Goal: Task Accomplishment & Management: Contribute content

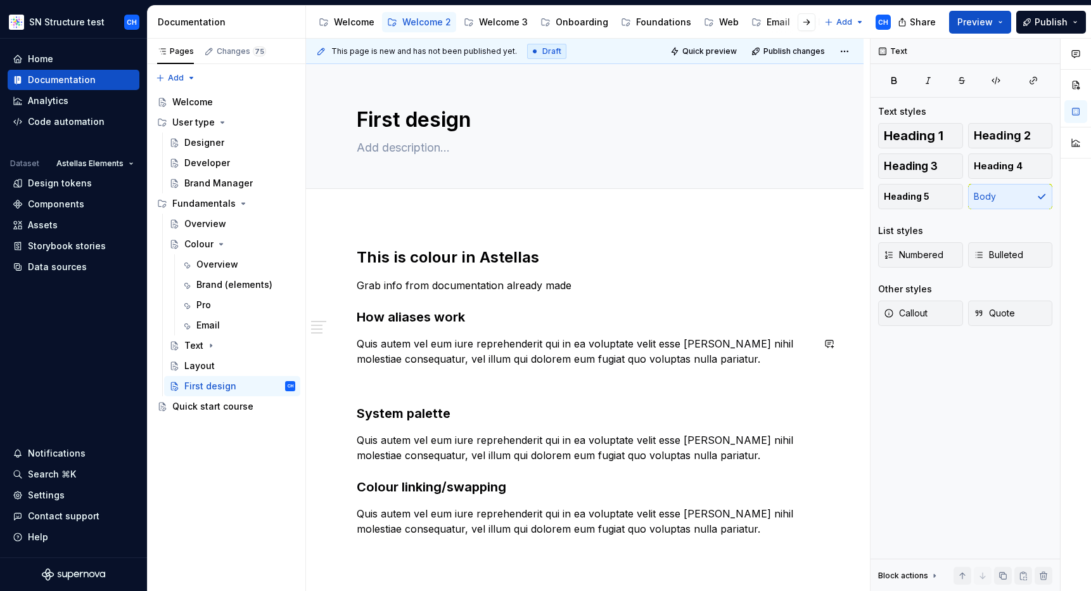
click at [478, 329] on div "This is colour in Astellas Grab info from documentation already made How aliase…" at bounding box center [585, 391] width 456 height 289
click at [409, 264] on h2 "This is colour in Astellas" at bounding box center [585, 257] width 456 height 20
click at [430, 279] on p "Grab info from documentation already made" at bounding box center [585, 285] width 456 height 15
click at [449, 313] on h3 "How aliases work" at bounding box center [585, 317] width 456 height 18
click at [443, 347] on p "Quis autem vel eum iure reprehenderit qui in ea voluptate velit esse [PERSON_NA…" at bounding box center [585, 351] width 456 height 30
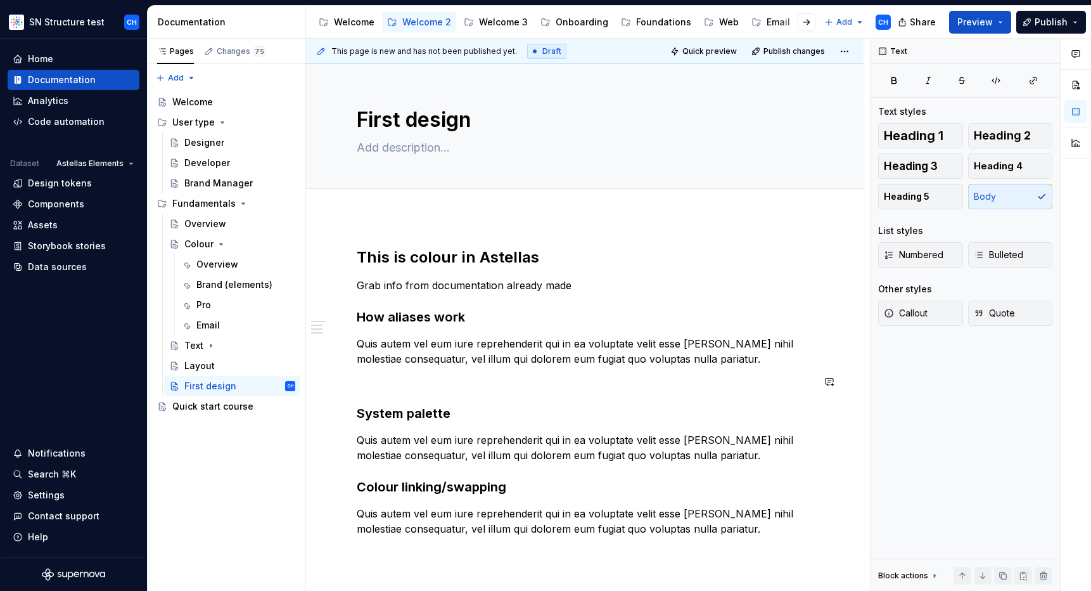
click at [425, 400] on div "This is colour in Astellas Grab info from documentation already made How aliase…" at bounding box center [585, 391] width 456 height 289
click at [417, 418] on h3 "System palette" at bounding box center [585, 413] width 456 height 18
click at [221, 431] on div "Pages Changes 75 Add Accessibility guide for tree Page tree. Navigate the tree …" at bounding box center [226, 315] width 158 height 553
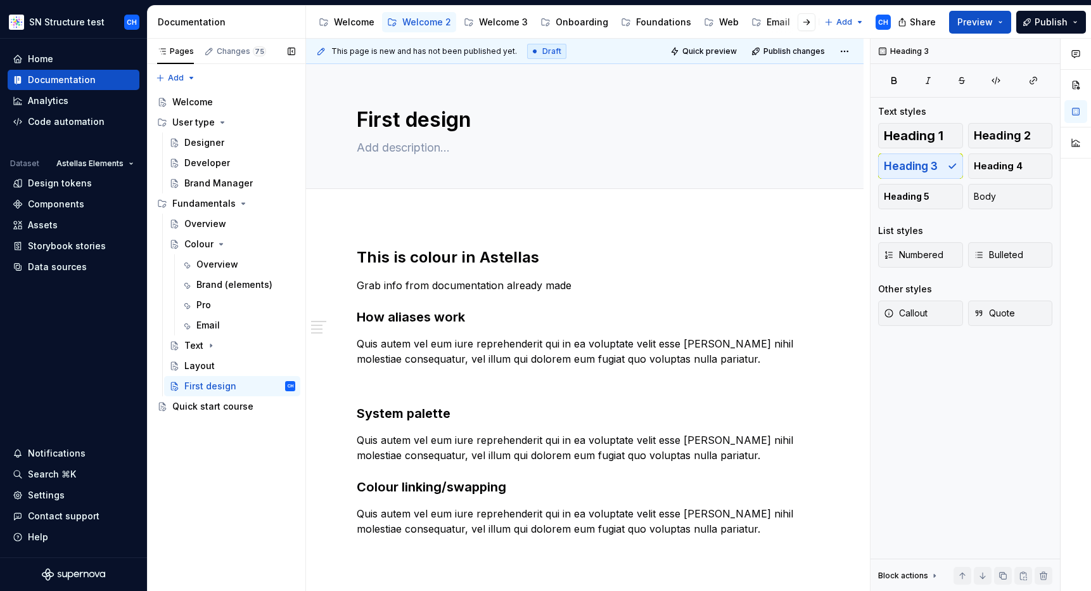
click at [221, 431] on div "Pages Changes 75 Add Accessibility guide for tree Page tree. Navigate the tree …" at bounding box center [226, 315] width 158 height 553
click at [192, 103] on div "Welcome" at bounding box center [192, 102] width 41 height 13
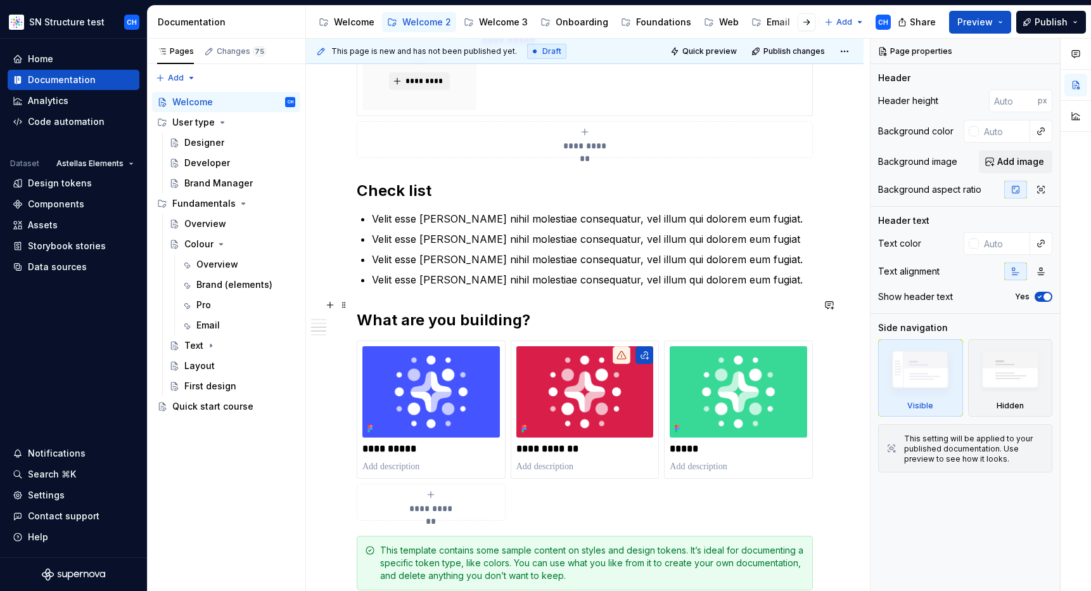
scroll to position [461, 0]
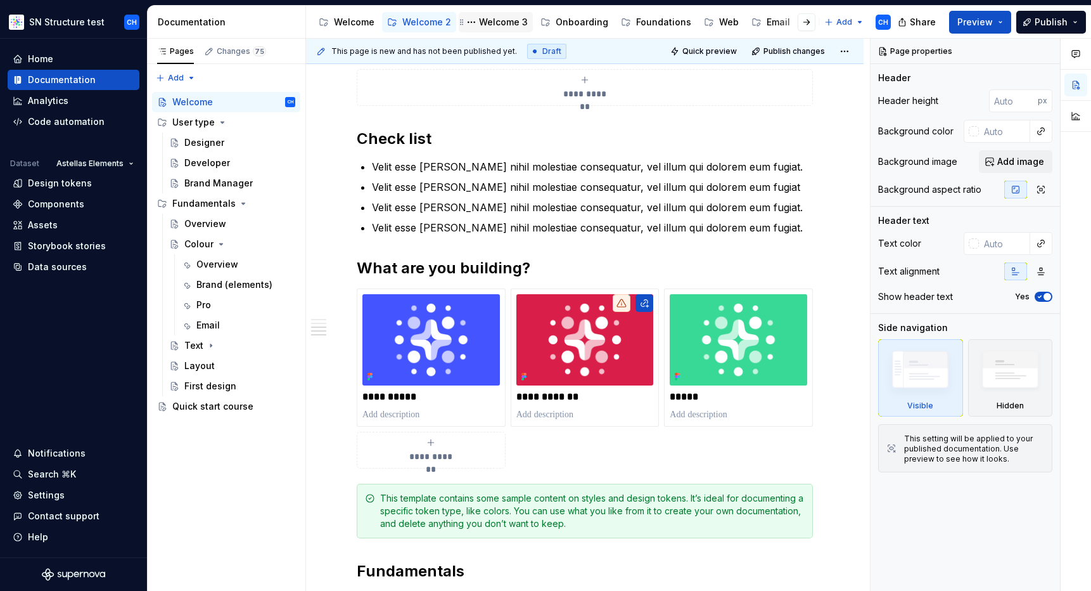
click at [499, 24] on div "Welcome 3" at bounding box center [503, 22] width 49 height 13
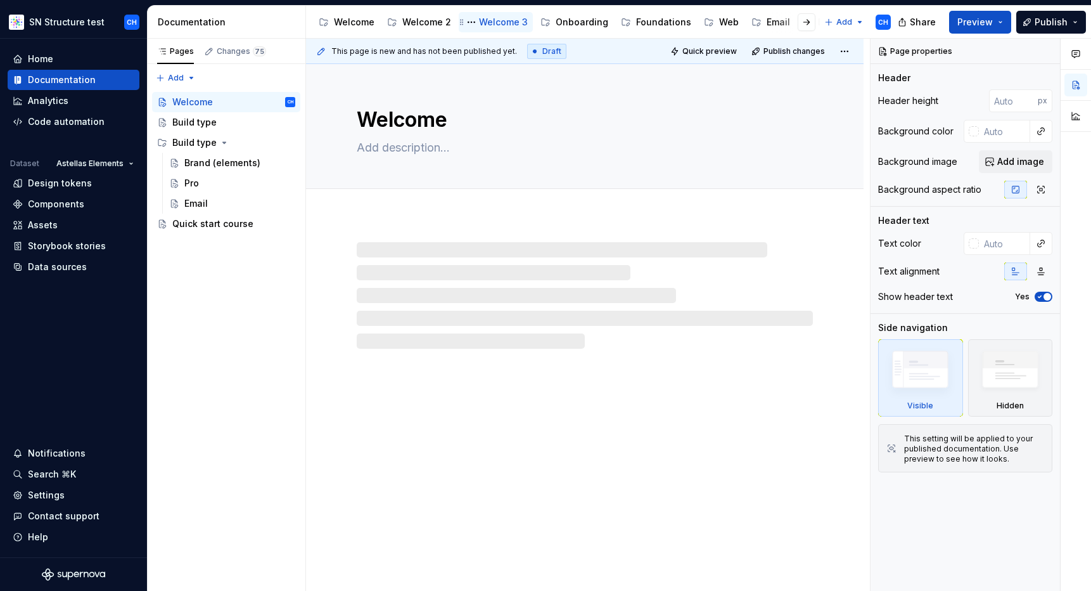
click at [499, 24] on div "Welcome 3" at bounding box center [503, 22] width 49 height 13
click at [193, 100] on div "Welcome" at bounding box center [192, 102] width 41 height 13
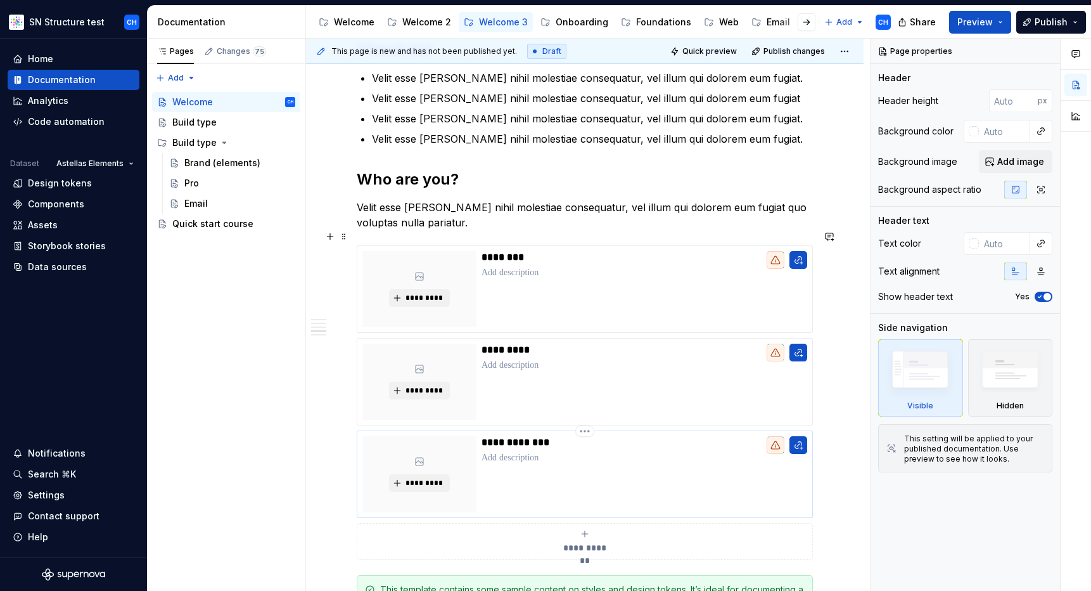
scroll to position [591, 0]
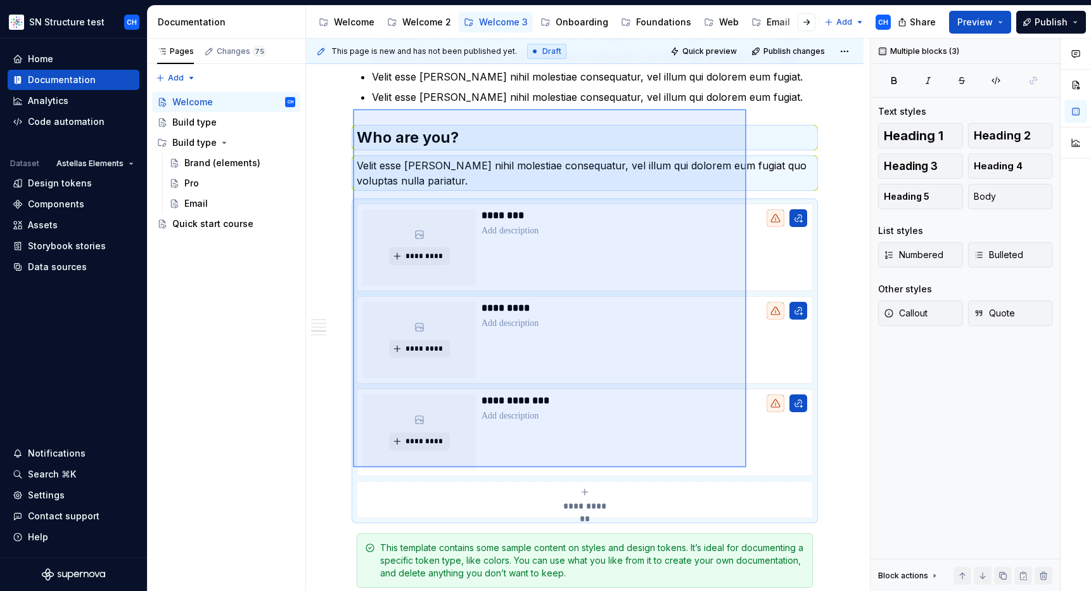
drag, startPoint x: 353, startPoint y: 109, endPoint x: 747, endPoint y: 467, distance: 532.1
click at [747, 467] on div "**********" at bounding box center [588, 315] width 564 height 553
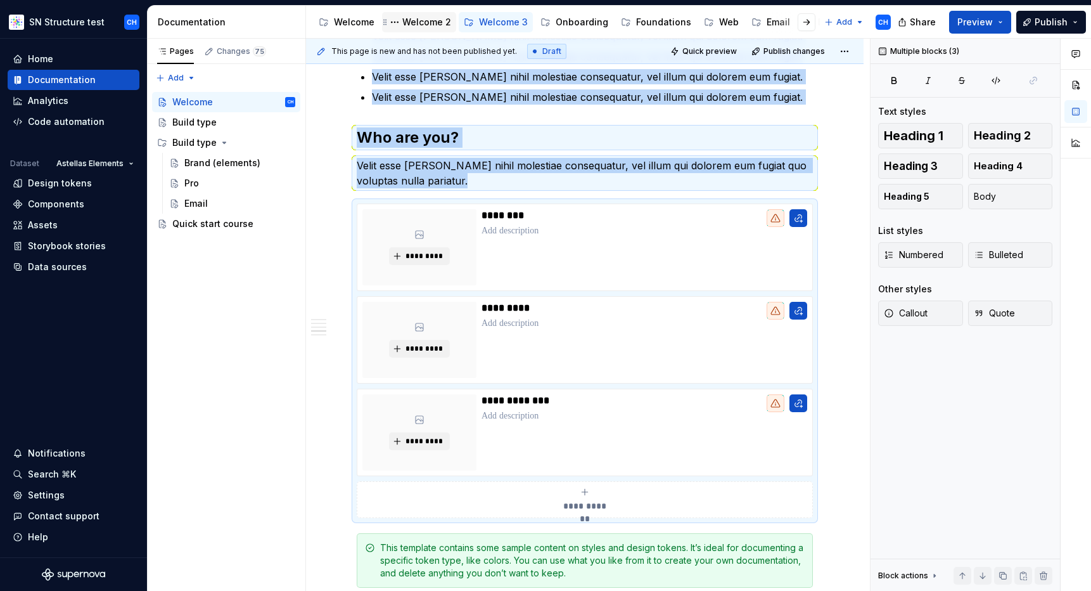
click at [429, 26] on div "Welcome 2" at bounding box center [426, 22] width 49 height 13
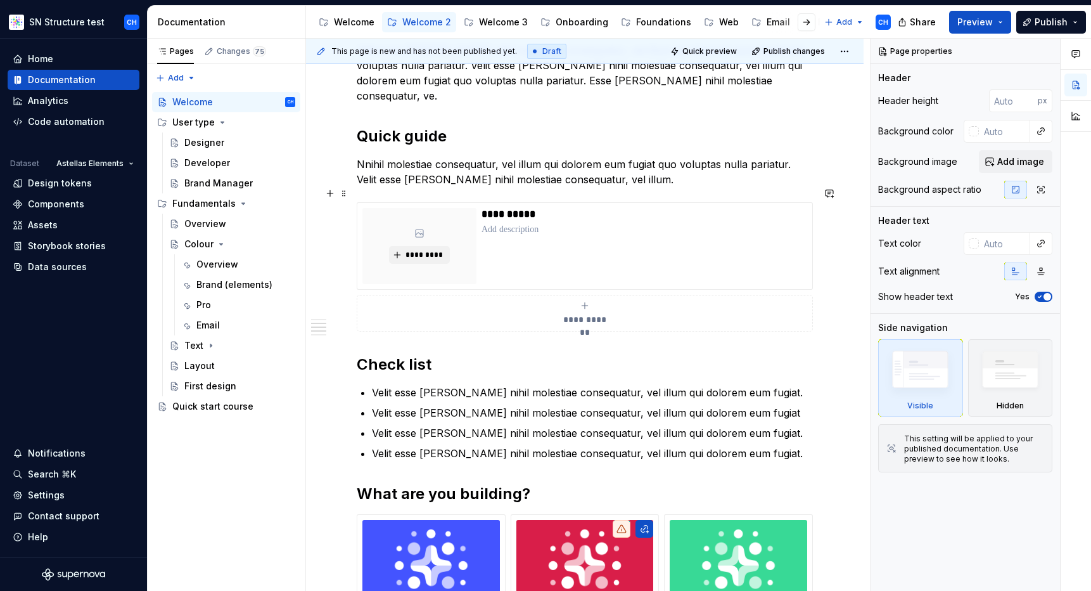
scroll to position [243, 0]
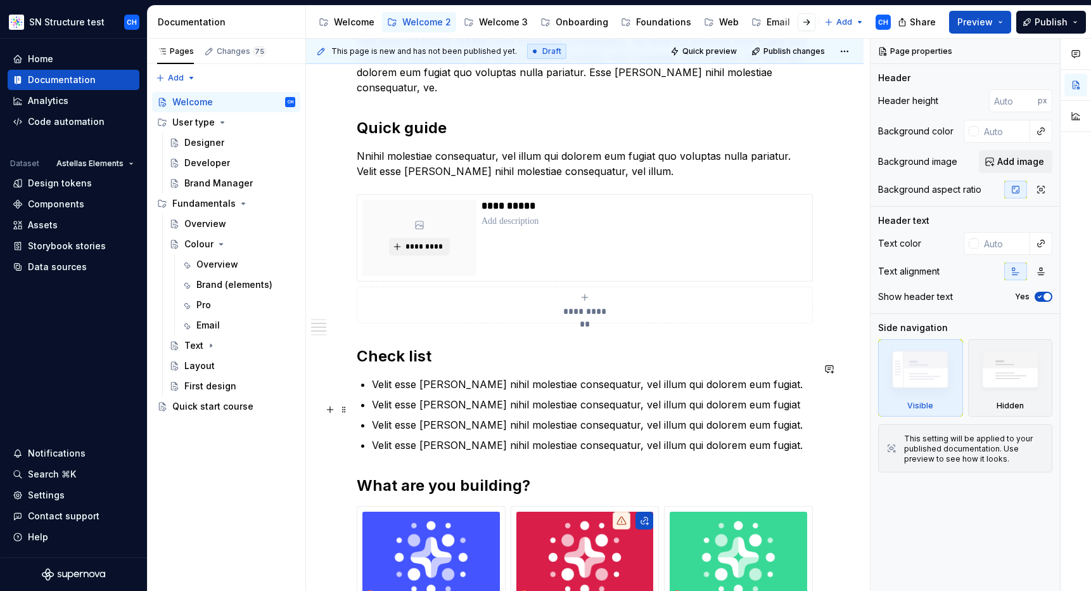
click at [489, 417] on p "Velit esse [PERSON_NAME] nihil molestiae consequatur, vel illum qui dolorem eum…" at bounding box center [592, 424] width 441 height 15
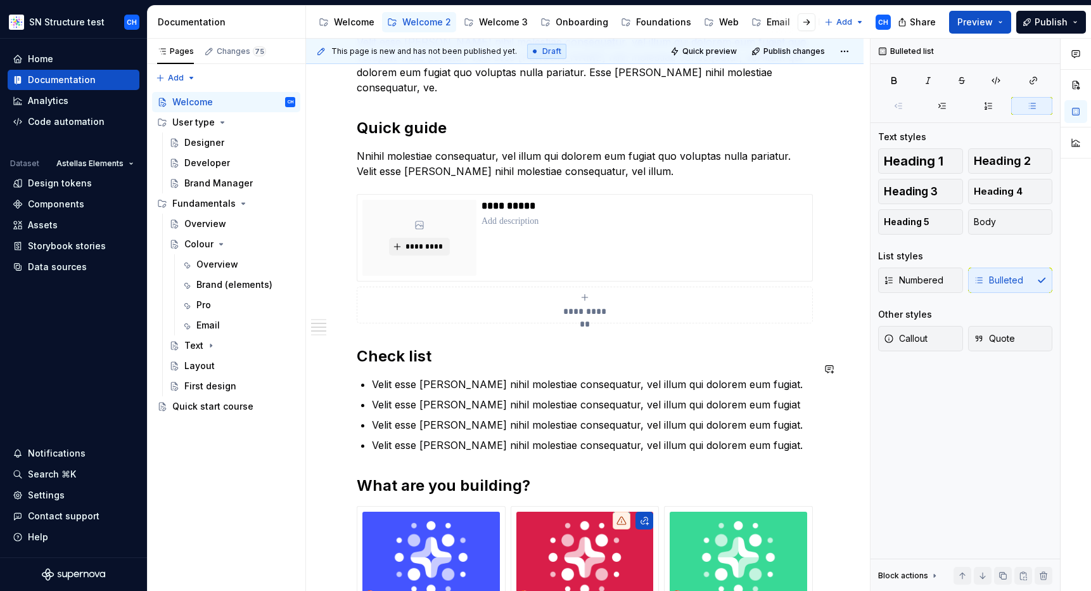
click at [785, 437] on div "**********" at bounding box center [585, 444] width 456 height 881
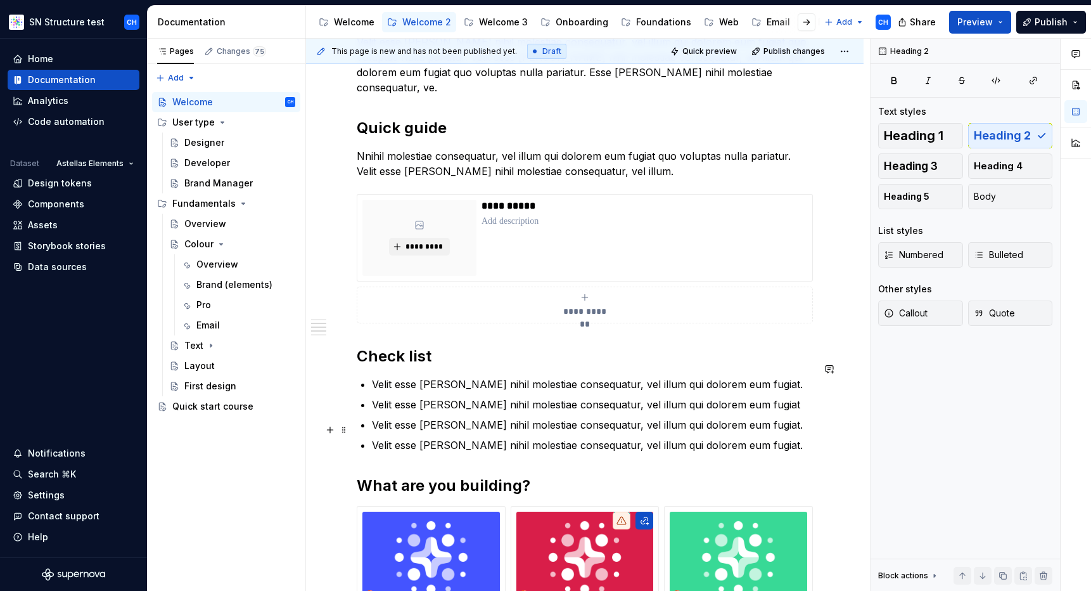
click at [781, 437] on p "Velit esse [PERSON_NAME] nihil molestiae consequatur, vel illum qui dolorem eum…" at bounding box center [592, 444] width 441 height 15
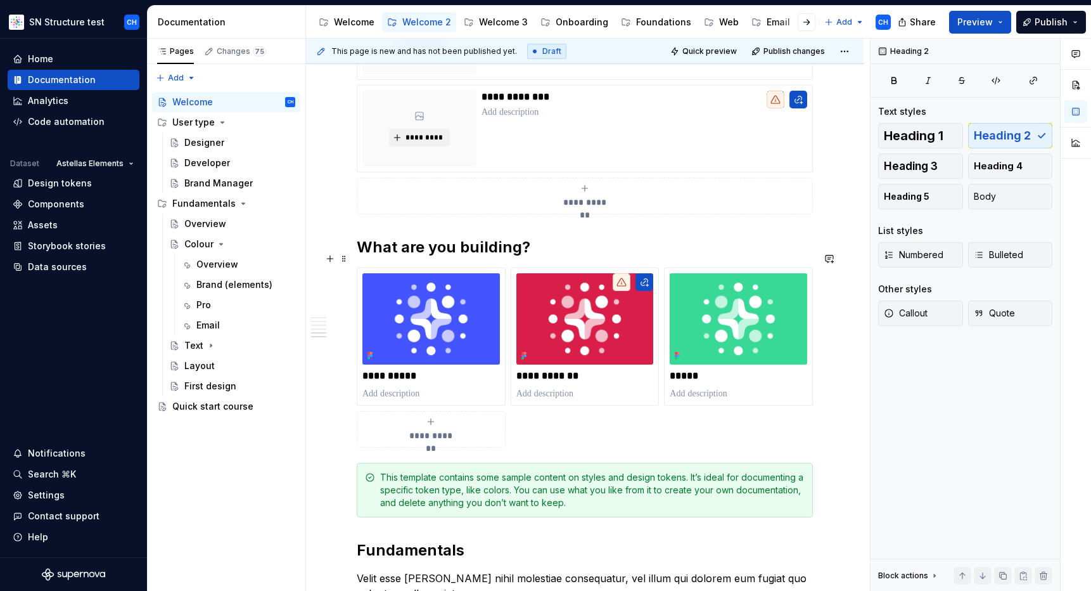
scroll to position [944, 0]
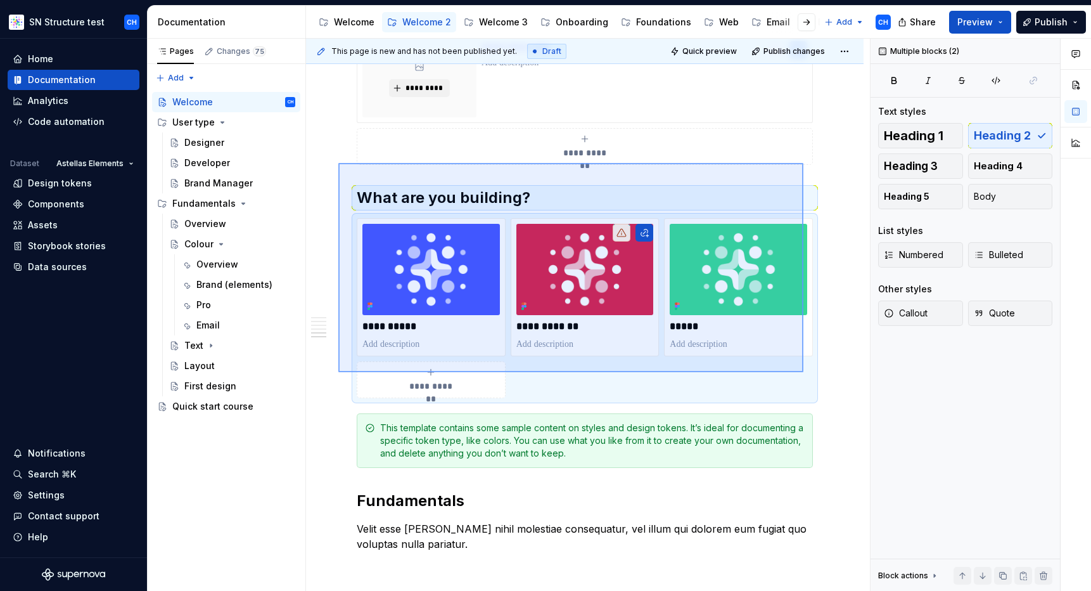
drag, startPoint x: 338, startPoint y: 163, endPoint x: 804, endPoint y: 372, distance: 510.0
click at [804, 372] on div "**********" at bounding box center [588, 315] width 564 height 553
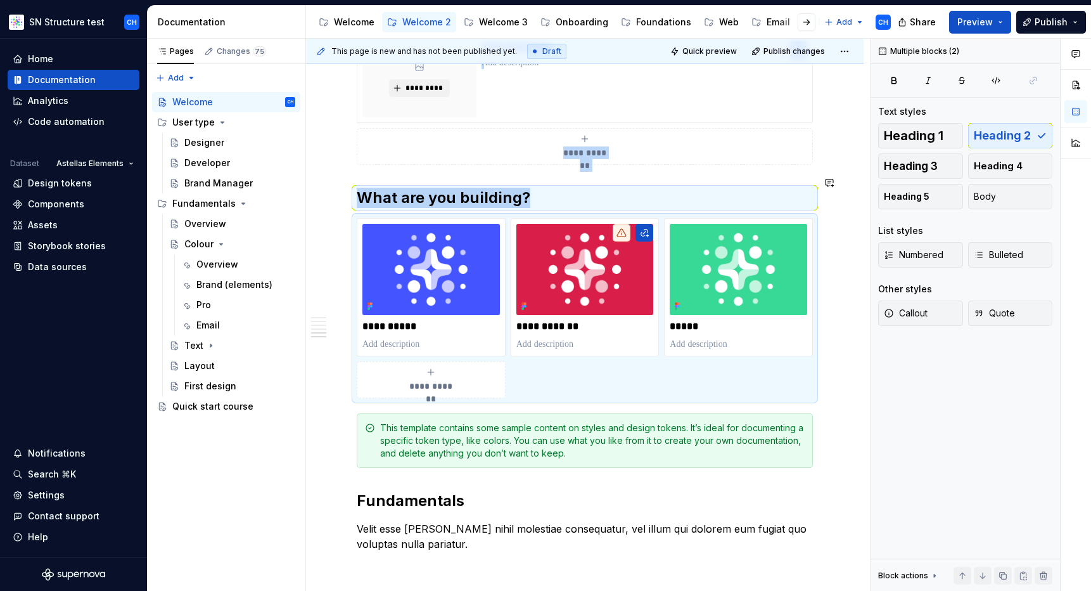
copy div "**********"
click at [499, 447] on div "This template contains some sample content on styles and design tokens. It’s id…" at bounding box center [585, 440] width 456 height 55
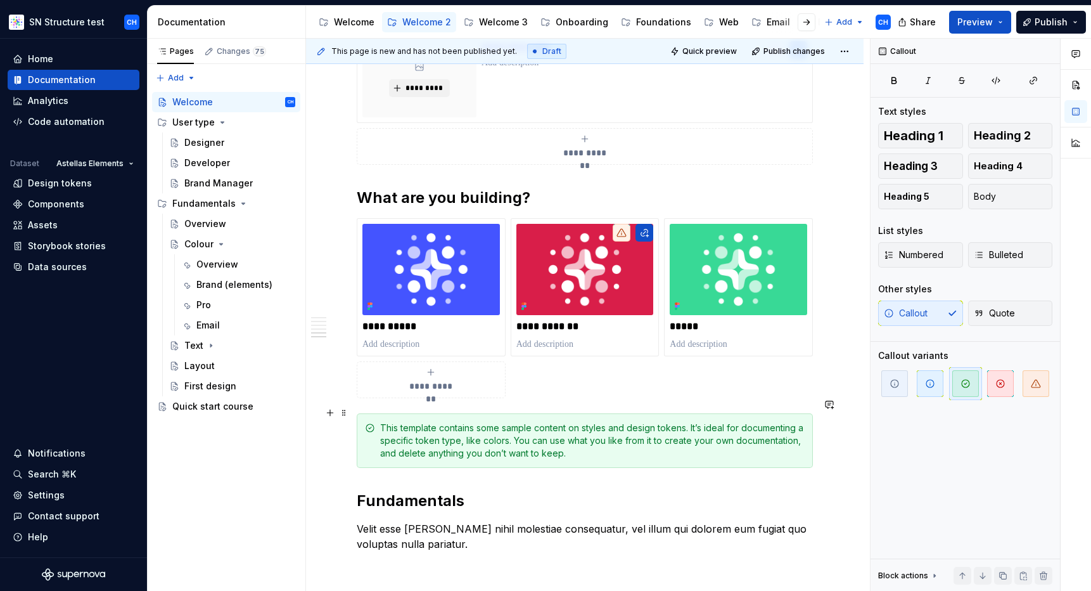
click at [489, 433] on div "This template contains some sample content on styles and design tokens. It’s id…" at bounding box center [592, 440] width 425 height 38
click at [342, 415] on span at bounding box center [344, 413] width 10 height 18
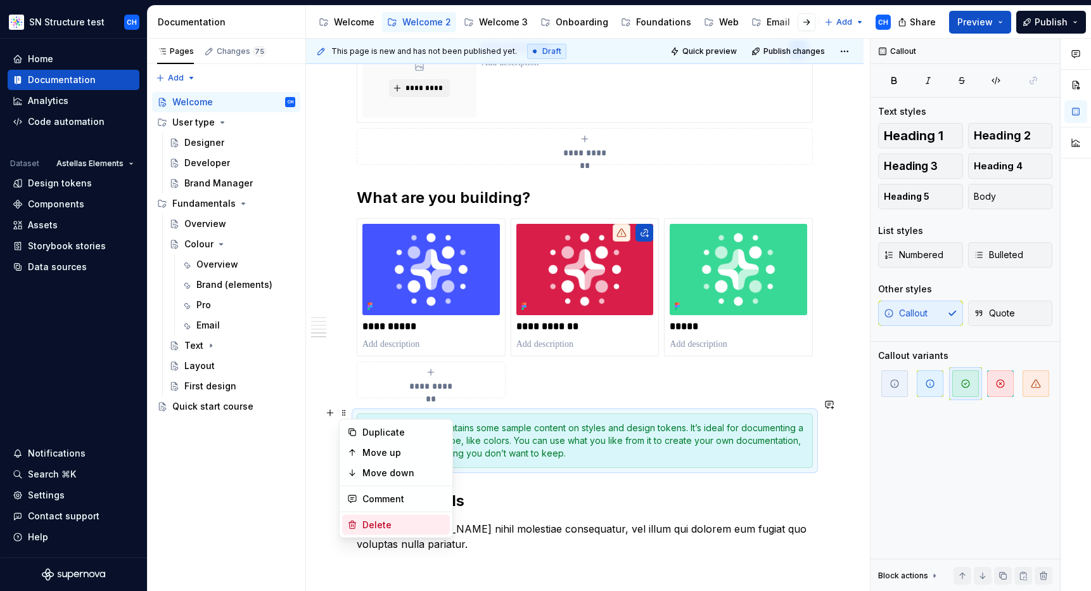
click at [379, 517] on div "Delete" at bounding box center [396, 525] width 108 height 20
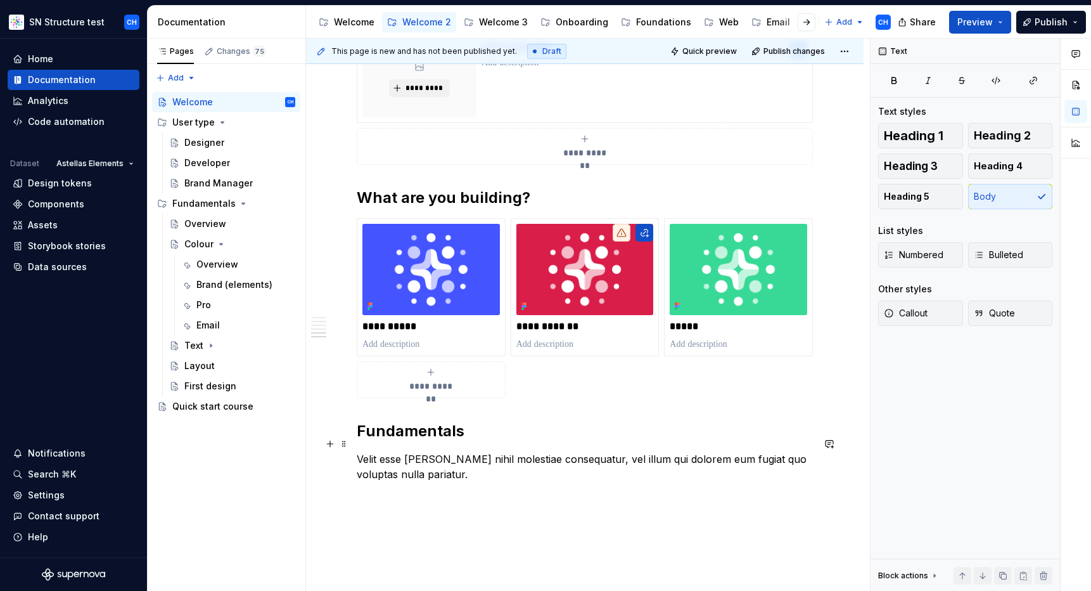
click at [390, 457] on p "Velit esse [PERSON_NAME] nihil molestiae consequatur, vel illum qui dolorem eum…" at bounding box center [585, 466] width 456 height 30
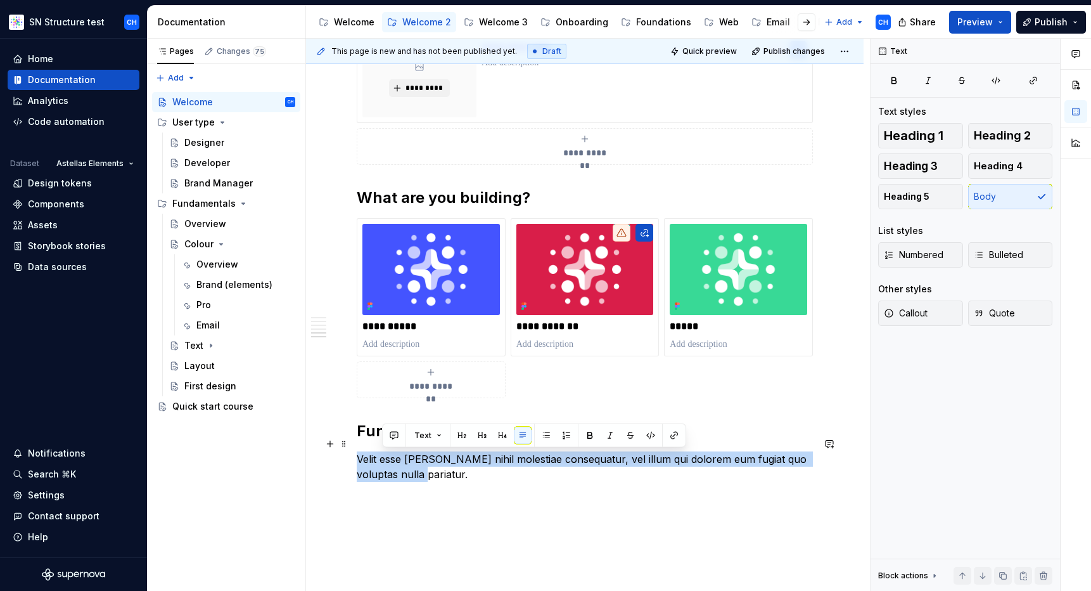
click at [390, 457] on p "Velit esse [PERSON_NAME] nihil molestiae consequatur, vel illum qui dolorem eum…" at bounding box center [585, 466] width 456 height 30
click at [420, 458] on p "Velit esse [PERSON_NAME] nihil molestiae consequatur, vel illum qui dolorem eum…" at bounding box center [585, 466] width 456 height 30
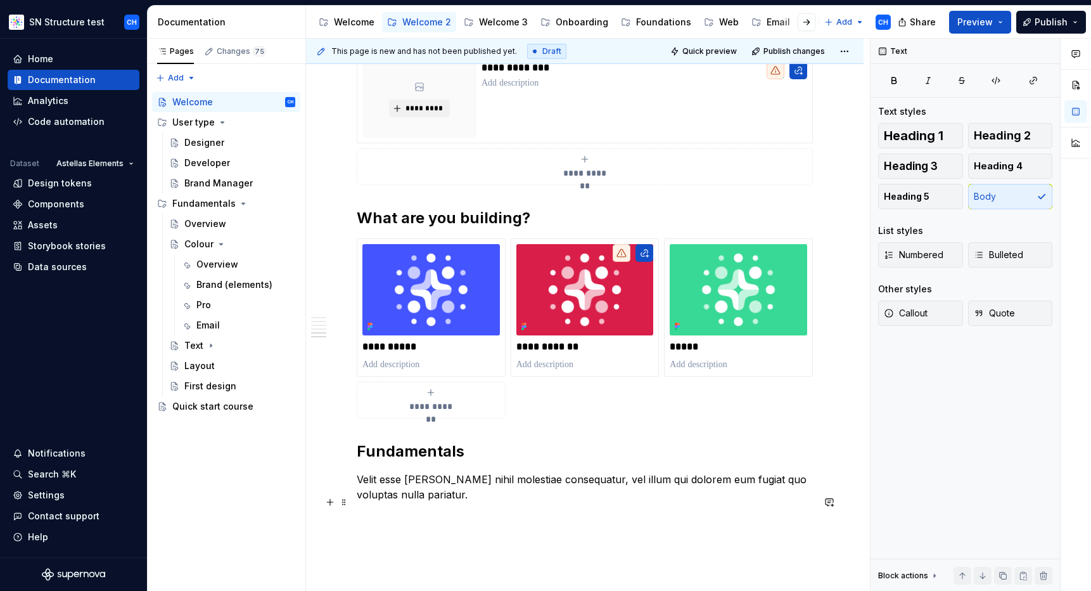
scroll to position [923, 0]
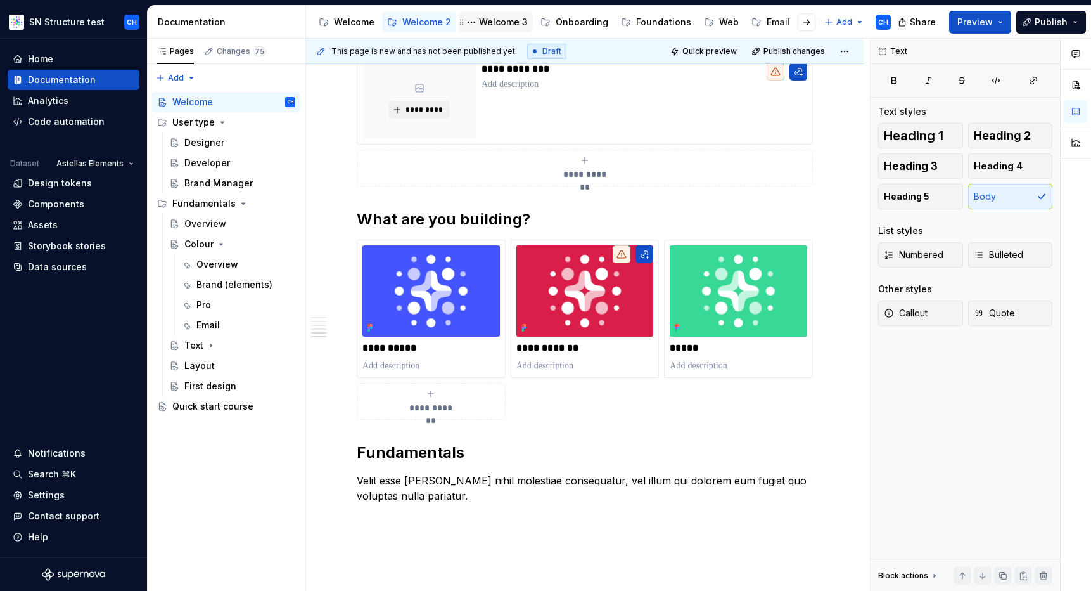
click at [489, 25] on div "Welcome 3" at bounding box center [503, 22] width 49 height 13
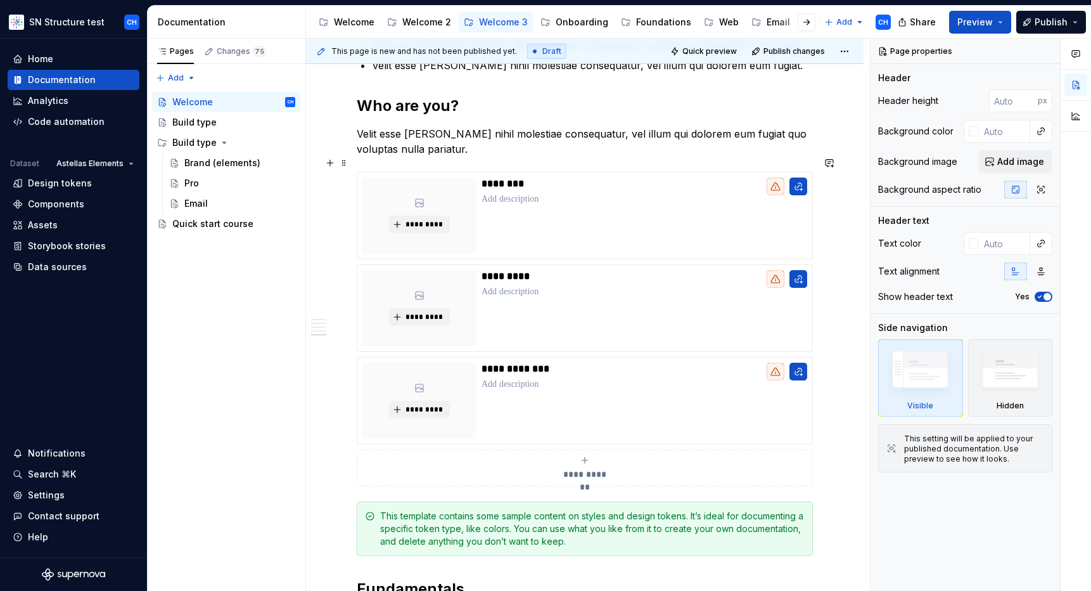
scroll to position [715, 0]
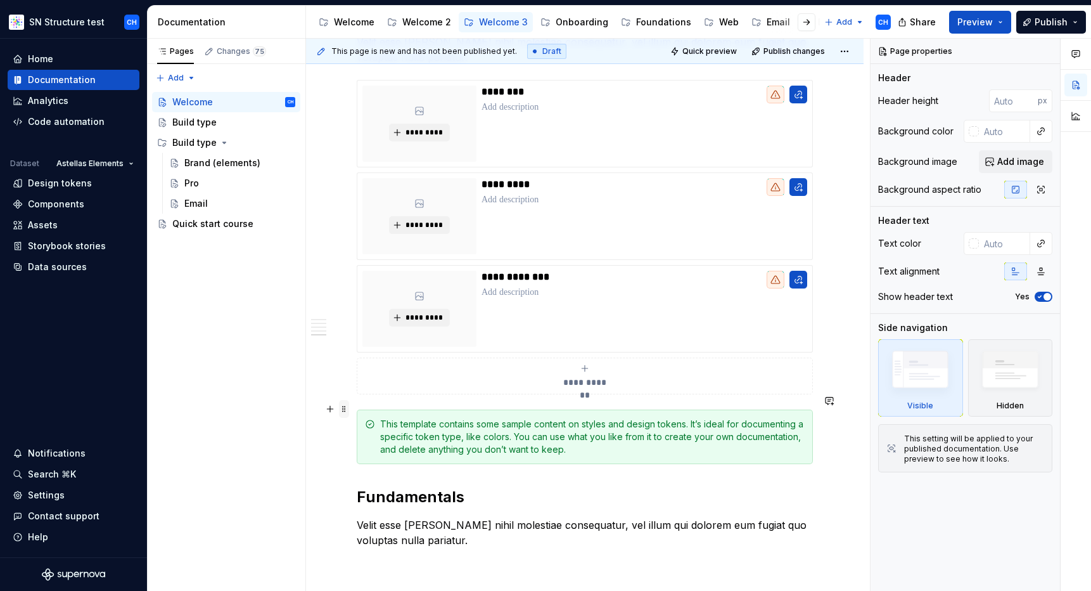
type textarea "*"
click at [343, 407] on span at bounding box center [344, 409] width 10 height 18
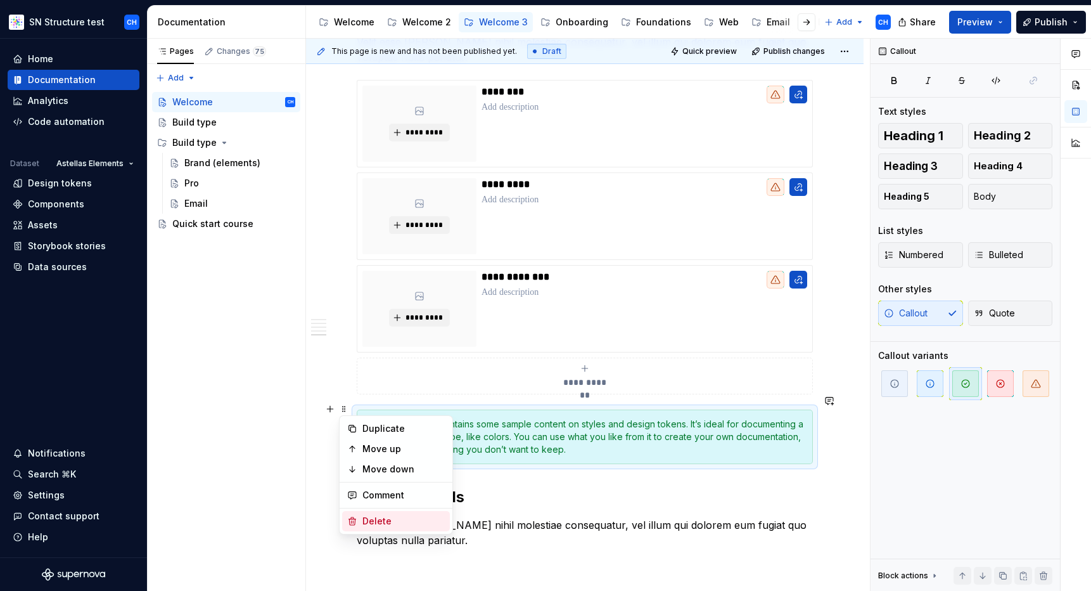
click at [371, 519] on div "Delete" at bounding box center [404, 521] width 82 height 13
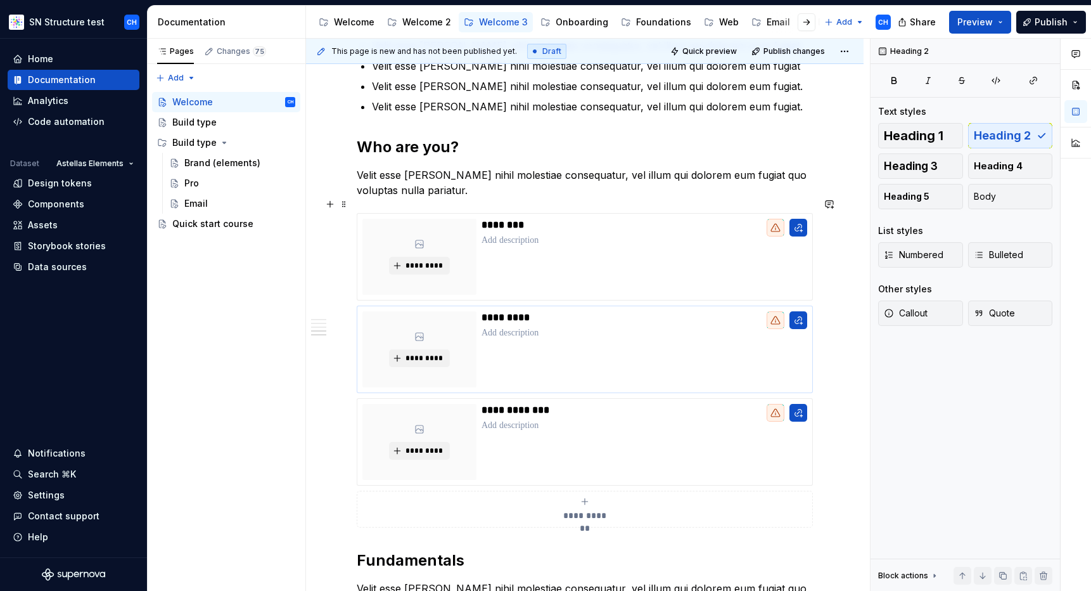
scroll to position [544, 0]
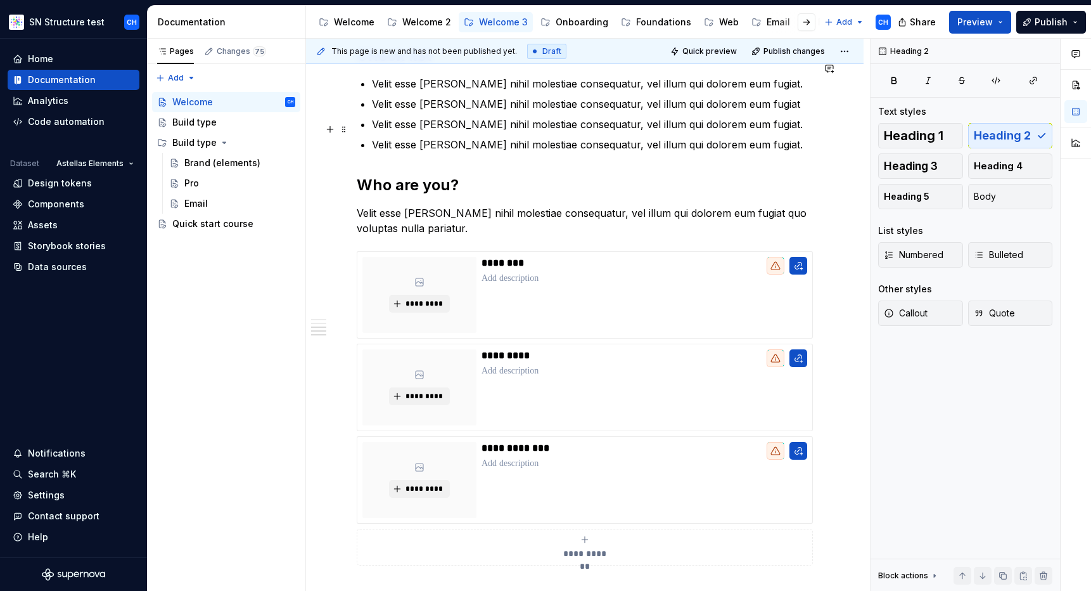
click at [771, 137] on p "Velit esse [PERSON_NAME] nihil molestiae consequatur, vel illum qui dolorem eum…" at bounding box center [592, 144] width 441 height 15
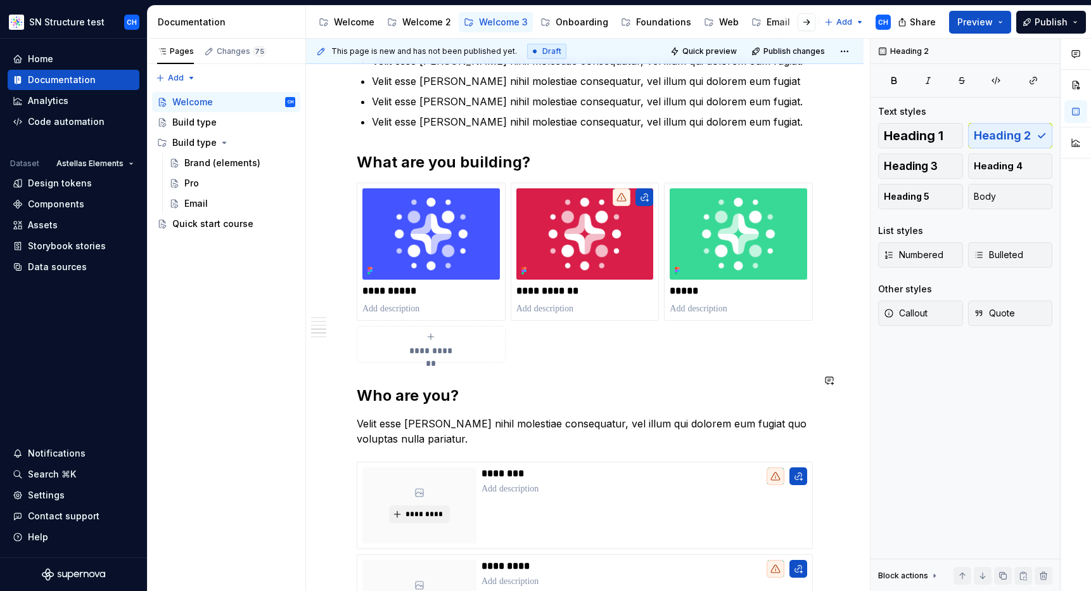
scroll to position [567, 0]
click at [411, 391] on div "**********" at bounding box center [585, 269] width 456 height 1179
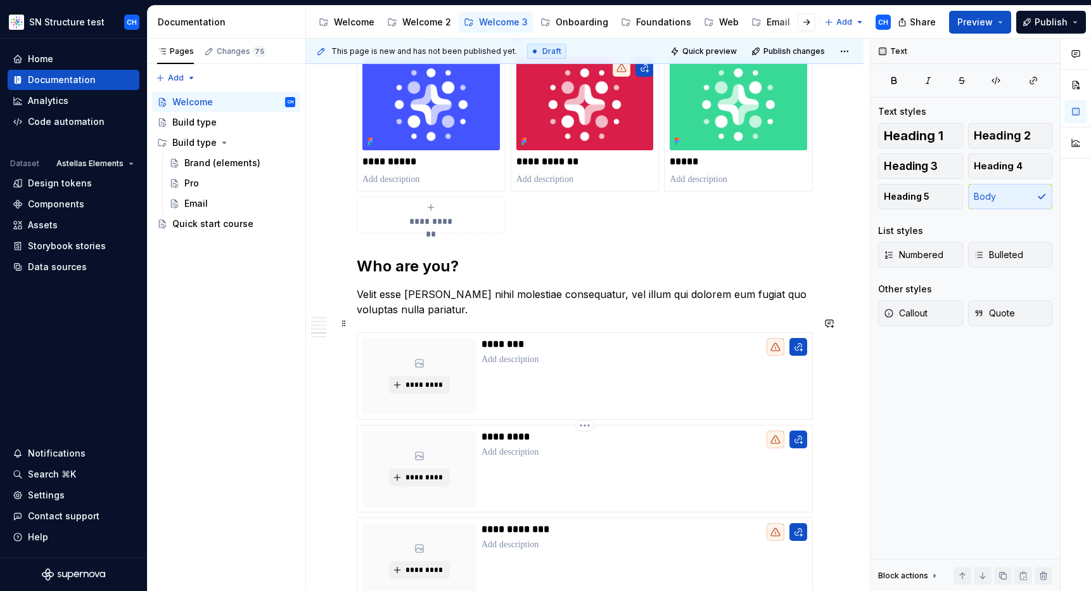
scroll to position [761, 0]
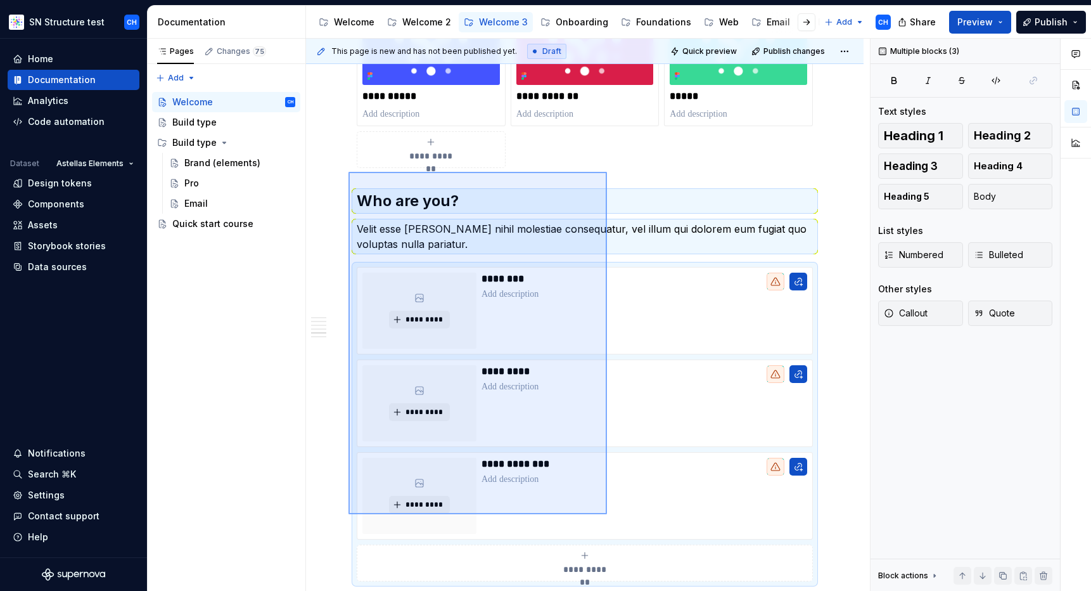
drag, startPoint x: 349, startPoint y: 172, endPoint x: 607, endPoint y: 514, distance: 428.9
click at [607, 514] on div "**********" at bounding box center [588, 315] width 564 height 553
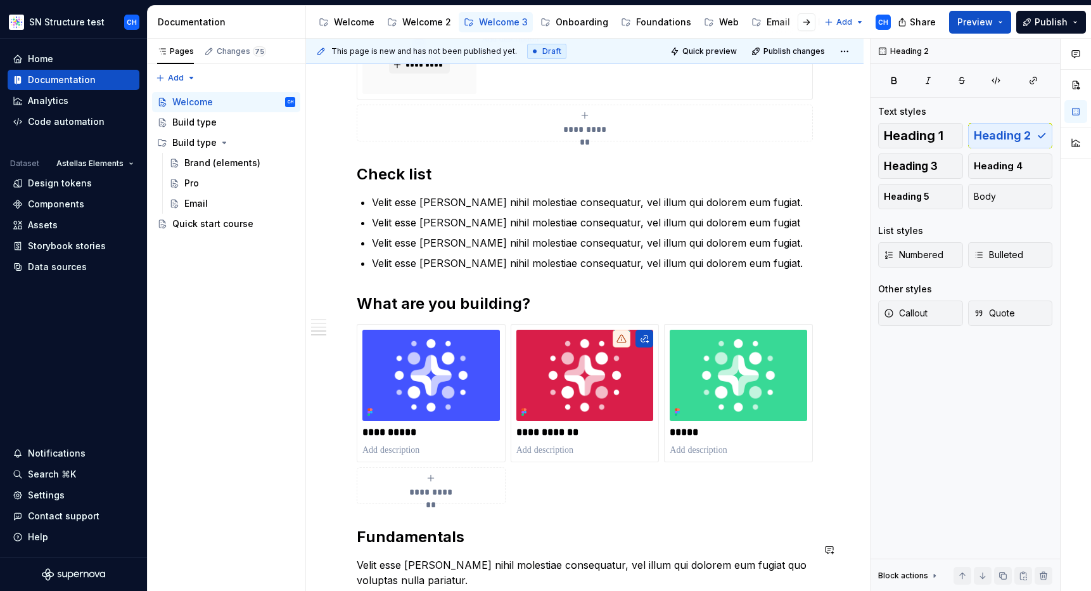
scroll to position [388, 0]
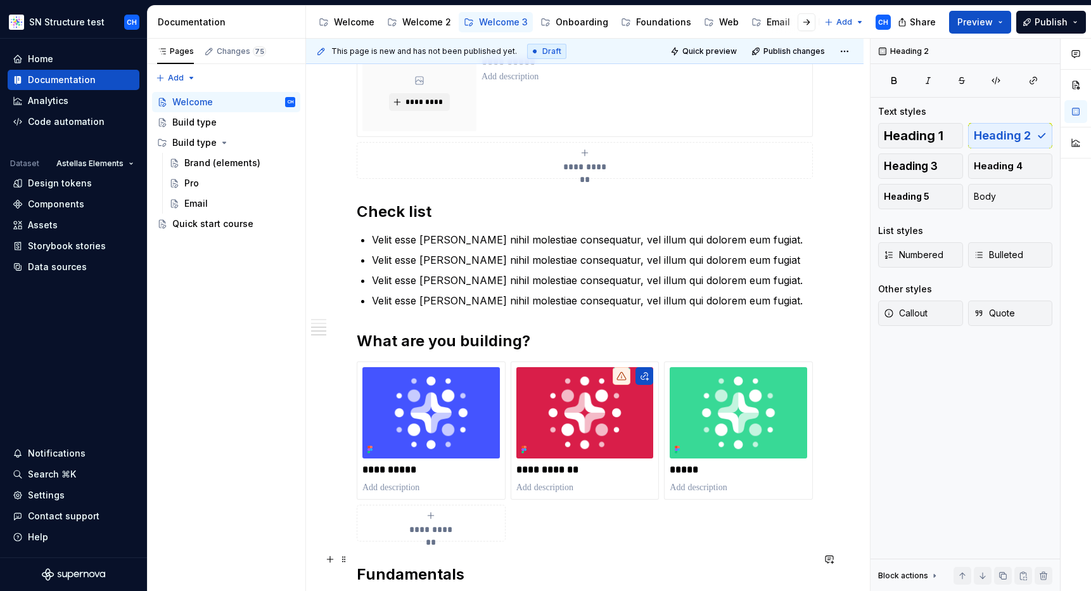
click at [411, 564] on h2 "Fundamentals" at bounding box center [585, 574] width 456 height 20
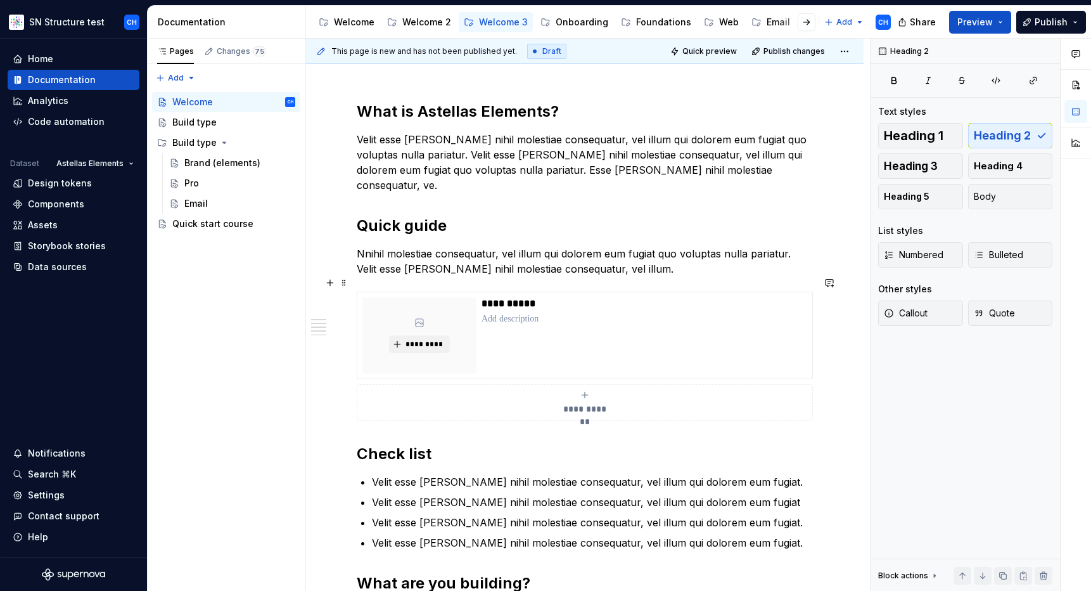
scroll to position [150, 0]
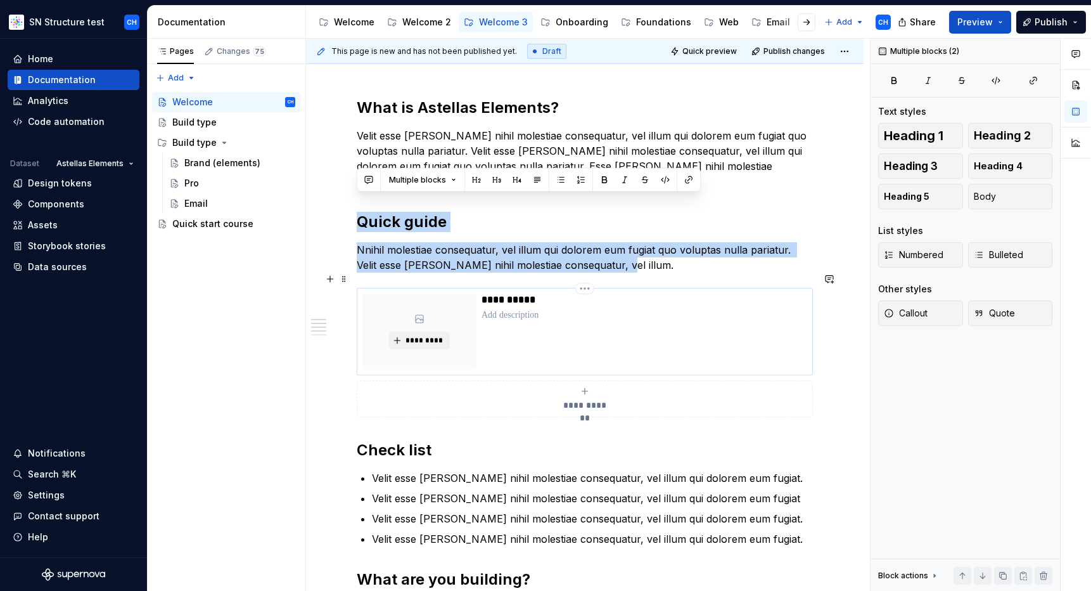
drag, startPoint x: 361, startPoint y: 188, endPoint x: 538, endPoint y: 293, distance: 206.0
click at [538, 293] on div "**********" at bounding box center [585, 481] width 456 height 766
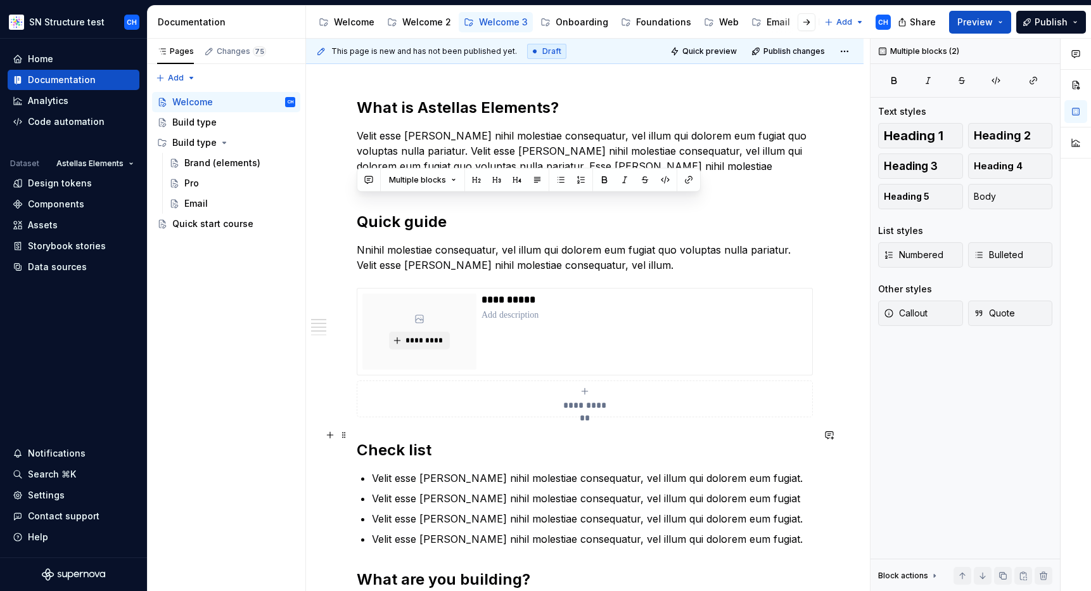
click at [388, 440] on h2 "Check list" at bounding box center [585, 450] width 456 height 20
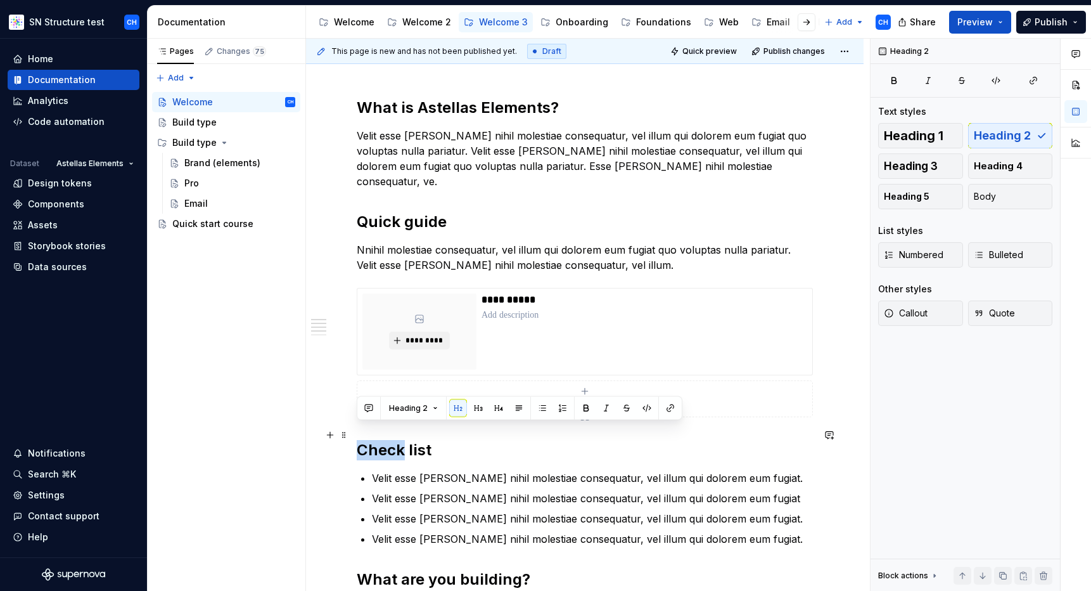
click at [388, 440] on h2 "Check list" at bounding box center [585, 450] width 456 height 20
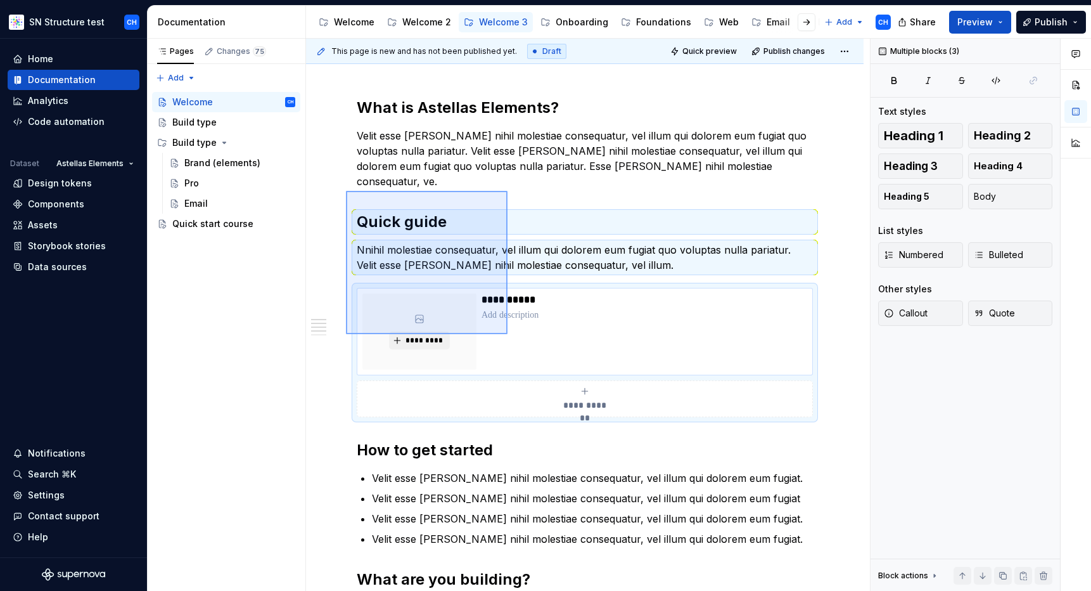
drag, startPoint x: 346, startPoint y: 191, endPoint x: 510, endPoint y: 335, distance: 218.7
click at [510, 336] on div "**********" at bounding box center [588, 315] width 564 height 553
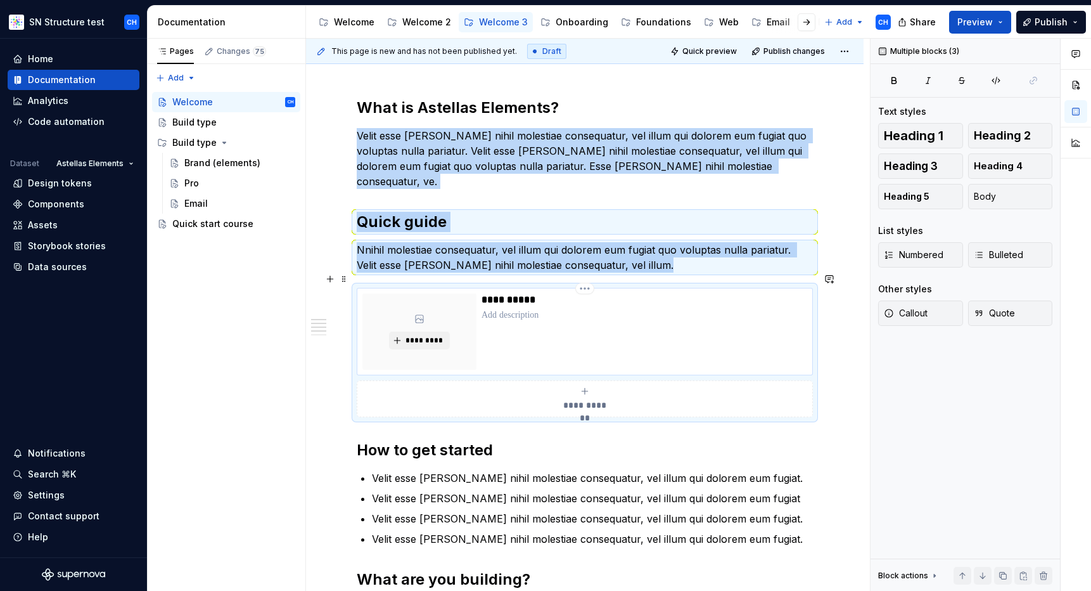
copy div "Velit esse [PERSON_NAME] nihil molestiae consequatur, vel illum qui dolorem eum…"
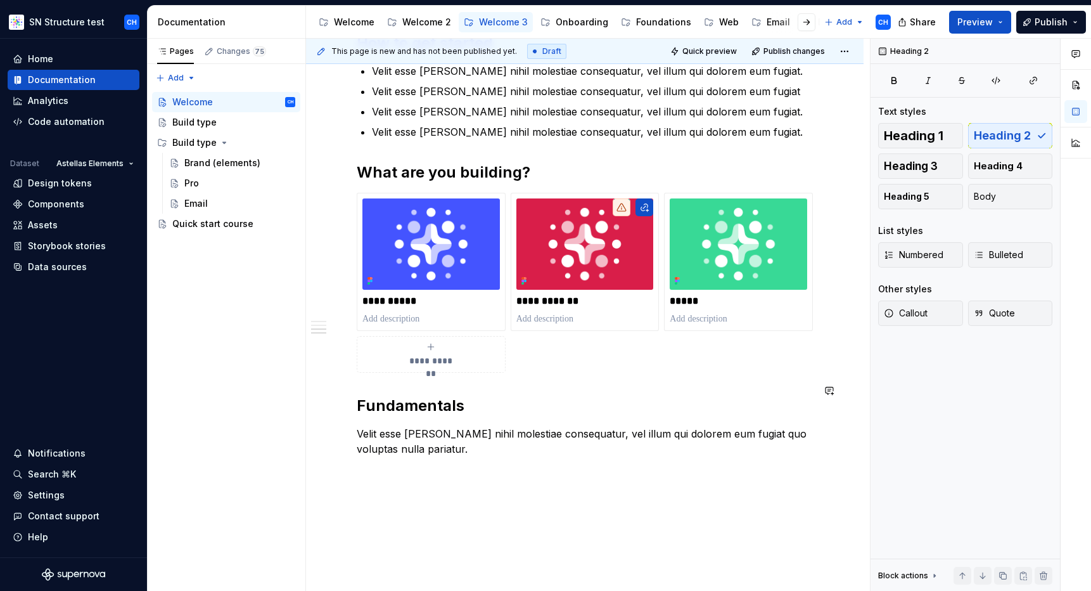
scroll to position [342, 0]
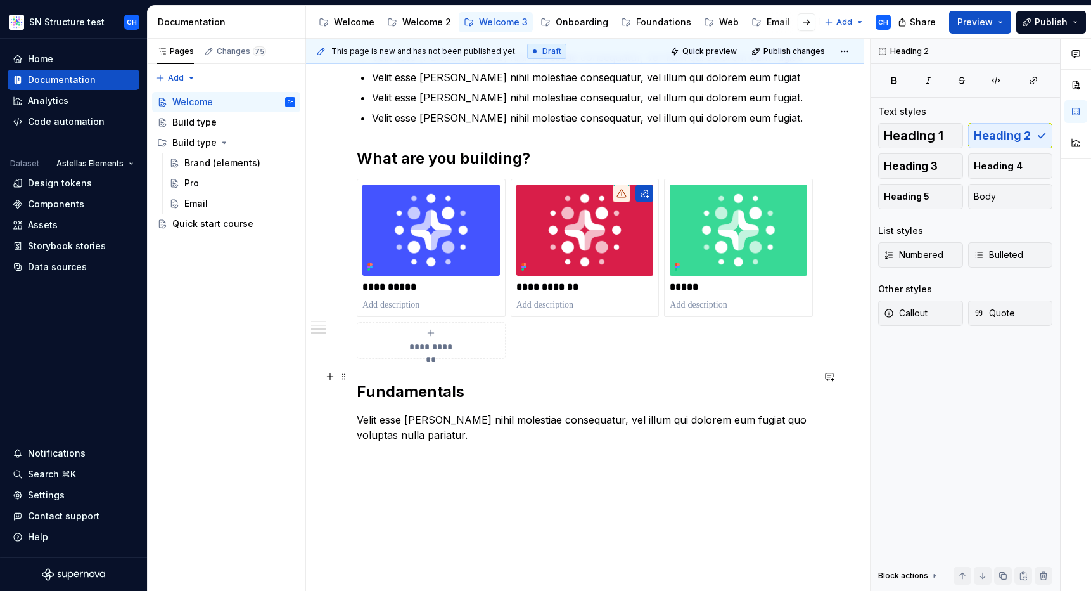
click at [397, 382] on h2 "Fundamentals" at bounding box center [585, 392] width 456 height 20
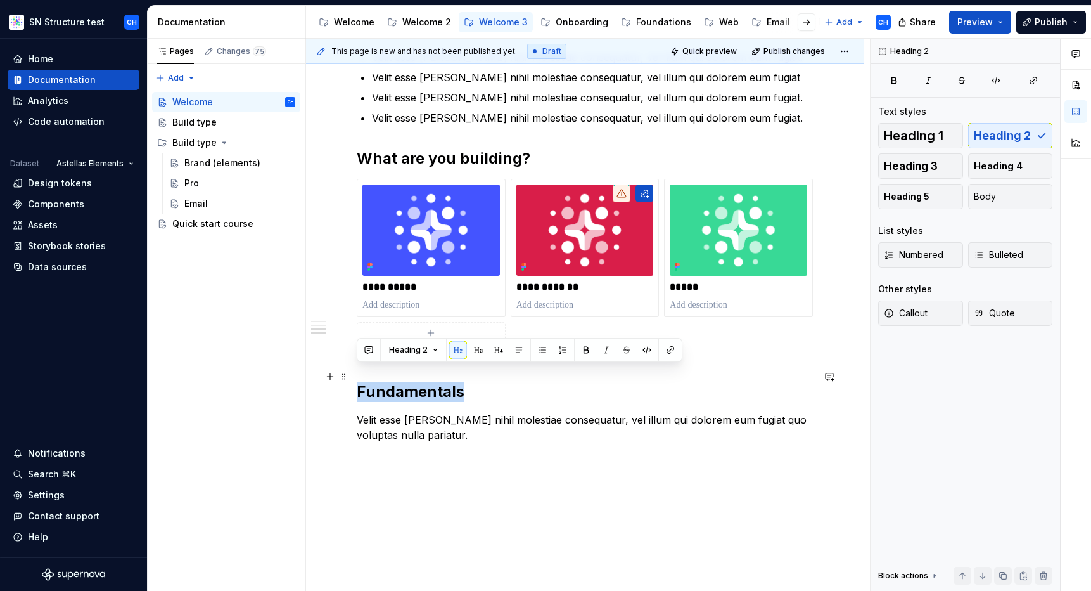
click at [397, 382] on h2 "Fundamentals" at bounding box center [585, 392] width 456 height 20
click at [403, 412] on p "Velit esse [PERSON_NAME] nihil molestiae consequatur, vel illum qui dolorem eum…" at bounding box center [585, 427] width 456 height 30
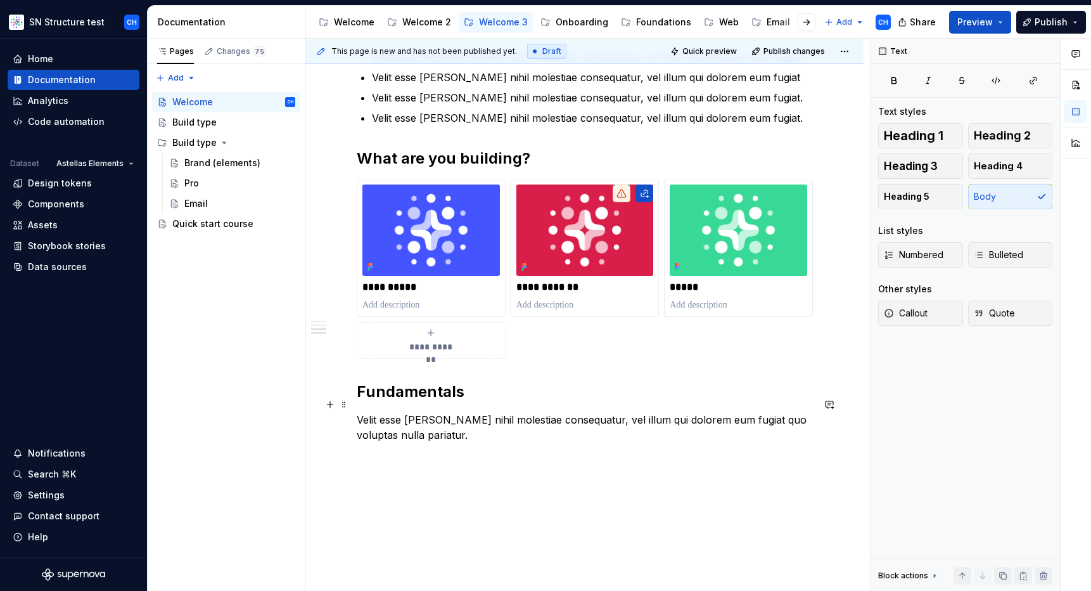
click at [458, 421] on p "Velit esse [PERSON_NAME] nihil molestiae consequatur, vel illum qui dolorem eum…" at bounding box center [585, 427] width 456 height 30
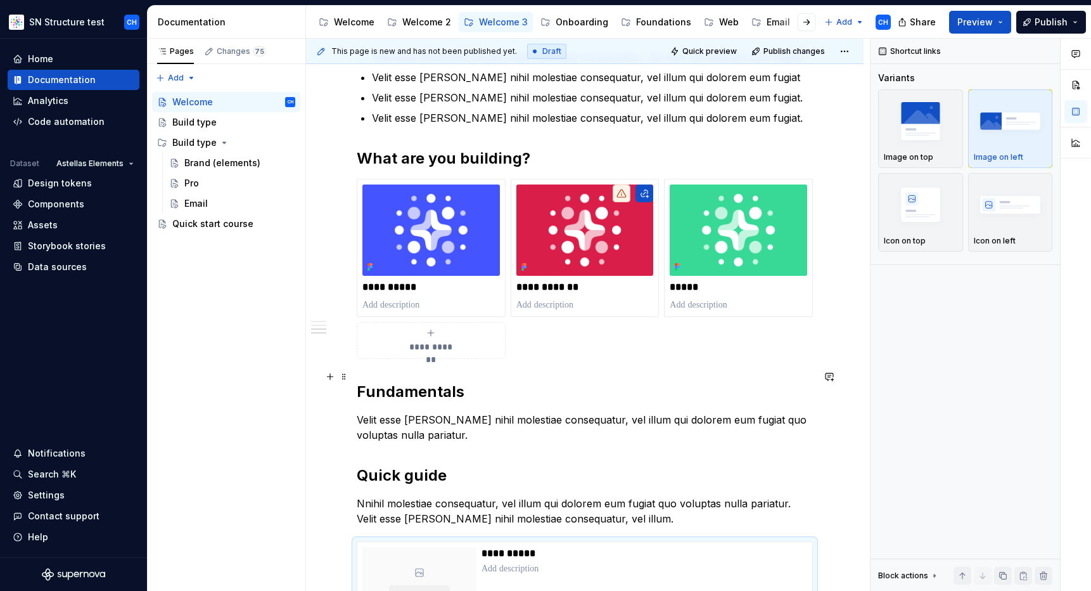
click at [424, 382] on h2 "Fundamentals" at bounding box center [585, 392] width 456 height 20
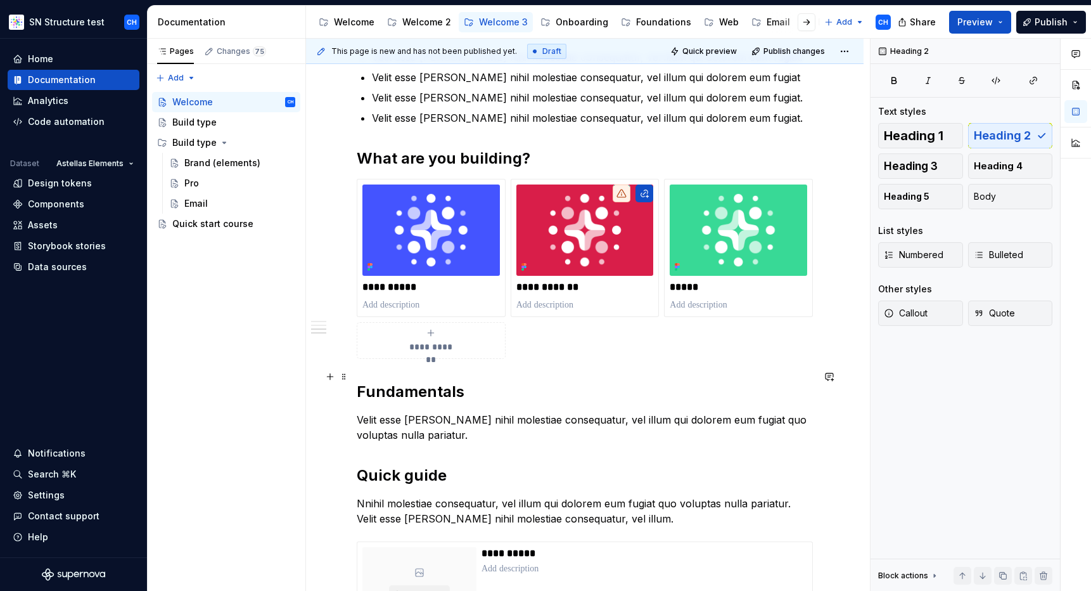
click at [424, 382] on h2 "Fundamentals" at bounding box center [585, 392] width 456 height 20
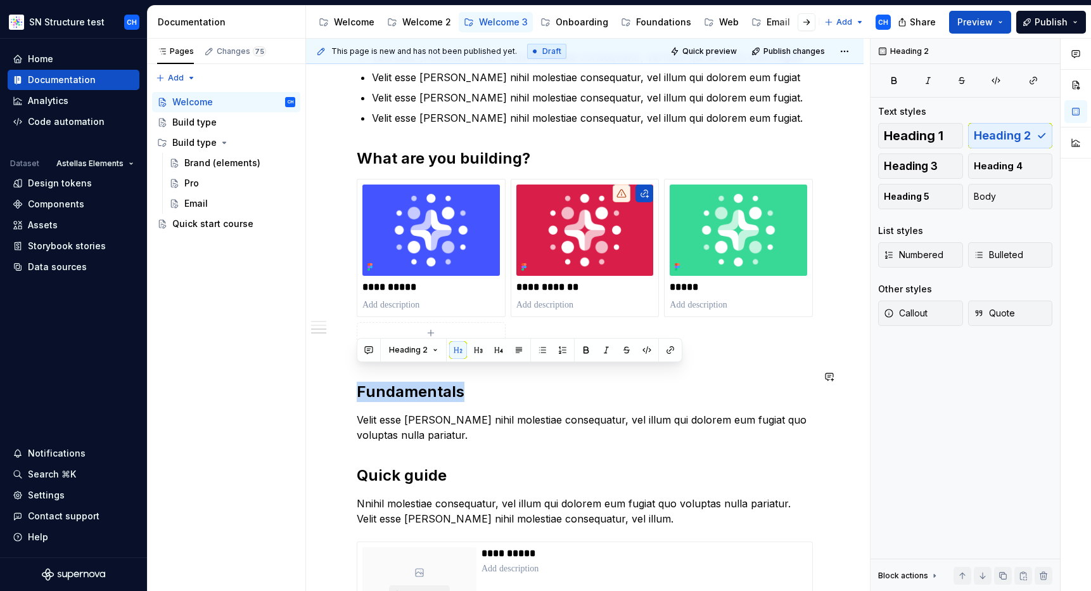
copy h2 "Fundamentals"
click at [409, 465] on h2 "Quick guide" at bounding box center [585, 475] width 456 height 20
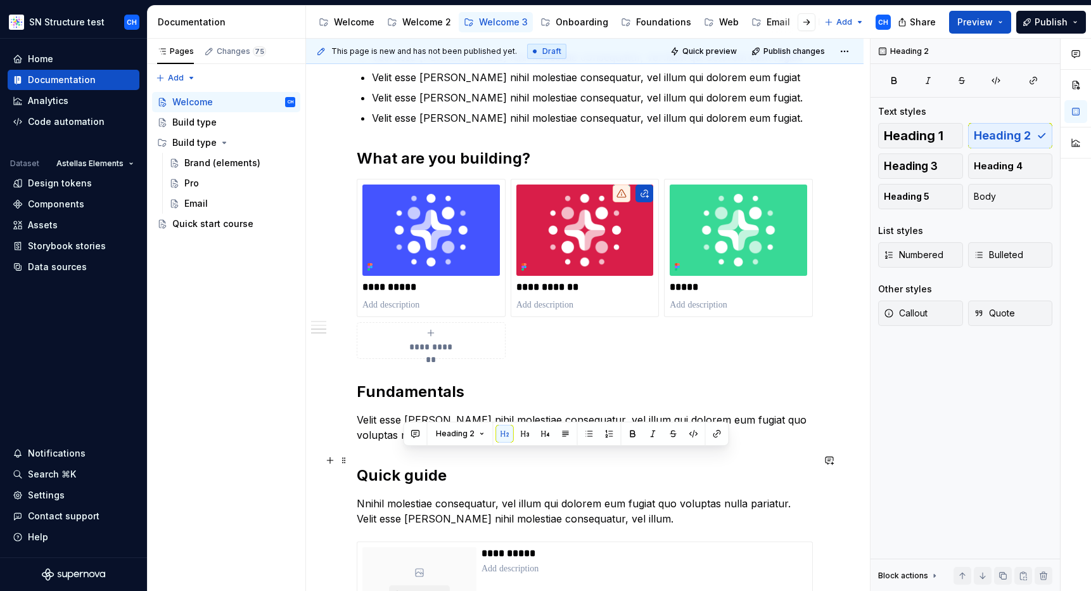
click at [409, 465] on h2 "Quick guide" at bounding box center [585, 475] width 456 height 20
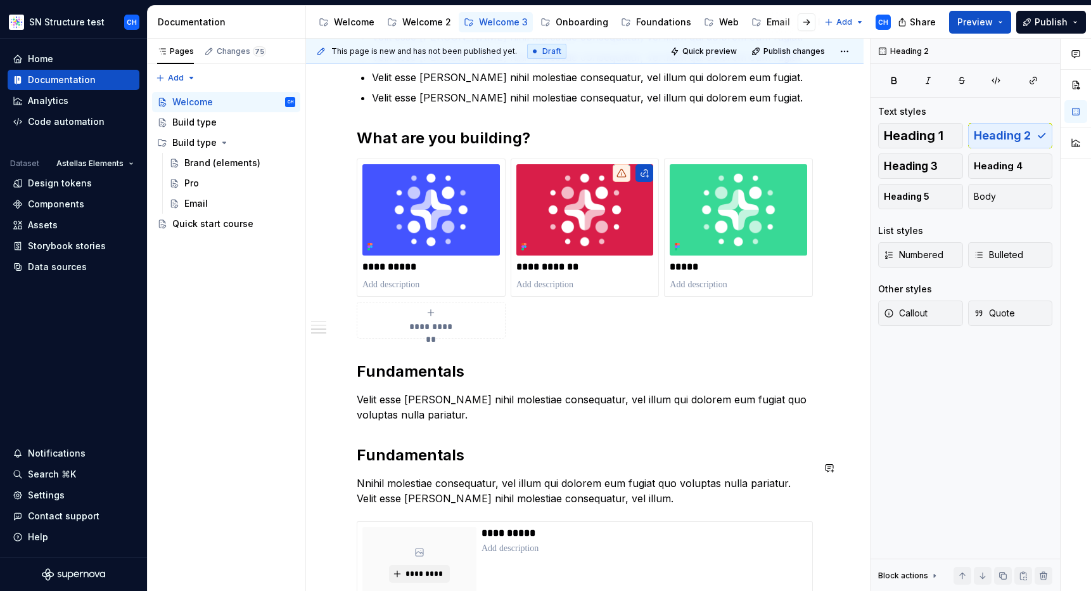
scroll to position [366, 0]
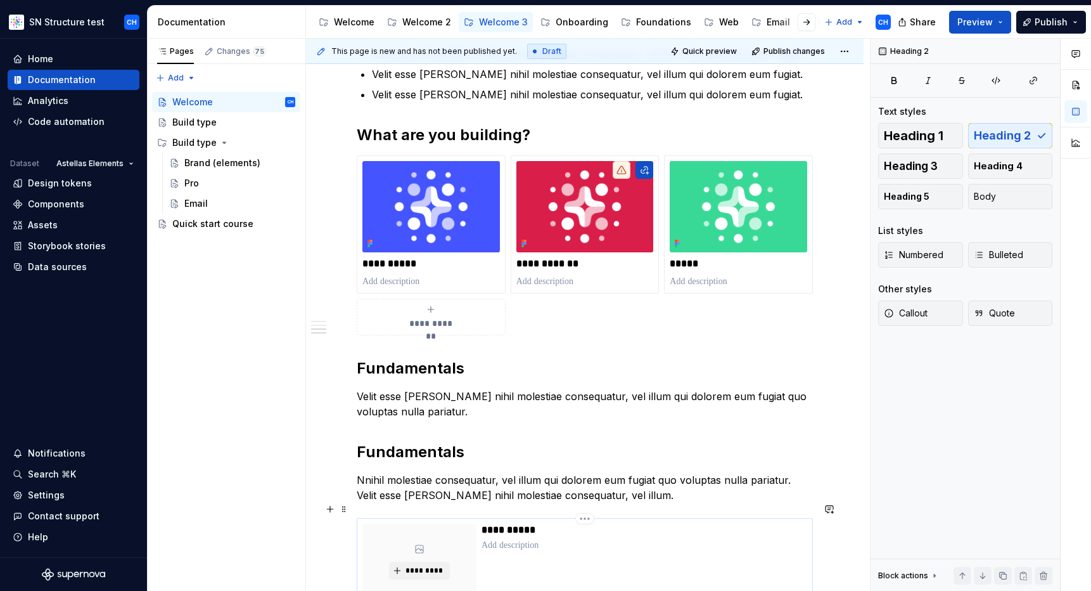
click at [515, 523] on p "**********" at bounding box center [644, 529] width 325 height 13
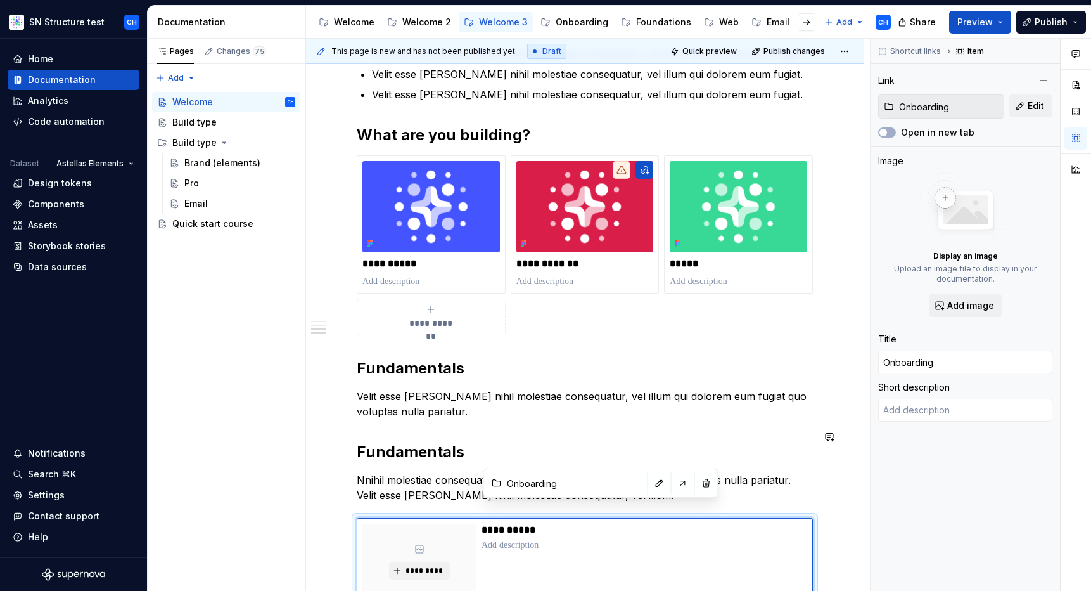
click at [490, 412] on div "**********" at bounding box center [585, 264] width 456 height 766
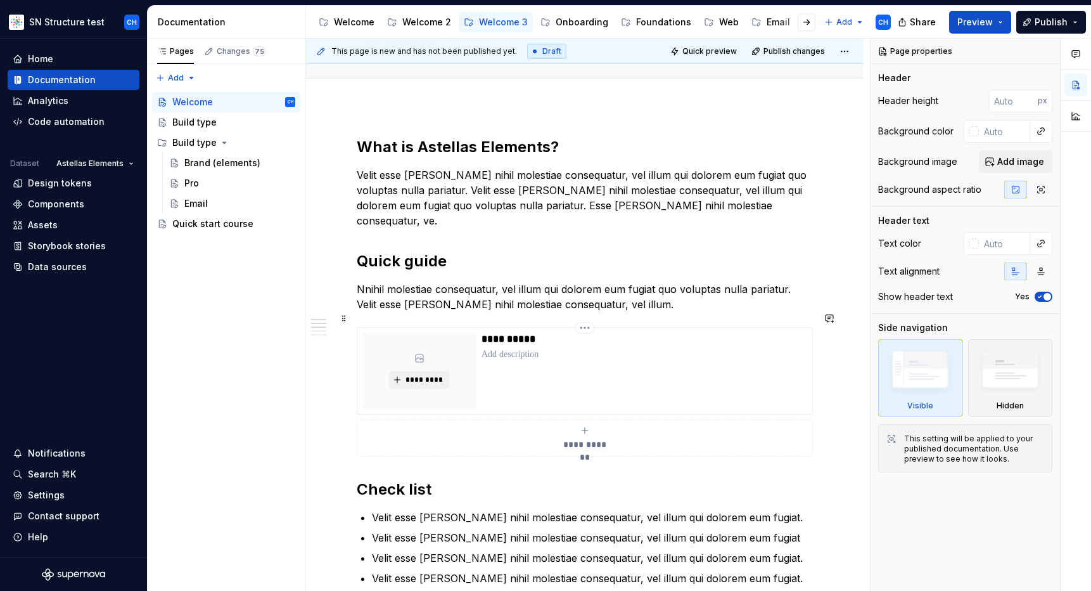
scroll to position [115, 0]
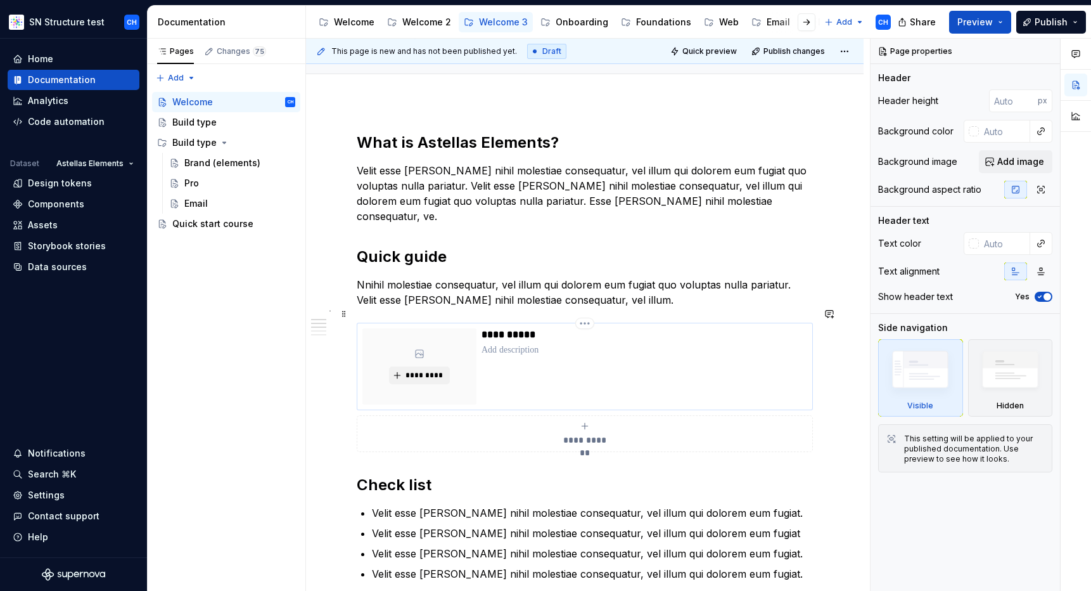
click at [500, 328] on p "**********" at bounding box center [644, 334] width 325 height 13
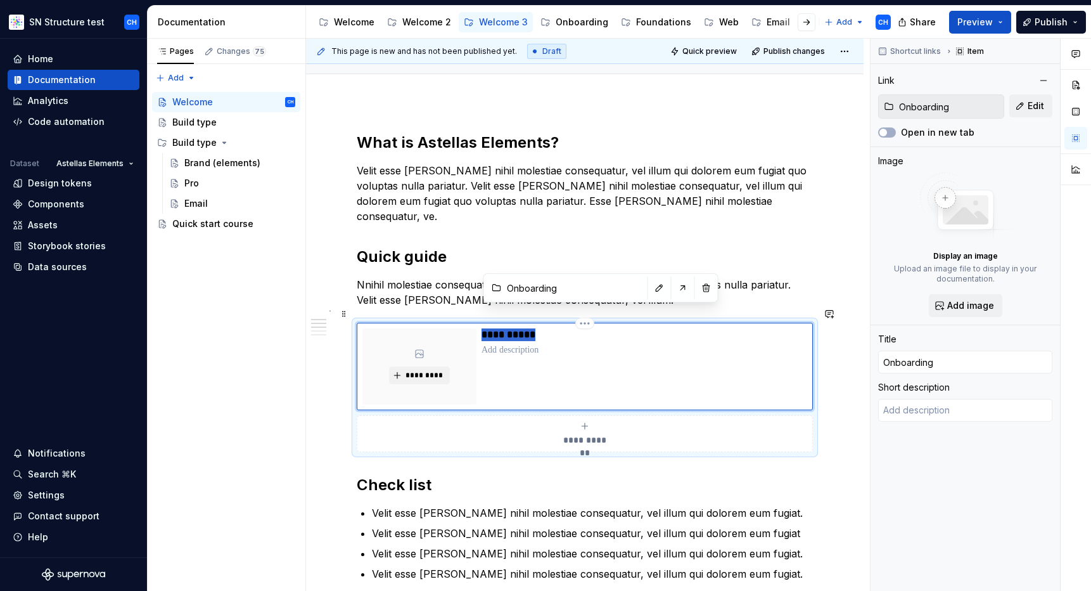
click at [500, 328] on p "**********" at bounding box center [644, 334] width 325 height 13
type textarea "*"
type input "C"
type textarea "*"
type input "Co"
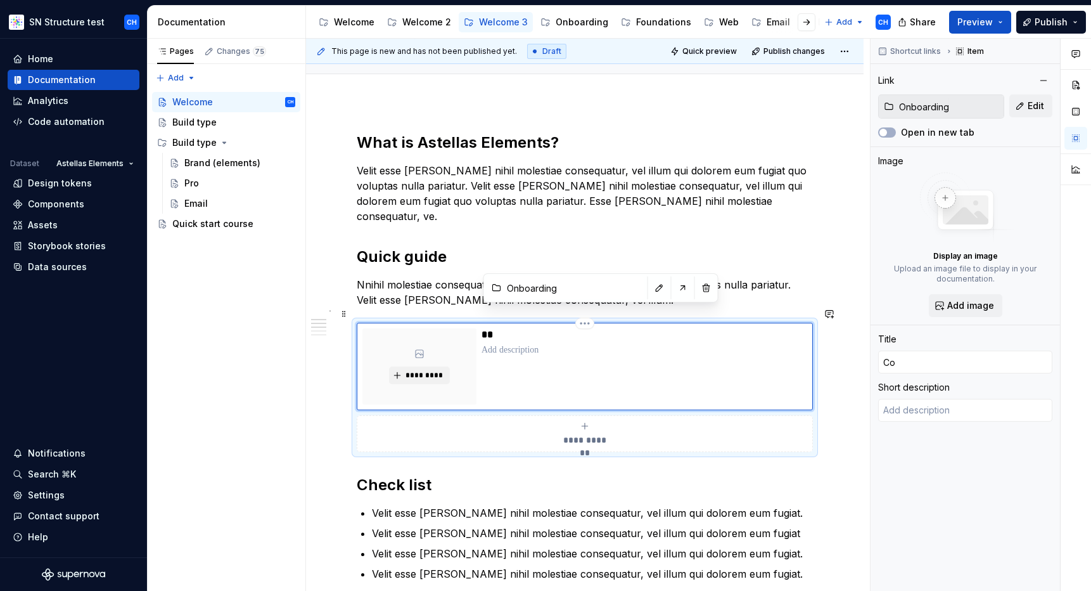
type textarea "*"
type input "Cou"
type textarea "*"
type input "Cour"
type textarea "*"
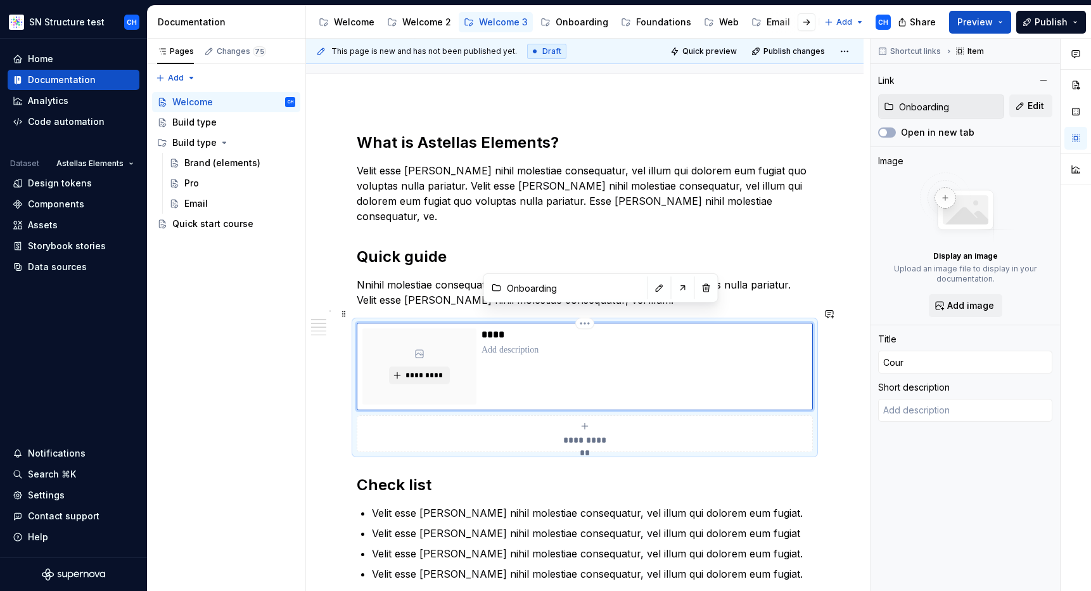
type input "Cours"
type textarea "*"
type input "Course"
click at [492, 250] on h2 "Quick guide" at bounding box center [585, 257] width 456 height 20
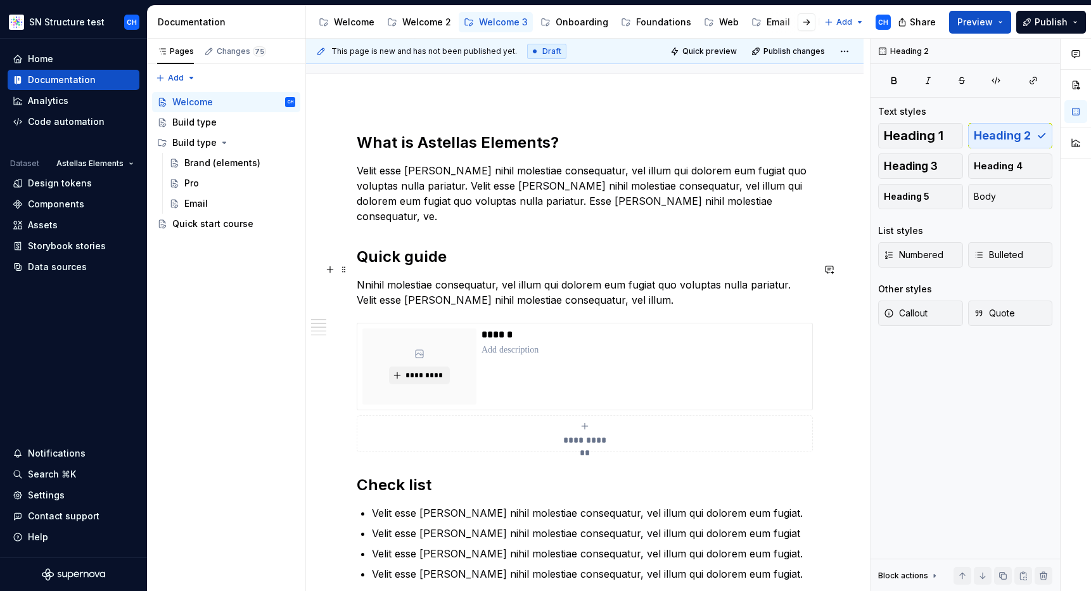
click at [487, 277] on p "Nnihil molestiae consequatur, vel illum qui dolorem eum fugiat quo voluptas nul…" at bounding box center [585, 292] width 456 height 30
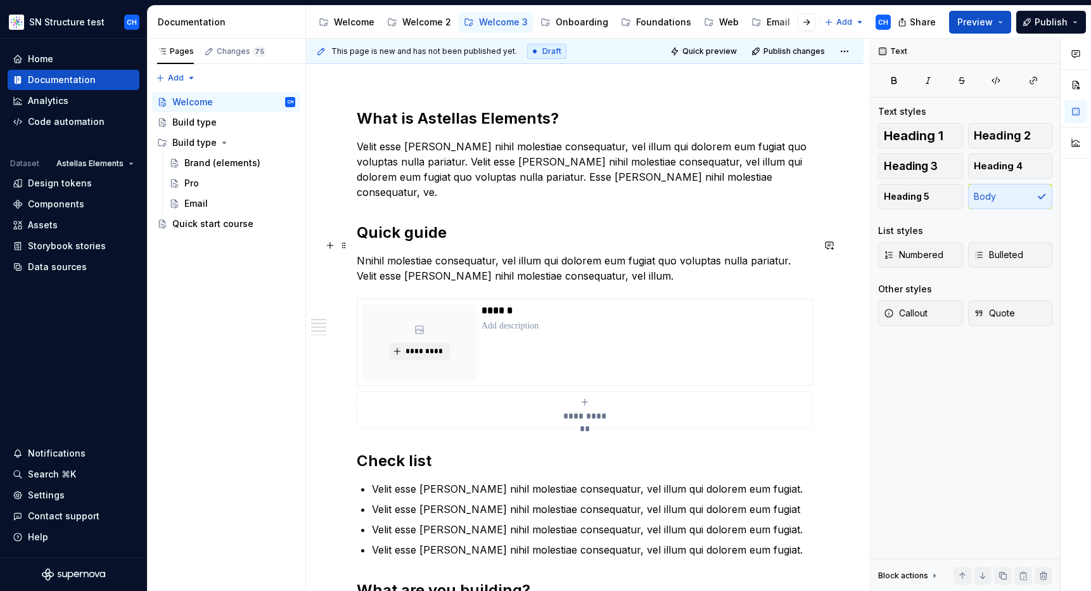
scroll to position [143, 0]
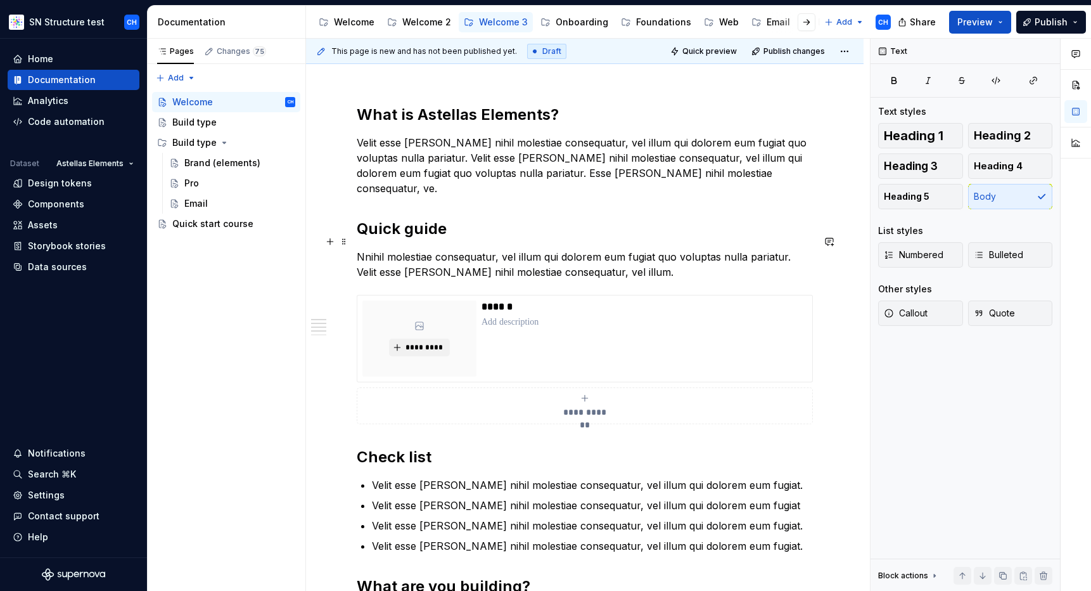
click at [468, 255] on p "Nnihil molestiae consequatur, vel illum qui dolorem eum fugiat quo voluptas nul…" at bounding box center [585, 264] width 456 height 30
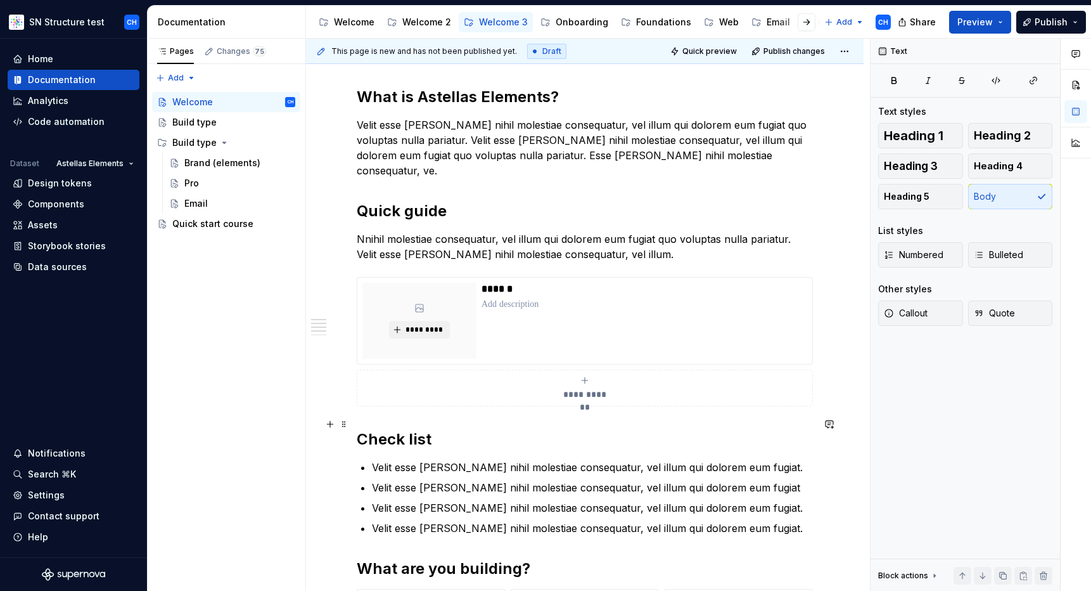
scroll to position [132, 0]
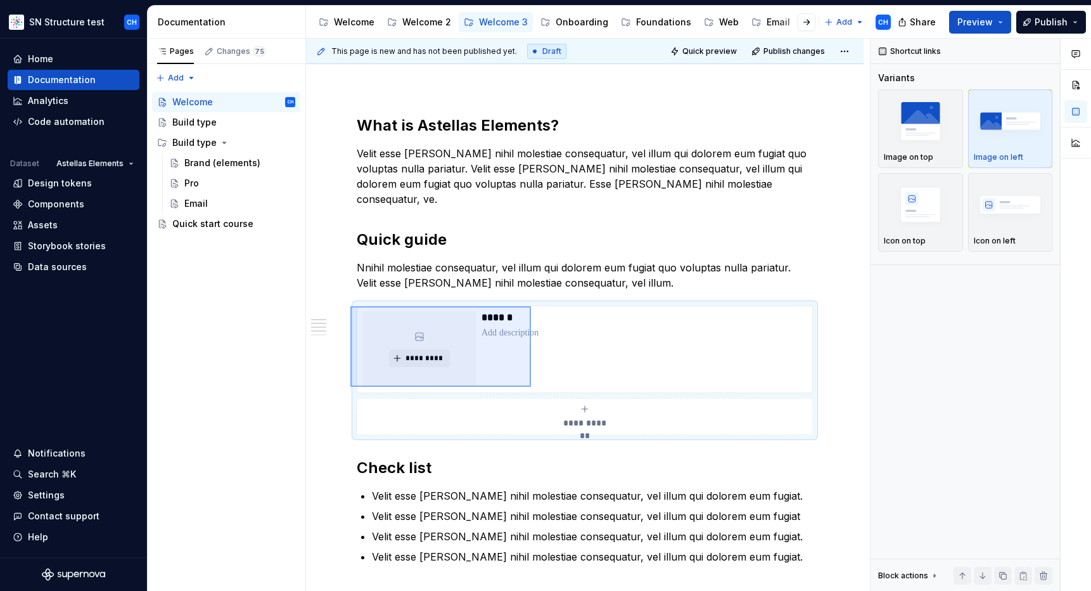
drag, startPoint x: 350, startPoint y: 306, endPoint x: 532, endPoint y: 387, distance: 198.3
click at [532, 387] on div "**********" at bounding box center [588, 315] width 564 height 553
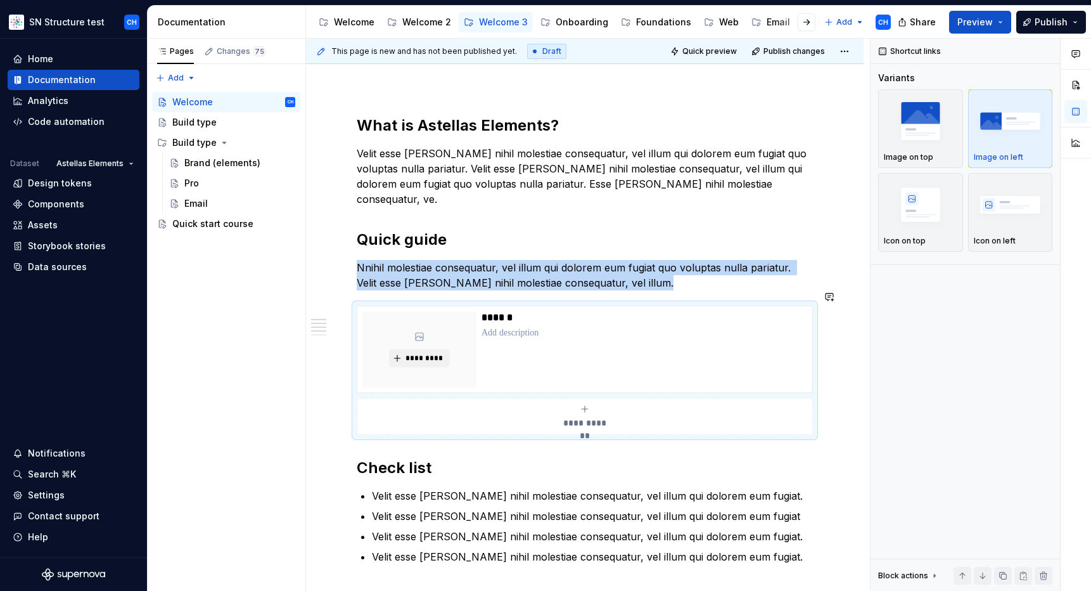
copy p "Nnihil molestiae consequatur, vel illum qui dolorem eum fugiat quo voluptas nul…"
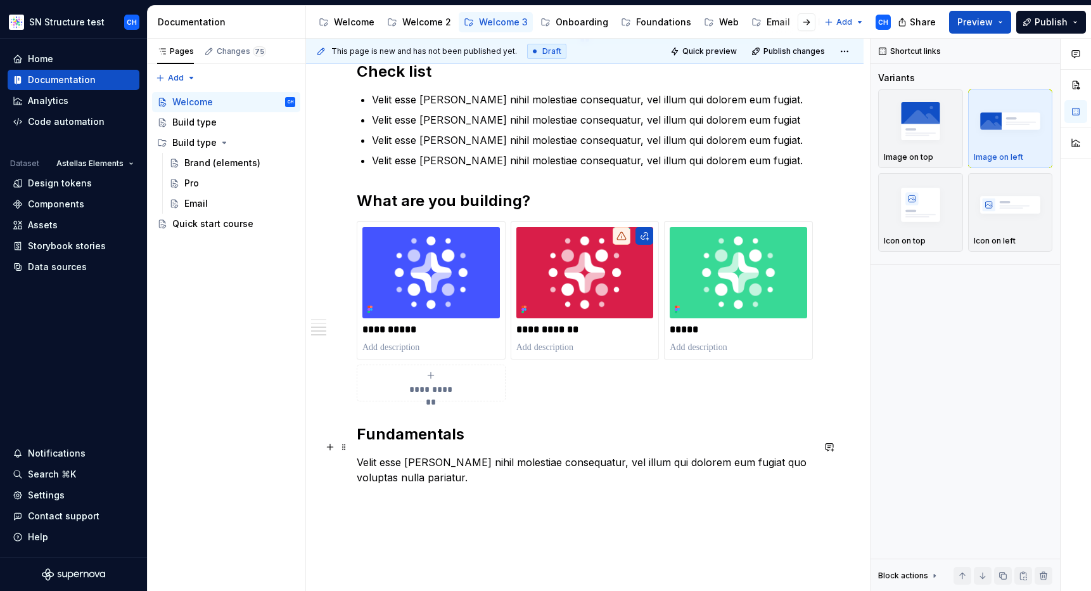
scroll to position [530, 0]
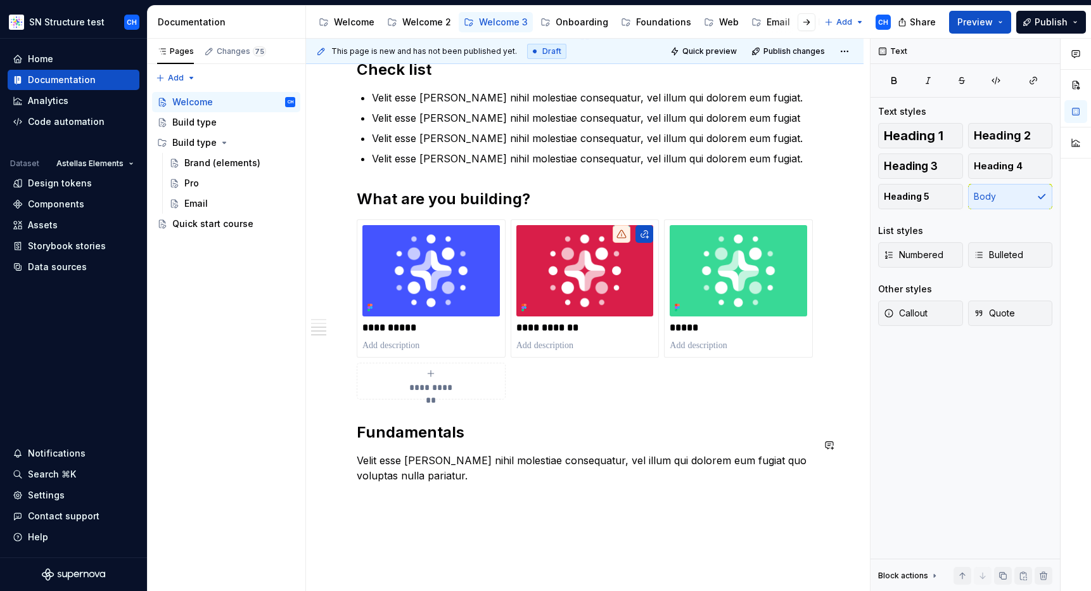
click at [488, 478] on div "**********" at bounding box center [585, 107] width 456 height 781
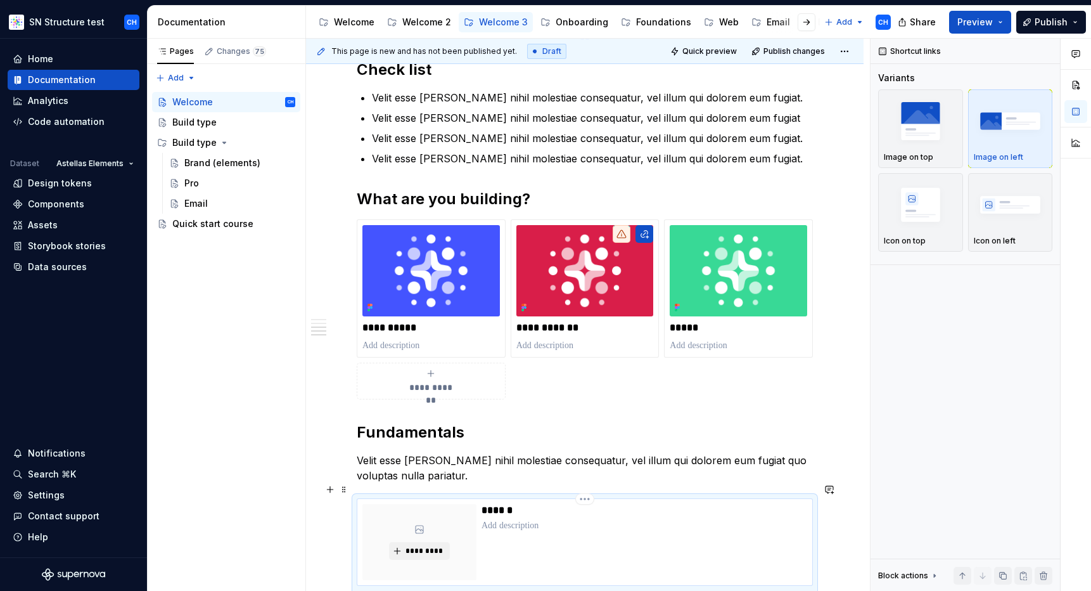
click at [489, 504] on p "******" at bounding box center [644, 510] width 325 height 13
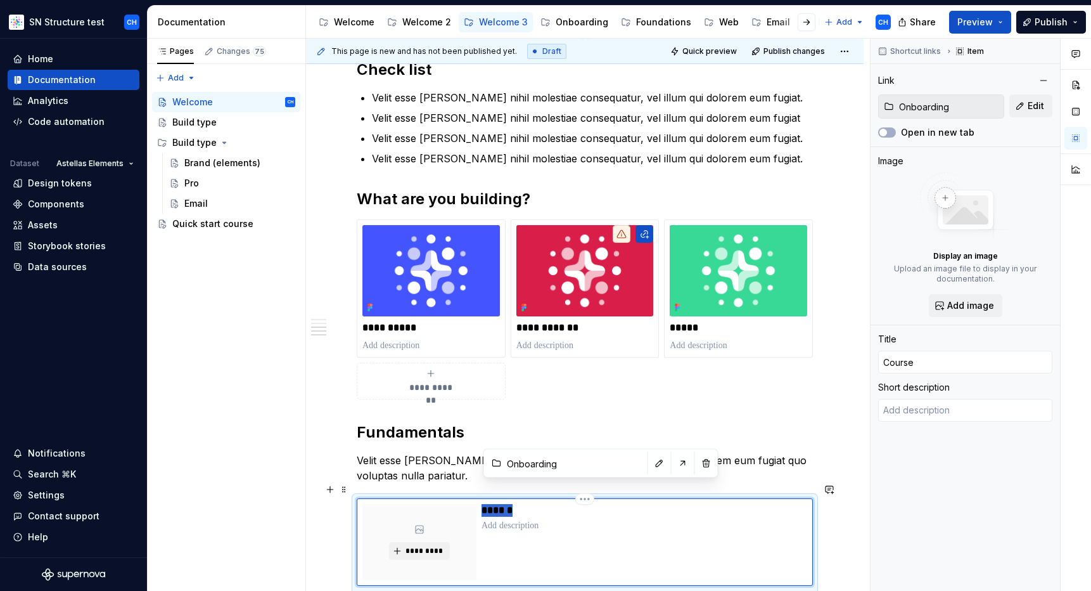
click at [489, 504] on p "******" at bounding box center [644, 510] width 325 height 13
type textarea "*"
type input "G"
type textarea "*"
type input "Go"
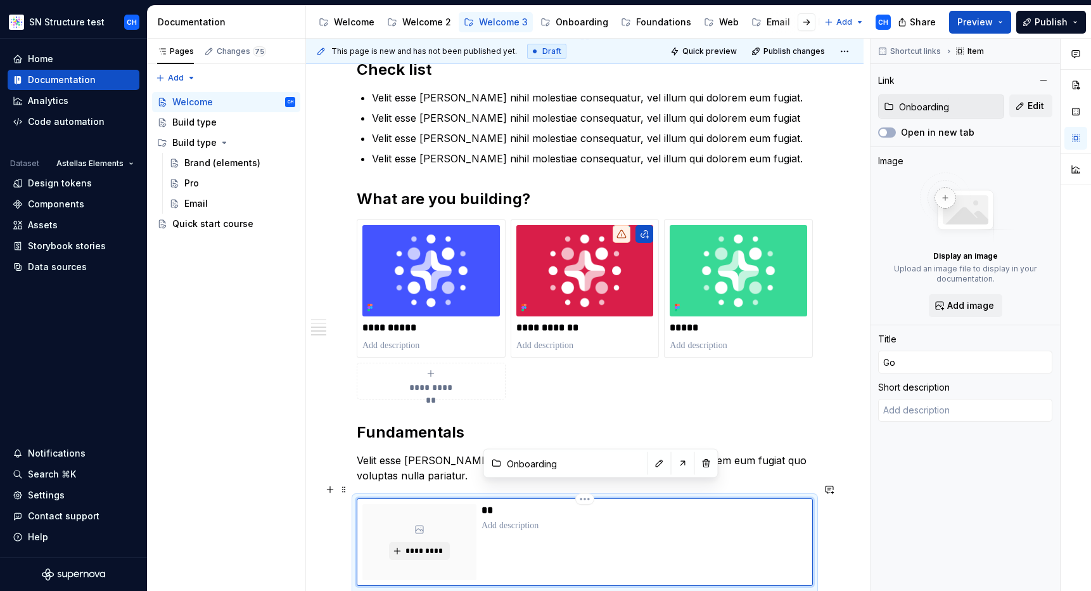
type textarea "*"
type input "Go"
type textarea "*"
type input "Go t"
type textarea "*"
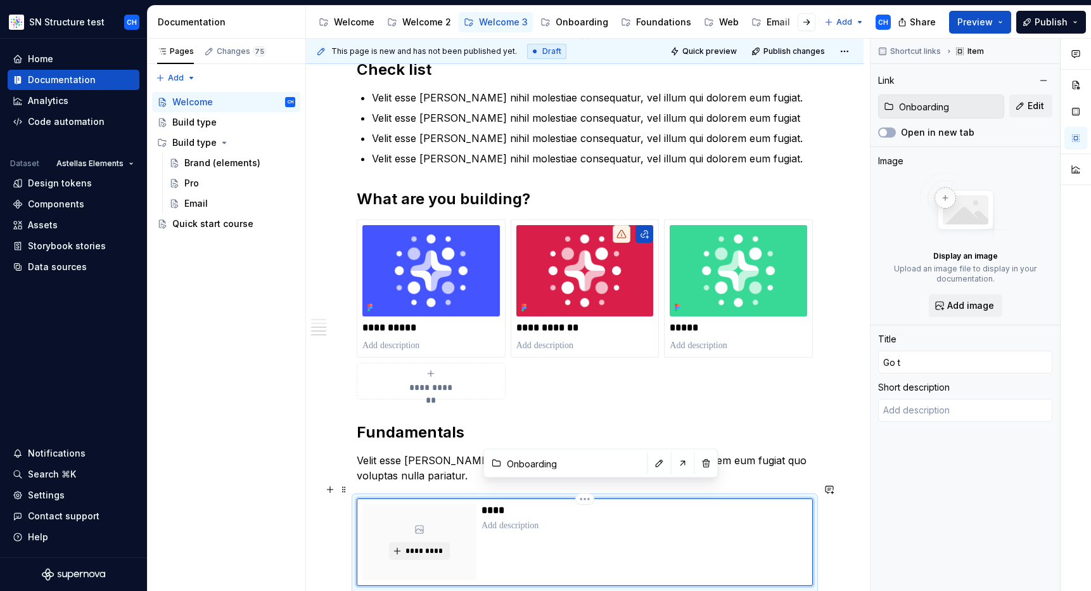
type input "Go to"
type textarea "*"
type input "Go to"
type textarea "*"
type input "Go to f"
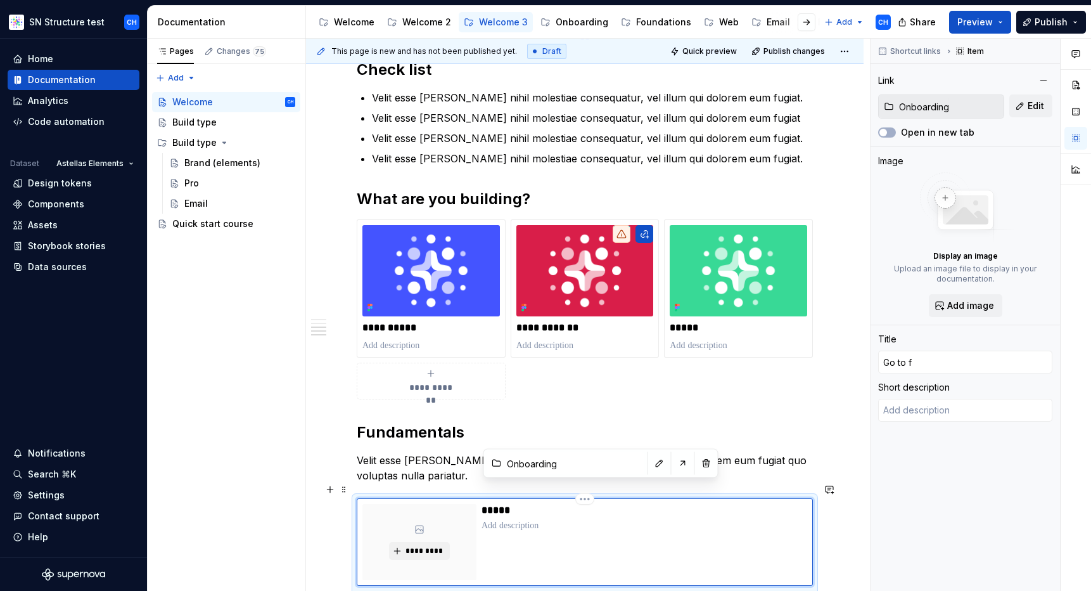
type textarea "*"
type input "Go to fu"
type textarea "*"
type input "Go to fun"
type textarea "*"
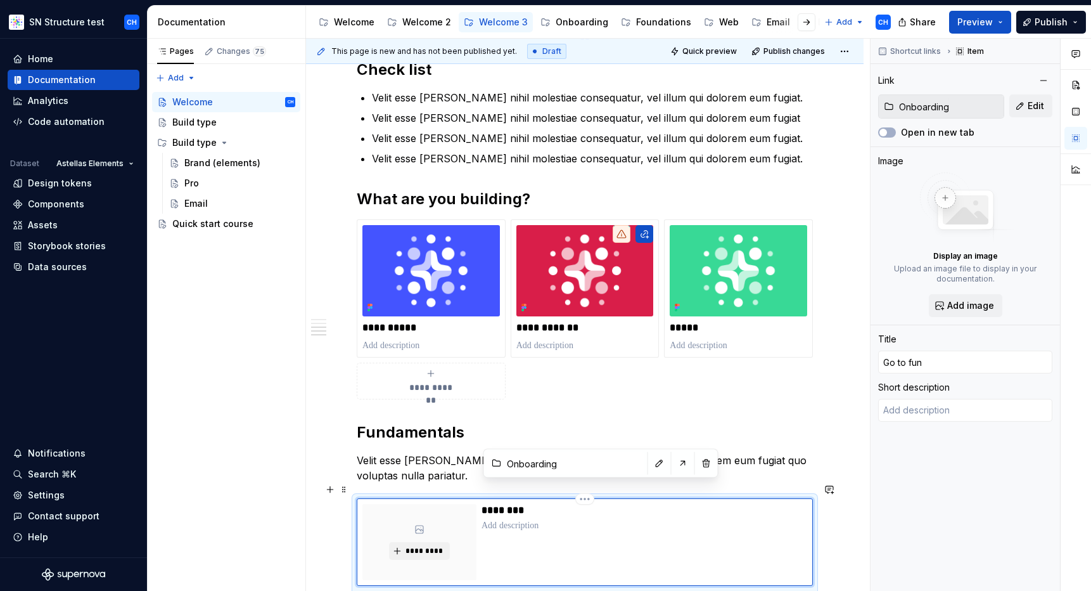
type input "Go to fund"
type textarea "*"
type input "Go to funda"
type textarea "*"
type input "Go to fundam"
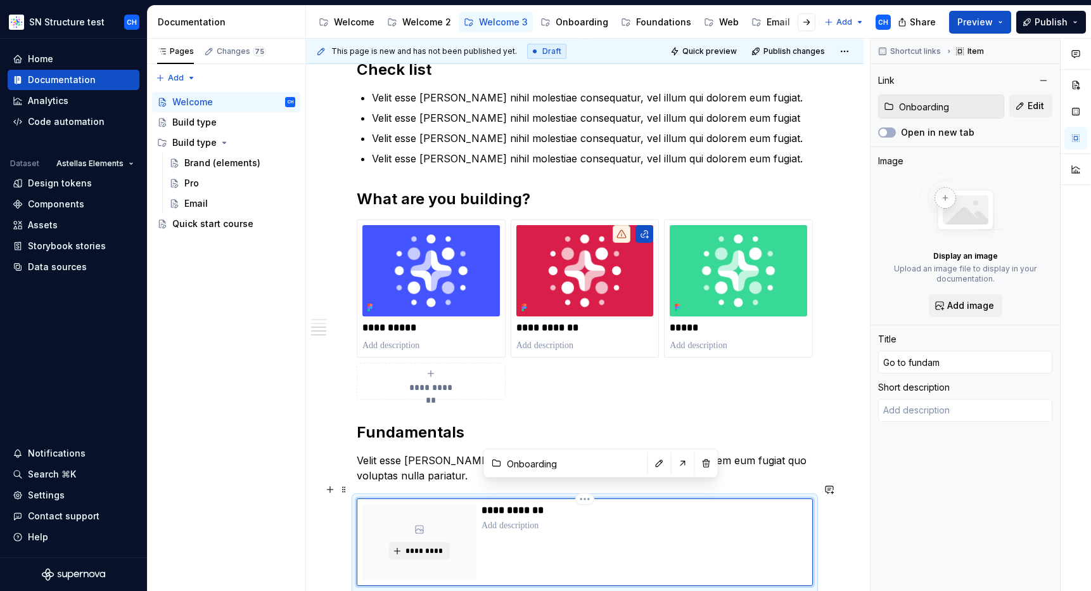
type textarea "*"
type input "Go to fundamne"
type textarea "*"
type input "Go to fundamnet"
type textarea "*"
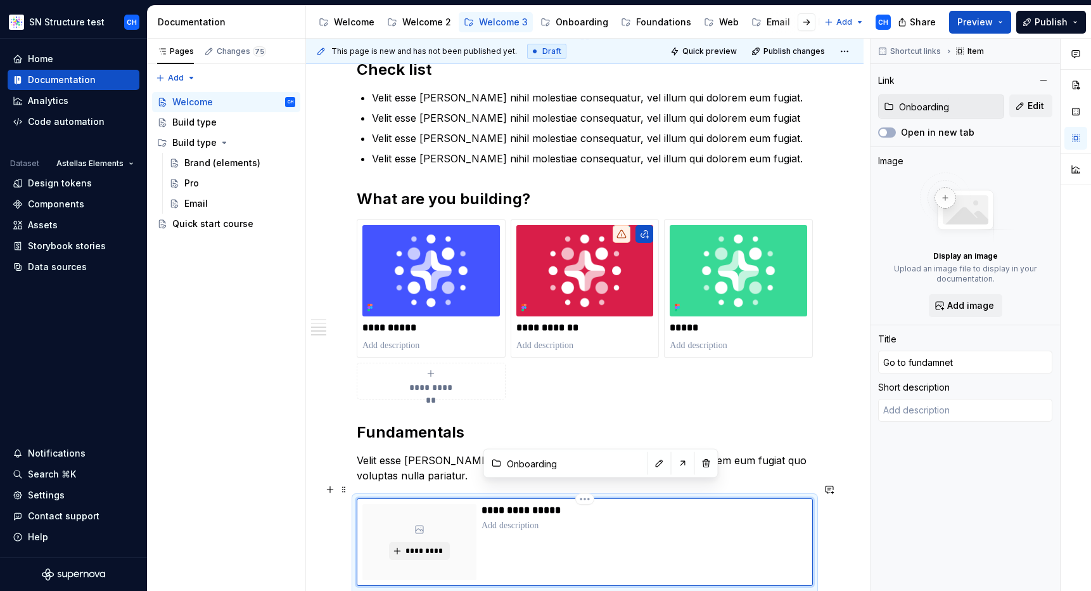
type input "Go to fundamneta"
type textarea "*"
type input "Go to fundamnetal"
type textarea "*"
type input "Go to fundamnetals"
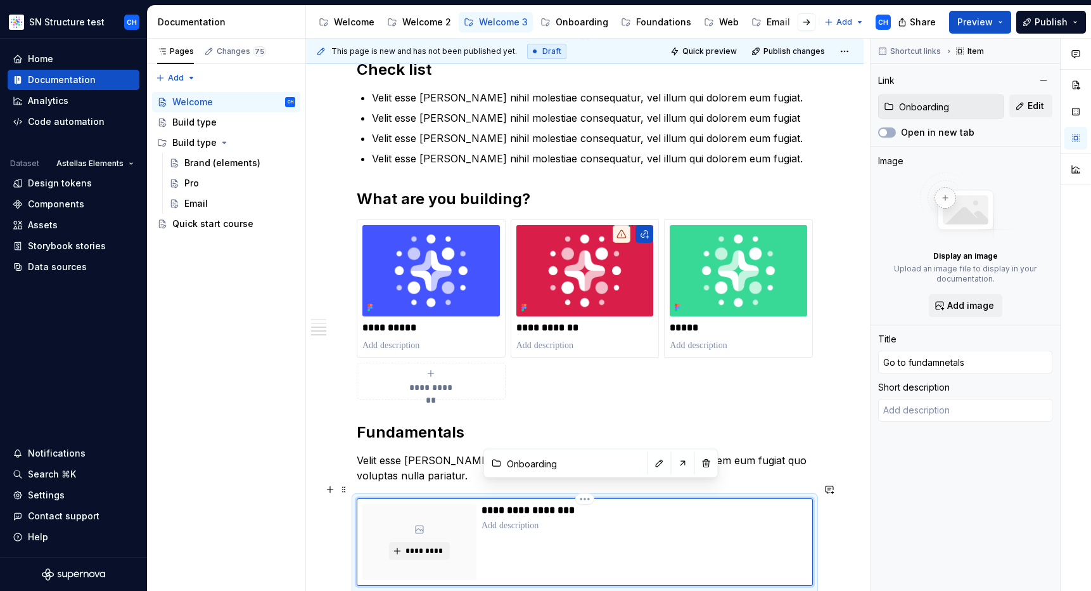
type textarea "*"
type input "Go to fundamnetal"
type textarea "*"
type input "Go to fundamneta"
type textarea "*"
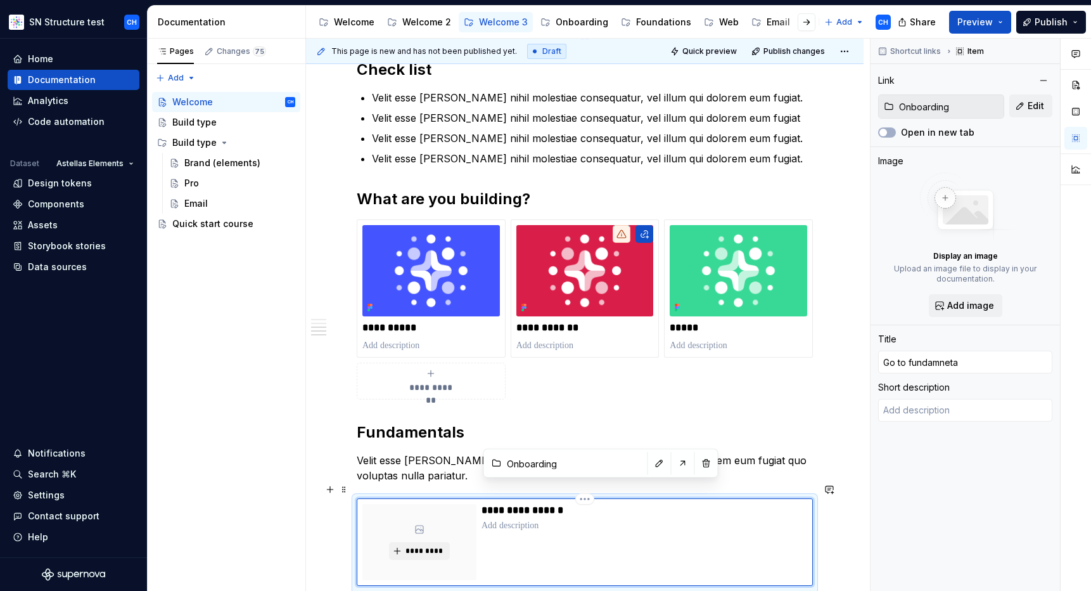
type input "Go to fundamnet"
type textarea "*"
type input "Go to fundamne"
type textarea "*"
type input "Go to fundamn"
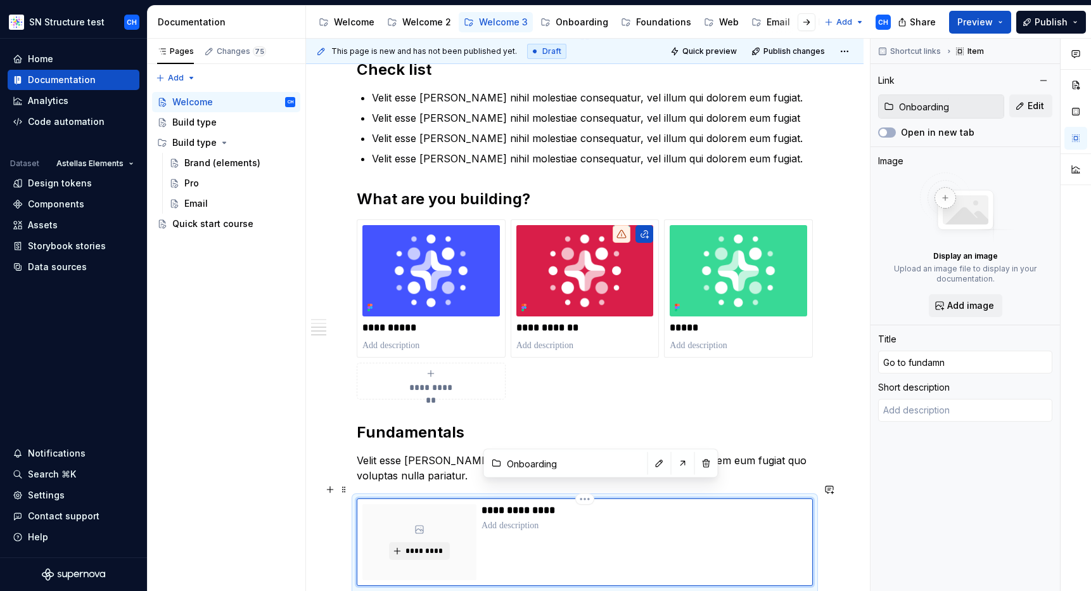
type textarea "*"
type input "Go to fundam"
type textarea "*"
type input "Go to fundame"
type textarea "*"
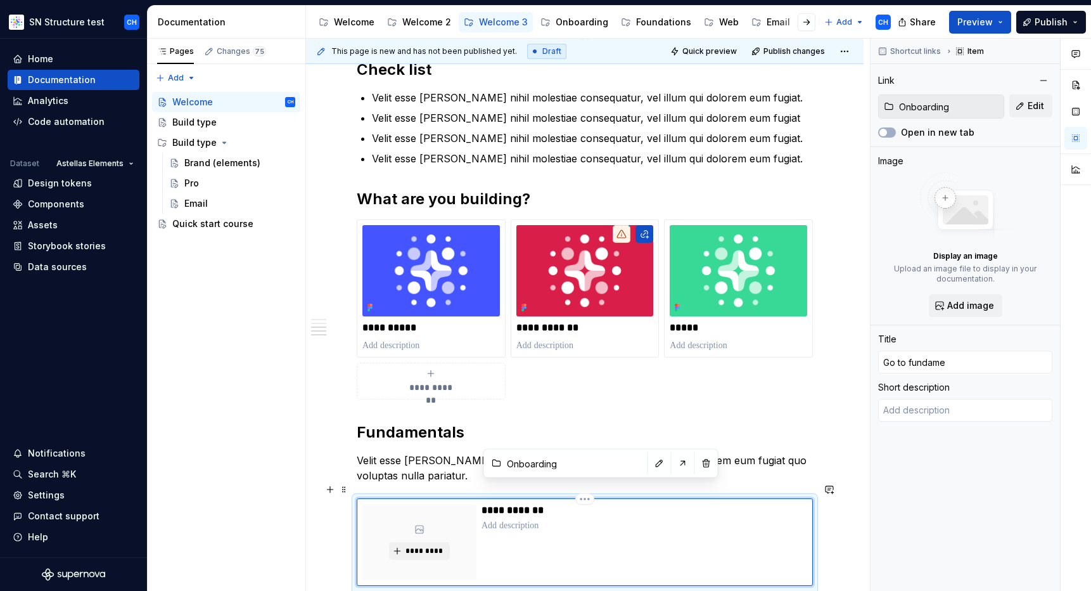
type input "Go to fundamen"
type textarea "*"
type input "Go to fundament"
type textarea "*"
type input "Go to fundamenta"
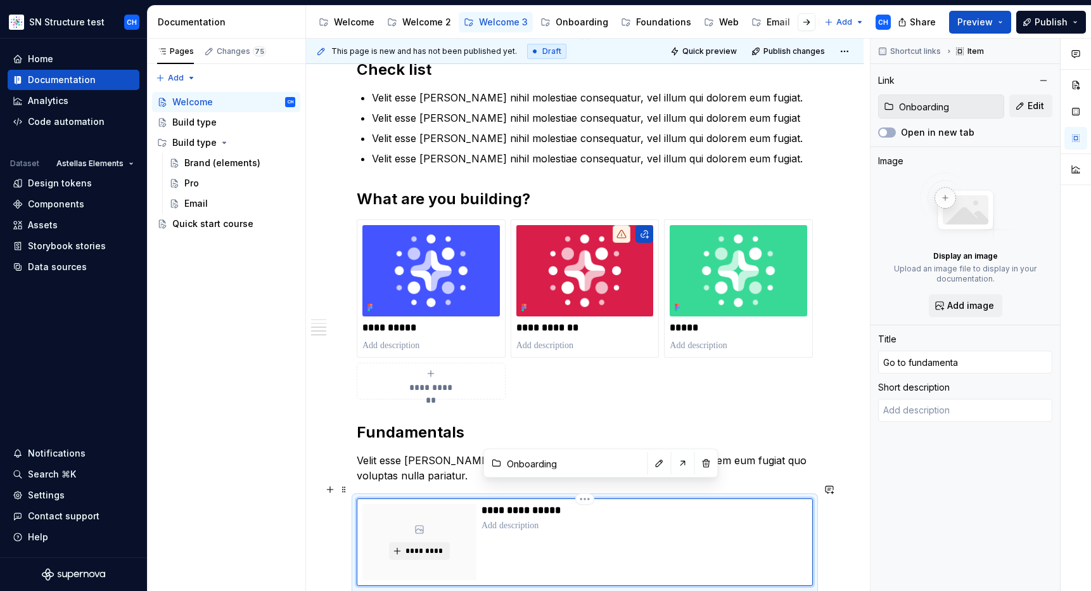
type textarea "*"
type input "Go to fundamental"
type textarea "*"
type input "Go to fundamentals"
type textarea "*"
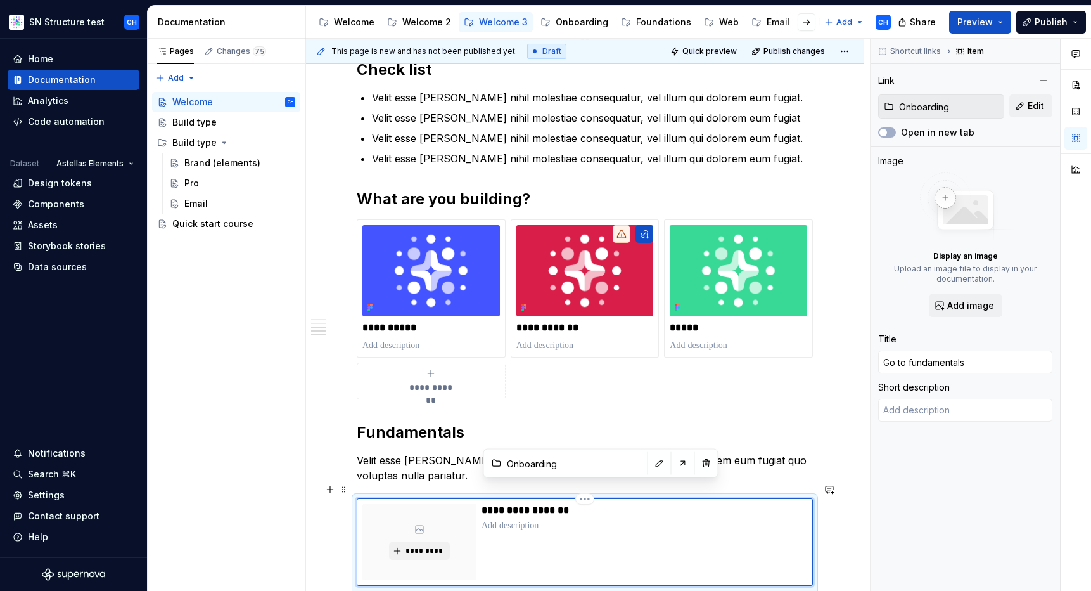
type input "Go to fundamentals"
type textarea "*"
type input "Go to fundamentals"
click at [541, 422] on h2 "Fundamentals" at bounding box center [585, 432] width 456 height 20
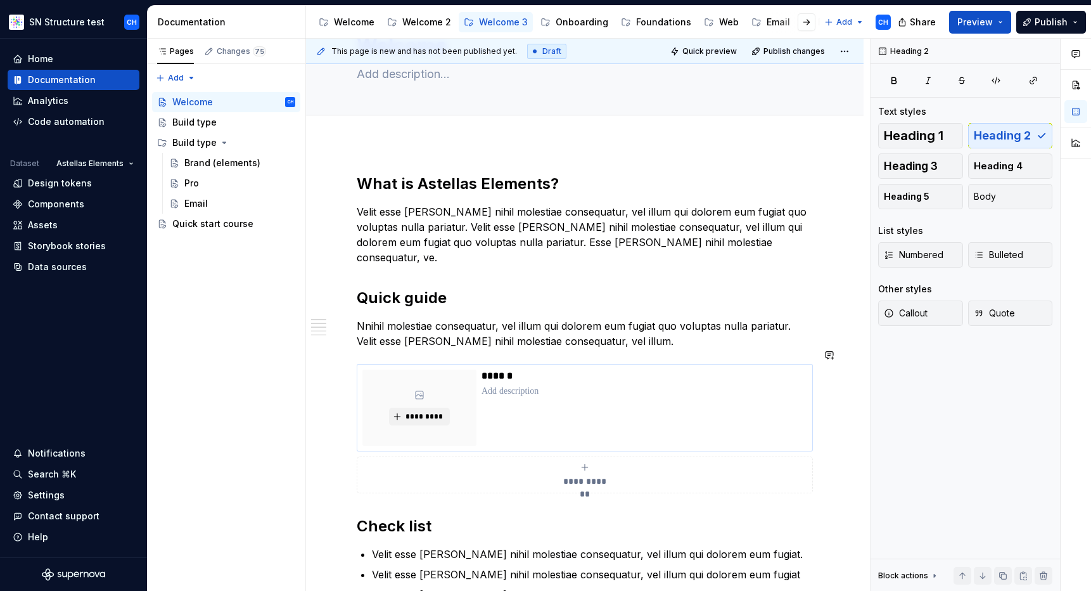
scroll to position [87, 0]
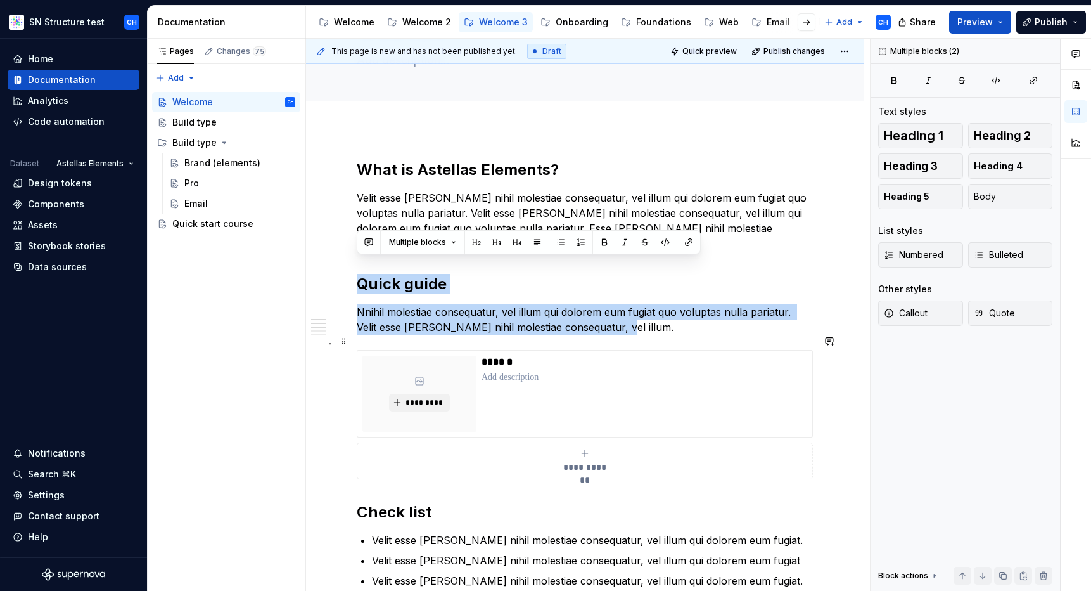
drag, startPoint x: 386, startPoint y: 257, endPoint x: 570, endPoint y: 428, distance: 251.6
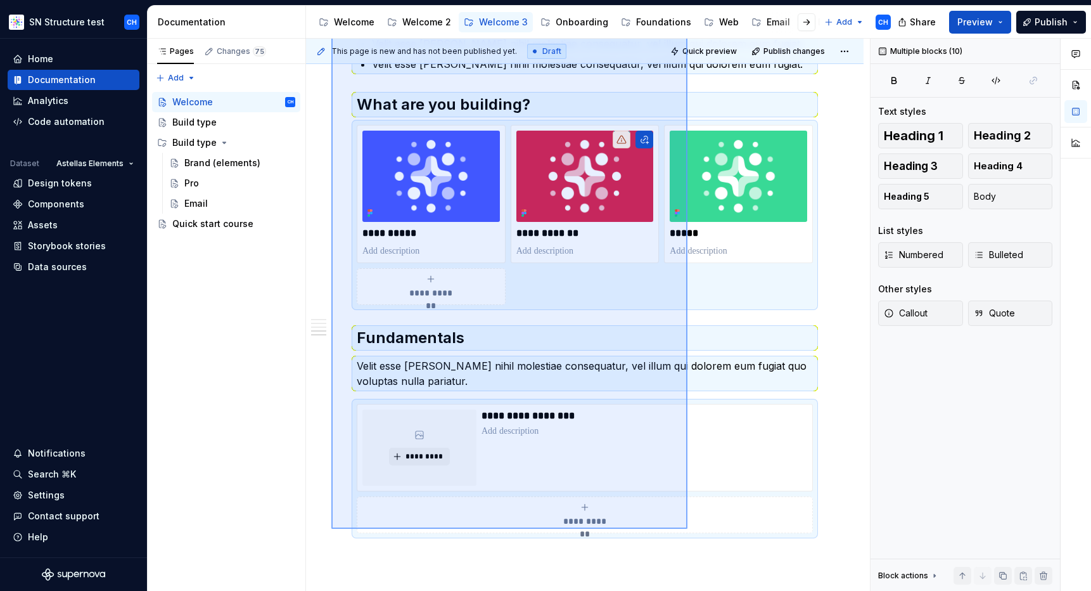
scroll to position [627, 0]
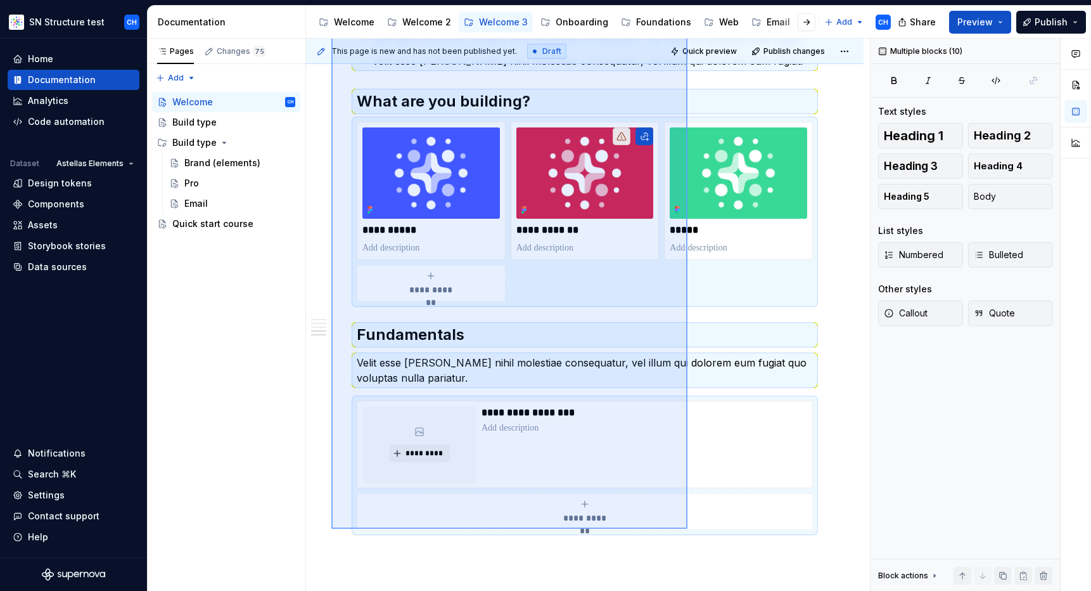
drag, startPoint x: 331, startPoint y: 250, endPoint x: 688, endPoint y: 529, distance: 452.3
click at [688, 529] on div "**********" at bounding box center [588, 315] width 564 height 553
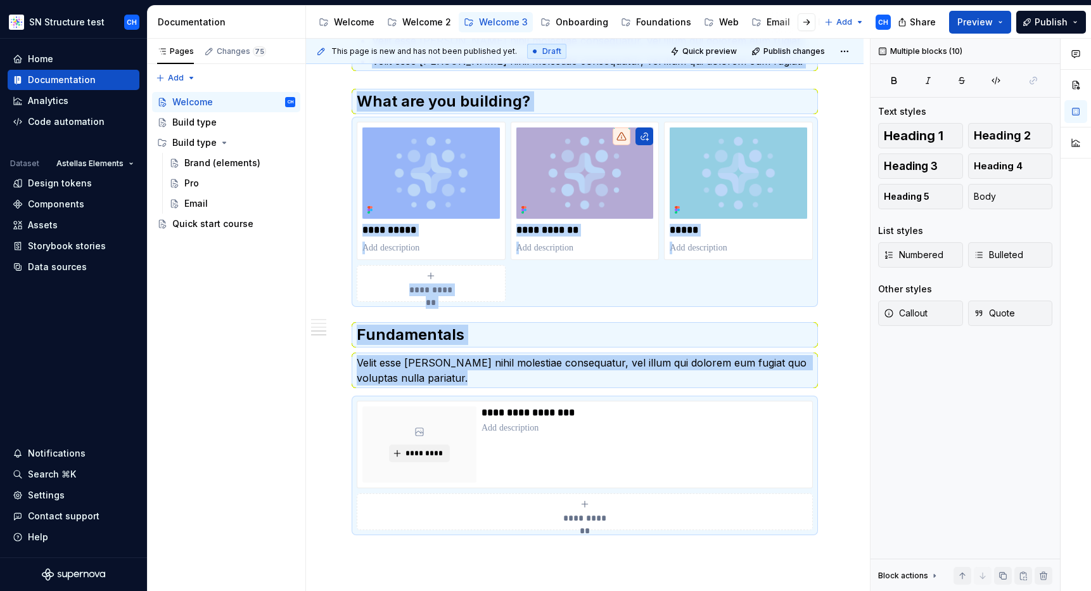
copy div "**********"
click at [425, 22] on div "Welcome 2" at bounding box center [426, 22] width 49 height 13
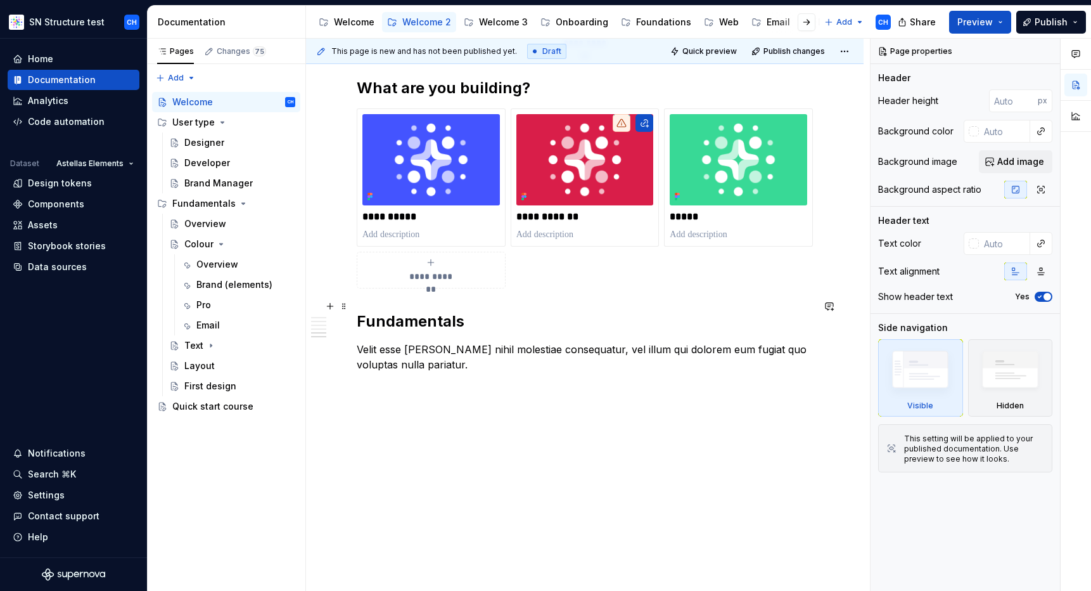
scroll to position [1058, 0]
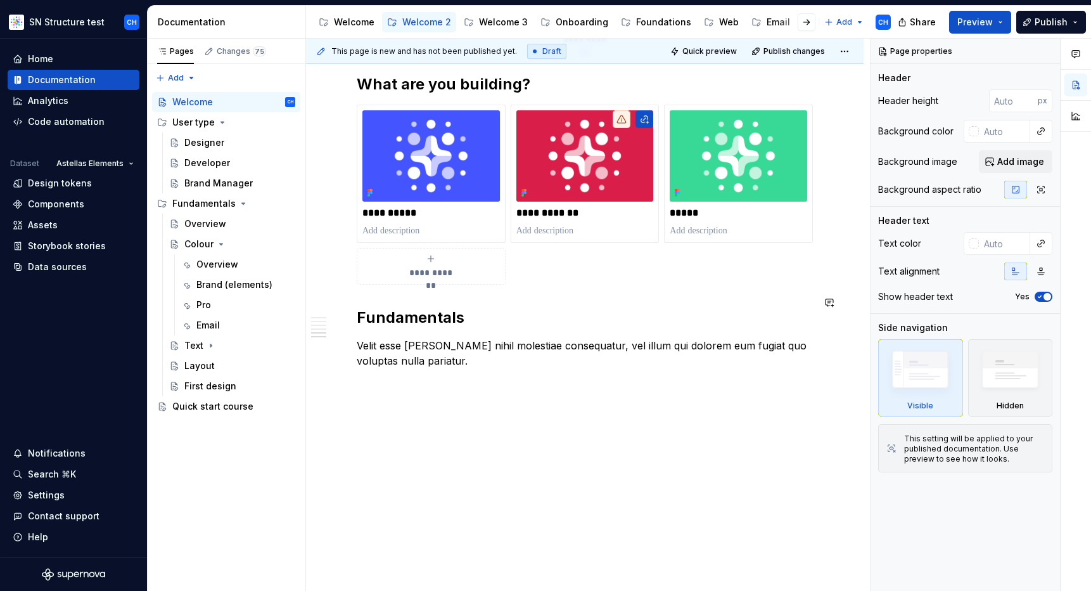
click at [484, 399] on p at bounding box center [585, 406] width 456 height 15
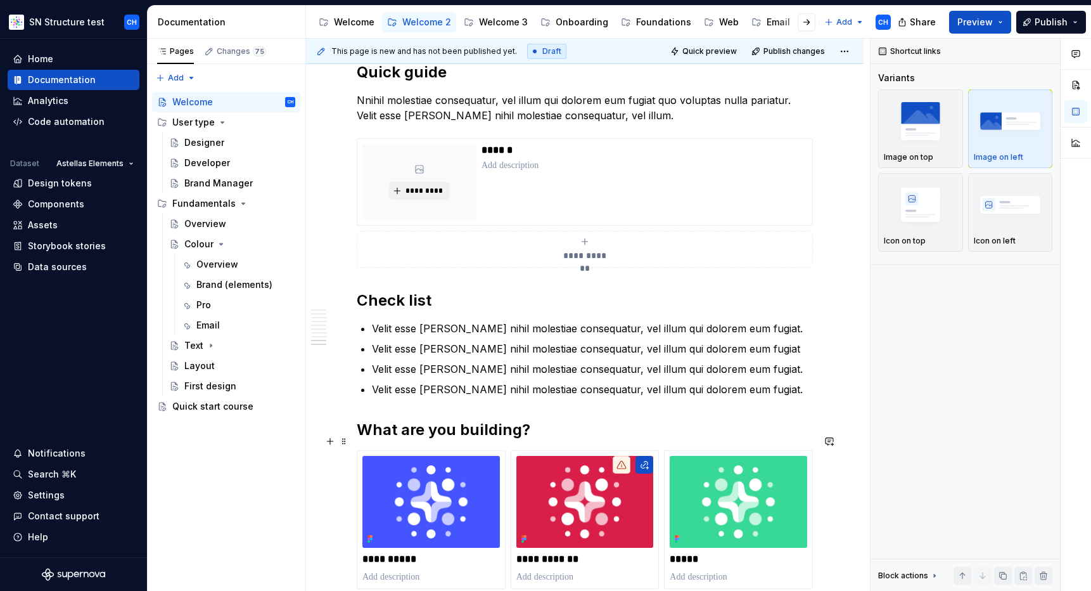
scroll to position [1697, 0]
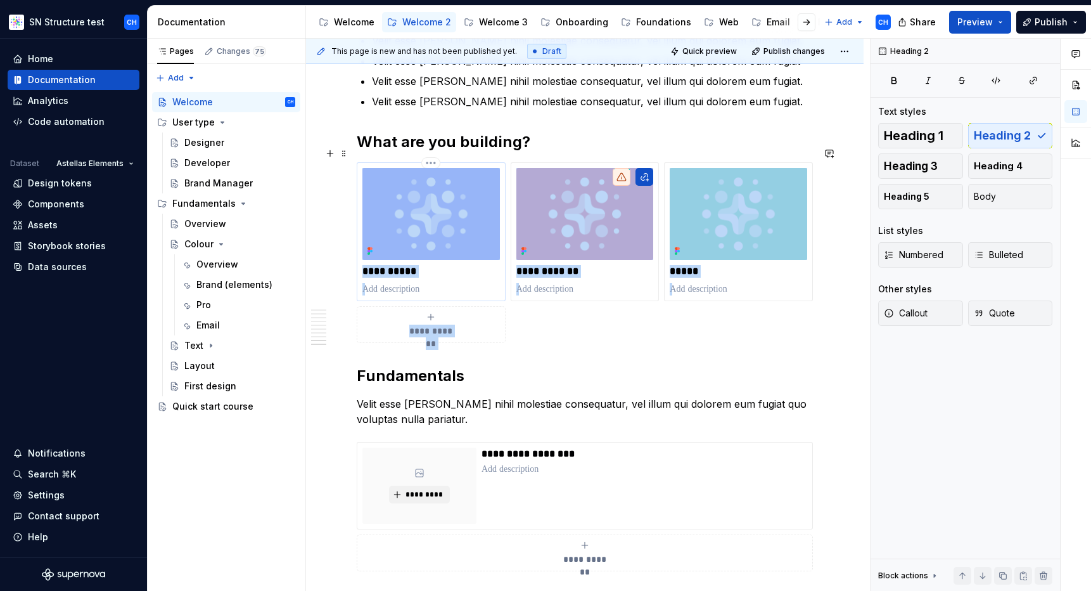
drag, startPoint x: 558, startPoint y: 345, endPoint x: 410, endPoint y: 181, distance: 220.8
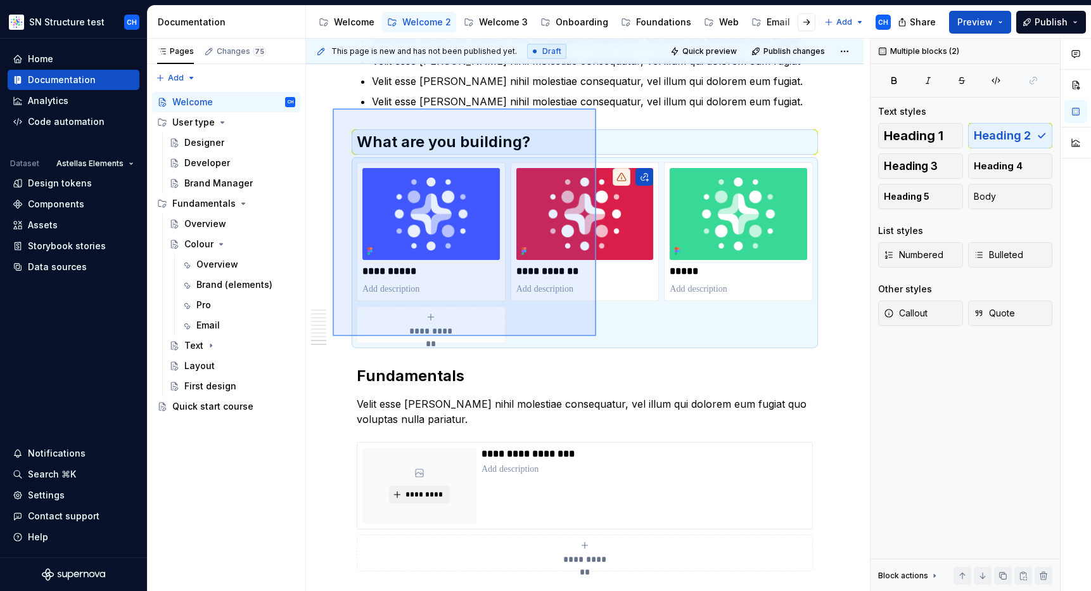
drag, startPoint x: 333, startPoint y: 108, endPoint x: 596, endPoint y: 336, distance: 348.2
click at [596, 336] on div "**********" at bounding box center [588, 315] width 564 height 553
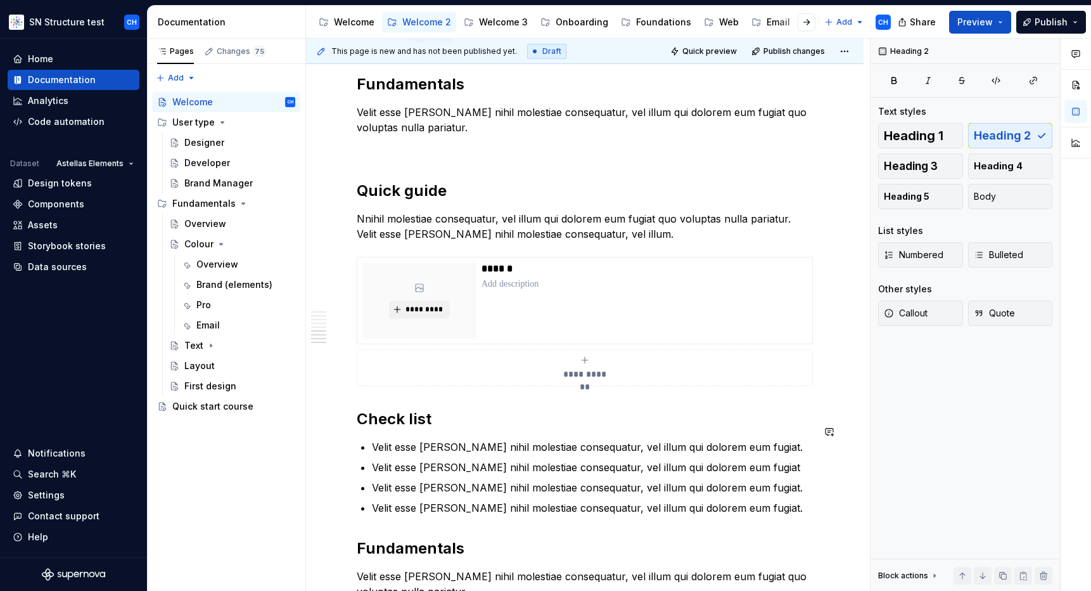
scroll to position [1288, 0]
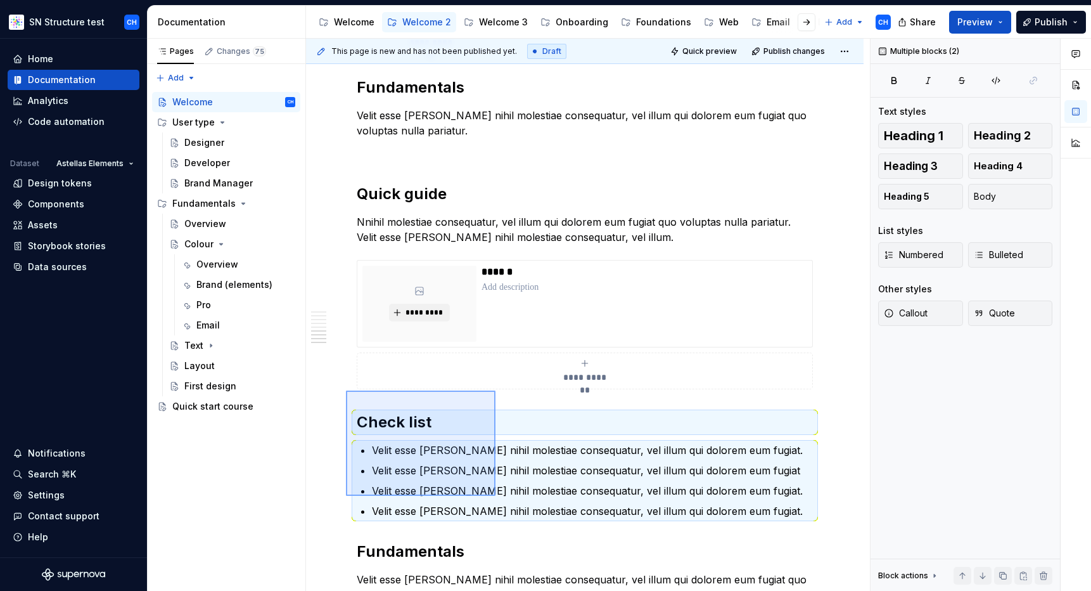
drag, startPoint x: 346, startPoint y: 390, endPoint x: 496, endPoint y: 496, distance: 183.7
click at [496, 496] on div "**********" at bounding box center [588, 315] width 564 height 553
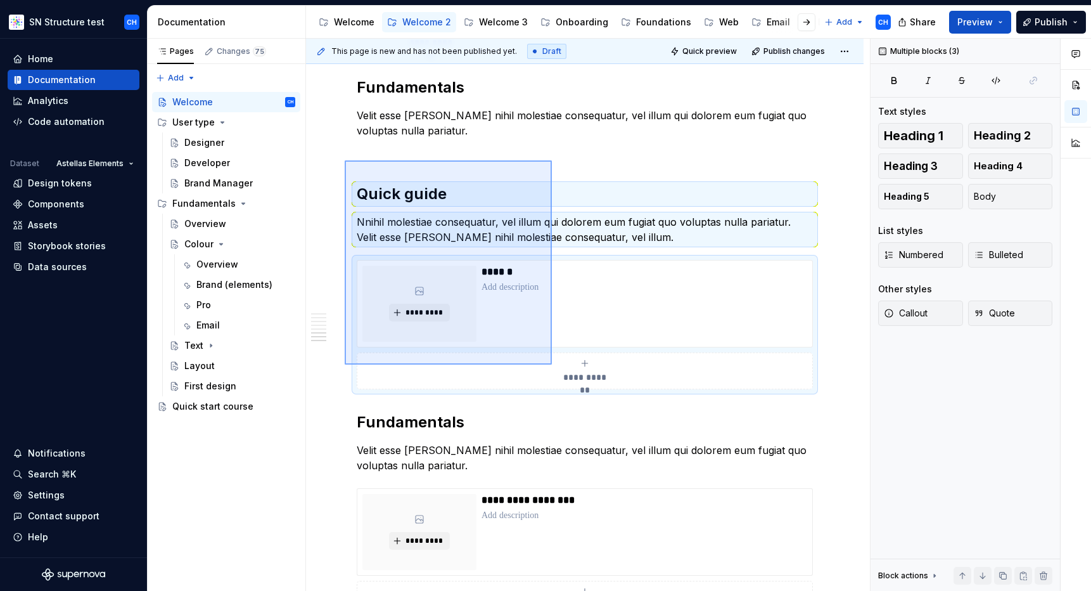
drag, startPoint x: 355, startPoint y: 167, endPoint x: 552, endPoint y: 364, distance: 278.7
click at [552, 364] on div "**********" at bounding box center [588, 315] width 564 height 553
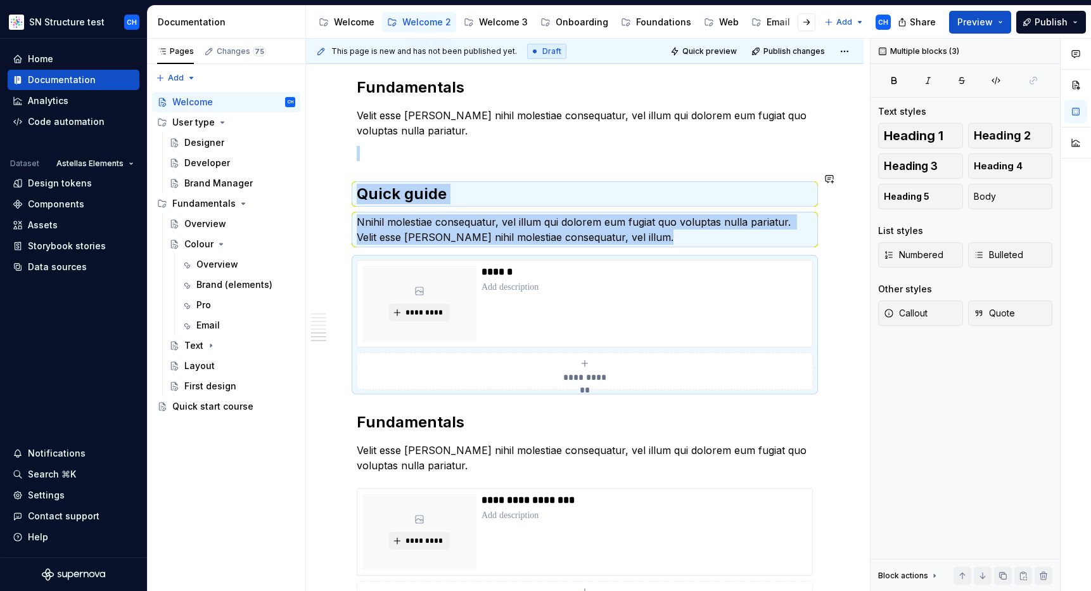
copy div "Quick guide Nnihil molestiae consequatur, vel illum qui dolorem eum fugiat quo …"
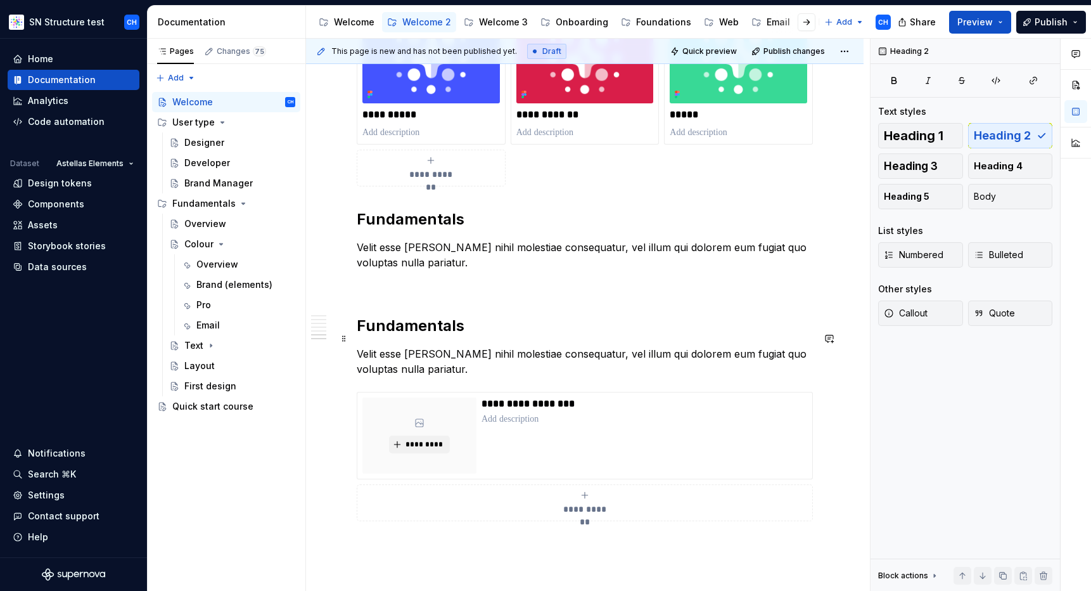
scroll to position [1150, 0]
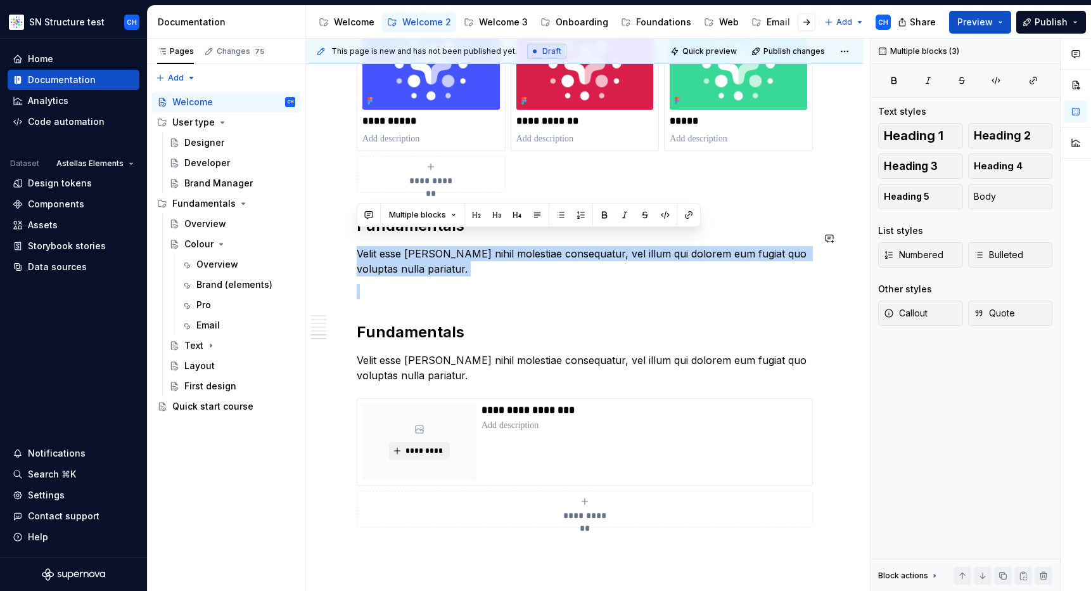
drag, startPoint x: 472, startPoint y: 292, endPoint x: 366, endPoint y: 224, distance: 126.2
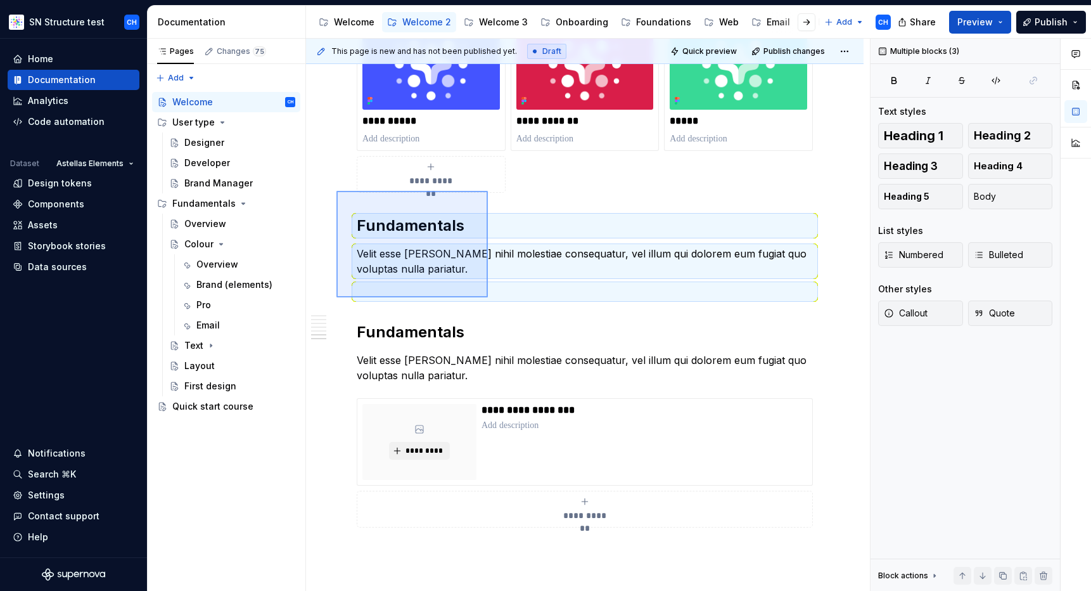
drag, startPoint x: 337, startPoint y: 191, endPoint x: 488, endPoint y: 297, distance: 185.1
click at [488, 297] on div "**********" at bounding box center [588, 315] width 564 height 553
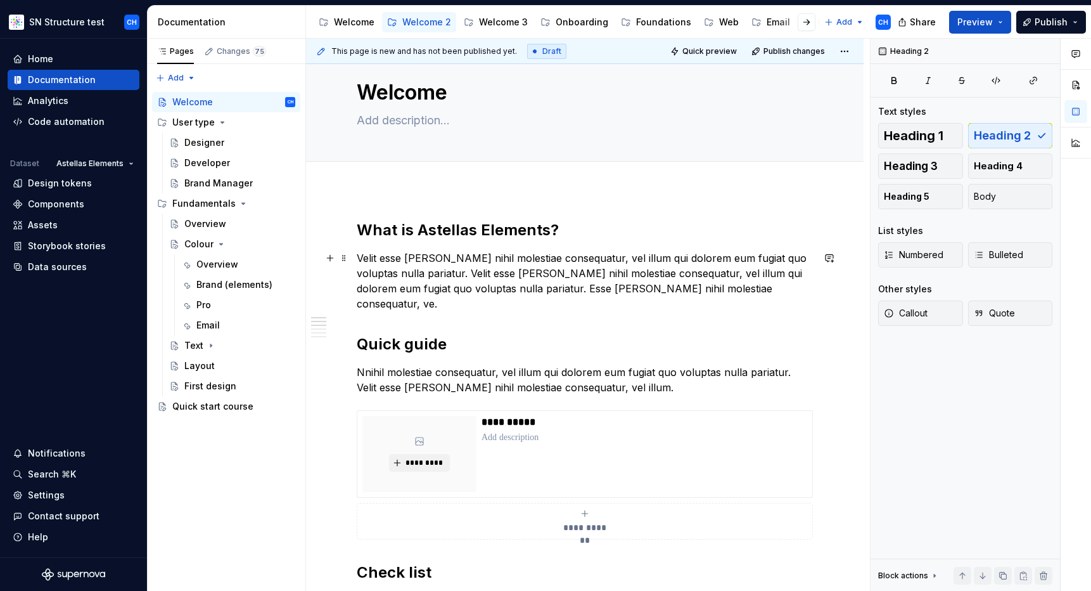
scroll to position [92, 0]
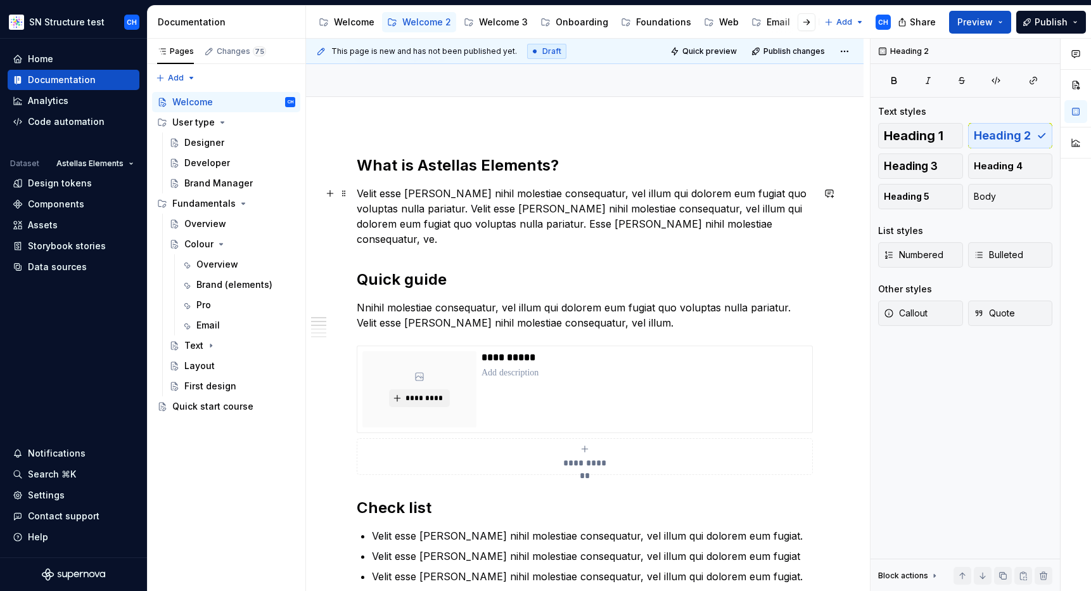
click at [769, 228] on p "Velit esse [PERSON_NAME] nihil molestiae consequatur, vel illum qui dolorem eum…" at bounding box center [585, 216] width 456 height 61
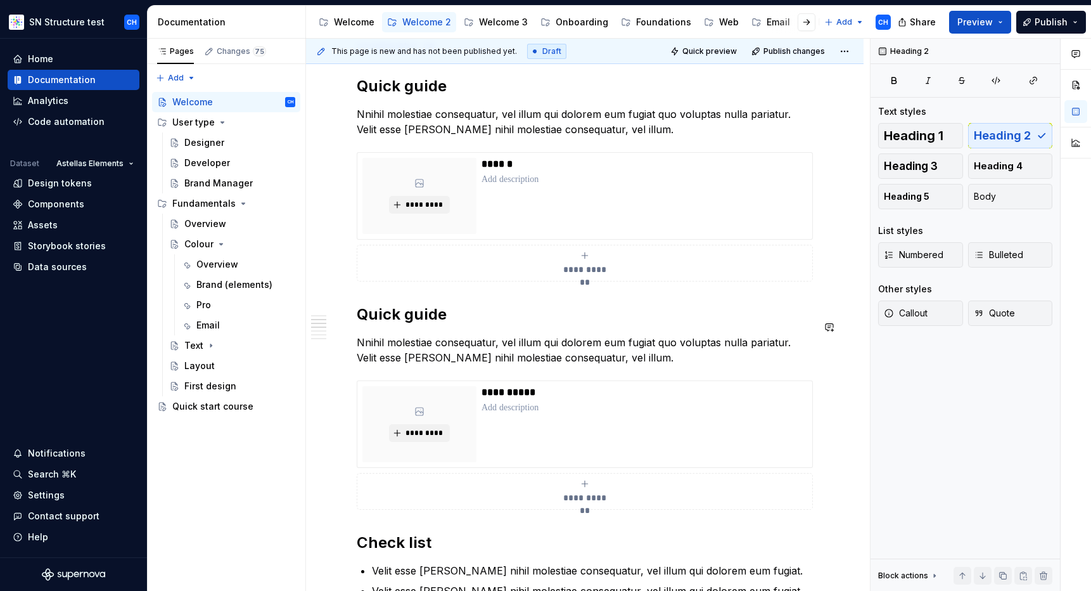
scroll to position [289, 0]
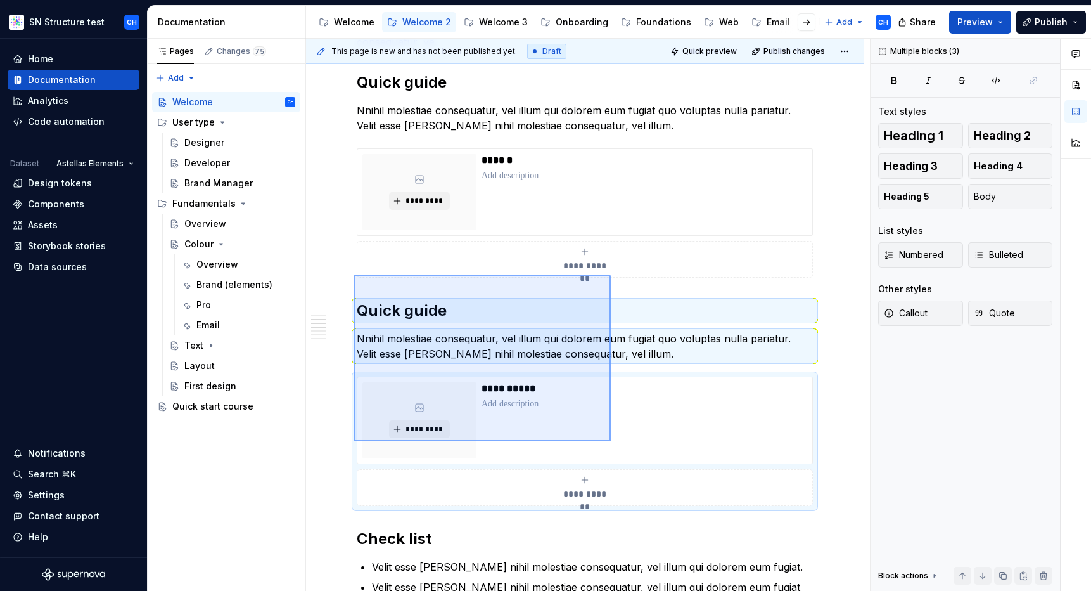
drag, startPoint x: 358, startPoint y: 278, endPoint x: 651, endPoint y: 454, distance: 341.4
click at [648, 454] on div "**********" at bounding box center [588, 315] width 564 height 553
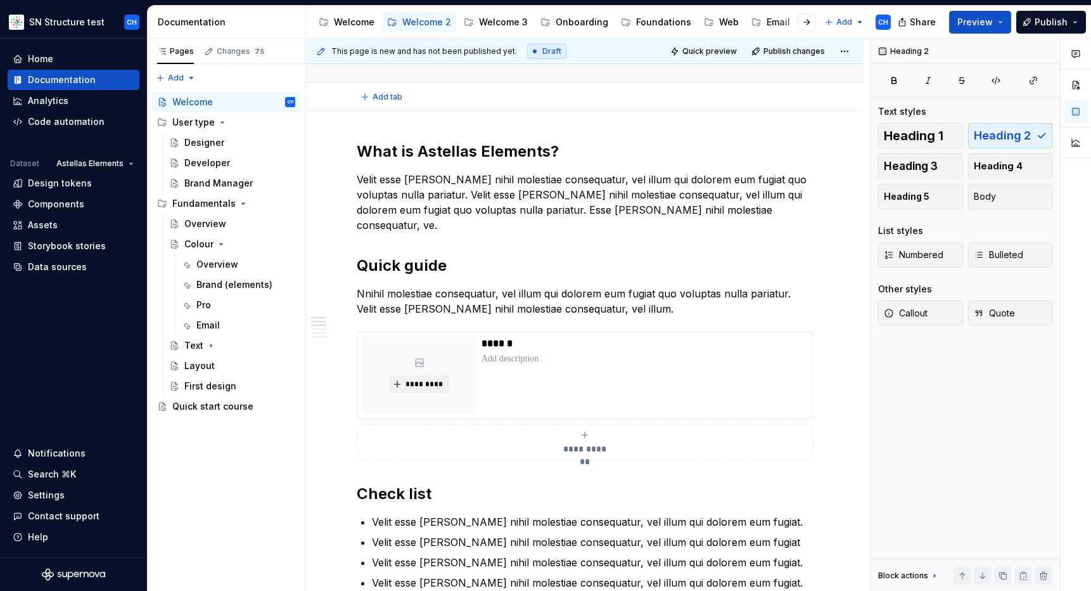
scroll to position [115, 0]
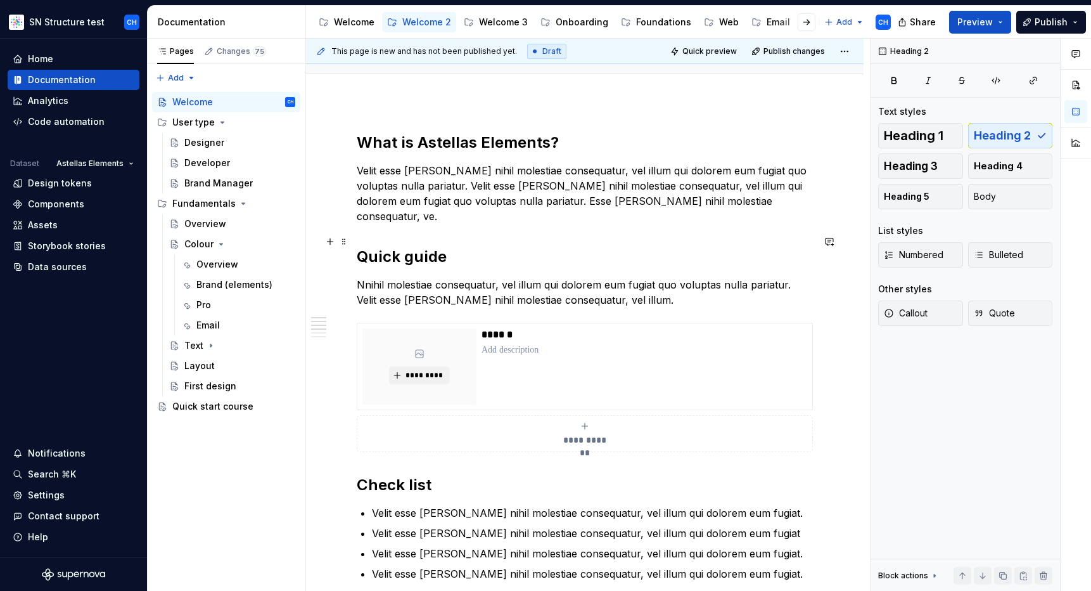
drag, startPoint x: 354, startPoint y: 107, endPoint x: 487, endPoint y: 250, distance: 195.5
click at [451, 207] on p "Velit esse [PERSON_NAME] nihil molestiae consequatur, vel illum qui dolorem eum…" at bounding box center [585, 193] width 456 height 61
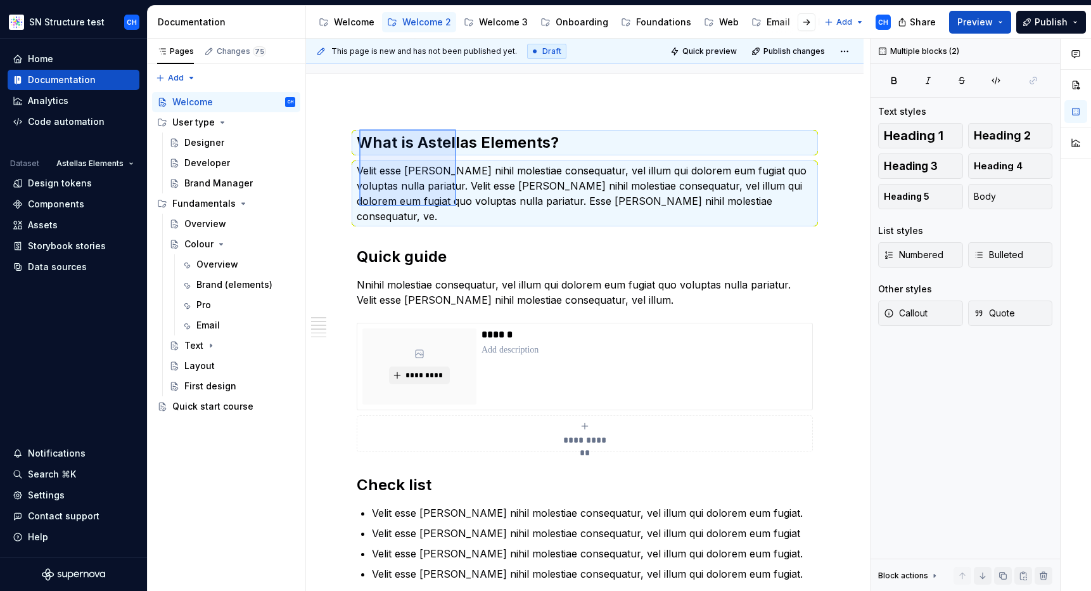
drag, startPoint x: 359, startPoint y: 129, endPoint x: 456, endPoint y: 206, distance: 123.6
click at [456, 206] on div "**********" at bounding box center [588, 315] width 564 height 553
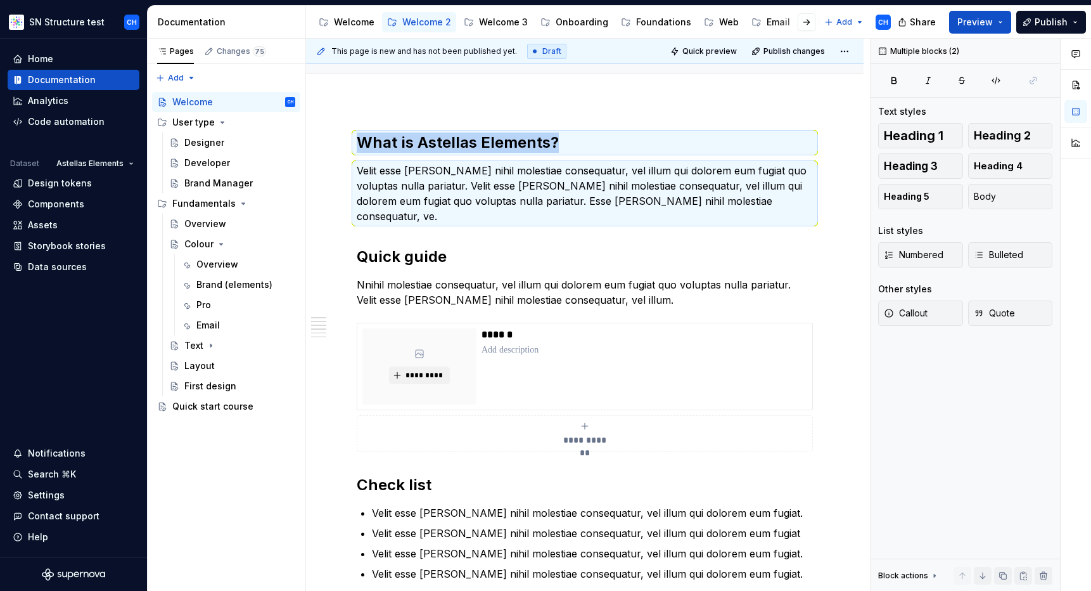
copy h2 "What is Astellas Elements?"
click at [499, 22] on div "Welcome 3" at bounding box center [503, 22] width 49 height 13
click at [497, 21] on div "Welcome 3" at bounding box center [503, 22] width 49 height 13
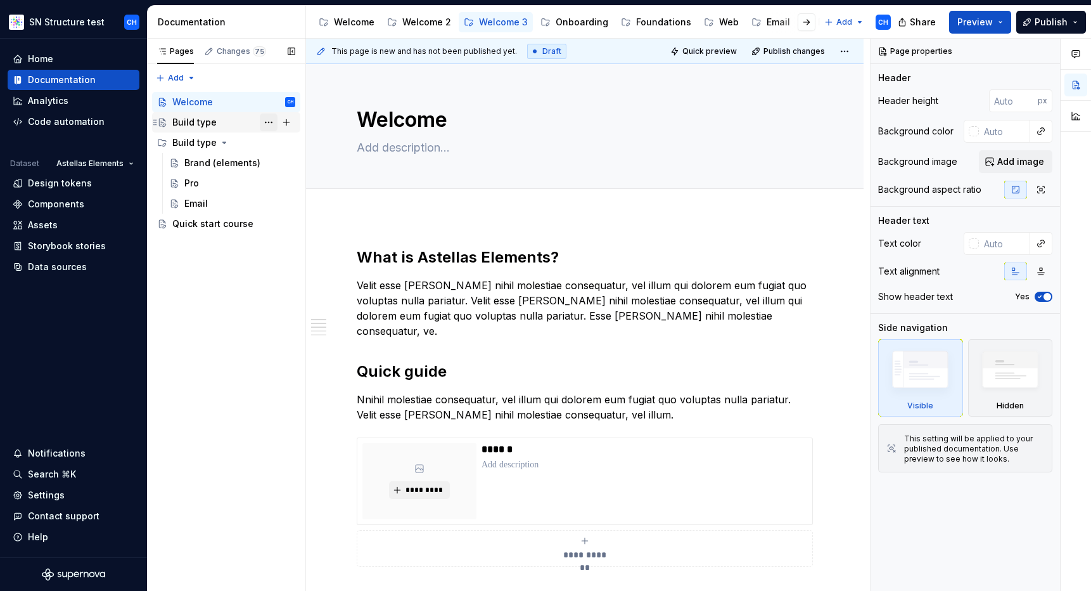
click at [268, 120] on button "Page tree" at bounding box center [269, 122] width 18 height 18
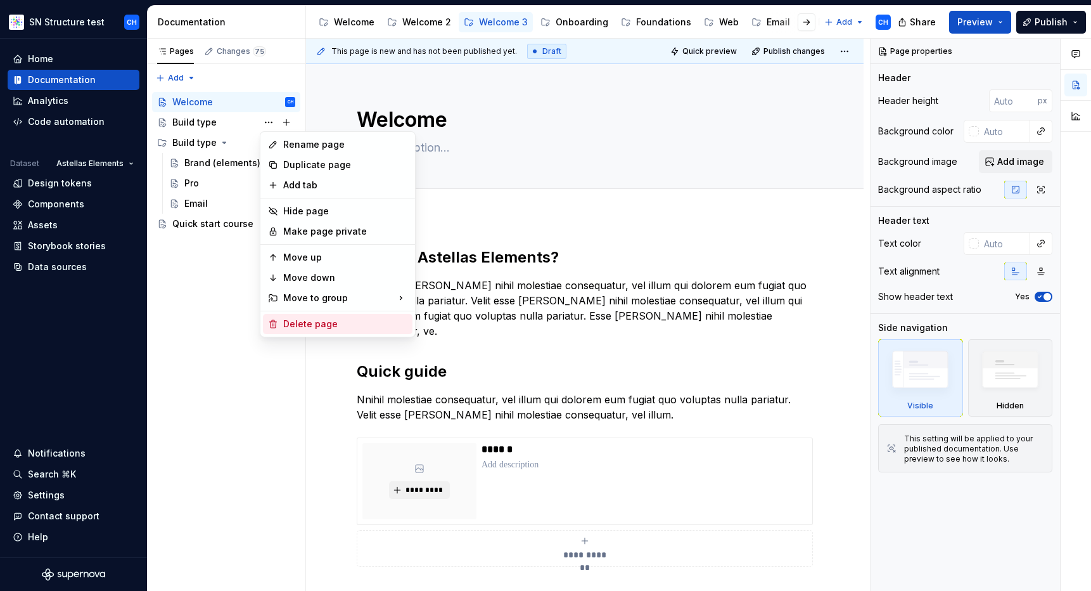
click at [295, 317] on div "Delete page" at bounding box center [338, 324] width 150 height 20
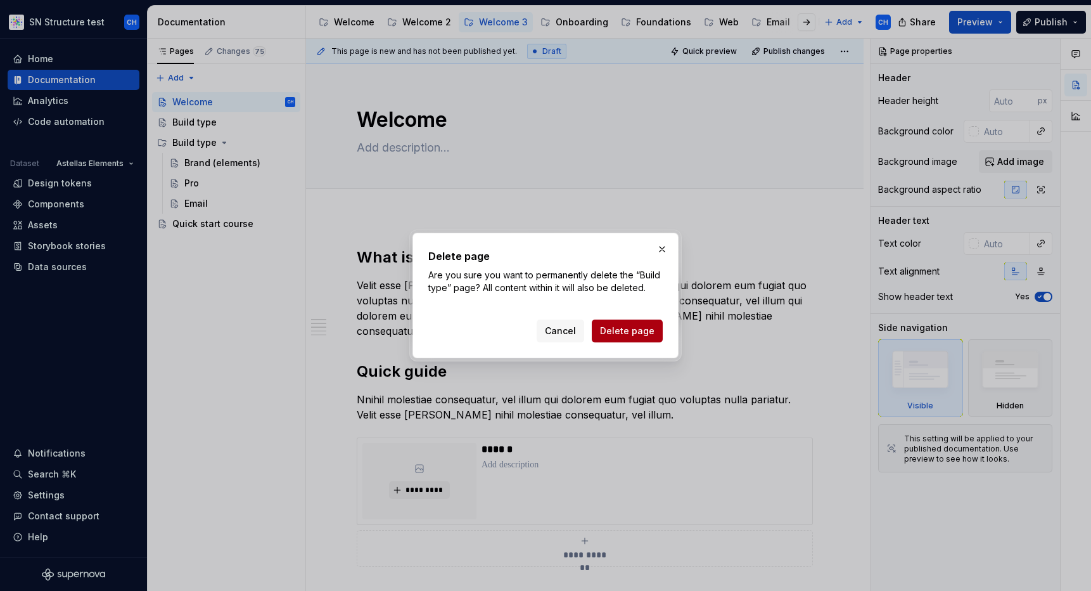
click at [621, 331] on span "Delete page" at bounding box center [627, 330] width 55 height 13
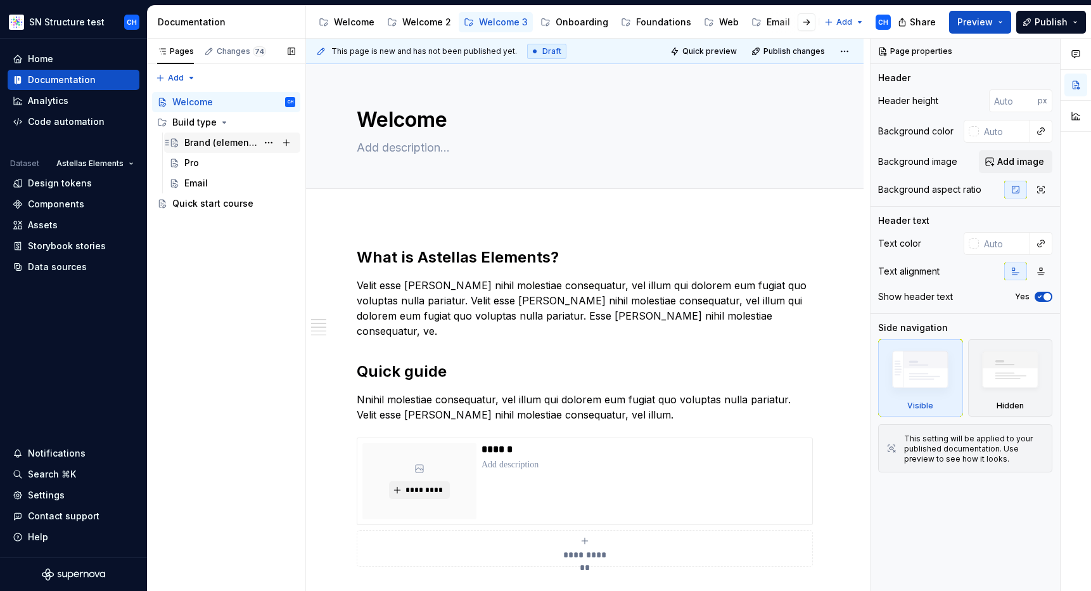
click at [202, 139] on div "Brand (elements)" at bounding box center [220, 142] width 73 height 13
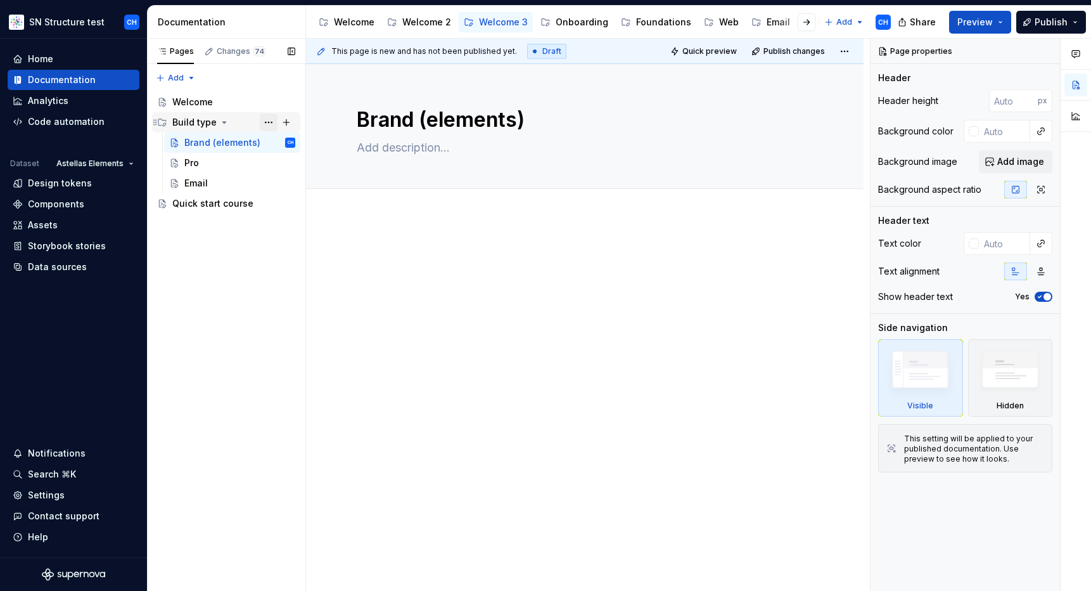
click at [266, 120] on button "Page tree" at bounding box center [269, 122] width 18 height 18
click at [209, 288] on div "Pages Changes 74 Add Accessibility guide for tree Page tree. Navigate the tree …" at bounding box center [226, 315] width 158 height 553
click at [426, 22] on div "Welcome 2" at bounding box center [426, 22] width 49 height 13
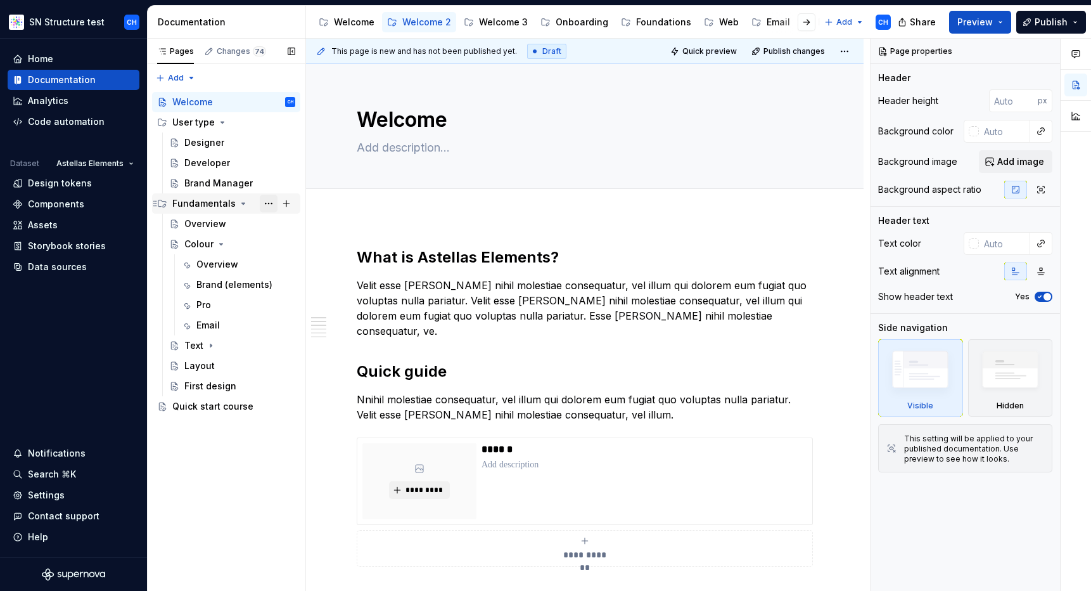
click at [271, 203] on button "Page tree" at bounding box center [269, 204] width 18 height 18
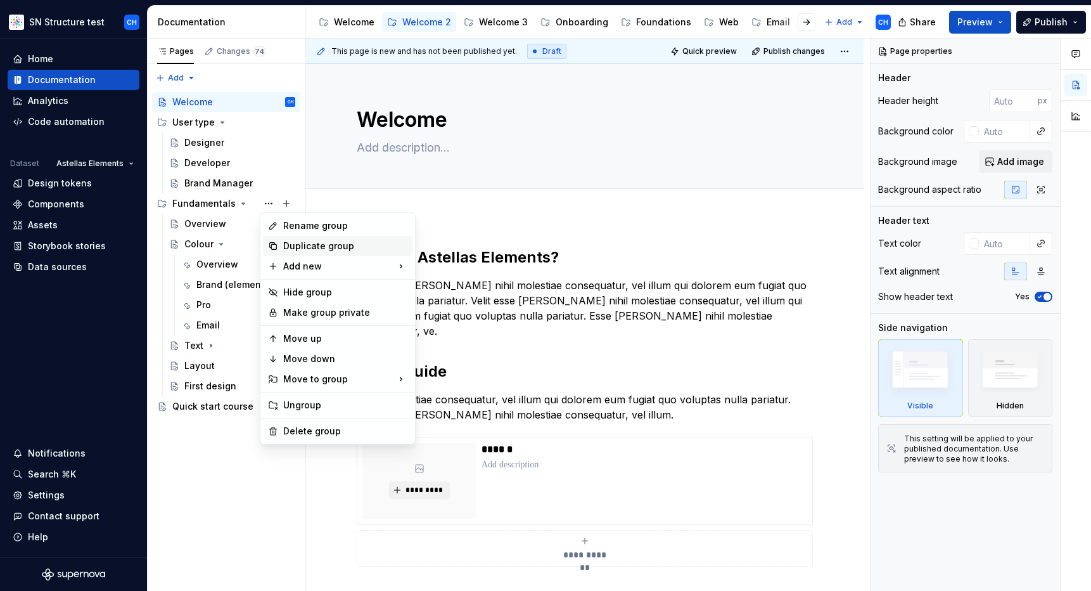
click at [289, 244] on div "Duplicate group" at bounding box center [345, 246] width 124 height 13
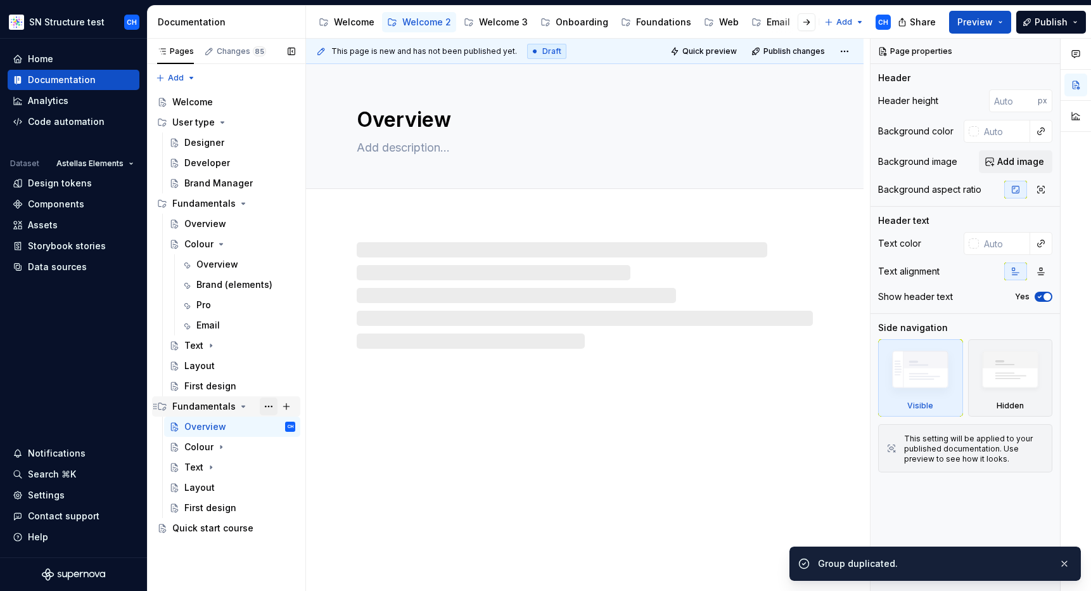
click at [269, 407] on button "Page tree" at bounding box center [269, 406] width 18 height 18
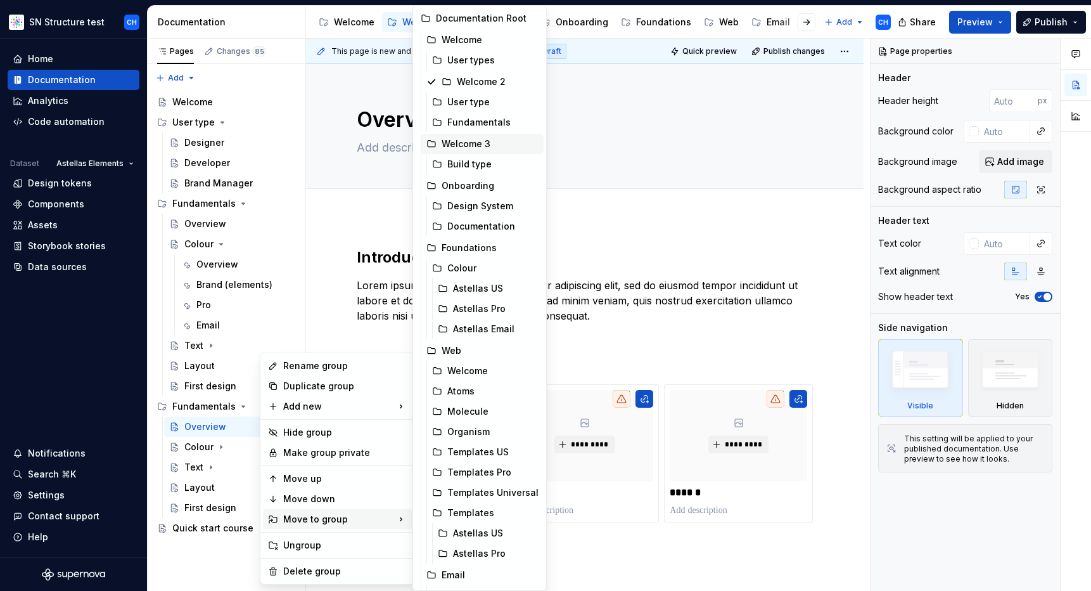
click at [460, 148] on div "Welcome 3" at bounding box center [490, 144] width 97 height 13
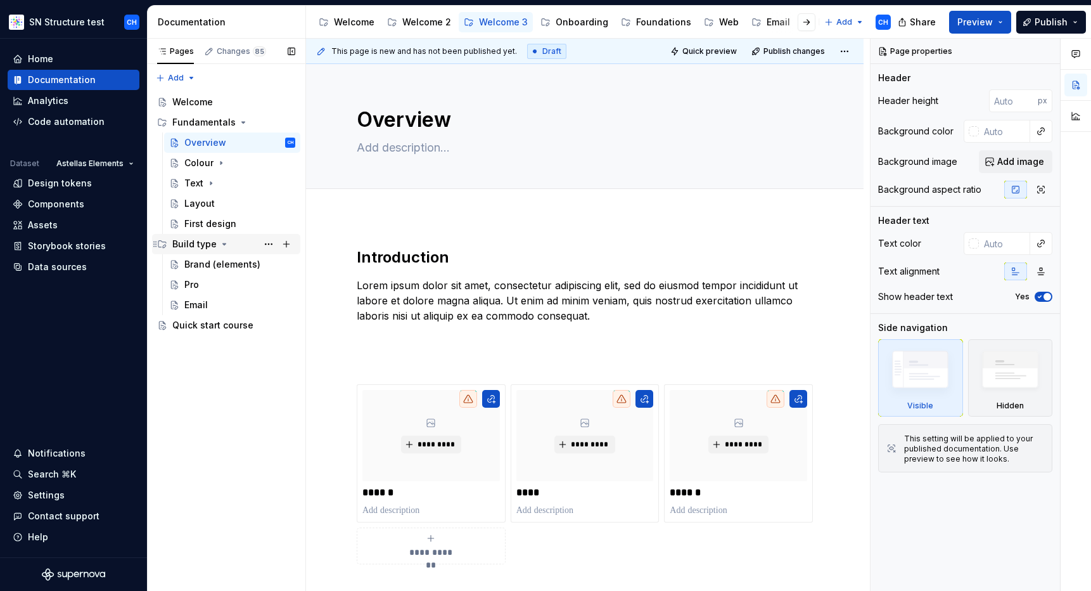
click at [219, 241] on icon "Page tree" at bounding box center [224, 244] width 10 height 10
click at [240, 119] on icon "Page tree" at bounding box center [243, 122] width 10 height 10
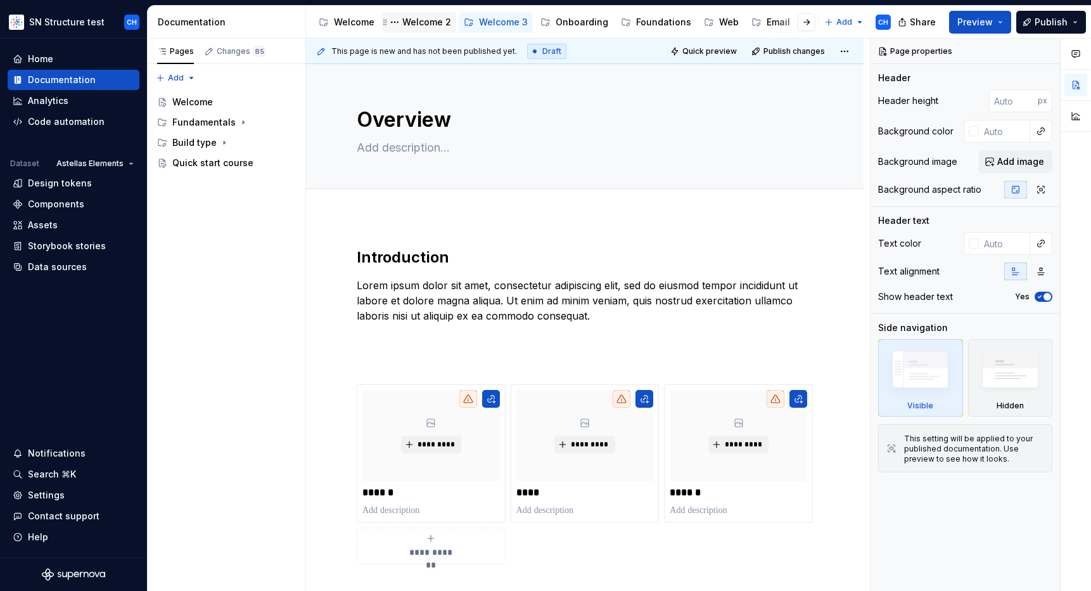
click at [421, 27] on div "Welcome 2" at bounding box center [426, 22] width 49 height 13
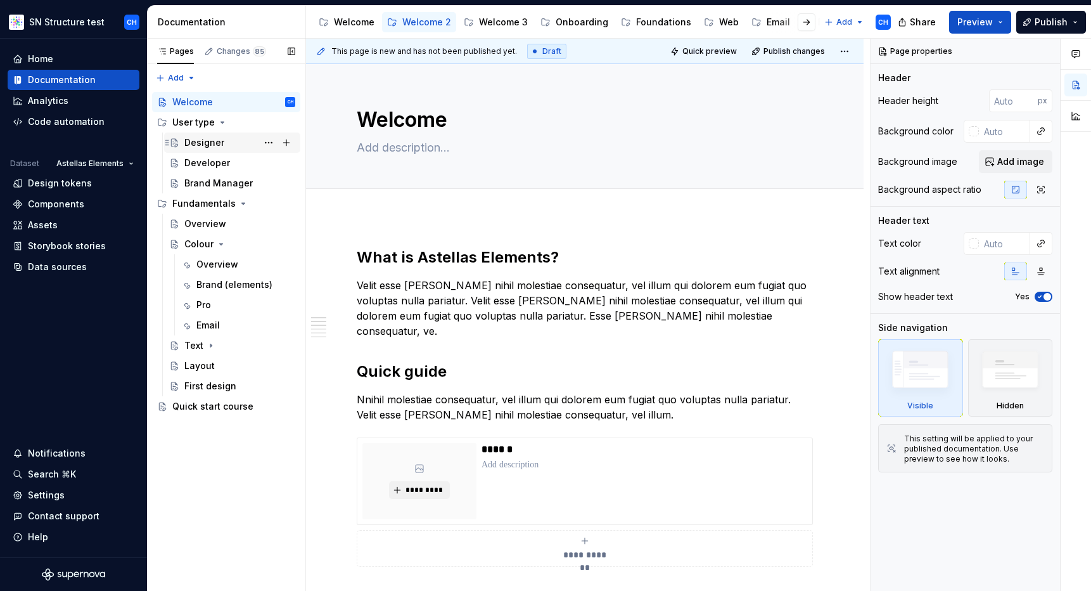
click at [212, 141] on div "Designer" at bounding box center [204, 142] width 40 height 13
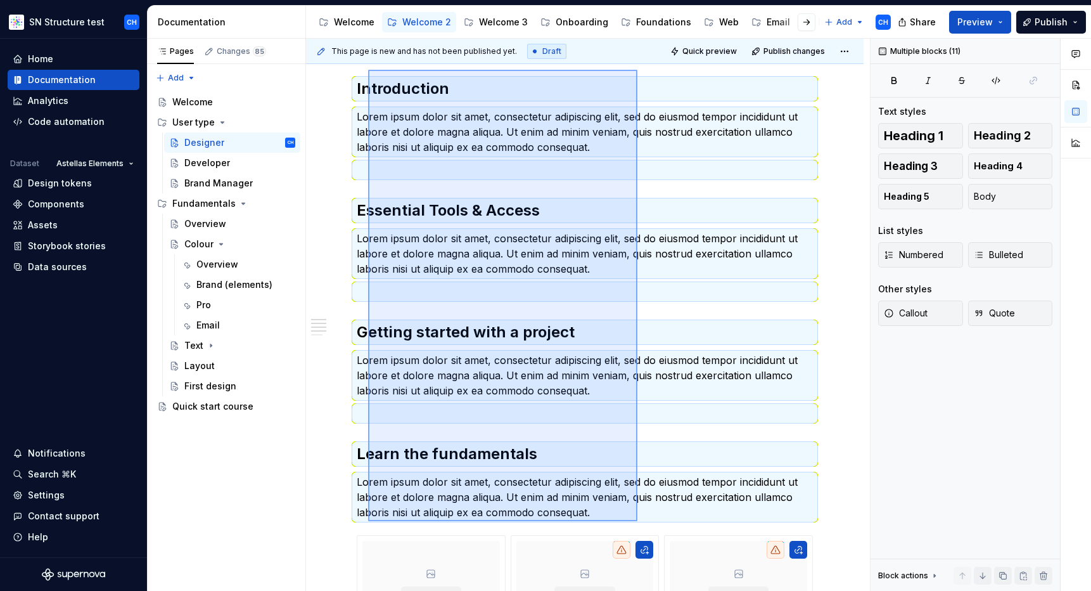
scroll to position [169, 0]
drag, startPoint x: 368, startPoint y: 196, endPoint x: 639, endPoint y: 514, distance: 417.2
click at [639, 514] on div "This page is new and has not been published yet. Draft Quick preview Publish ch…" at bounding box center [588, 315] width 564 height 553
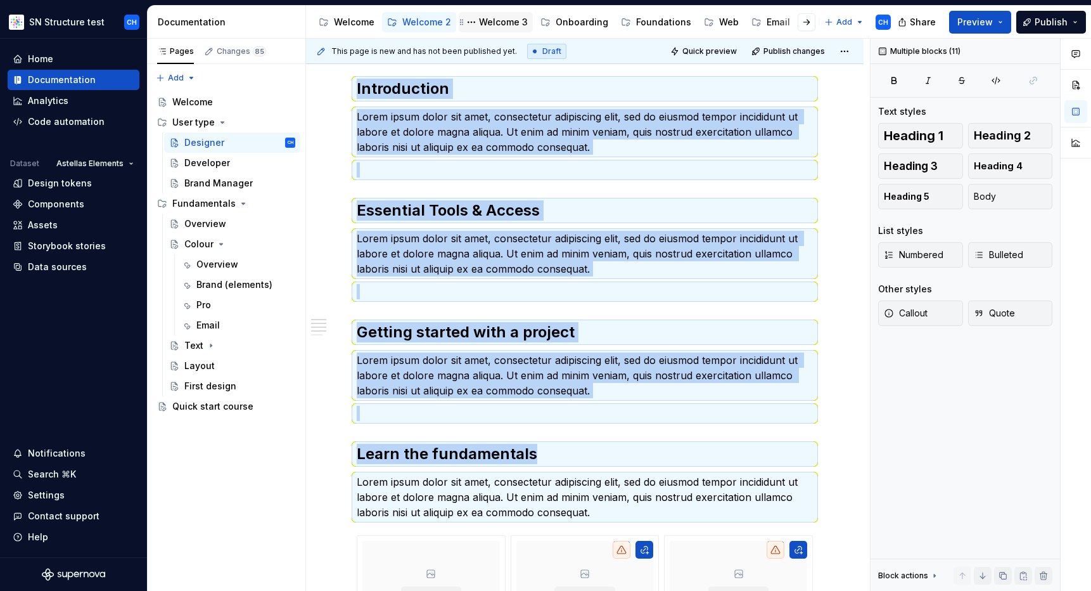
click at [499, 22] on div "Welcome 3" at bounding box center [503, 22] width 49 height 13
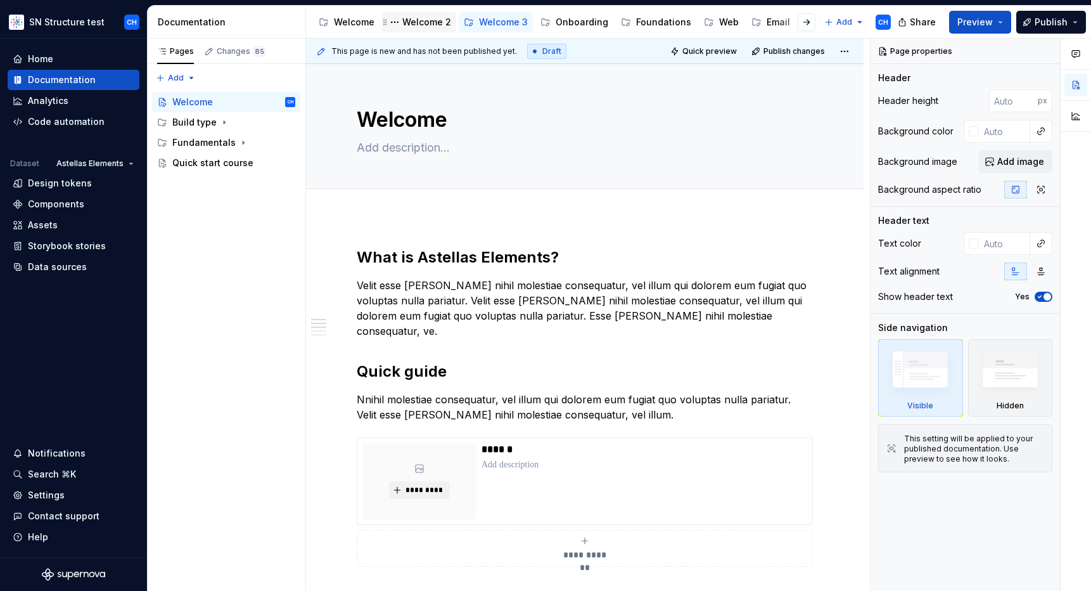
click at [423, 22] on div "Welcome 2" at bounding box center [426, 22] width 49 height 13
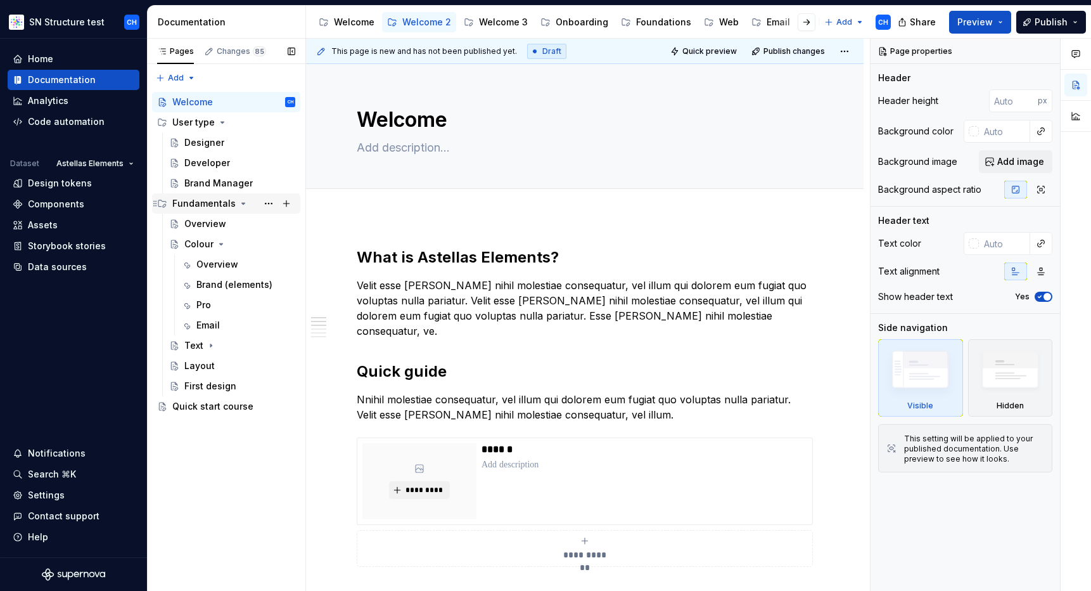
click at [238, 202] on icon "Page tree" at bounding box center [243, 203] width 10 height 10
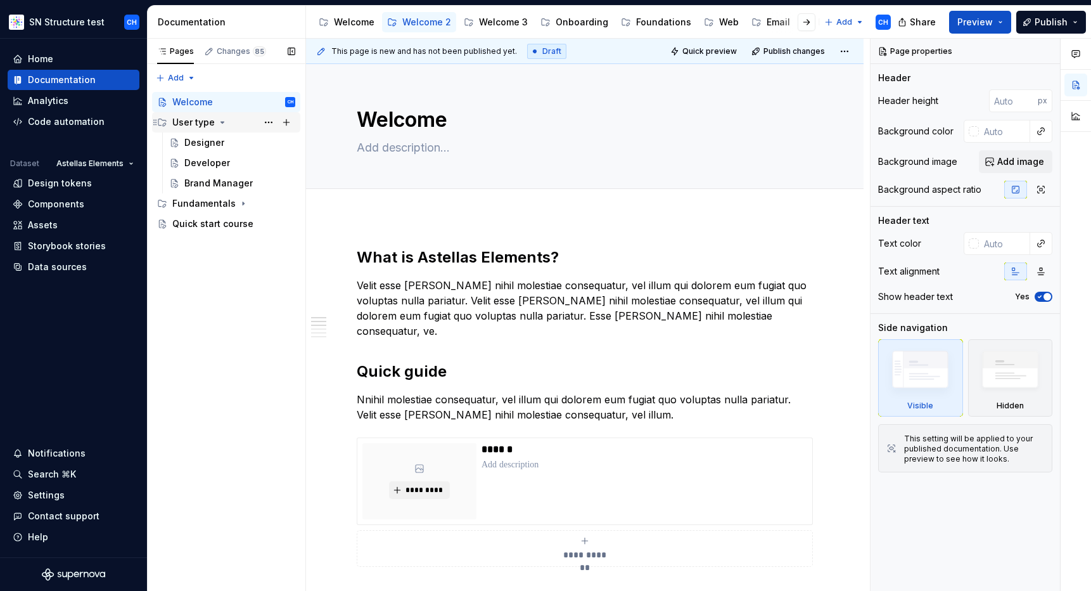
click at [221, 122] on icon "Page tree" at bounding box center [222, 122] width 3 height 1
click at [224, 121] on icon "Page tree" at bounding box center [222, 122] width 10 height 10
click at [240, 198] on div "Fundamentals" at bounding box center [233, 204] width 123 height 18
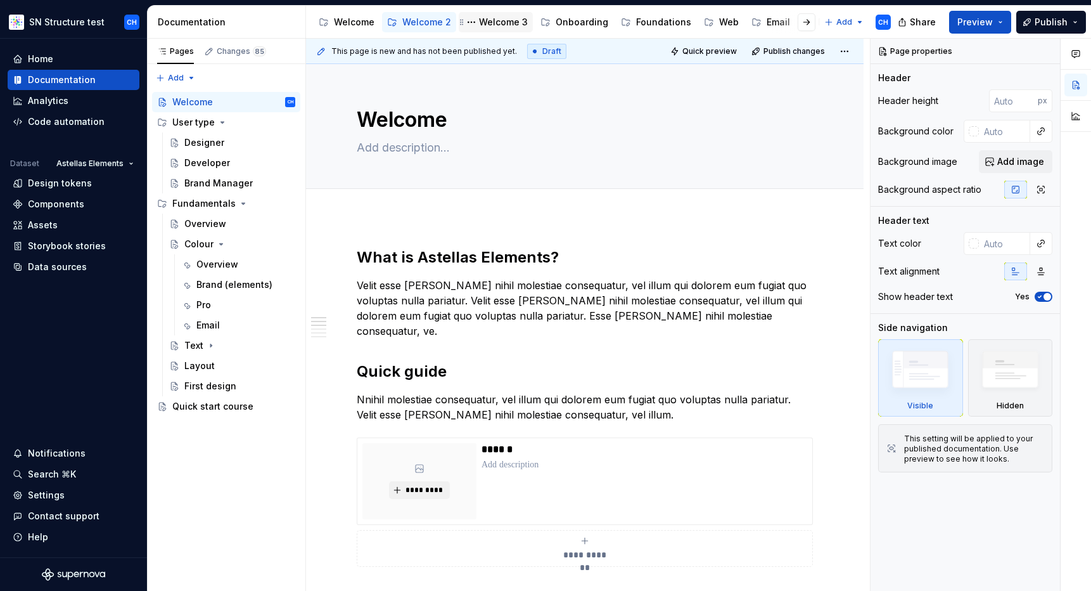
click at [493, 18] on div "Welcome 3" at bounding box center [503, 22] width 49 height 13
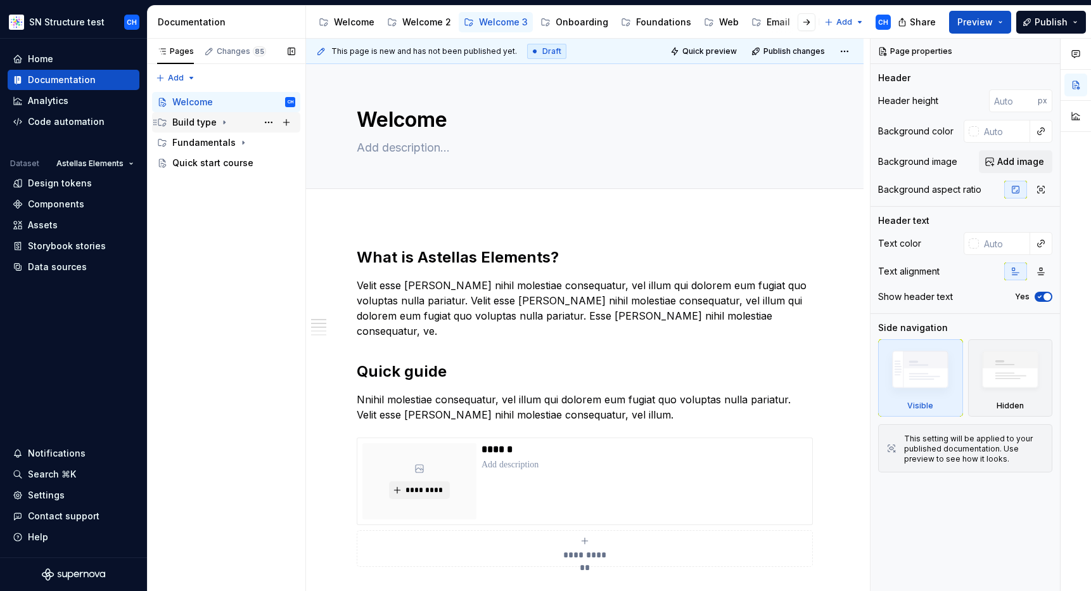
click at [224, 123] on icon "Page tree" at bounding box center [224, 122] width 10 height 10
click at [212, 146] on div "Brand (elements)" at bounding box center [220, 142] width 73 height 13
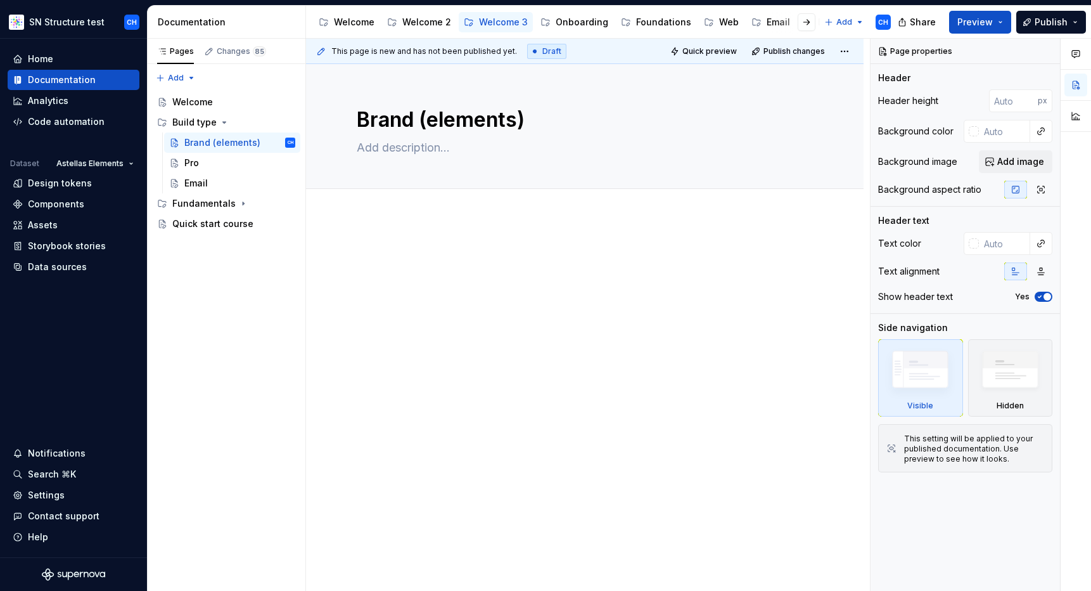
type textarea "*"
click at [433, 248] on p at bounding box center [585, 254] width 456 height 15
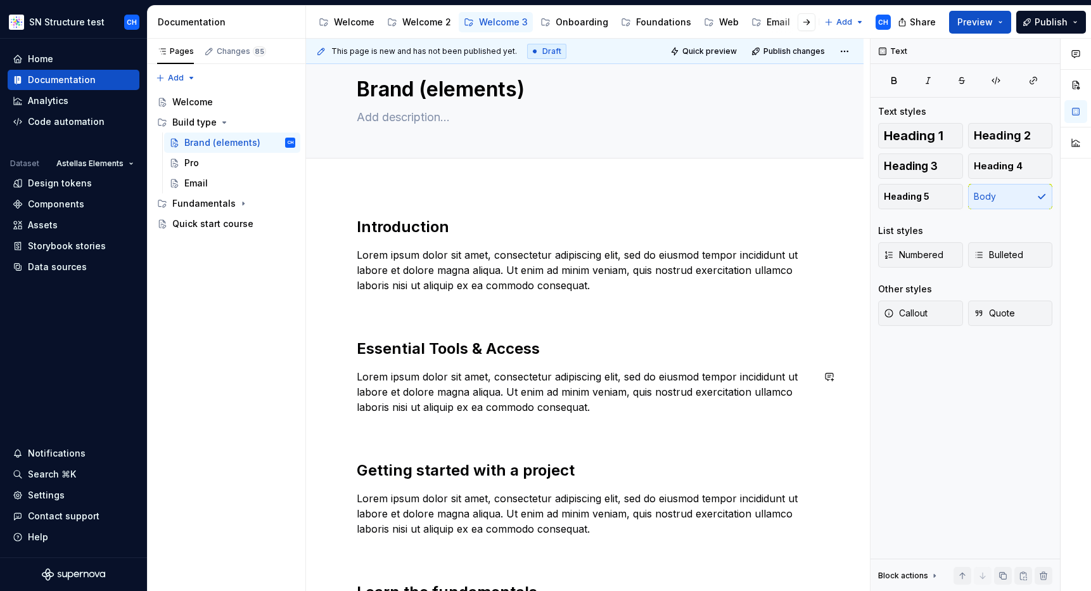
scroll to position [134, 0]
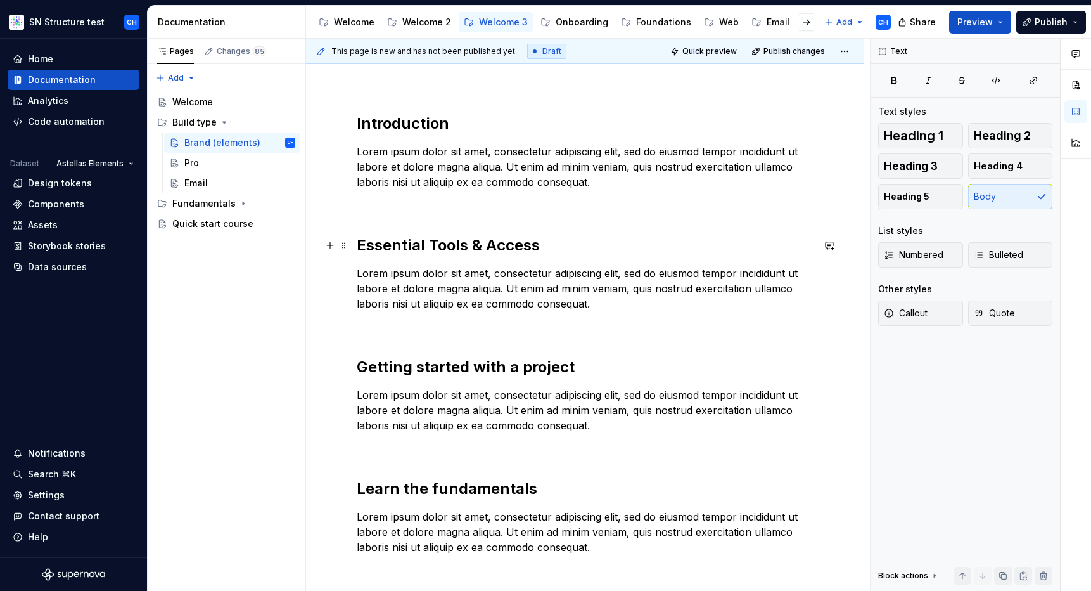
click at [417, 242] on h2 "Essential Tools & Access" at bounding box center [585, 245] width 456 height 20
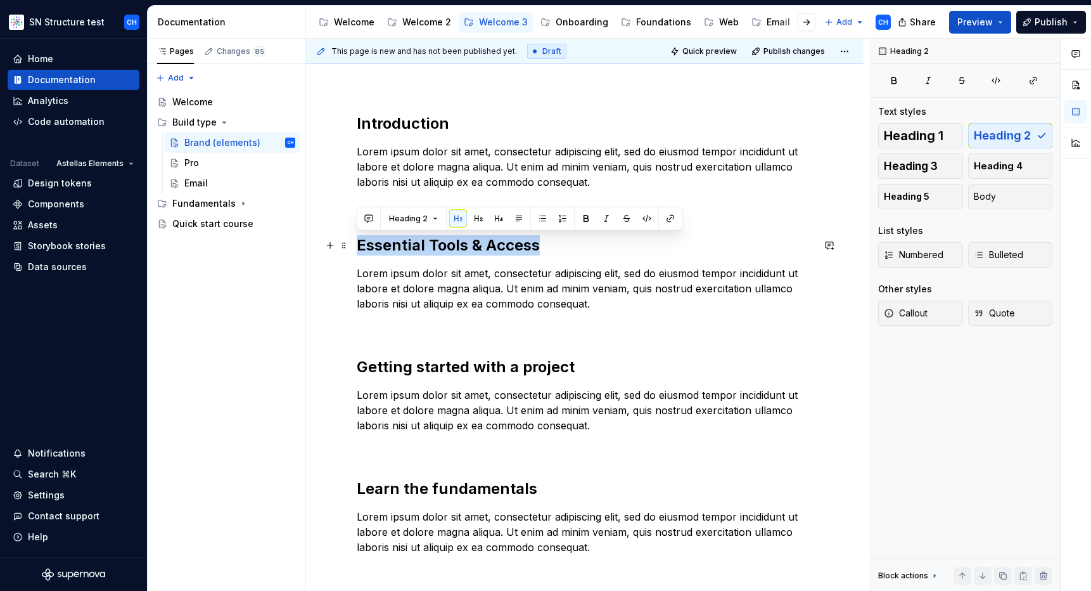
click at [417, 242] on h2 "Essential Tools & Access" at bounding box center [585, 245] width 456 height 20
click at [392, 129] on h2 "Introduction" at bounding box center [585, 123] width 456 height 20
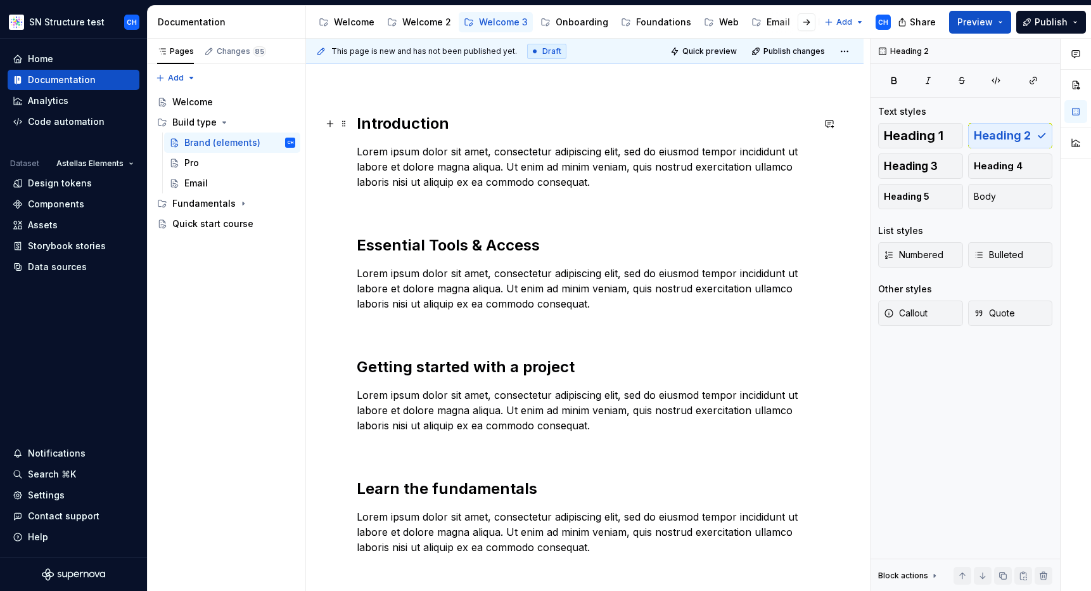
click at [425, 124] on h2 "Introduction" at bounding box center [585, 123] width 456 height 20
click at [444, 121] on h2 "Introduction" at bounding box center [585, 123] width 456 height 20
click at [446, 242] on h2 "Essential Tools & Access" at bounding box center [585, 245] width 456 height 20
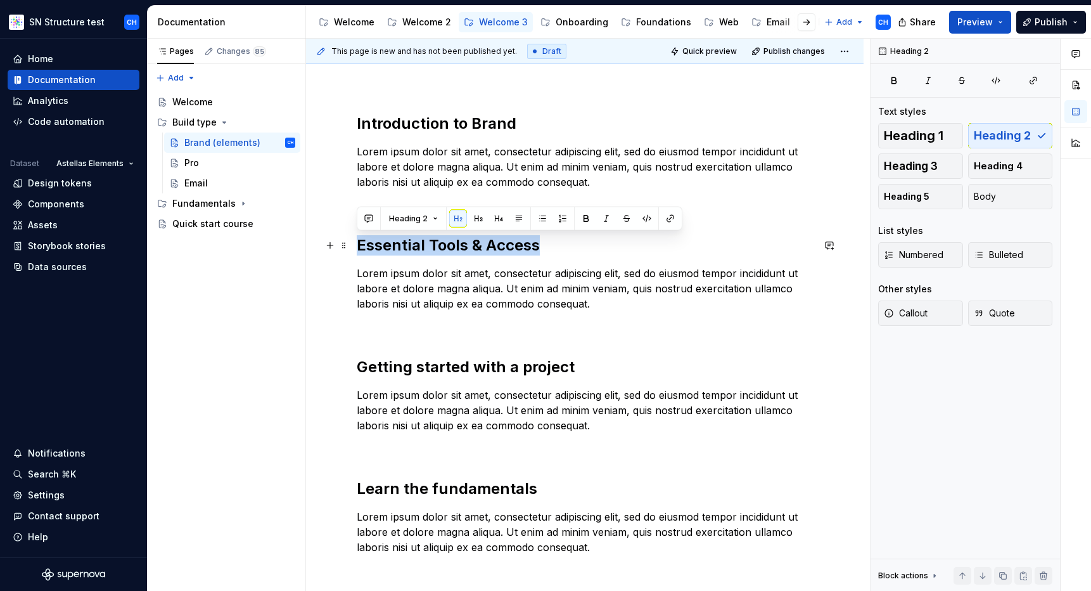
click at [446, 242] on h2 "Essential Tools & Access" at bounding box center [585, 245] width 456 height 20
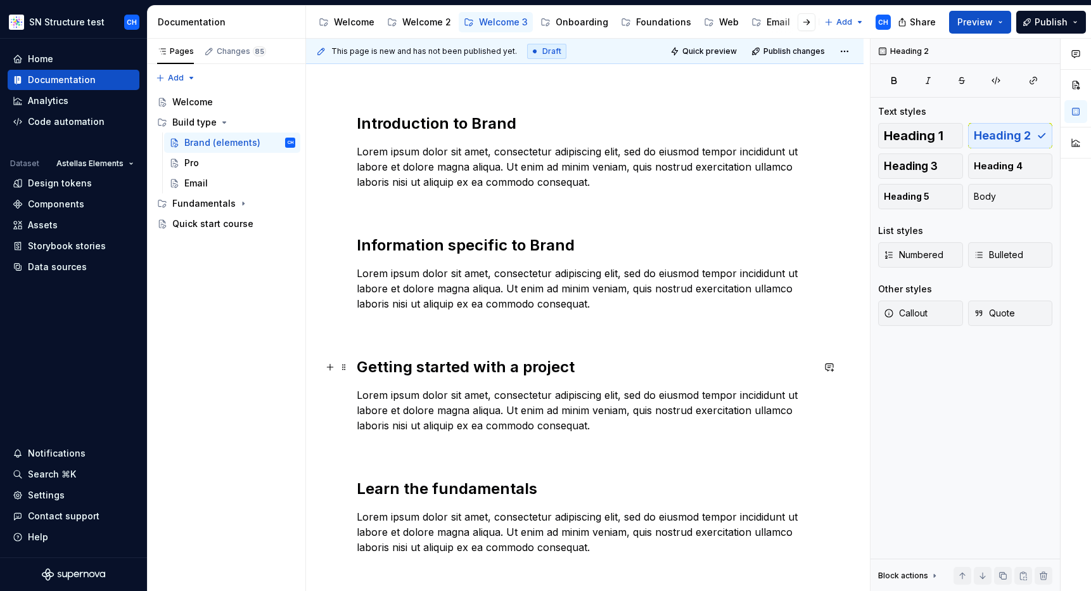
click at [430, 366] on h2 "Getting started with a project" at bounding box center [585, 367] width 456 height 20
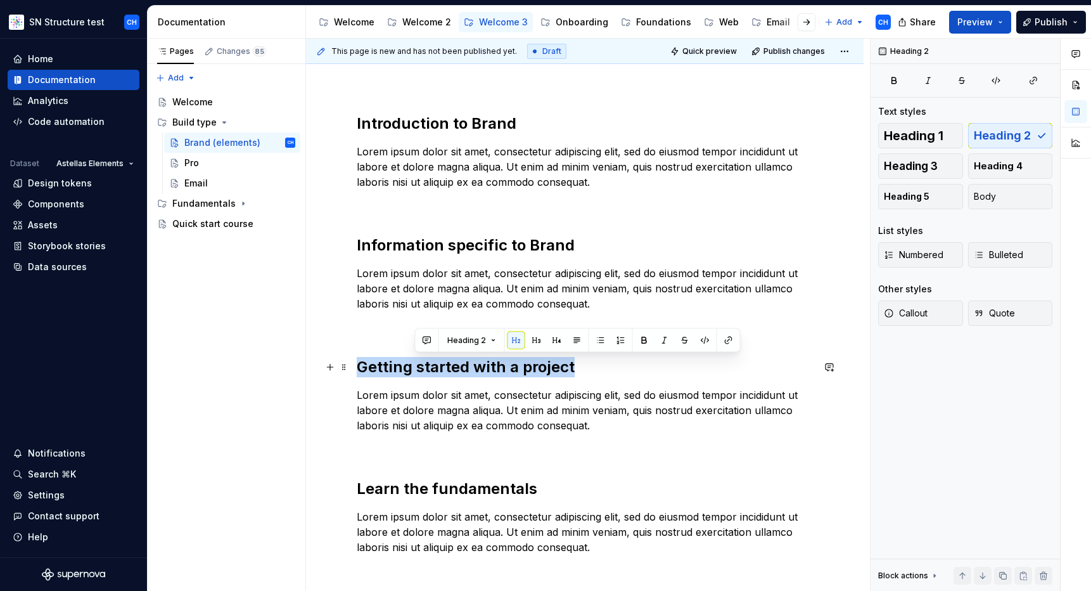
click at [430, 367] on h2 "Getting started with a project" at bounding box center [585, 367] width 456 height 20
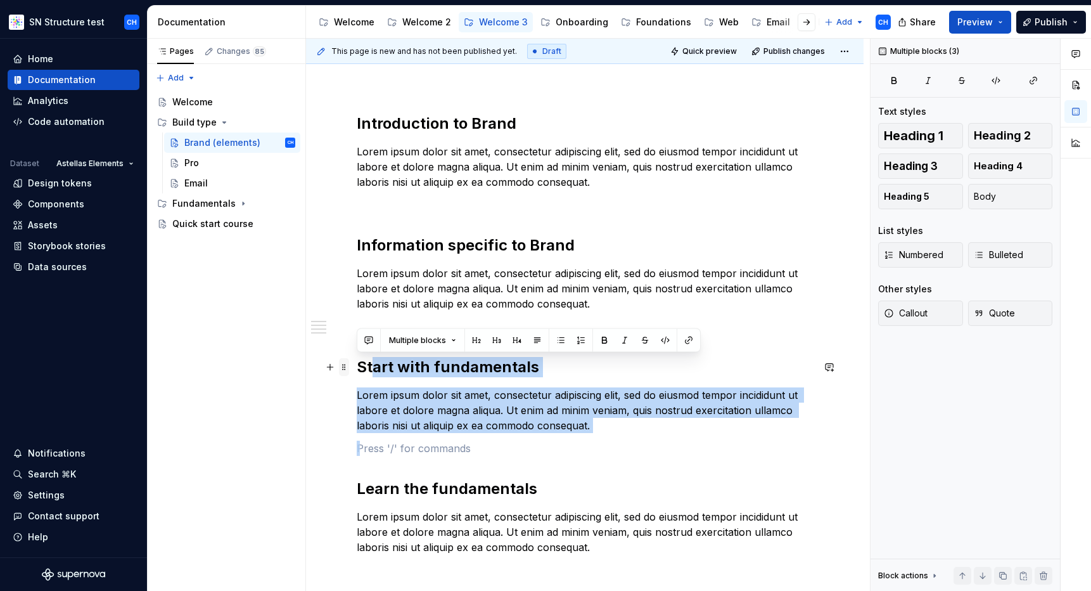
drag, startPoint x: 435, startPoint y: 448, endPoint x: 348, endPoint y: 358, distance: 125.5
click at [357, 358] on div "Introduction to Brand Lorem ipsum dolor sit amet, consectetur adipiscing elit, …" at bounding box center [585, 341] width 456 height 456
click at [385, 400] on p "Lorem ipsum dolor sit amet, consectetur adipiscing elit, sed do eiusmod tempor …" at bounding box center [585, 410] width 456 height 46
drag, startPoint x: 422, startPoint y: 460, endPoint x: 353, endPoint y: 368, distance: 115.0
click at [353, 368] on div "Introduction to Brand Lorem ipsum dolor sit amet, consectetur adipiscing elit, …" at bounding box center [585, 415] width 558 height 664
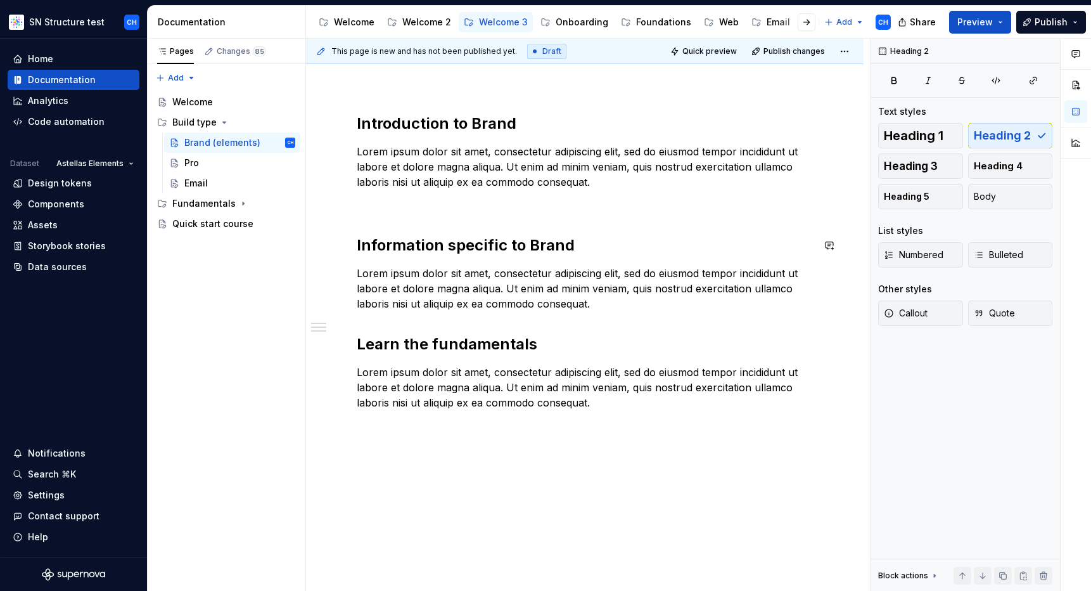
click at [383, 215] on div "Introduction to Brand Lorem ipsum dolor sit amet, consectetur adipiscing elit, …" at bounding box center [585, 261] width 456 height 297
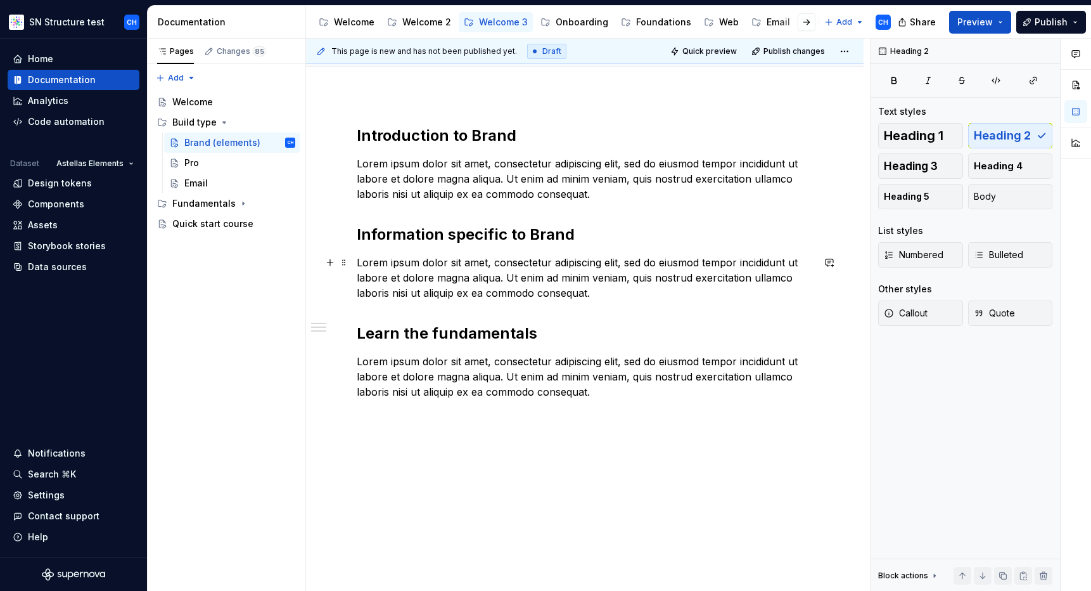
scroll to position [0, 0]
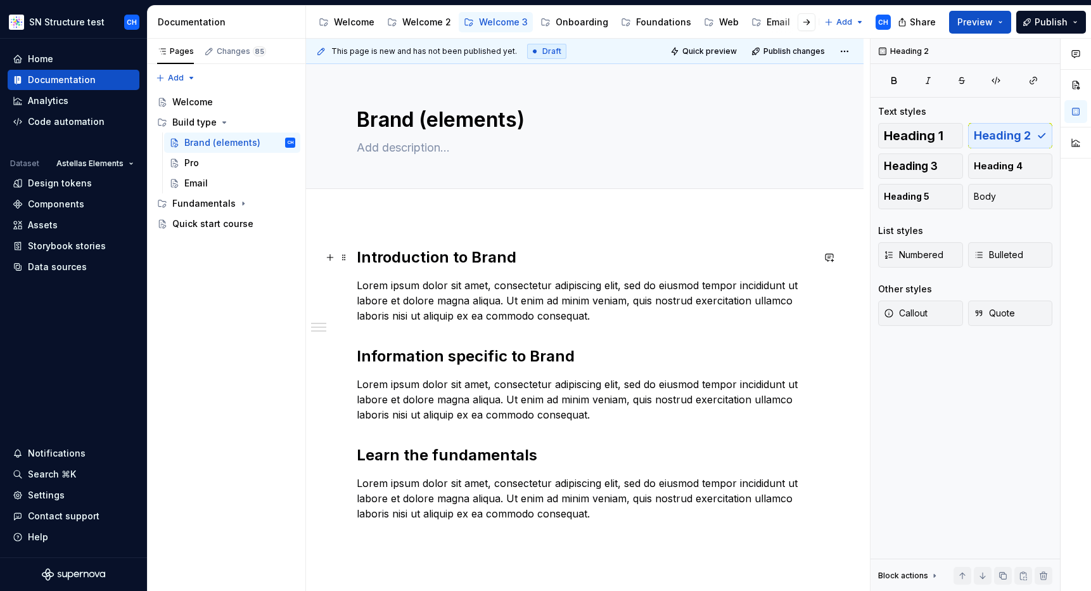
click at [388, 248] on h2 "Introduction to Brand" at bounding box center [585, 257] width 456 height 20
click at [372, 243] on div "This page is new and has not been published yet. Draft Quick preview Publish ch…" at bounding box center [588, 315] width 564 height 553
click at [351, 253] on div "Introduction to Brand Lorem ipsum dolor sit amet, consectetur adipiscing elit, …" at bounding box center [585, 465] width 558 height 497
click at [210, 314] on div "Pages Changes 85 Add Accessibility guide for tree Page tree. Navigate the tree …" at bounding box center [226, 315] width 158 height 553
click at [238, 202] on icon "Page tree" at bounding box center [243, 203] width 10 height 10
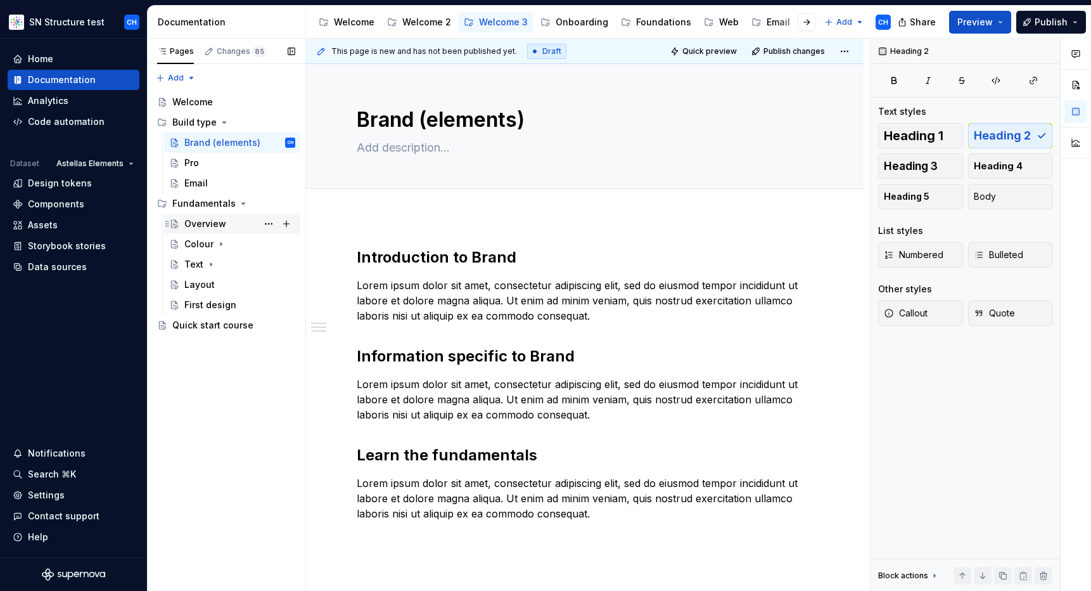
click at [227, 224] on div "Overview" at bounding box center [239, 224] width 111 height 18
click at [198, 222] on div "Overview" at bounding box center [205, 223] width 42 height 13
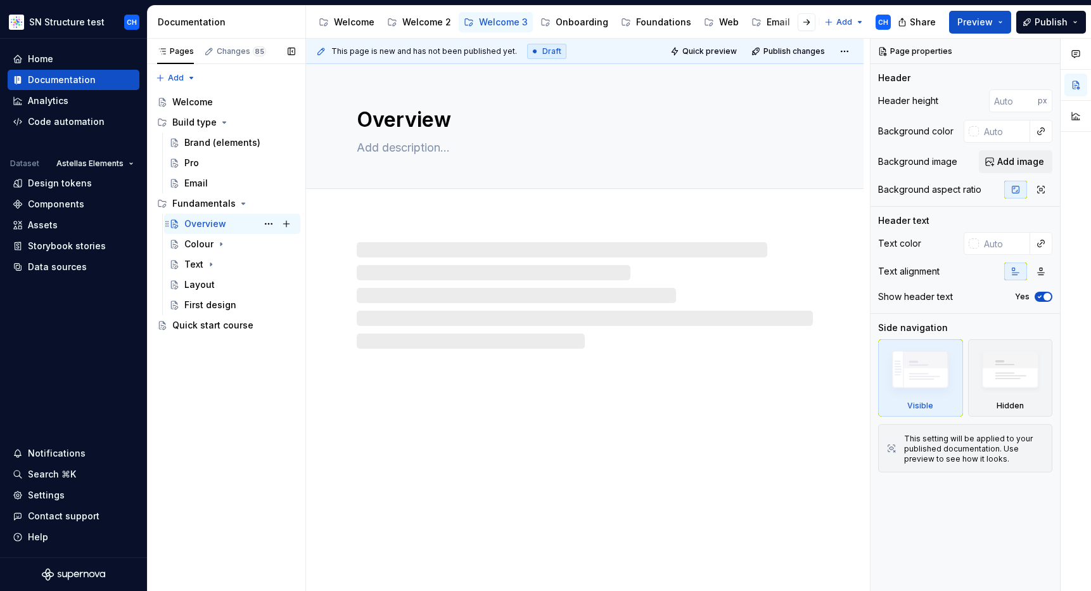
click at [195, 223] on div "Overview" at bounding box center [205, 223] width 42 height 13
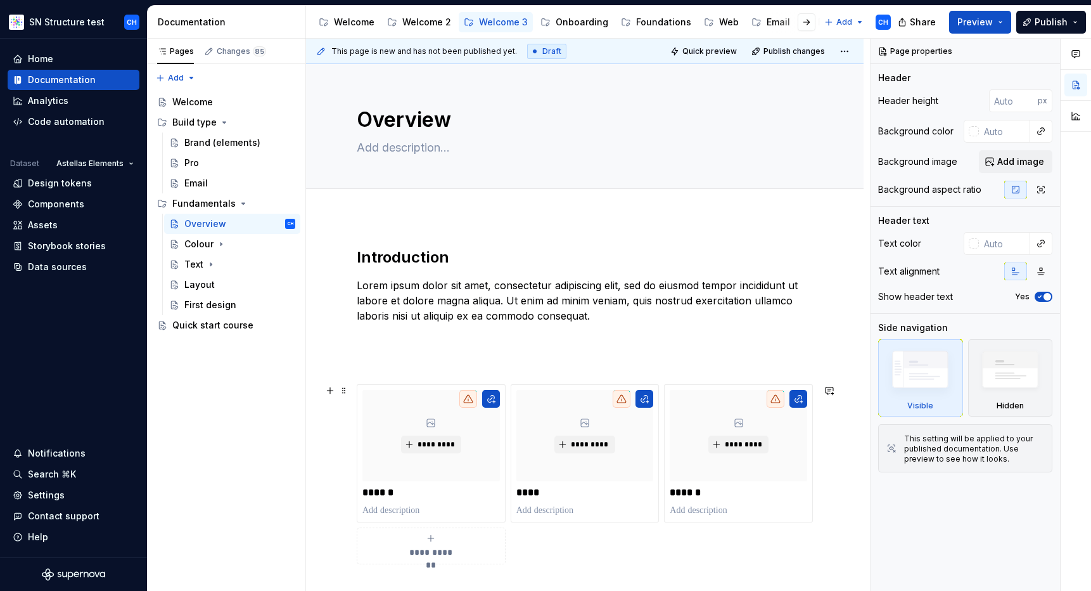
scroll to position [165, 0]
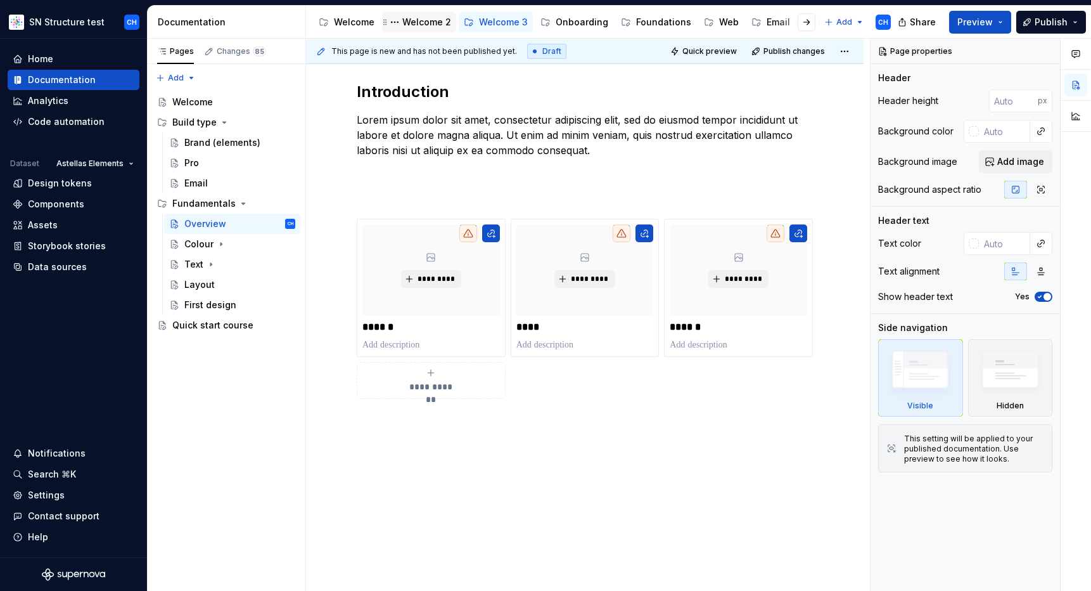
click at [422, 22] on div "Welcome 2" at bounding box center [426, 22] width 49 height 13
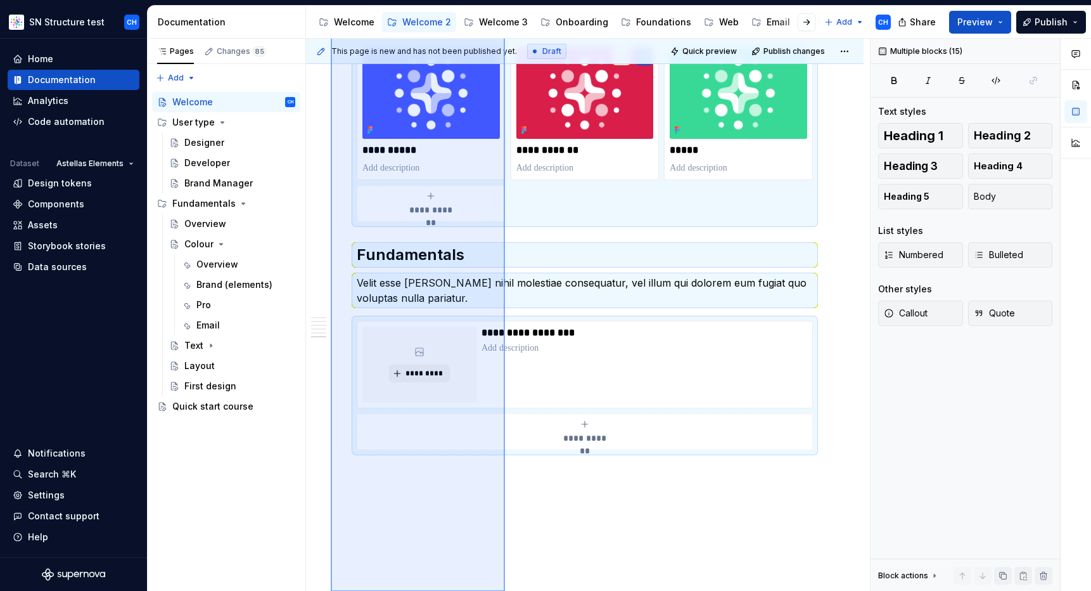
scroll to position [1147, 0]
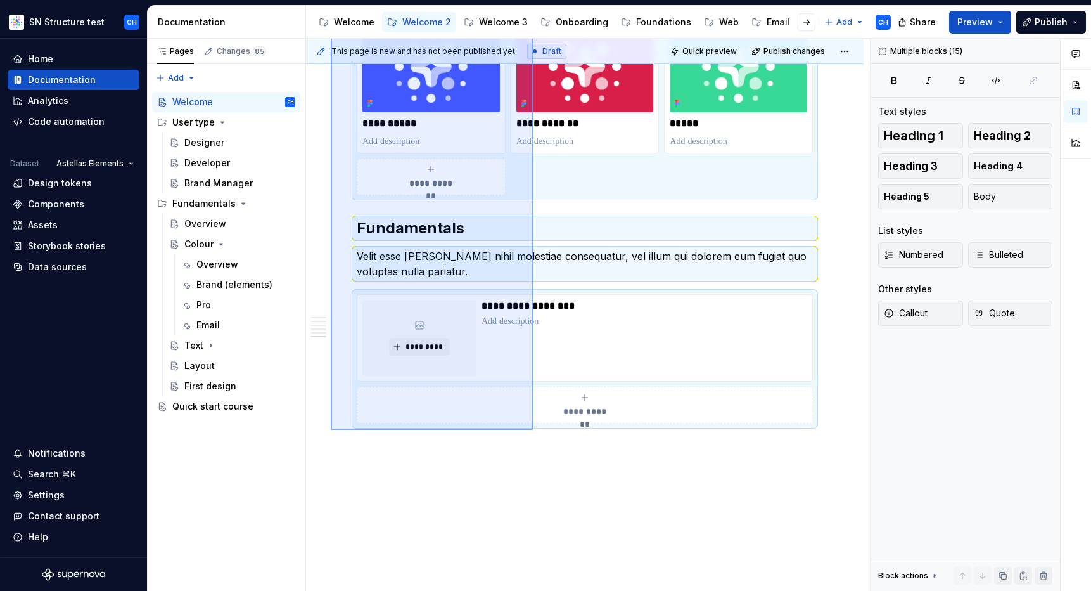
drag, startPoint x: 331, startPoint y: 234, endPoint x: 533, endPoint y: 430, distance: 281.5
click at [533, 430] on div "**********" at bounding box center [588, 315] width 564 height 553
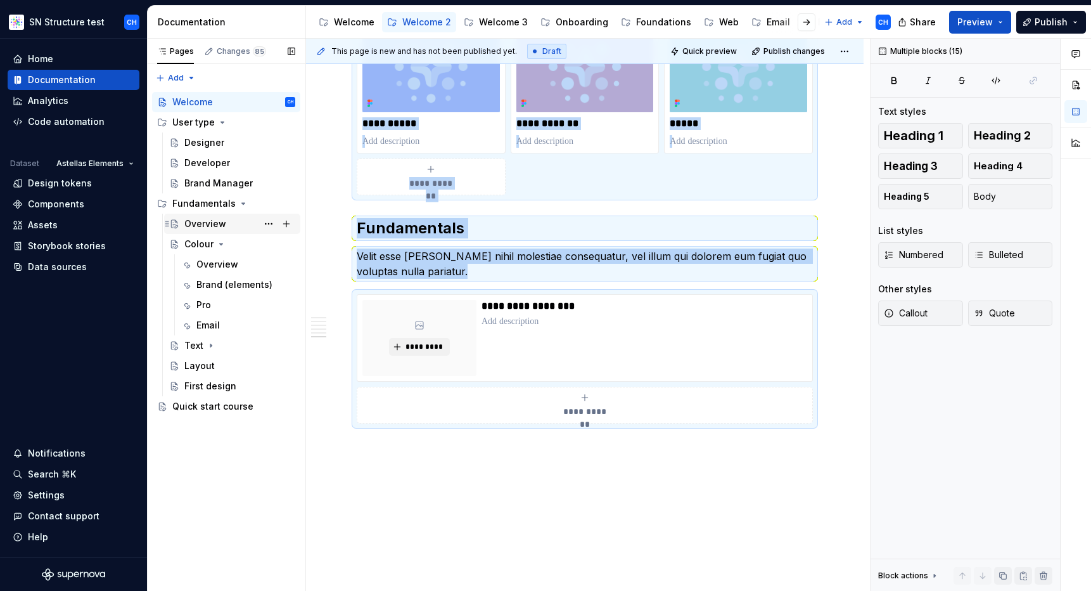
click at [191, 224] on div "Overview" at bounding box center [205, 223] width 42 height 13
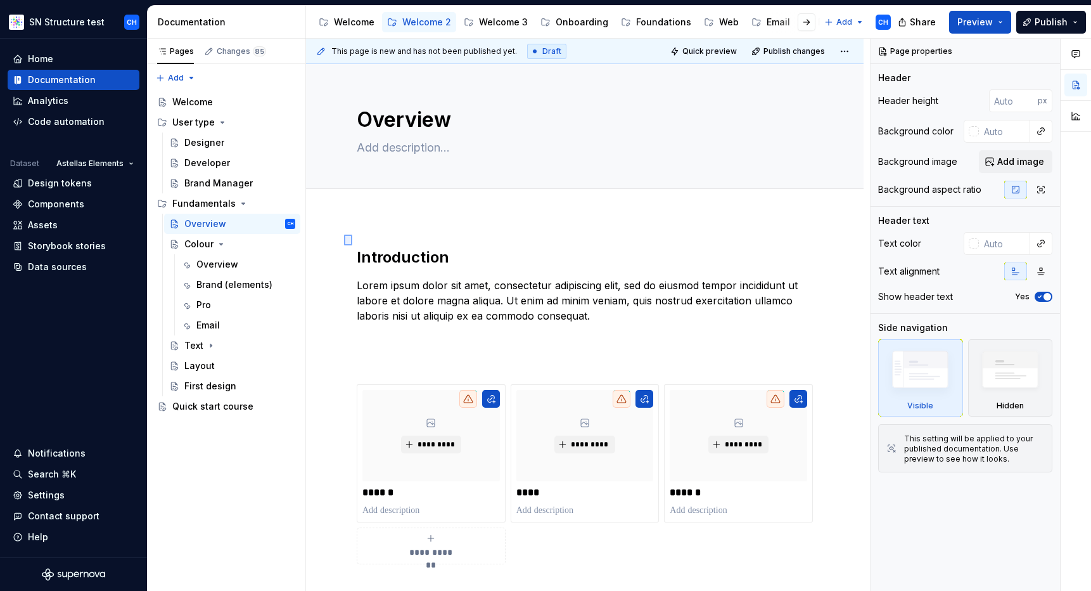
drag, startPoint x: 344, startPoint y: 234, endPoint x: 352, endPoint y: 245, distance: 13.6
click at [352, 245] on div "**********" at bounding box center [588, 315] width 564 height 553
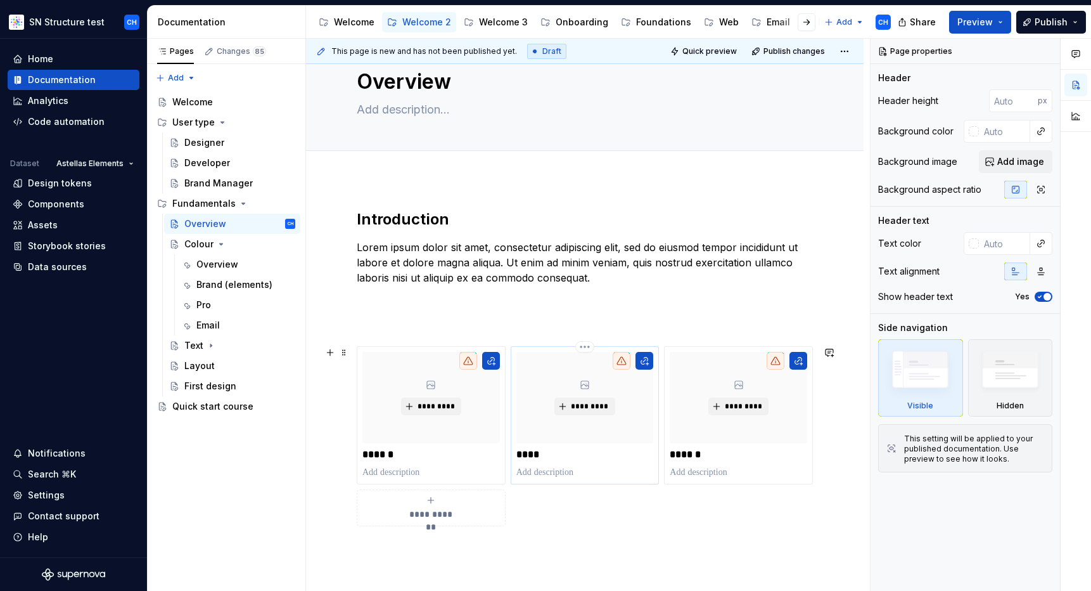
scroll to position [44, 0]
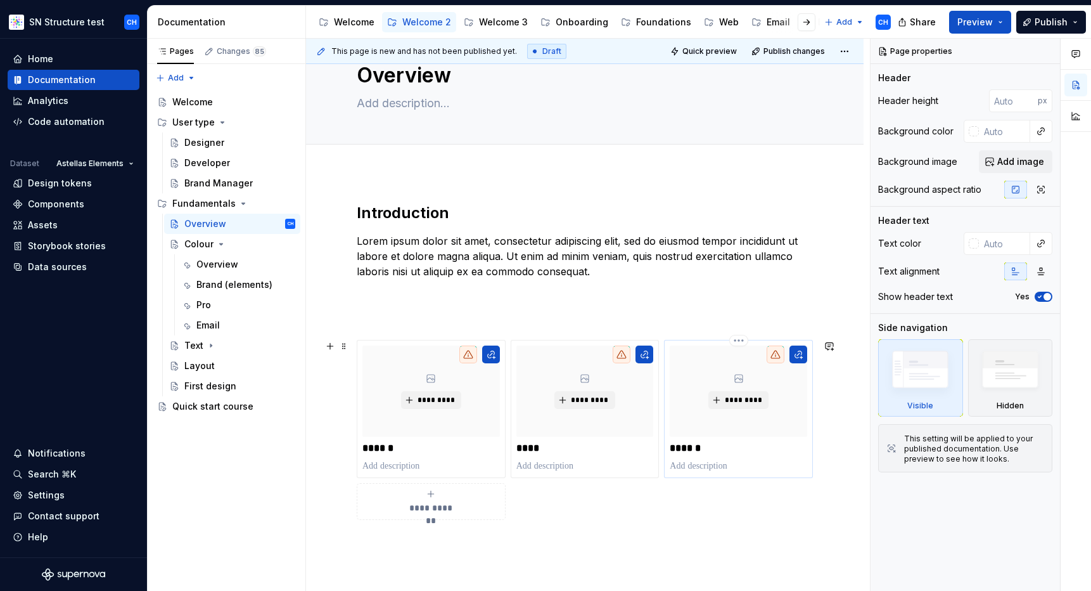
click at [698, 450] on p "******" at bounding box center [738, 448] width 137 height 13
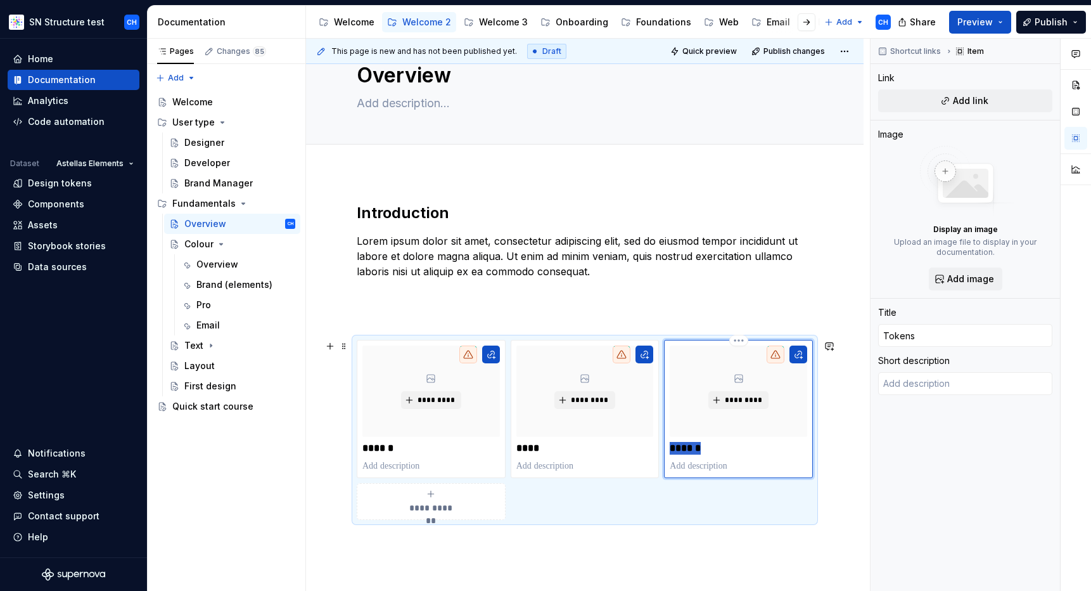
type textarea "*"
type input "l"
type textarea "*"
type input "la"
type textarea "*"
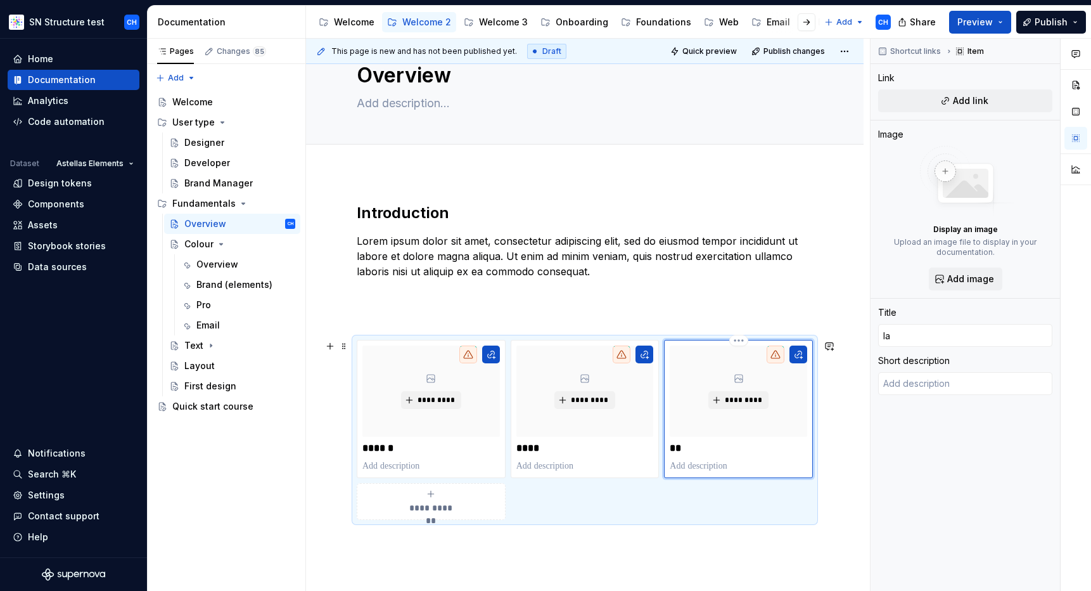
type input "lay"
type textarea "*"
type input "layo"
type textarea "*"
type input "layou"
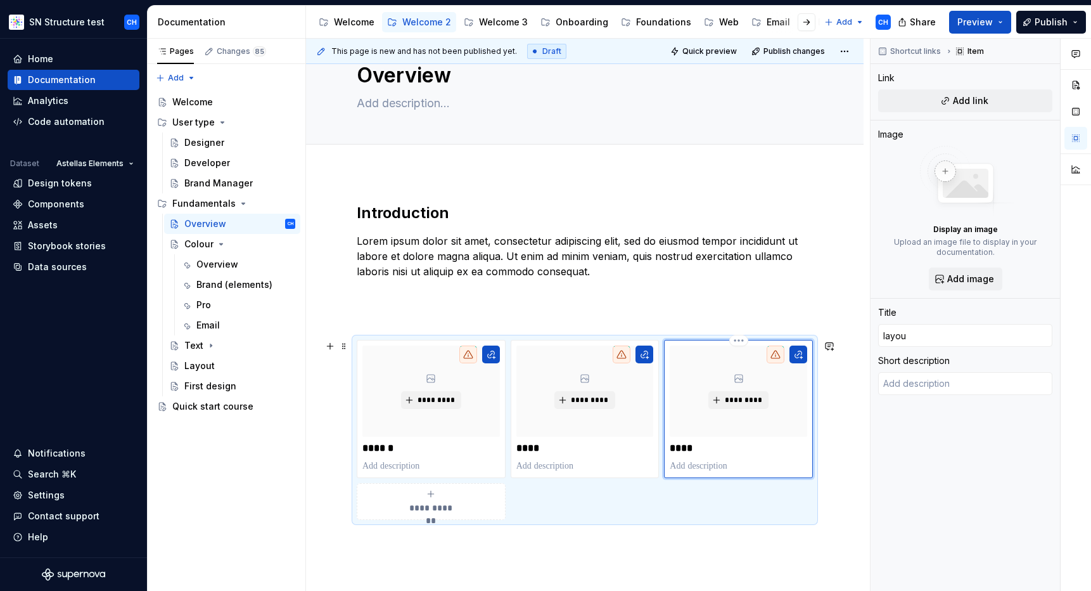
type textarea "*"
type input "layout"
click at [411, 505] on span "**********" at bounding box center [431, 507] width 55 height 13
type textarea "*"
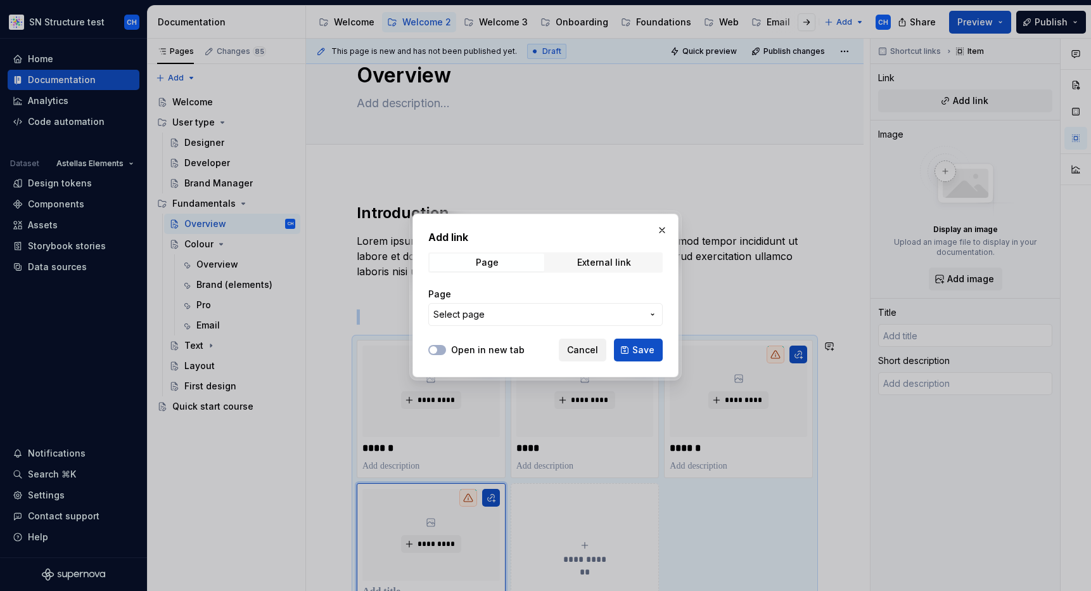
click at [590, 348] on span "Cancel" at bounding box center [582, 349] width 31 height 13
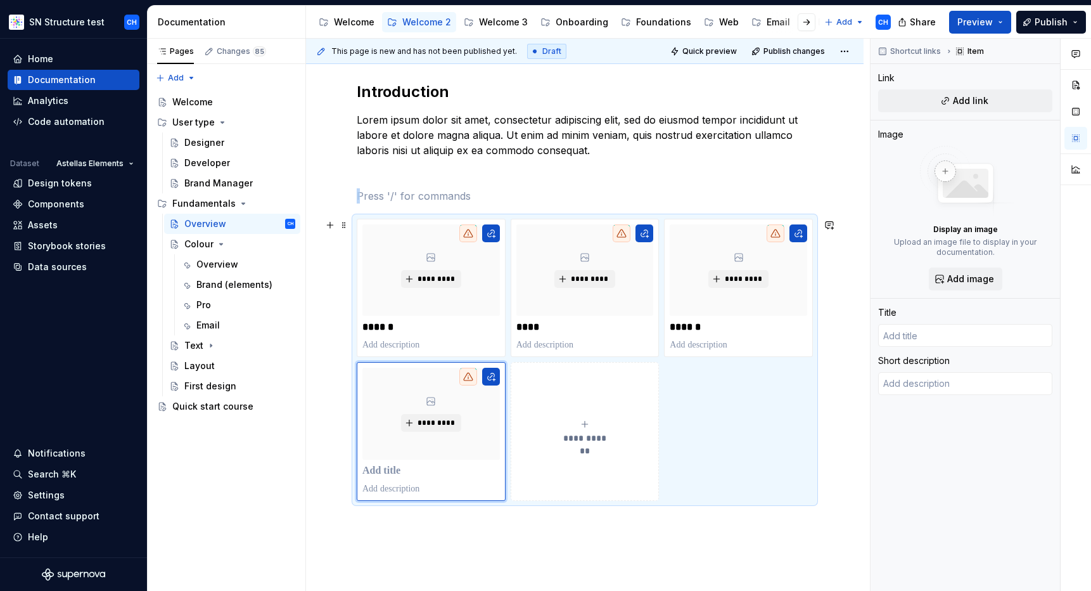
scroll to position [179, 0]
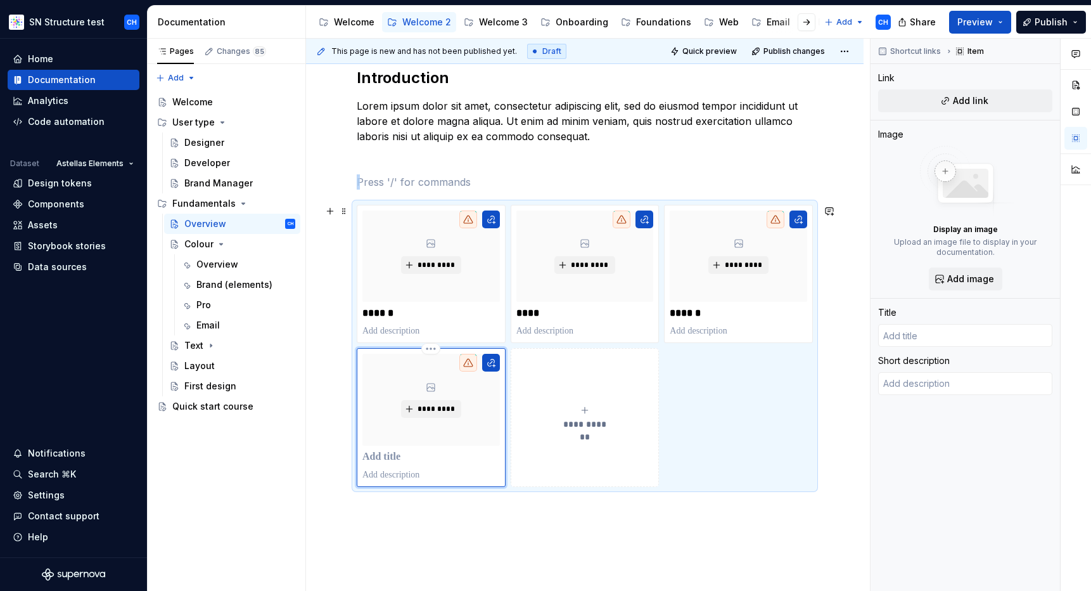
click at [432, 447] on div "*********" at bounding box center [432, 417] width 138 height 127
click at [433, 451] on p at bounding box center [432, 457] width 138 height 13
type textarea "*"
type input "F"
type textarea "*"
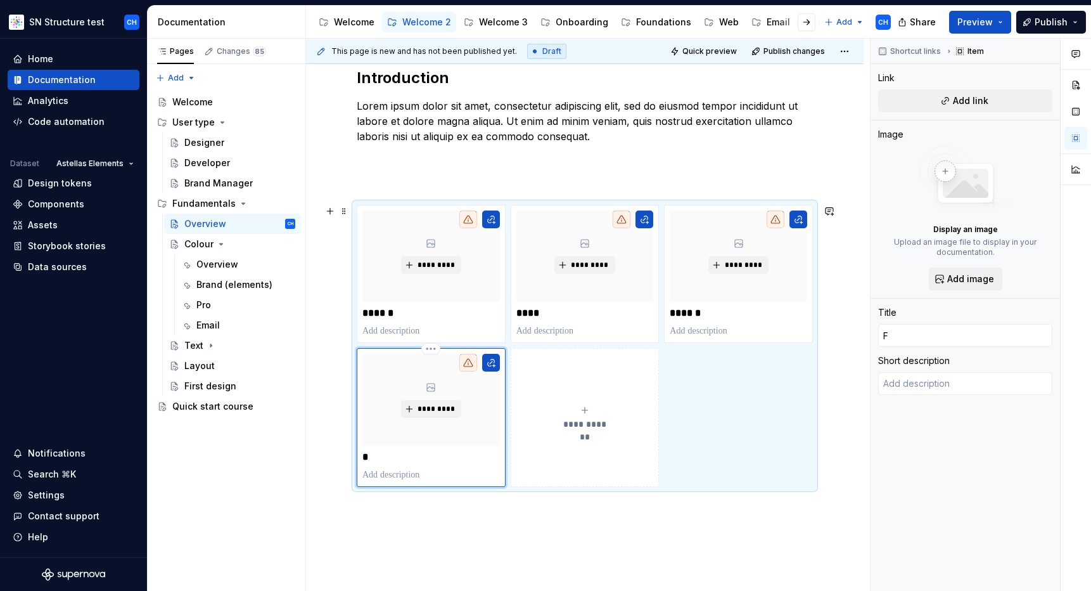
type input "Fi"
type textarea "*"
type input "Fir"
type textarea "*"
type input "Firs"
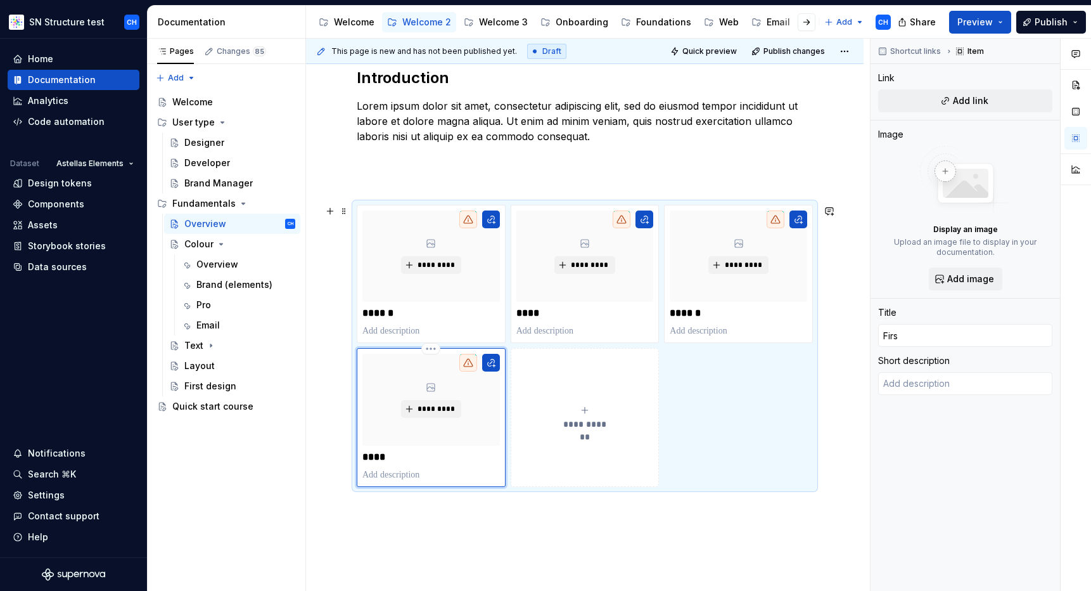
type textarea "*"
type input "First"
type textarea "*"
type input "First"
type textarea "*"
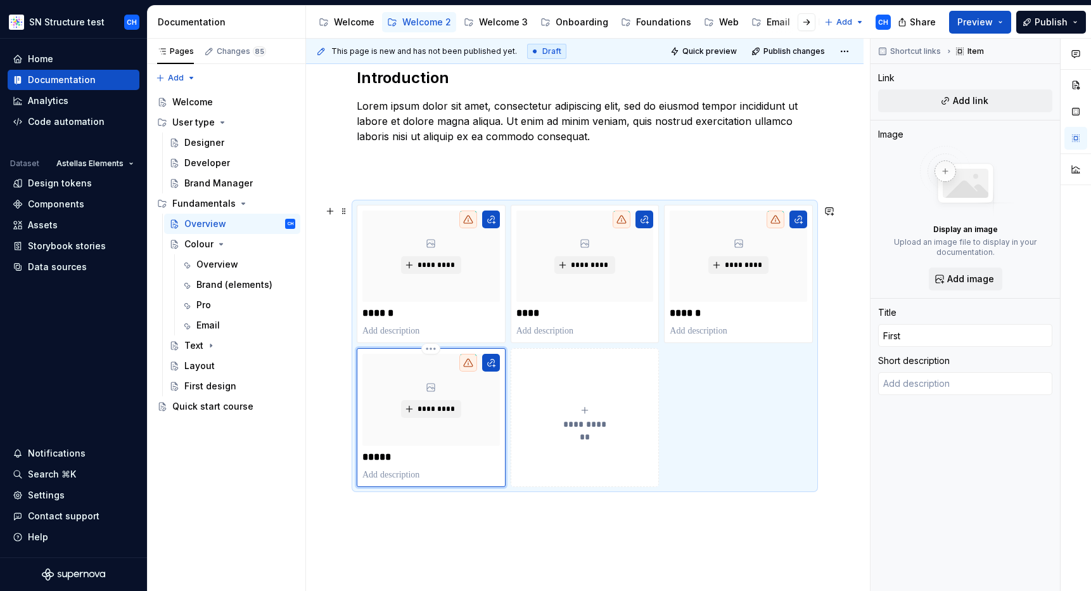
type input "First d"
type textarea "*"
type input "First de"
type textarea "*"
type input "First desi"
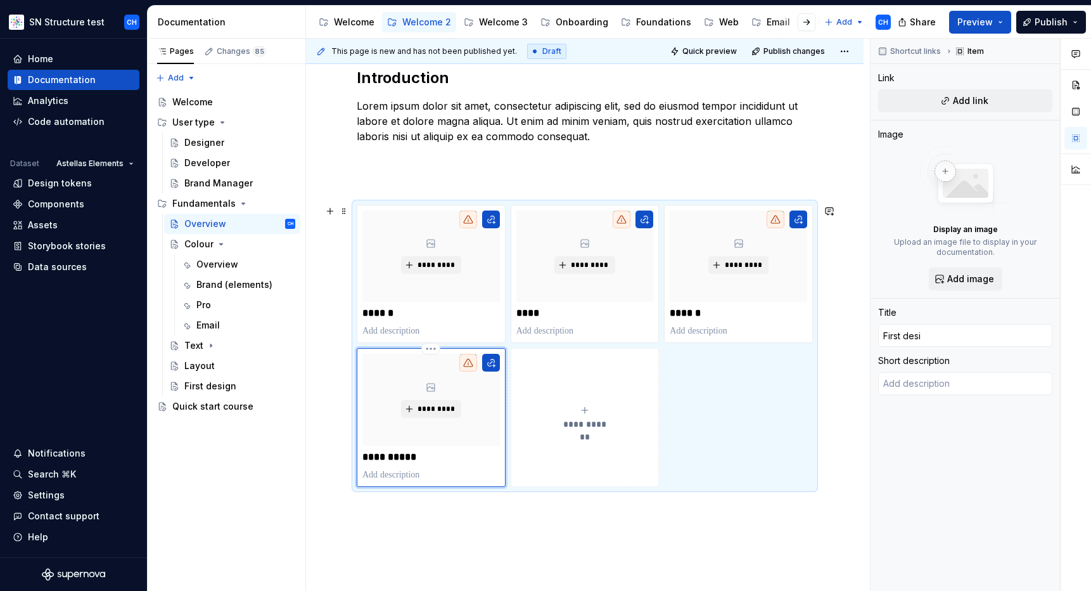
type textarea "*"
type input "First desig"
type textarea "*"
type input "First design"
type textarea "*"
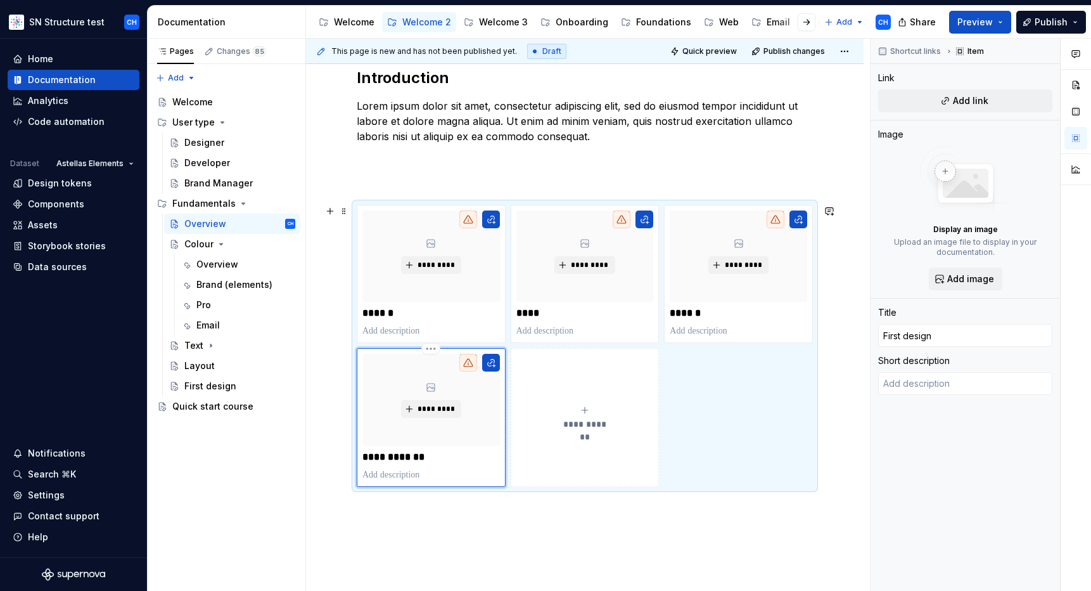
type input "First design"
type textarea "*"
type input "First design"
click at [480, 523] on div "**********" at bounding box center [585, 357] width 558 height 641
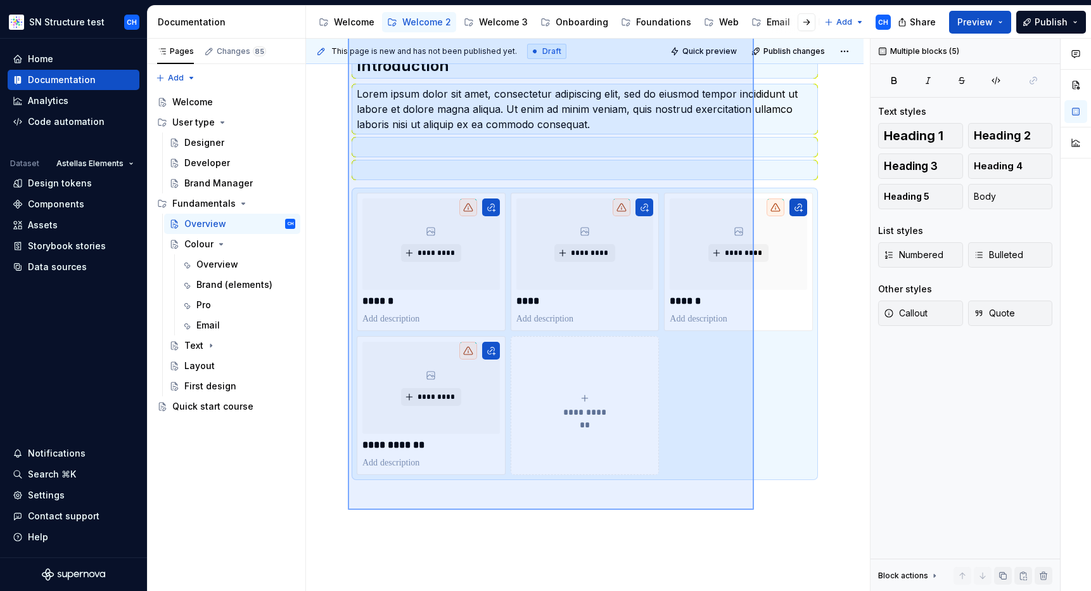
scroll to position [191, 0]
drag, startPoint x: 354, startPoint y: 141, endPoint x: 754, endPoint y: 510, distance: 544.1
click at [754, 510] on div "**********" at bounding box center [588, 315] width 564 height 553
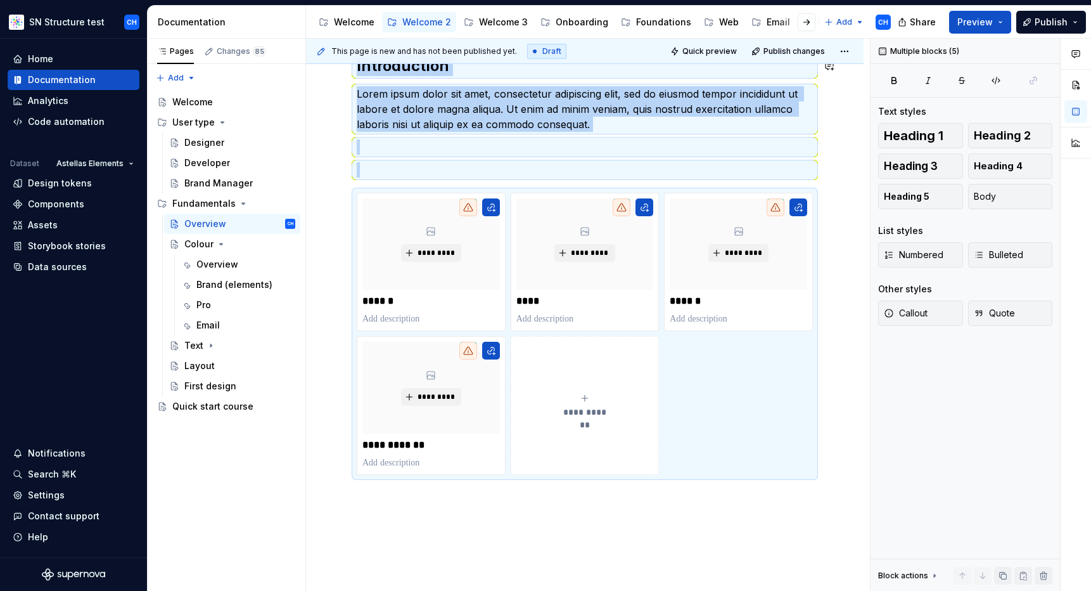
copy div "Introduction Lorem ipsum dolor sit amet, consectetur adipiscing elit, sed do ei…"
click at [639, 501] on div "**********" at bounding box center [585, 345] width 558 height 641
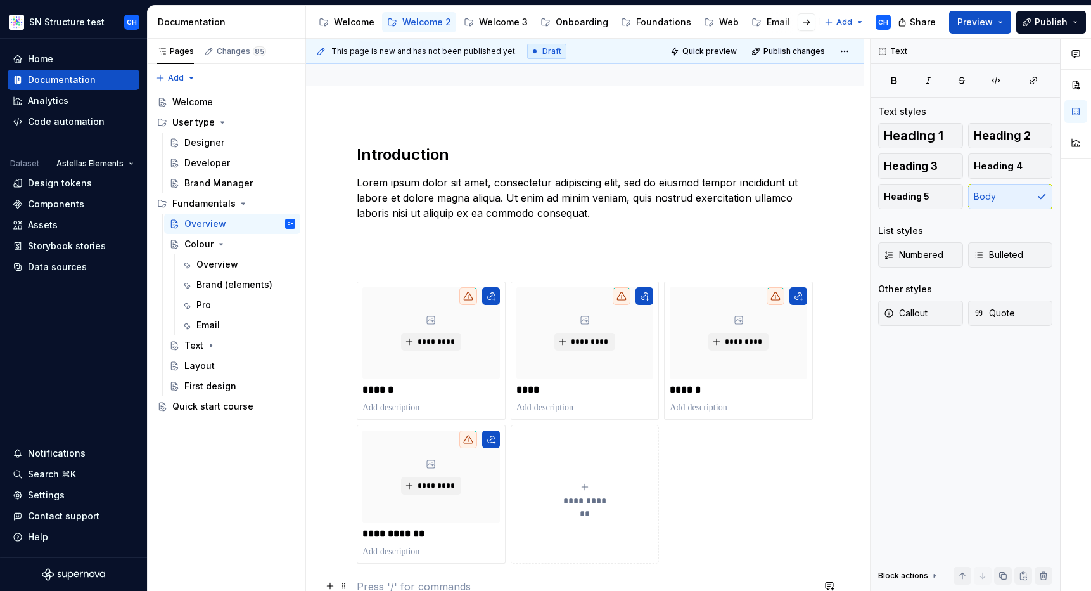
scroll to position [93, 0]
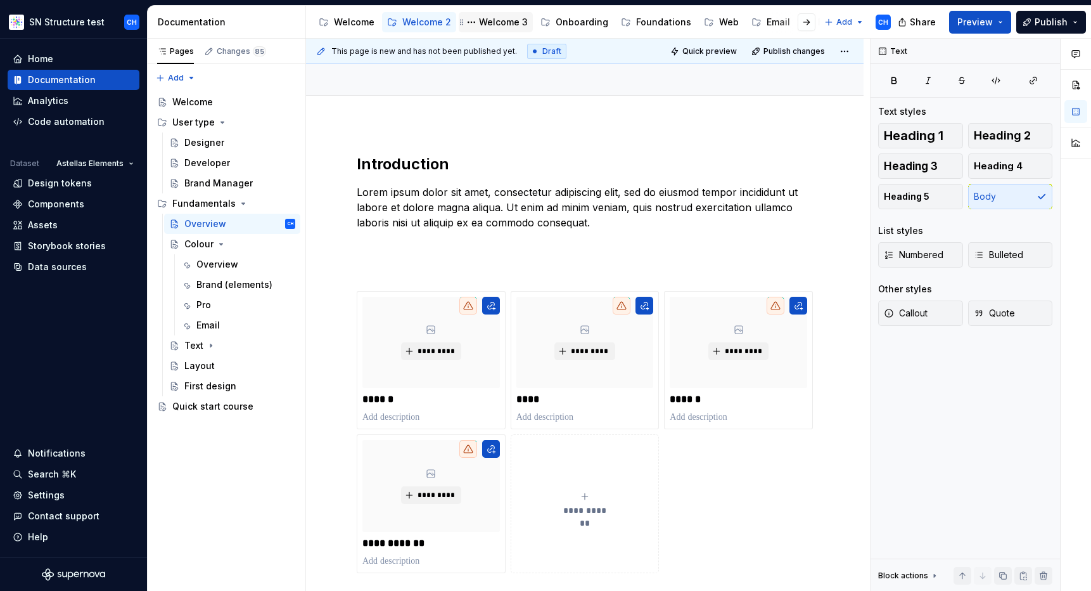
click at [489, 18] on div "Welcome 3" at bounding box center [503, 22] width 49 height 13
click at [496, 20] on div "Welcome 3" at bounding box center [503, 22] width 49 height 13
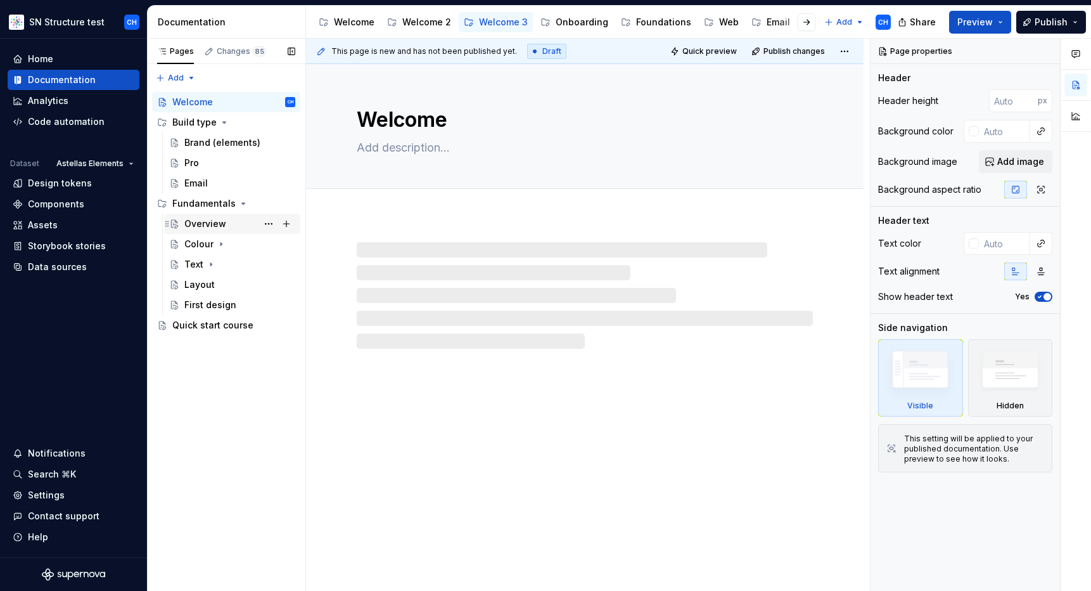
click at [207, 222] on div "Overview" at bounding box center [205, 223] width 42 height 13
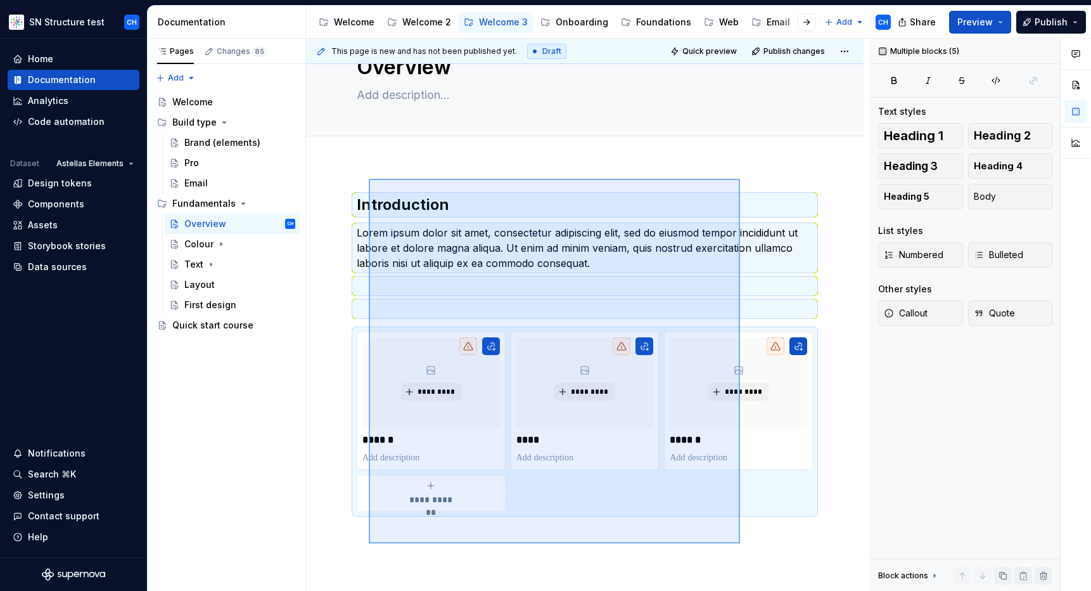
drag, startPoint x: 369, startPoint y: 229, endPoint x: 740, endPoint y: 542, distance: 485.2
click at [740, 542] on div "**********" at bounding box center [588, 315] width 564 height 553
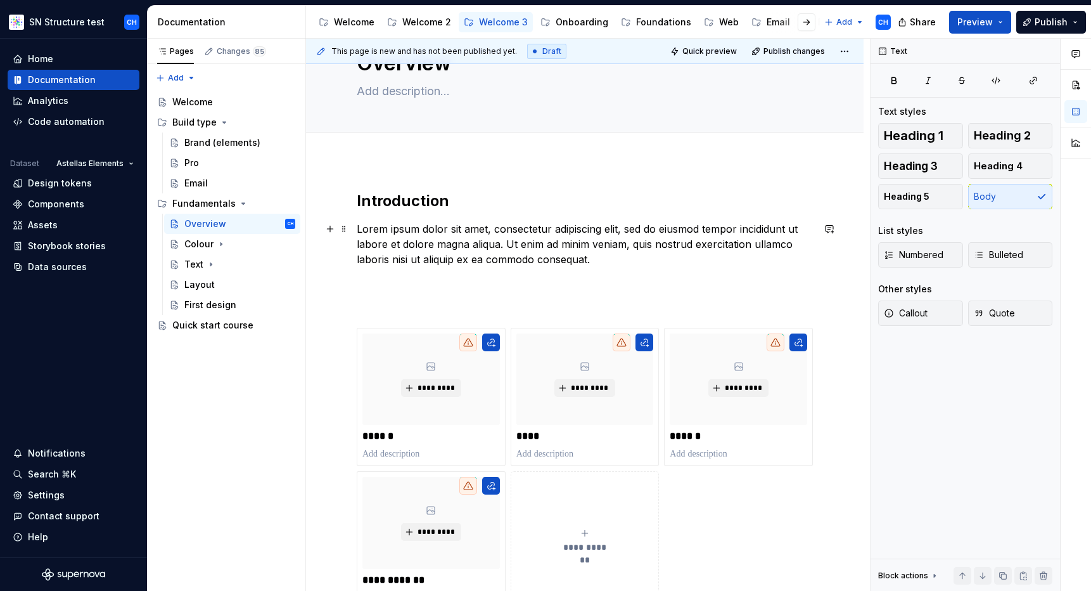
click at [407, 228] on p "Lorem ipsum dolor sit amet, consectetur adipiscing elit, sed do eiusmod tempor …" at bounding box center [585, 244] width 456 height 46
click at [371, 300] on p at bounding box center [585, 304] width 456 height 15
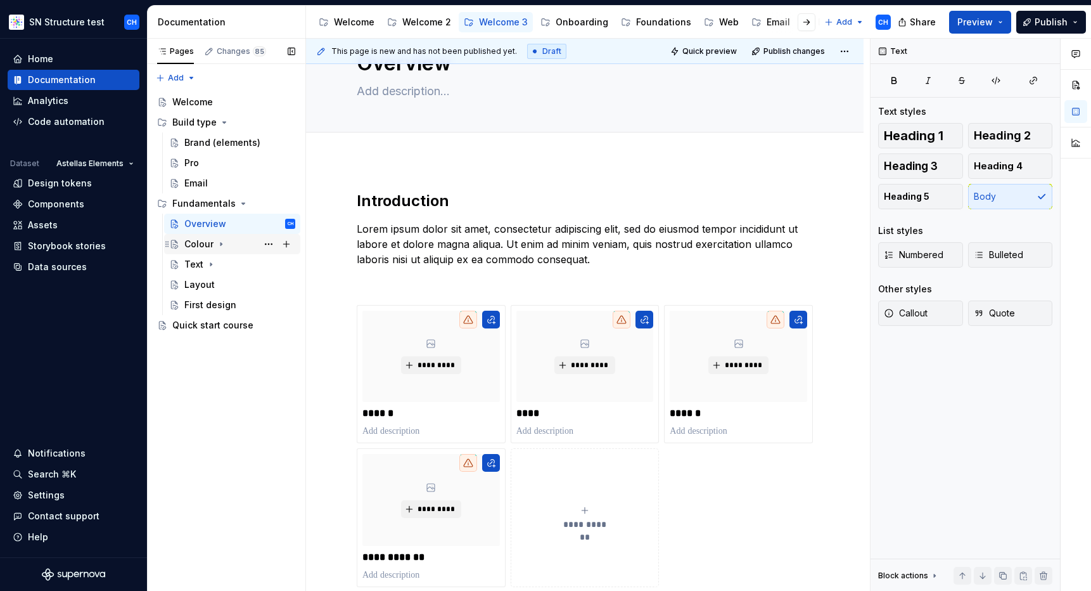
click at [219, 243] on icon "Page tree" at bounding box center [221, 244] width 10 height 10
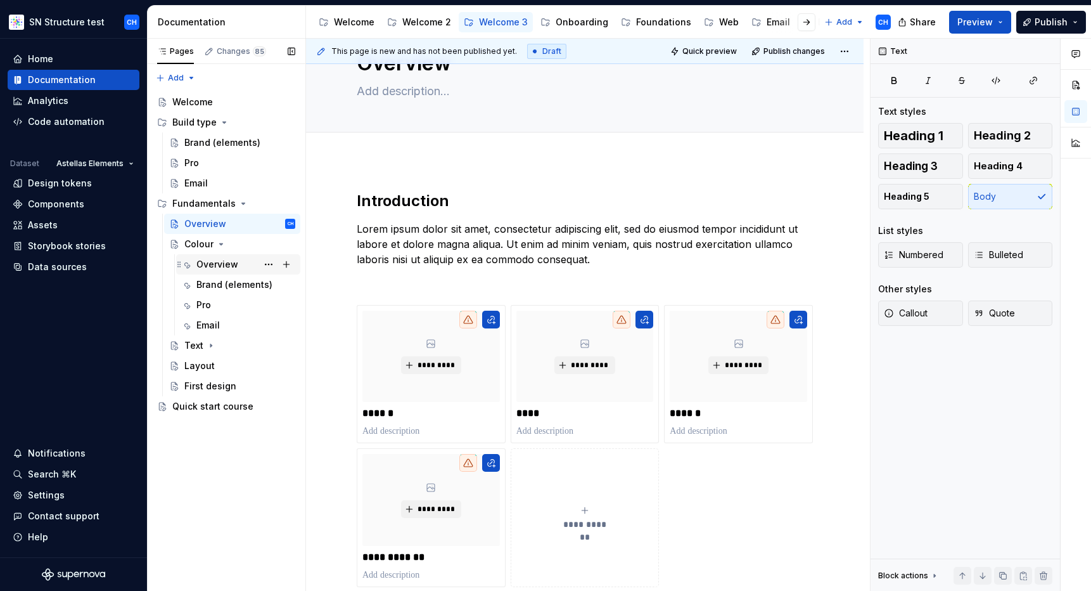
click at [213, 265] on div "Overview" at bounding box center [217, 264] width 42 height 13
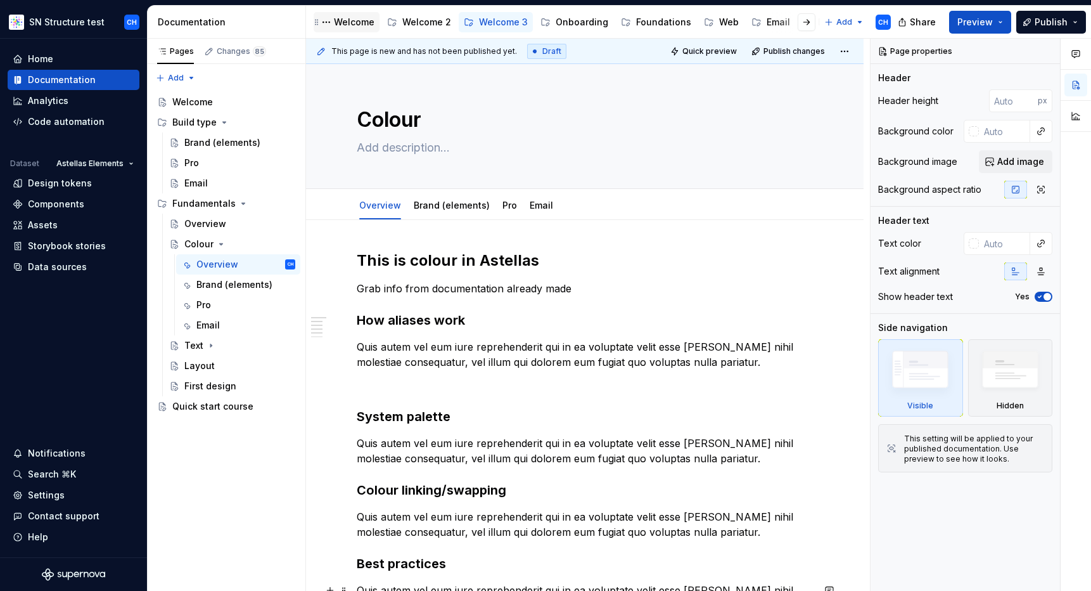
click at [349, 22] on div "Welcome" at bounding box center [354, 22] width 41 height 13
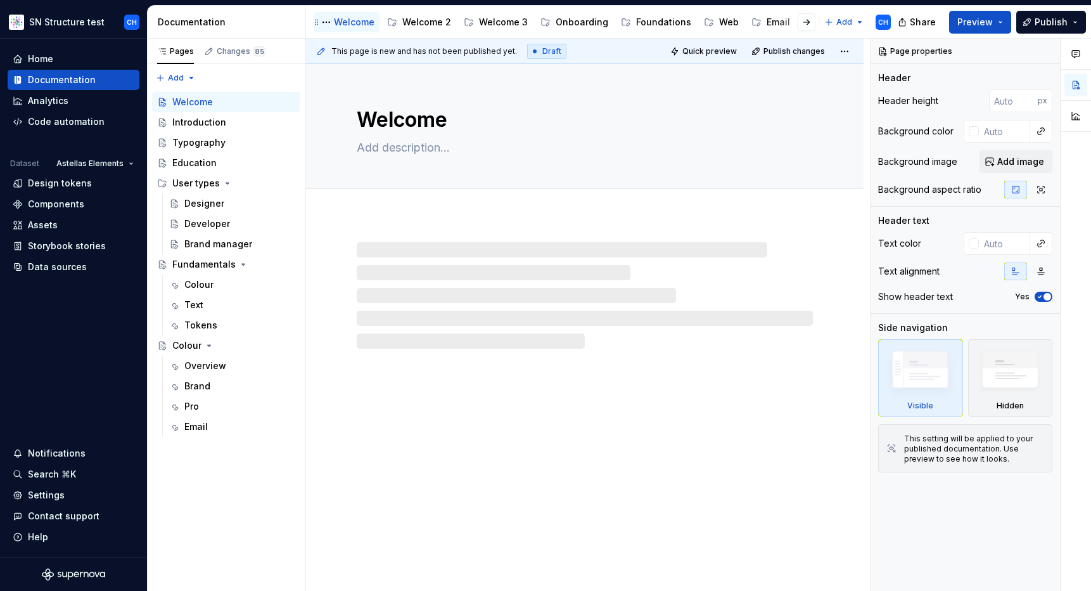
click at [349, 22] on div "Welcome" at bounding box center [354, 22] width 41 height 13
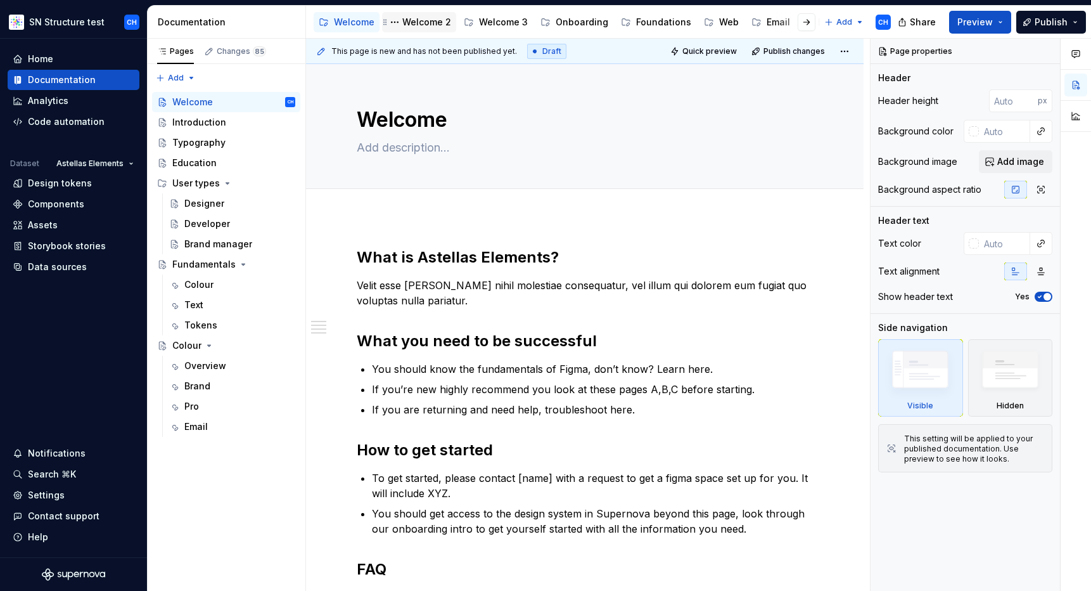
click at [421, 22] on div "Welcome 2" at bounding box center [426, 22] width 49 height 13
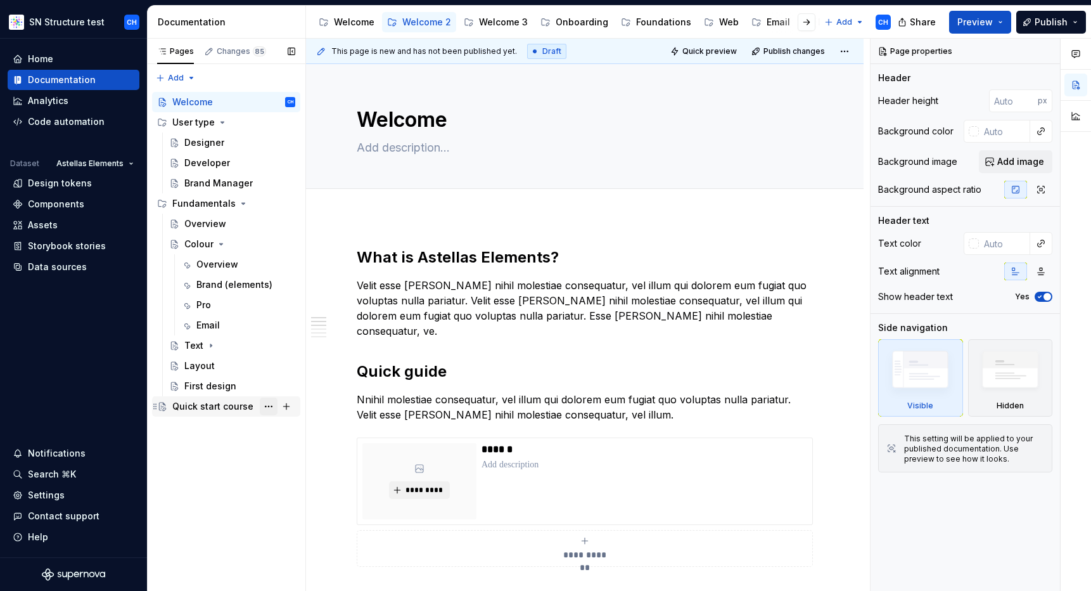
click at [273, 407] on button "Page tree" at bounding box center [269, 406] width 18 height 18
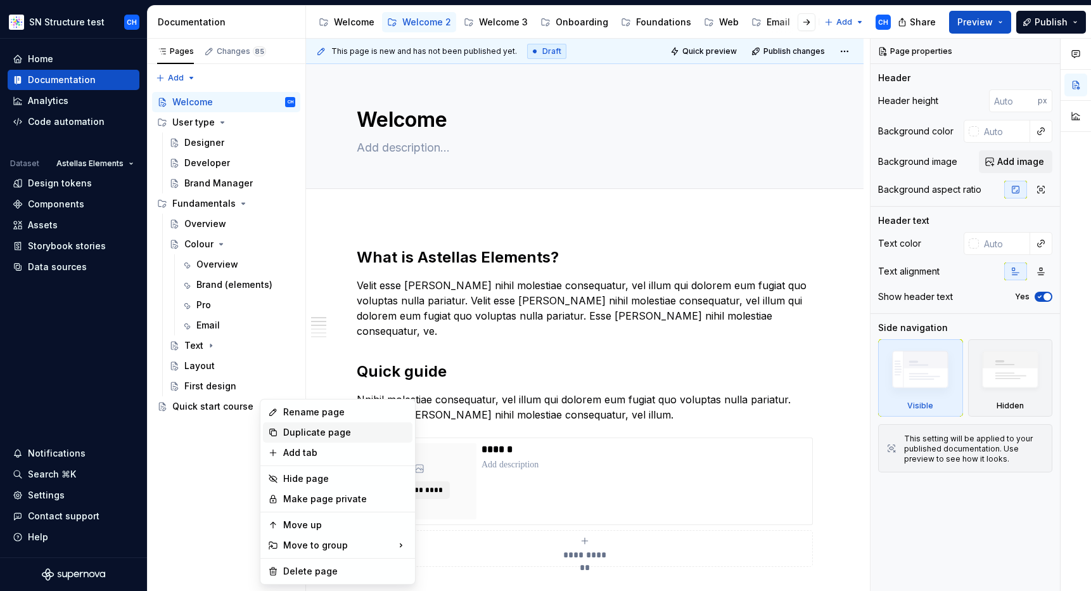
click at [312, 436] on div "Duplicate page" at bounding box center [345, 432] width 124 height 13
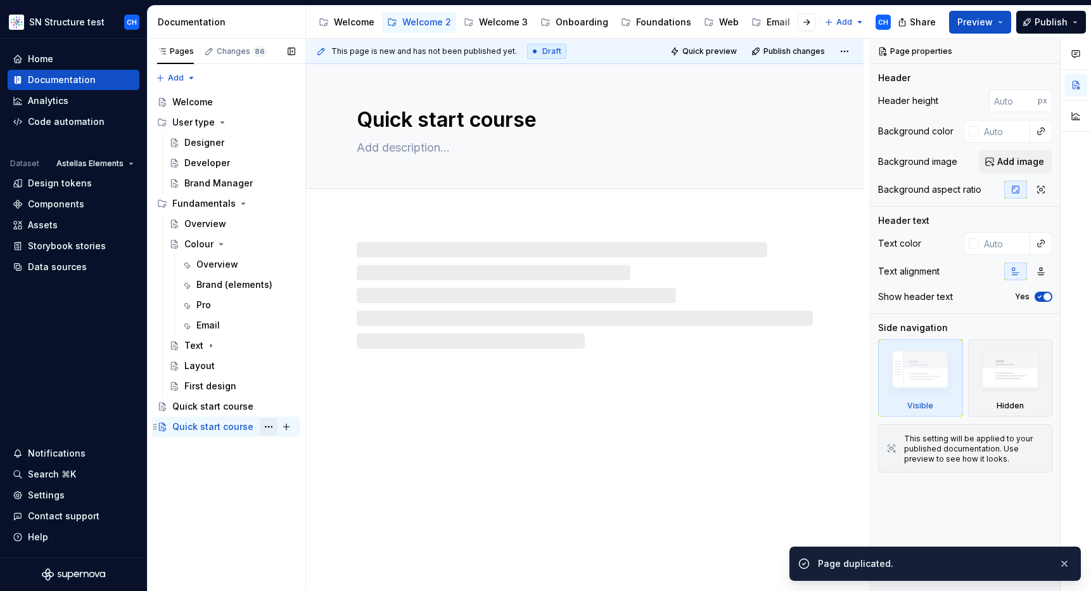
click at [274, 427] on button "Page tree" at bounding box center [269, 427] width 18 height 18
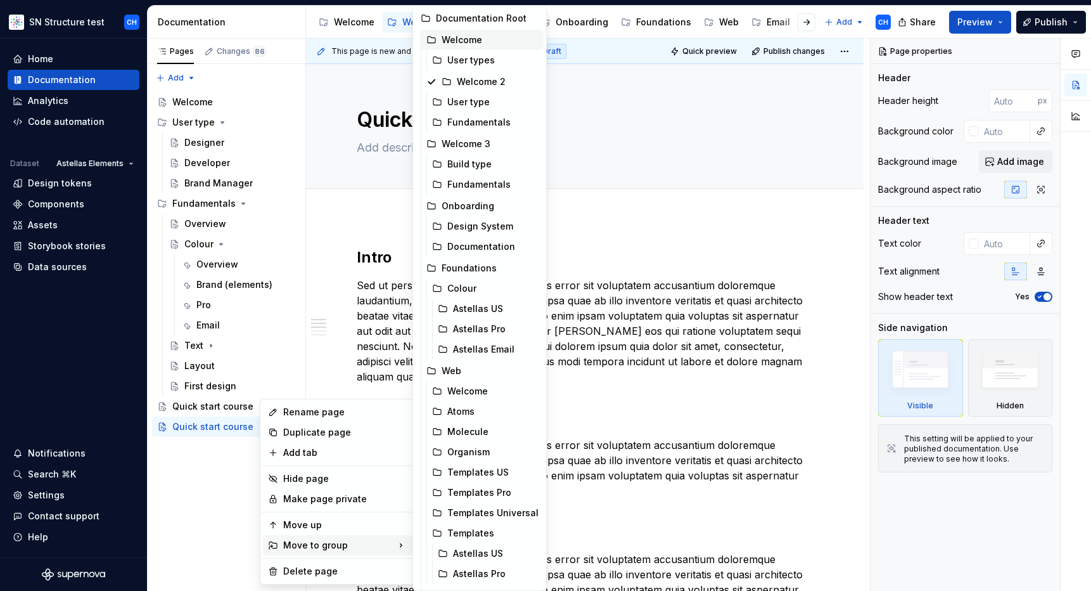
click at [462, 41] on div "Welcome" at bounding box center [490, 40] width 97 height 13
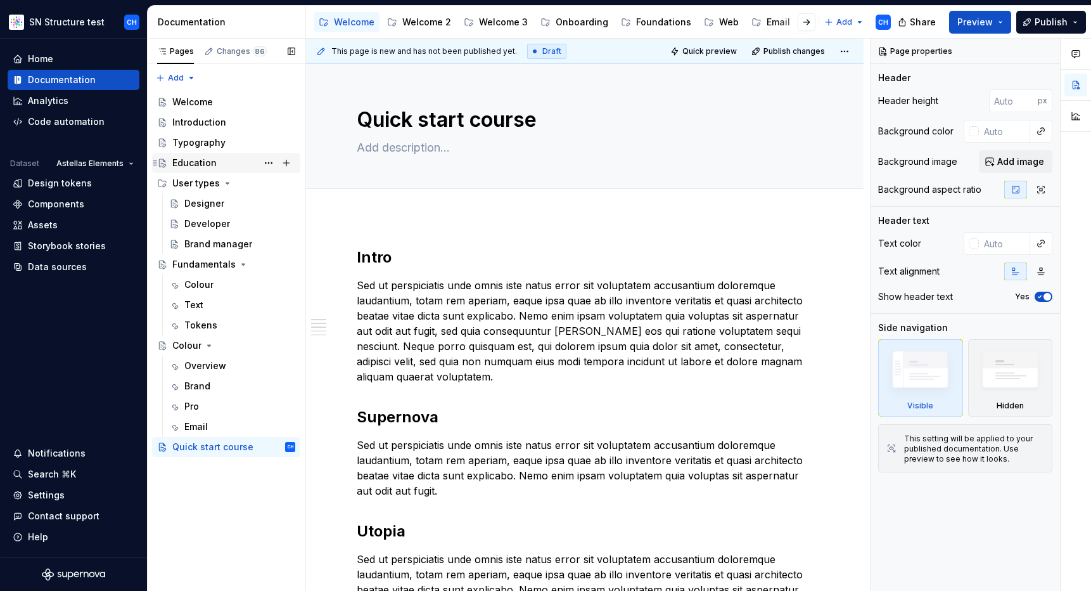
click at [218, 160] on div "Education" at bounding box center [233, 163] width 123 height 18
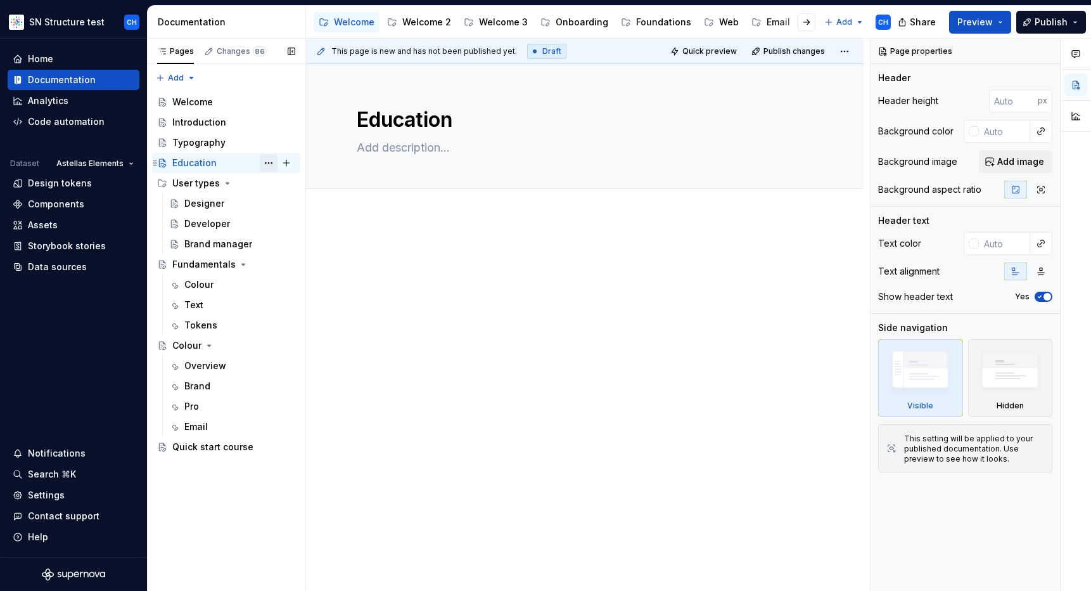
click at [273, 164] on button "Page tree" at bounding box center [269, 163] width 18 height 18
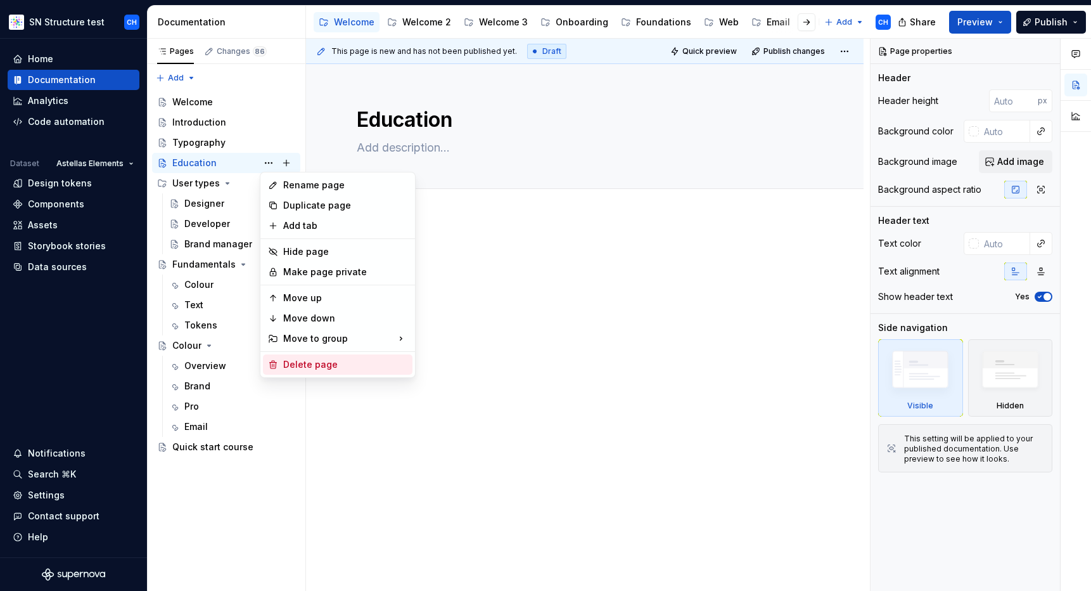
click at [300, 364] on div "Delete page" at bounding box center [345, 364] width 124 height 13
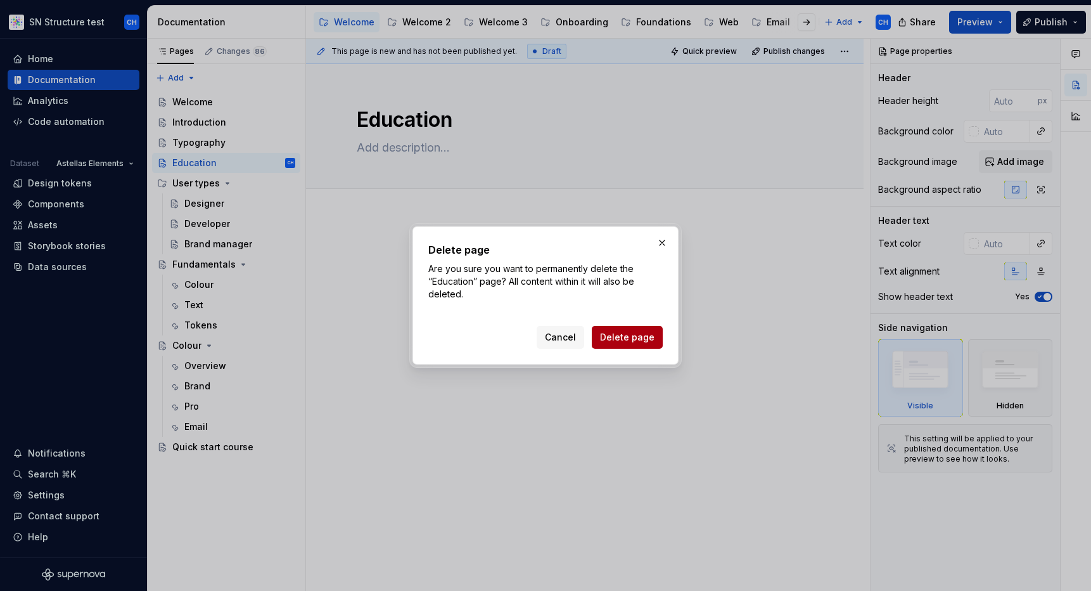
click at [625, 336] on span "Delete page" at bounding box center [627, 337] width 55 height 13
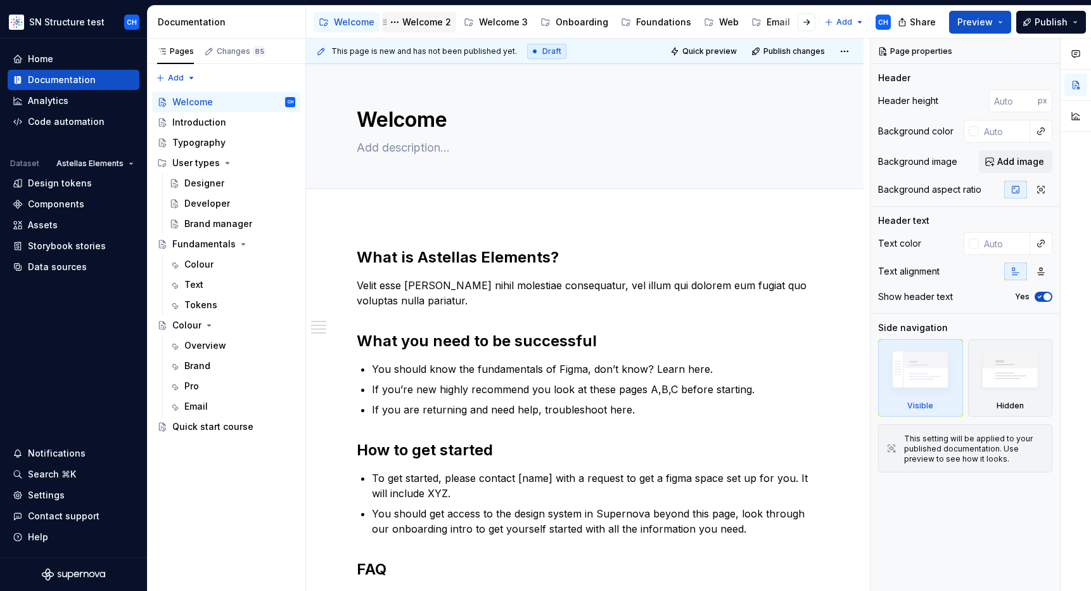
click at [414, 26] on div "Welcome 2" at bounding box center [426, 22] width 49 height 13
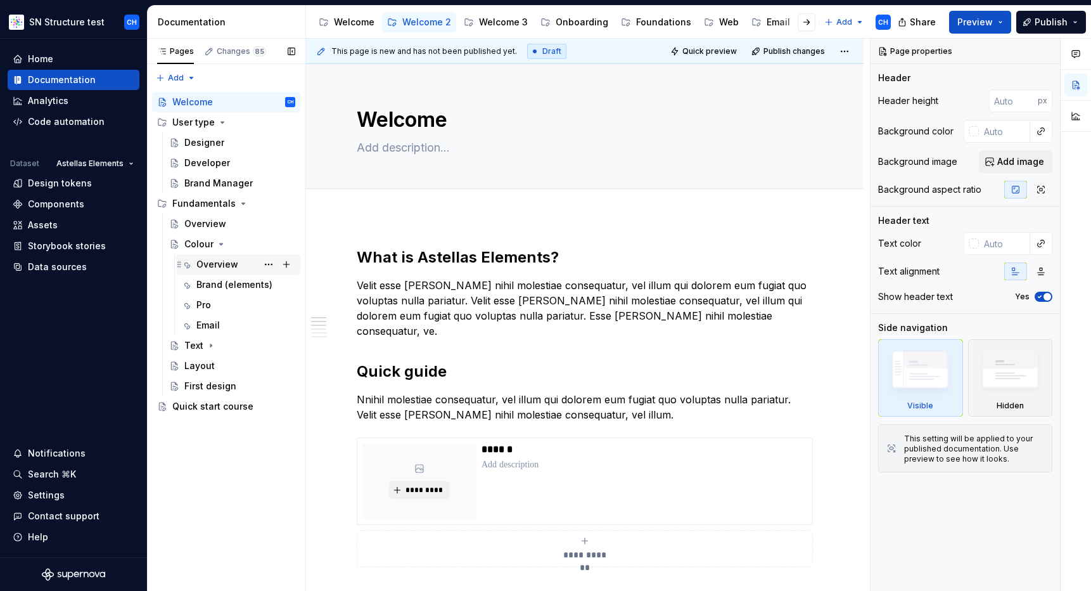
click at [210, 266] on div "Overview" at bounding box center [217, 264] width 42 height 13
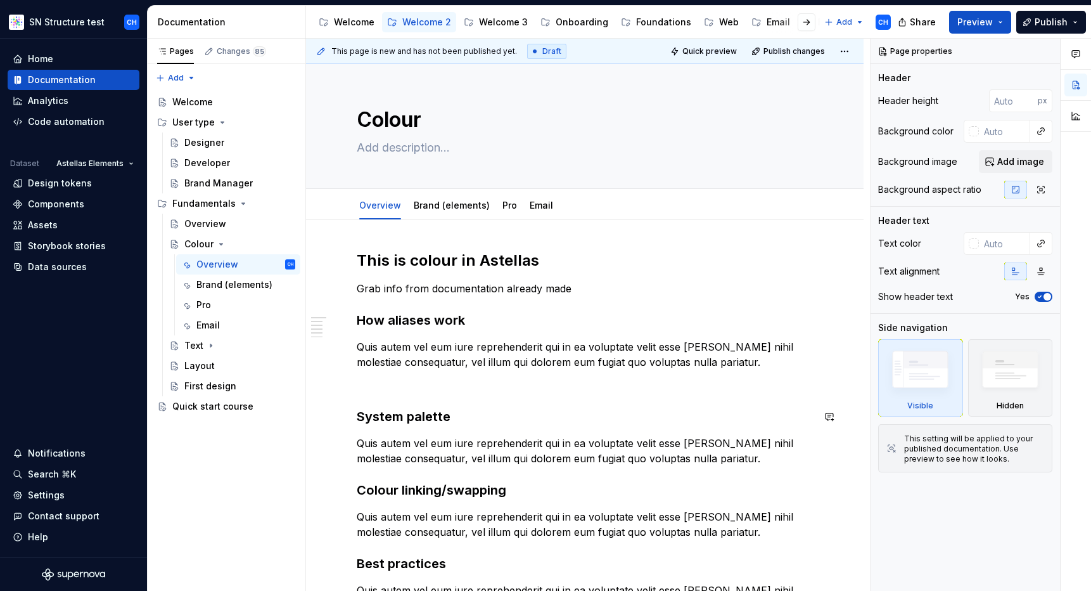
click at [421, 393] on div "This is colour in Astellas Grab info from documentation already made How aliase…" at bounding box center [585, 506] width 456 height 512
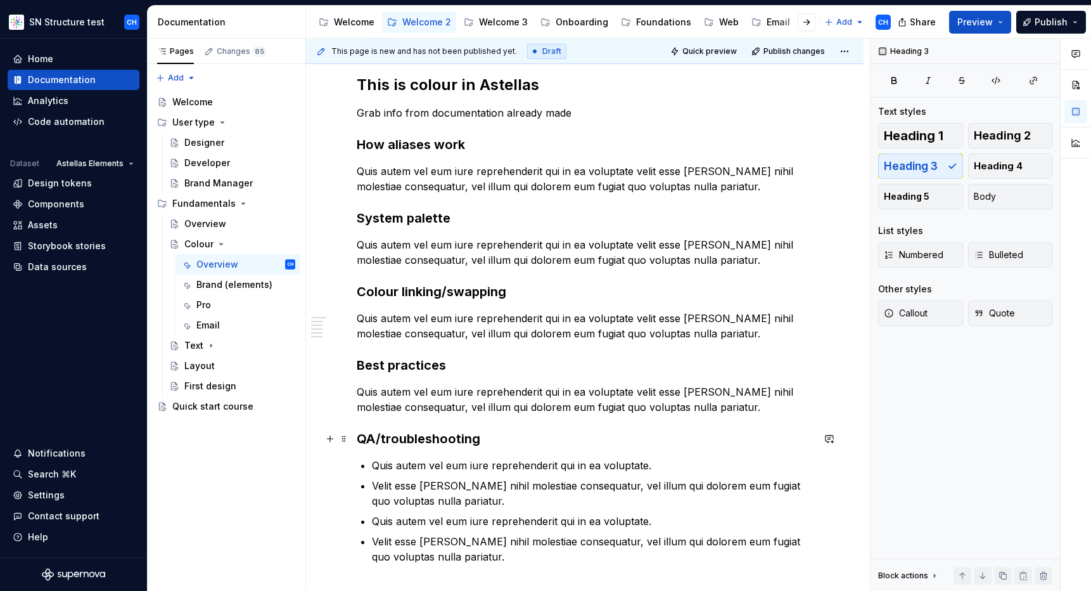
scroll to position [299, 0]
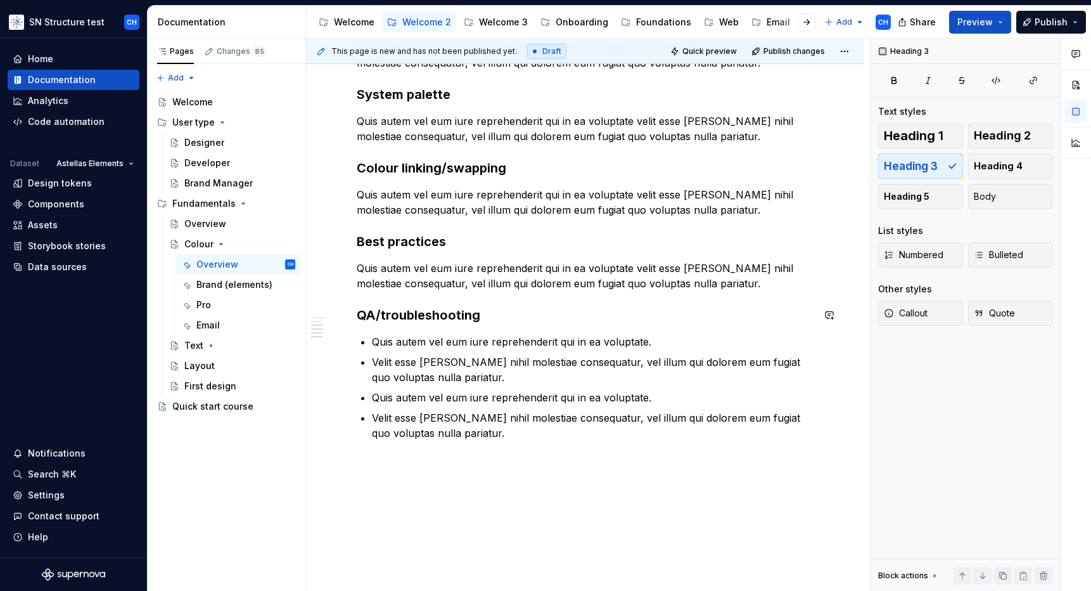
click at [468, 478] on div "This is colour in Astellas Grab info from documentation already made How aliase…" at bounding box center [585, 277] width 558 height 712
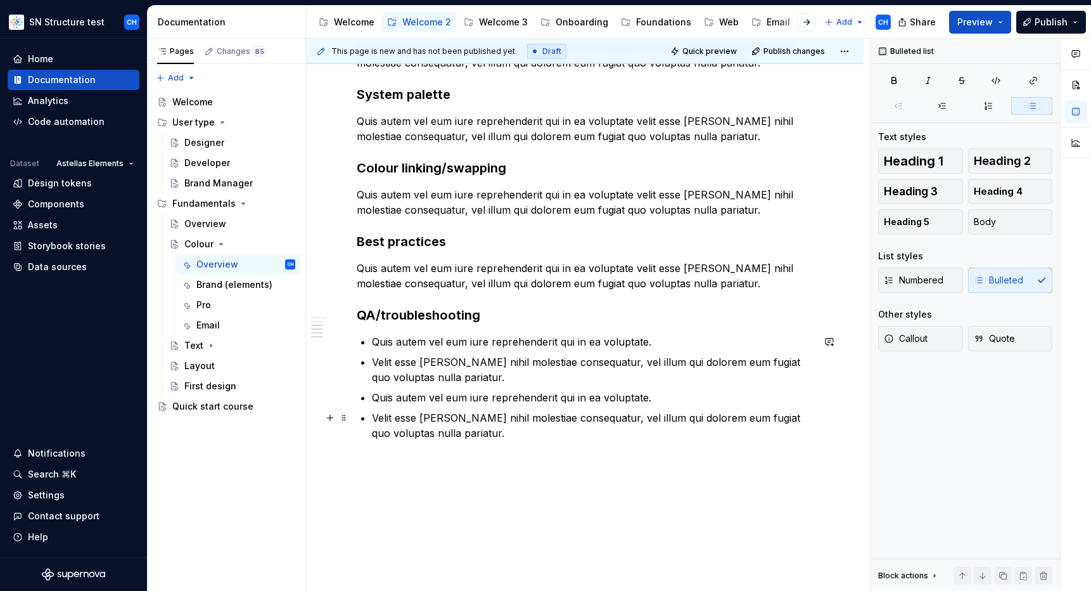
click at [473, 410] on p "Velit esse [PERSON_NAME] nihil molestiae consequatur, vel illum qui dolorem eum…" at bounding box center [592, 425] width 441 height 30
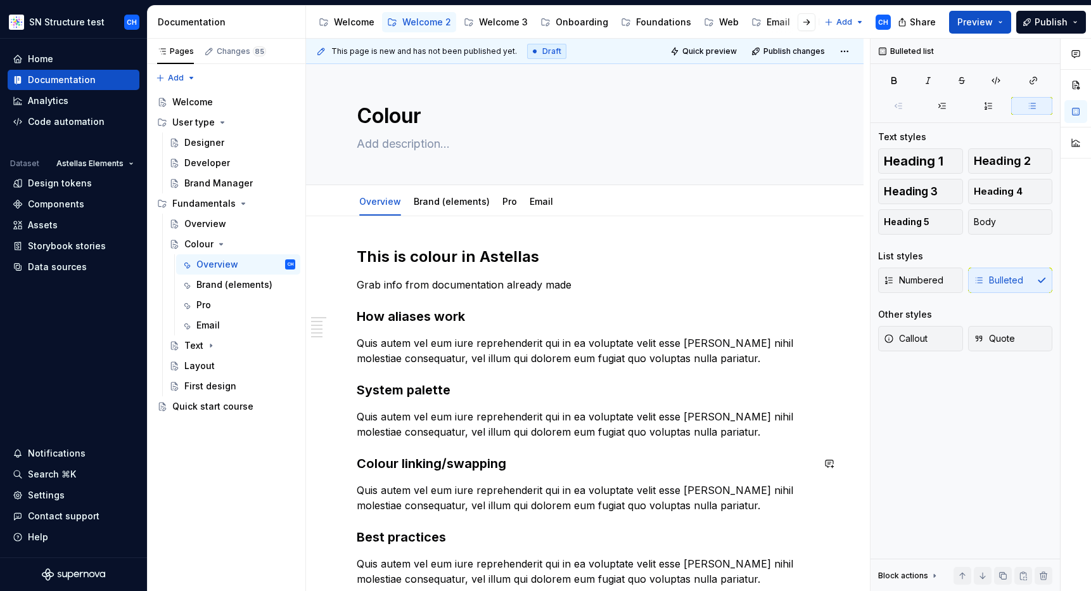
scroll to position [0, 0]
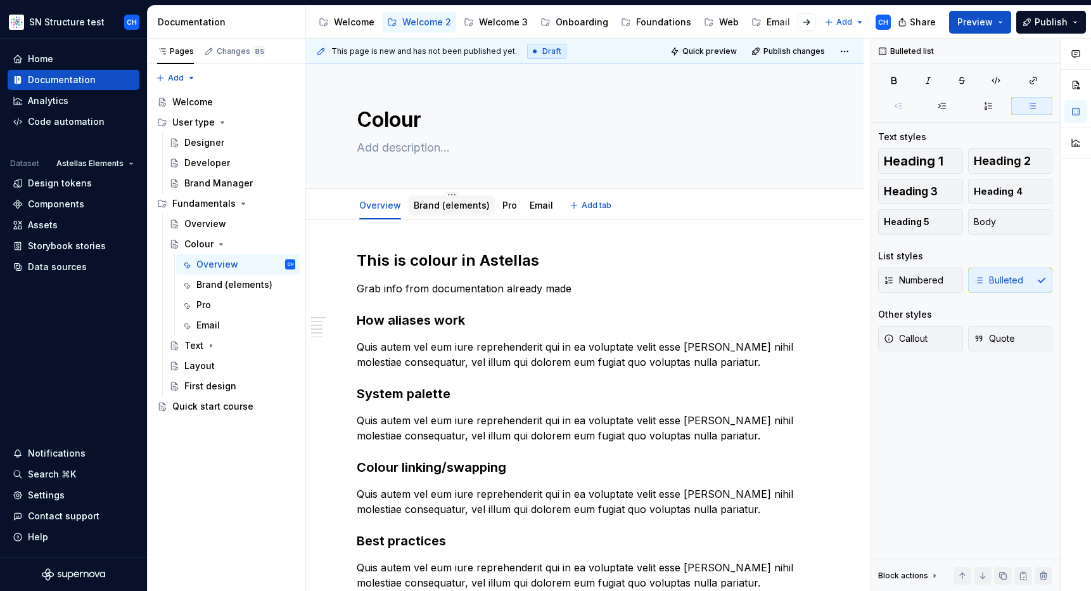
click at [447, 207] on link "Brand (elements)" at bounding box center [452, 205] width 76 height 11
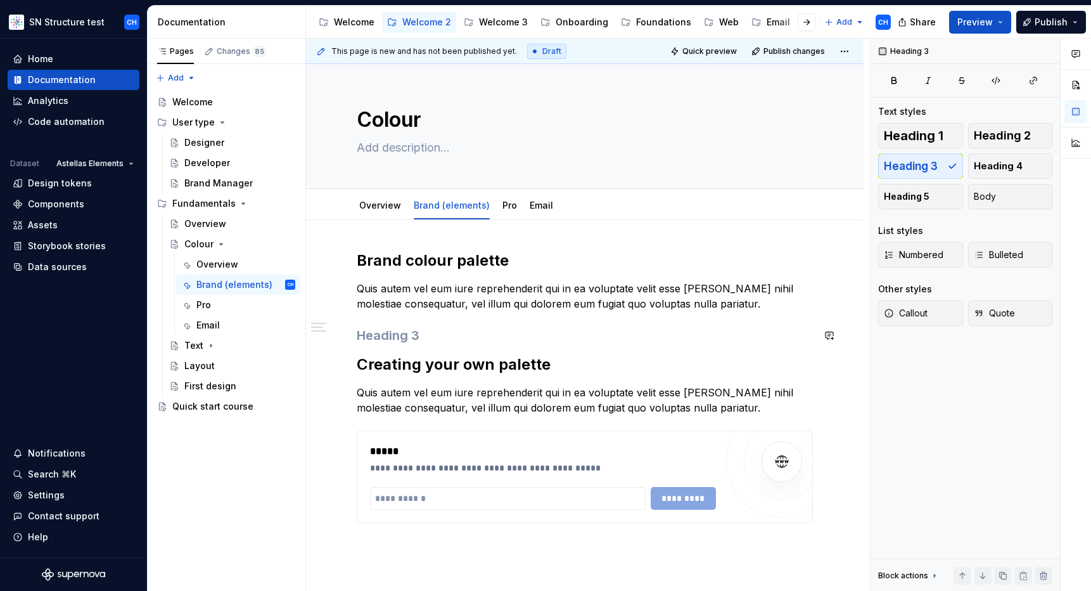
click at [506, 326] on div "**********" at bounding box center [585, 401] width 456 height 303
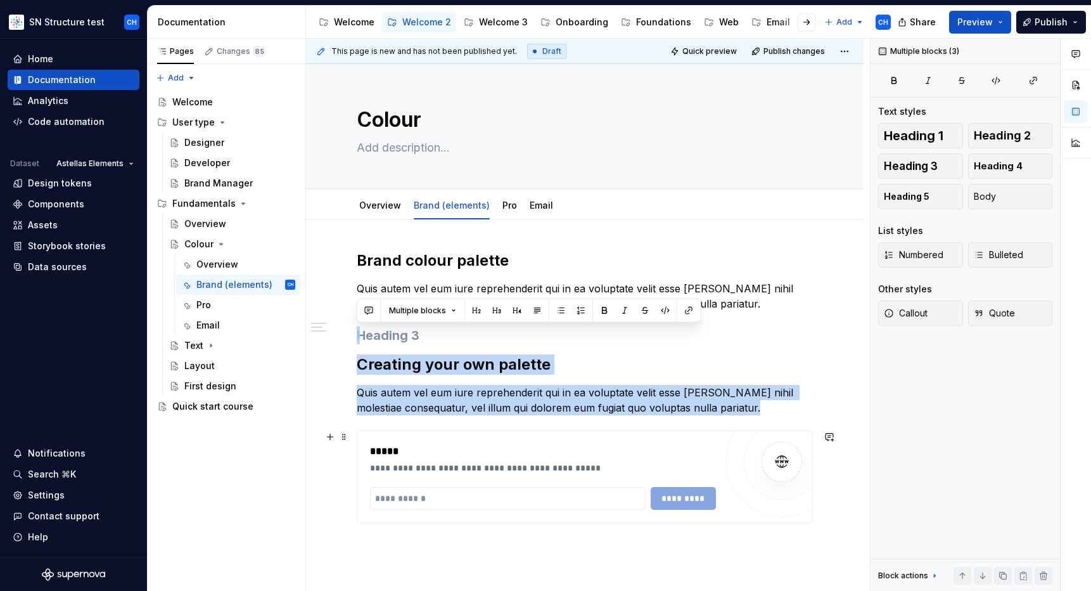
drag, startPoint x: 375, startPoint y: 340, endPoint x: 423, endPoint y: 423, distance: 95.4
click at [425, 447] on div "**********" at bounding box center [585, 401] width 456 height 303
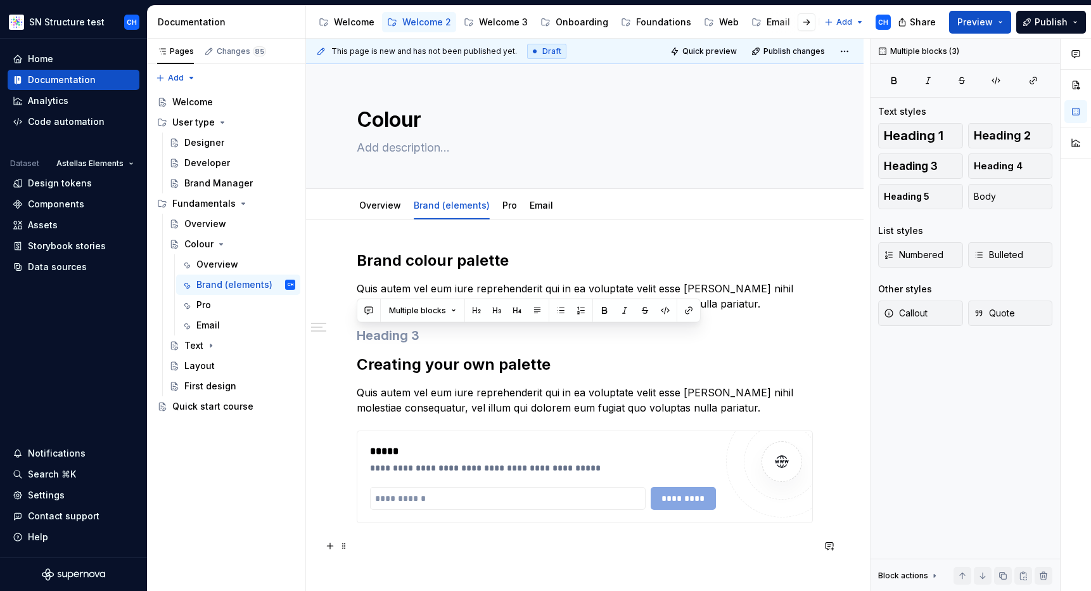
click at [460, 551] on p at bounding box center [585, 545] width 456 height 15
drag, startPoint x: 367, startPoint y: 339, endPoint x: 394, endPoint y: 371, distance: 41.8
click at [394, 371] on div "**********" at bounding box center [585, 401] width 456 height 303
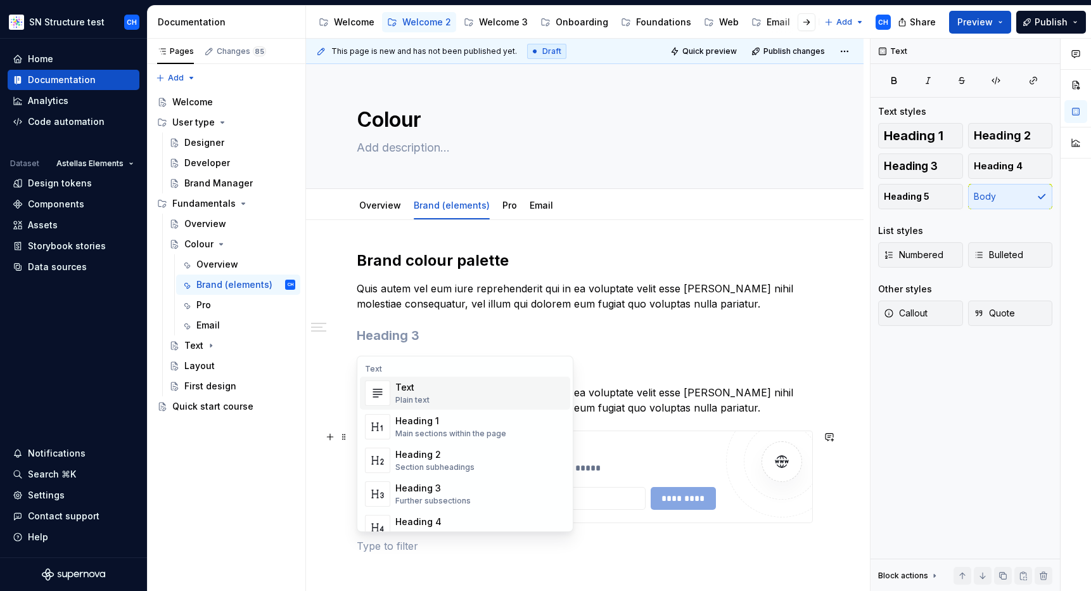
click at [328, 354] on div "**********" at bounding box center [585, 494] width 558 height 549
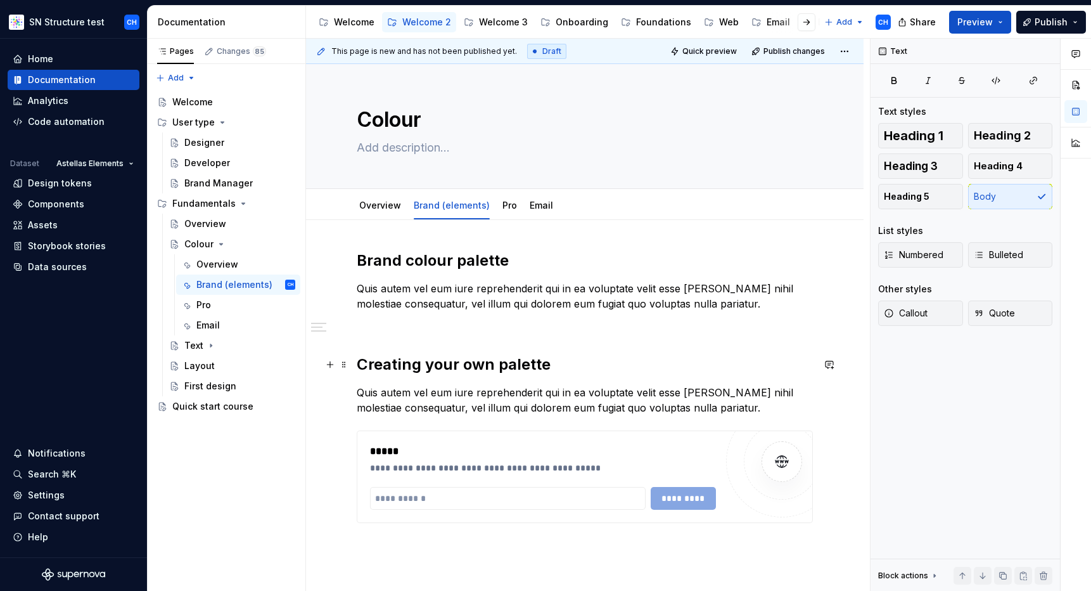
click at [318, 368] on div "**********" at bounding box center [585, 494] width 558 height 549
type textarea "*"
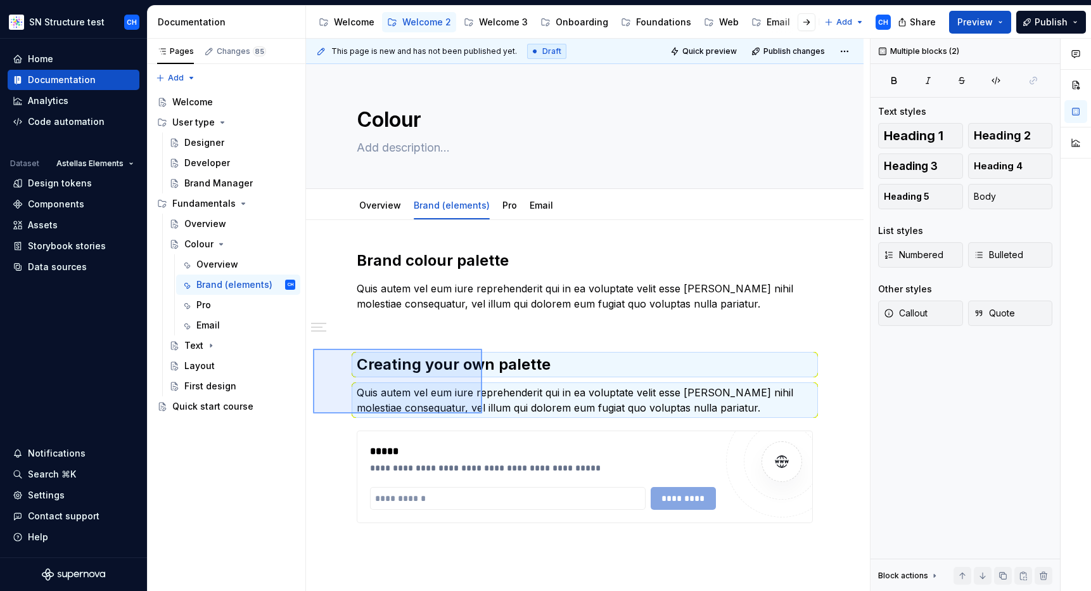
drag, startPoint x: 313, startPoint y: 349, endPoint x: 482, endPoint y: 413, distance: 181.1
click at [482, 413] on div "**********" at bounding box center [588, 315] width 564 height 553
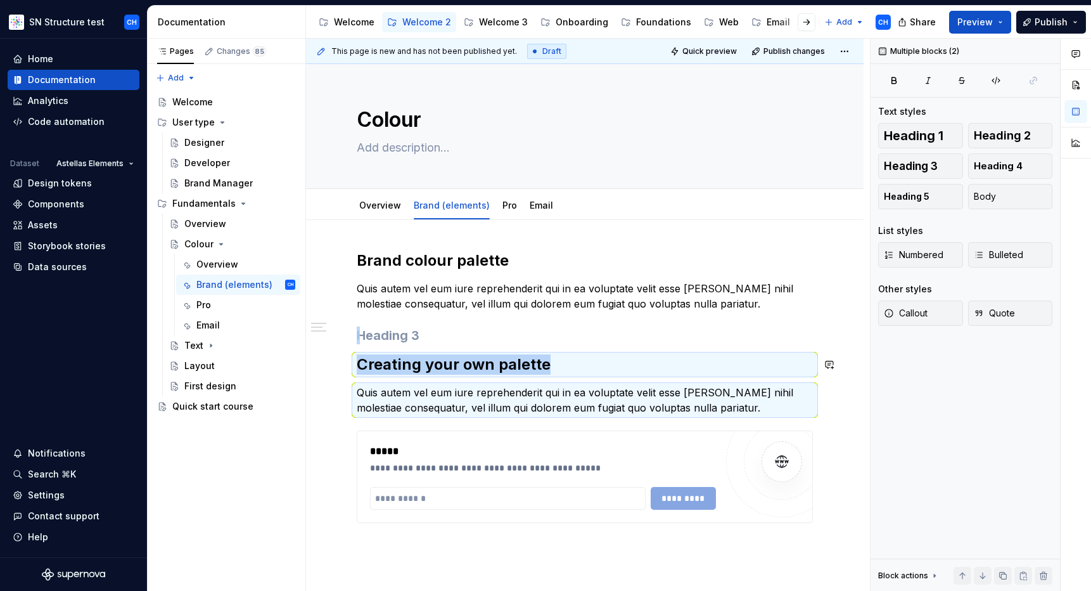
copy div "Creating your own palette"
click at [520, 338] on h3 at bounding box center [585, 335] width 456 height 18
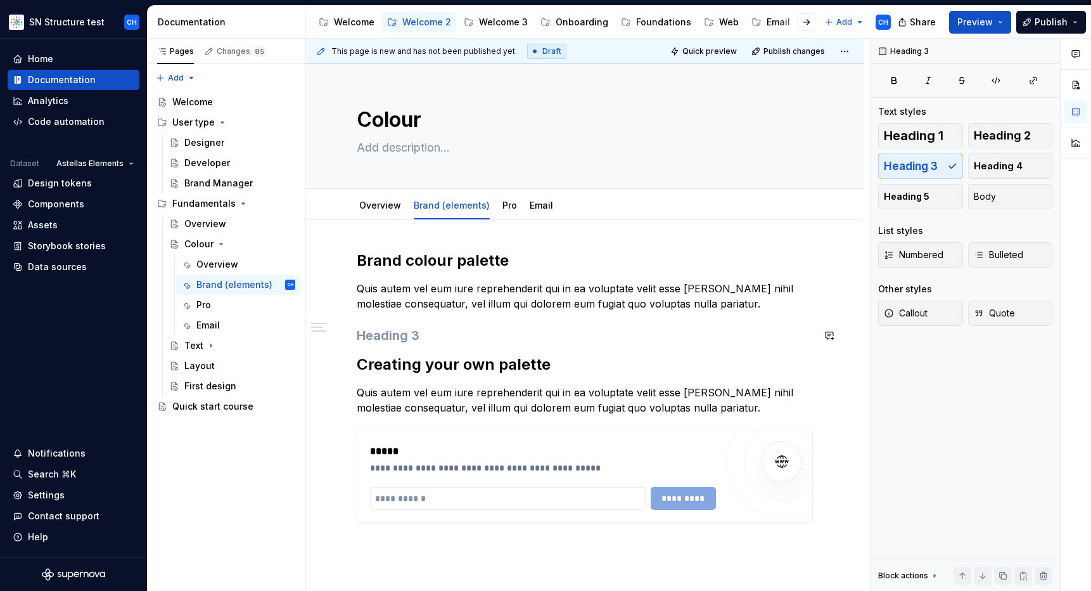
paste div
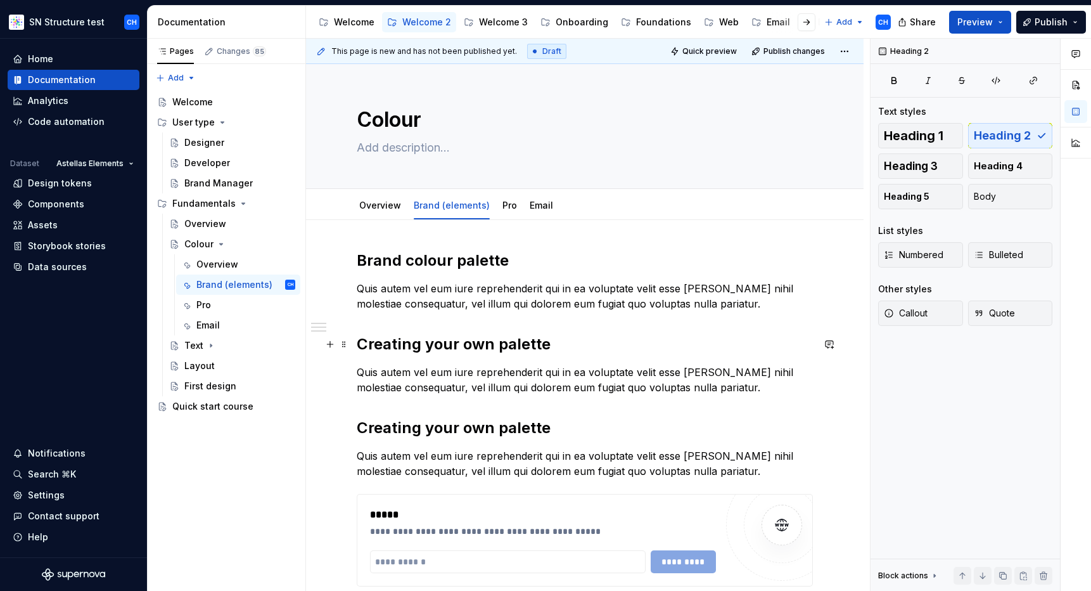
click at [462, 349] on h2 "Creating your own palette" at bounding box center [585, 344] width 456 height 20
click at [458, 382] on p "Quis autem vel eum iure reprehenderit qui in ea voluptate velit esse [PERSON_NA…" at bounding box center [585, 379] width 456 height 30
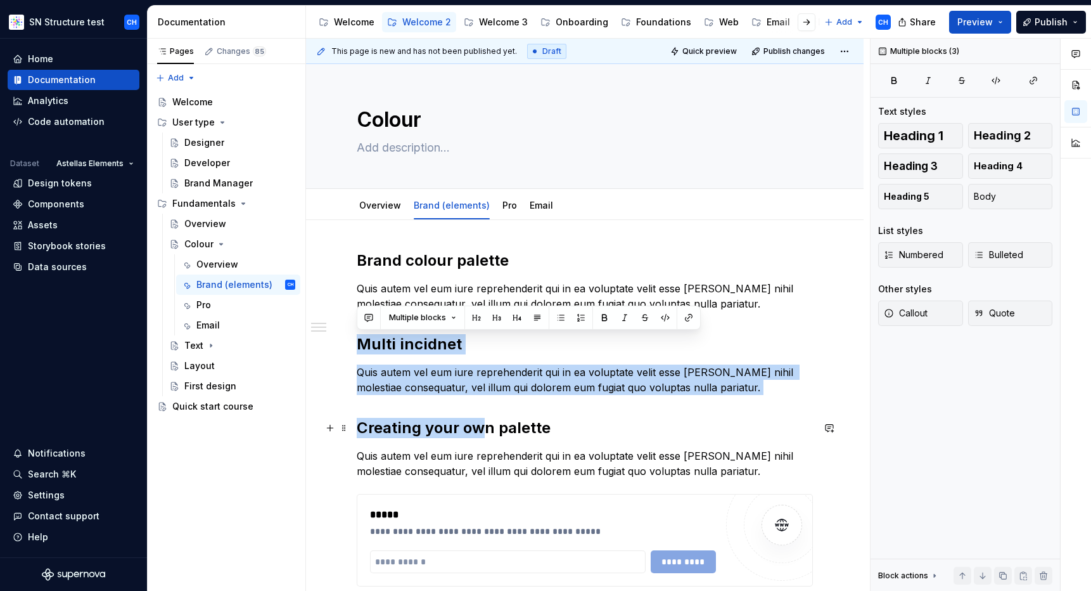
drag, startPoint x: 375, startPoint y: 330, endPoint x: 479, endPoint y: 421, distance: 137.9
click at [479, 421] on div "**********" at bounding box center [585, 444] width 456 height 389
click at [335, 413] on div "**********" at bounding box center [585, 526] width 558 height 612
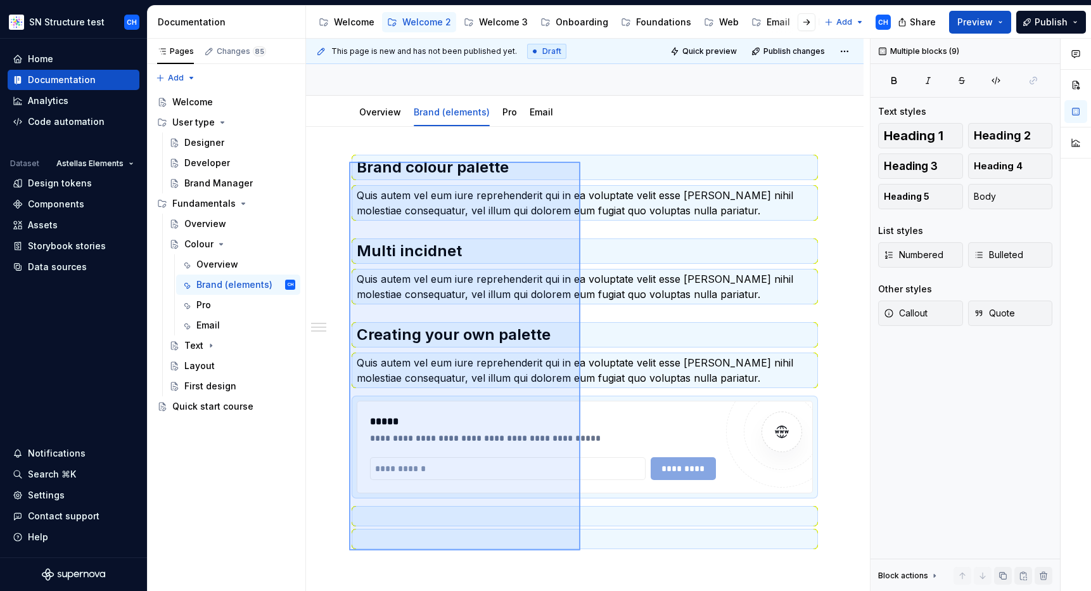
scroll to position [108, 0]
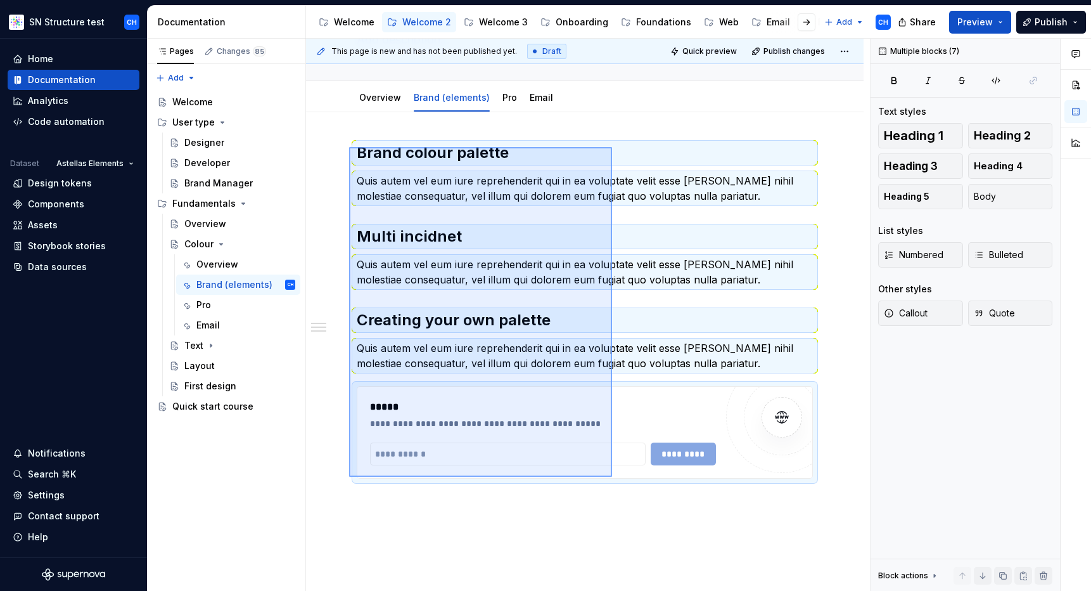
drag, startPoint x: 349, startPoint y: 255, endPoint x: 612, endPoint y: 477, distance: 344.1
click at [612, 477] on div "**********" at bounding box center [588, 315] width 564 height 553
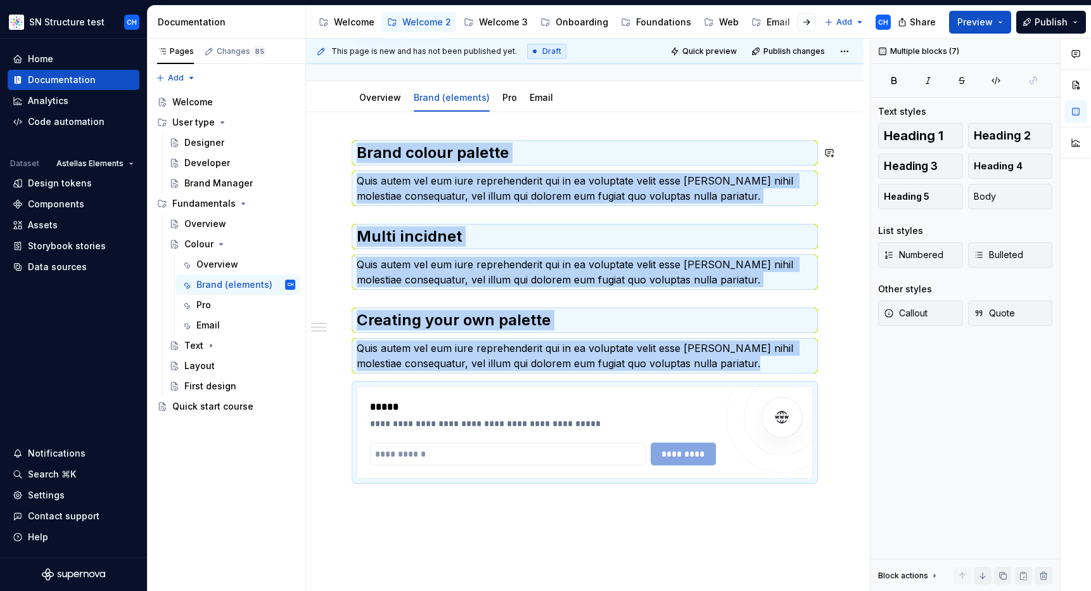
copy div "Brand colour palette Quis autem vel eum iure reprehenderit qui in ea voluptate …"
click at [212, 308] on div "Pro" at bounding box center [245, 305] width 99 height 18
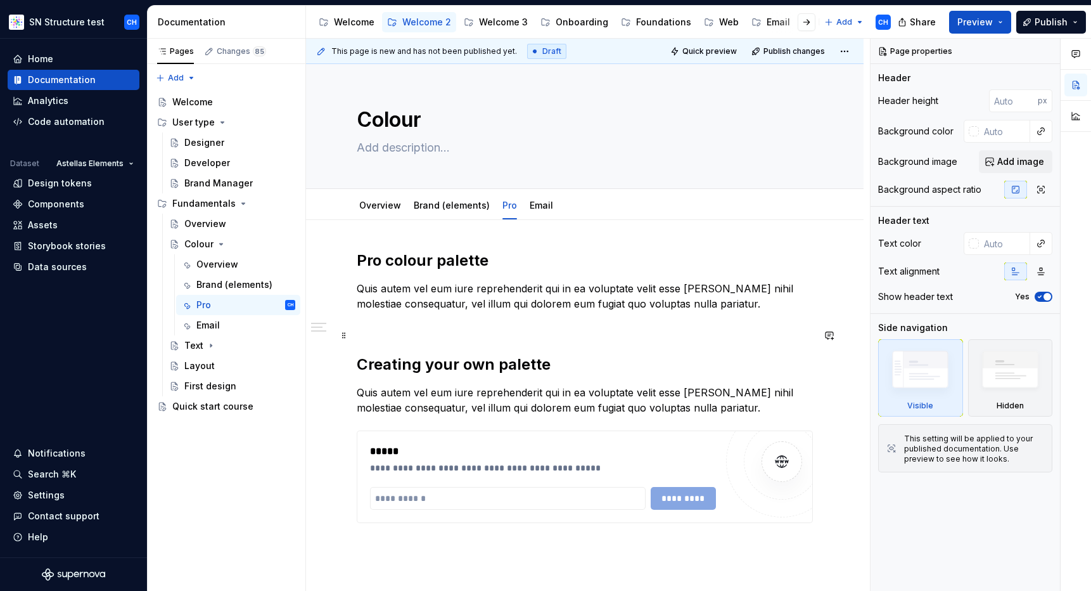
click at [398, 333] on h3 at bounding box center [585, 335] width 456 height 18
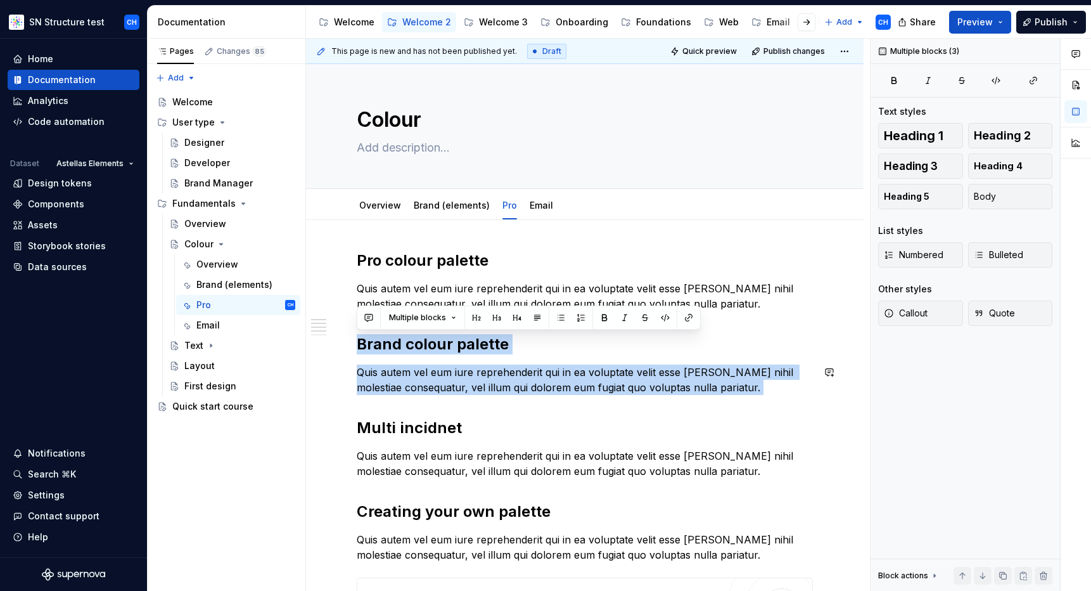
drag, startPoint x: 383, startPoint y: 328, endPoint x: 452, endPoint y: 397, distance: 97.7
click at [452, 397] on div "**********" at bounding box center [585, 570] width 456 height 641
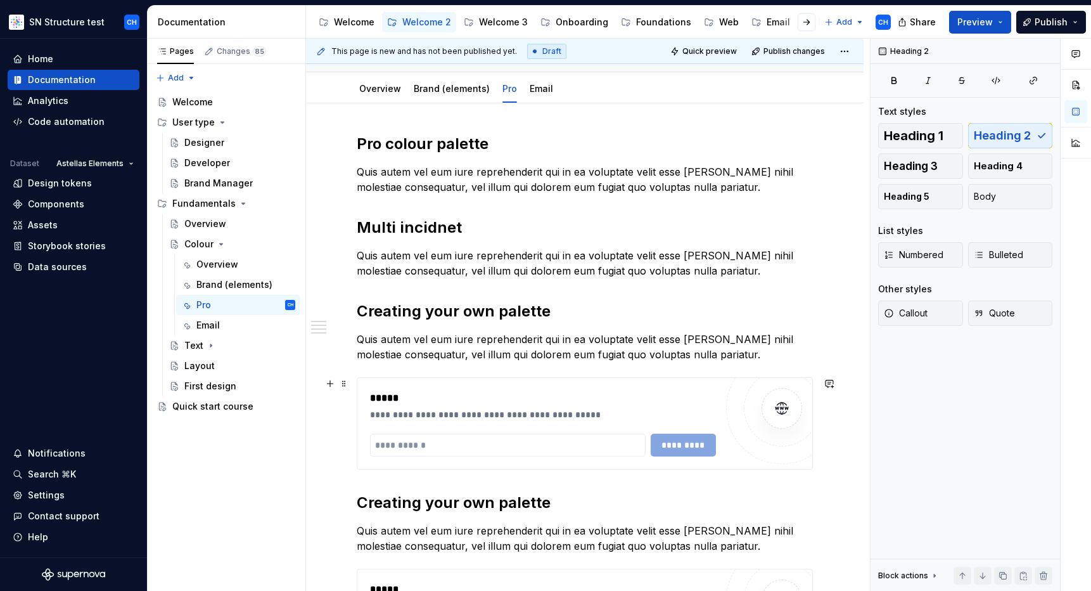
scroll to position [117, 0]
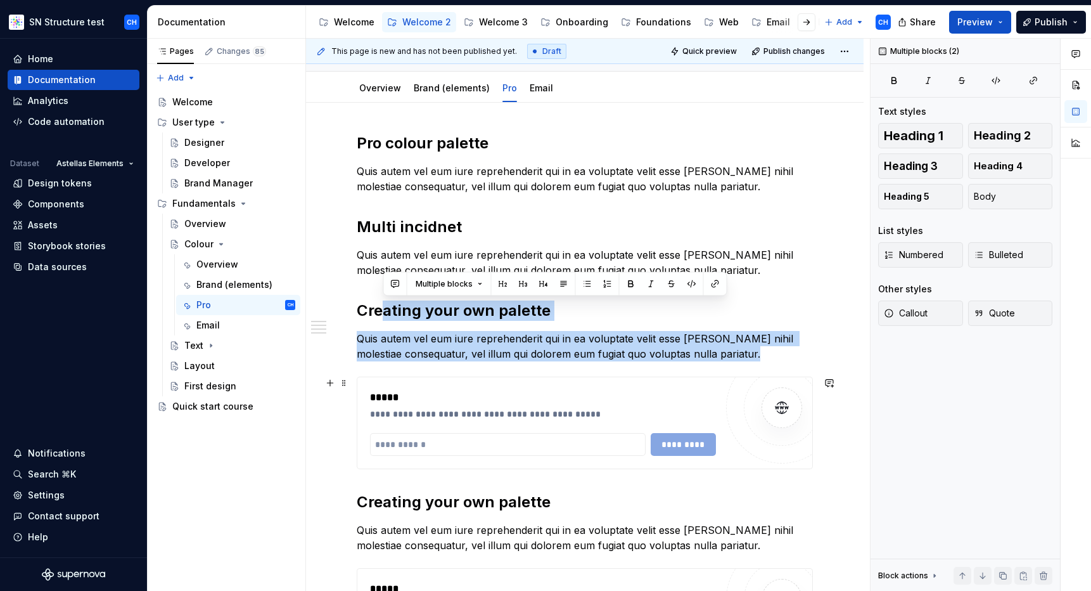
drag, startPoint x: 382, startPoint y: 304, endPoint x: 537, endPoint y: 457, distance: 217.3
click at [537, 457] on div "**********" at bounding box center [585, 412] width 456 height 558
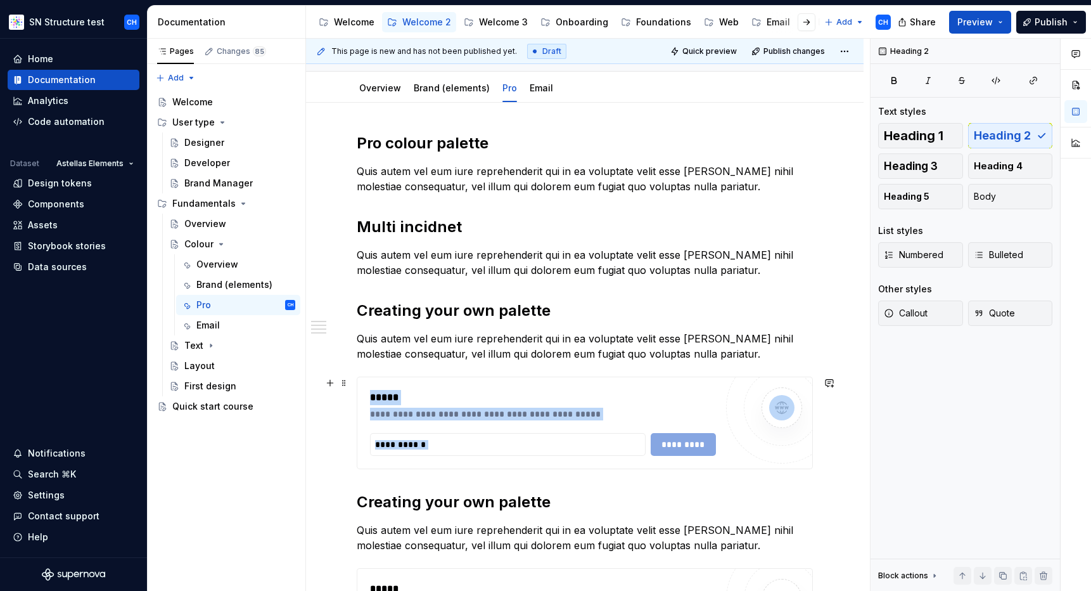
drag, startPoint x: 437, startPoint y: 484, endPoint x: 403, endPoint y: 385, distance: 104.6
click at [403, 387] on div "**********" at bounding box center [585, 412] width 456 height 558
click at [318, 422] on div "**********" at bounding box center [588, 315] width 564 height 553
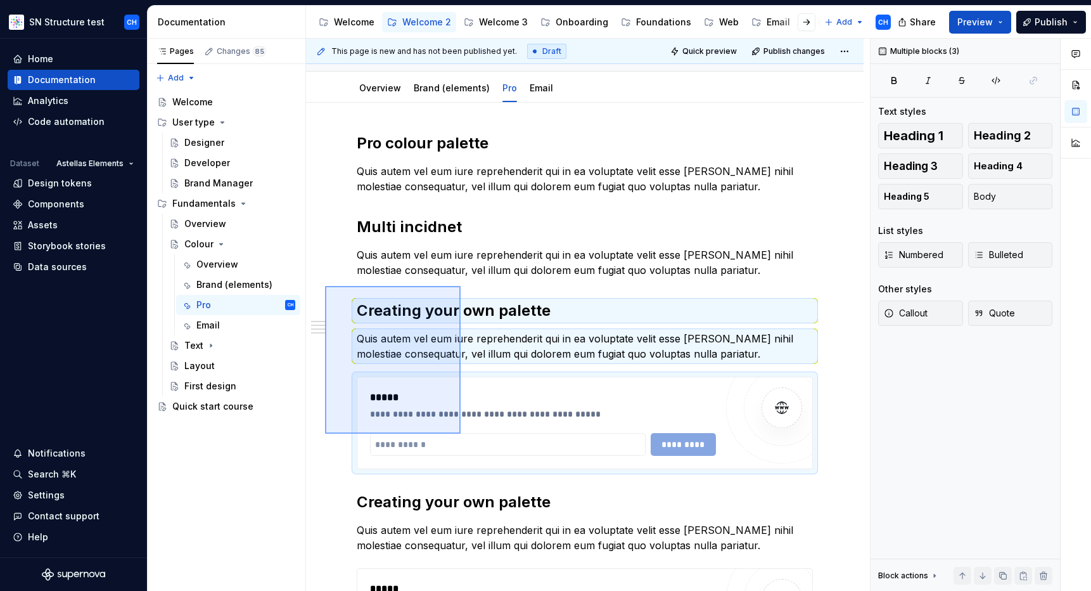
drag, startPoint x: 325, startPoint y: 286, endPoint x: 461, endPoint y: 433, distance: 200.5
click at [461, 433] on div "**********" at bounding box center [588, 315] width 564 height 553
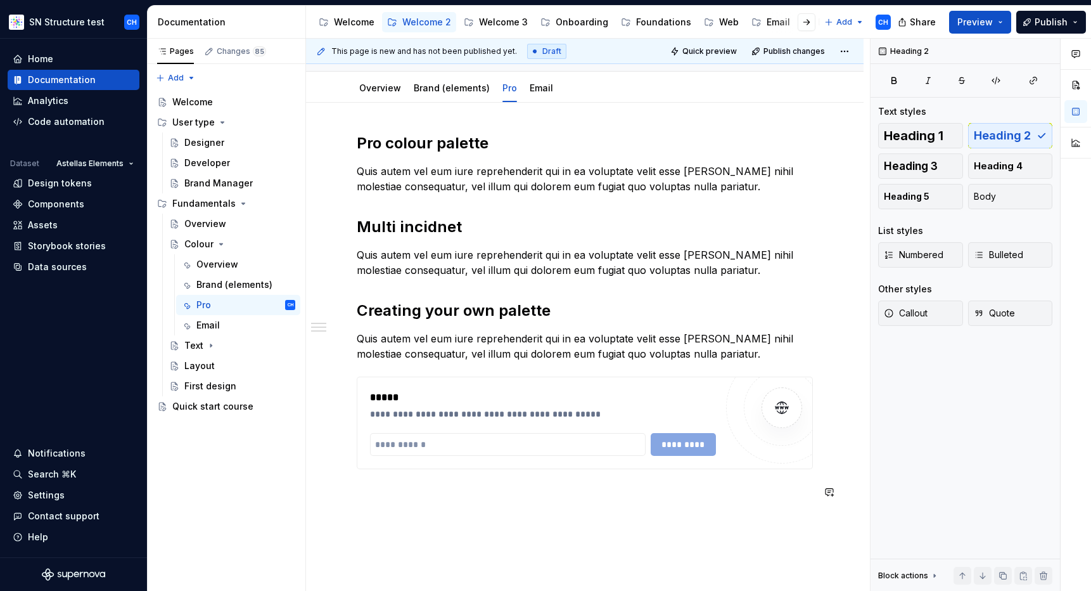
click at [399, 530] on div "**********" at bounding box center [585, 397] width 558 height 589
click at [213, 328] on div "Email" at bounding box center [207, 325] width 23 height 13
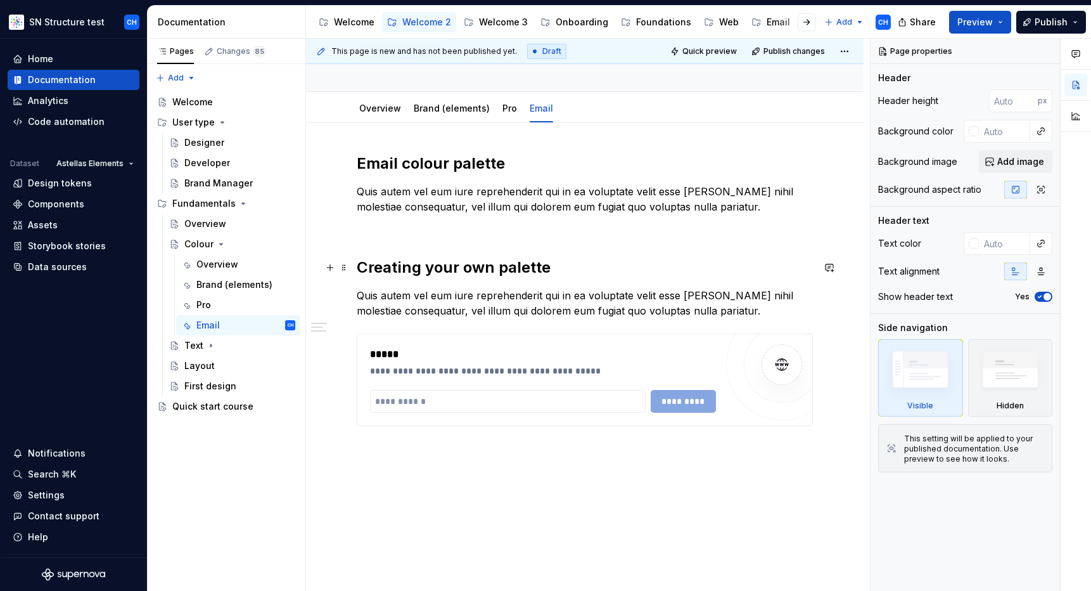
scroll to position [101, 0]
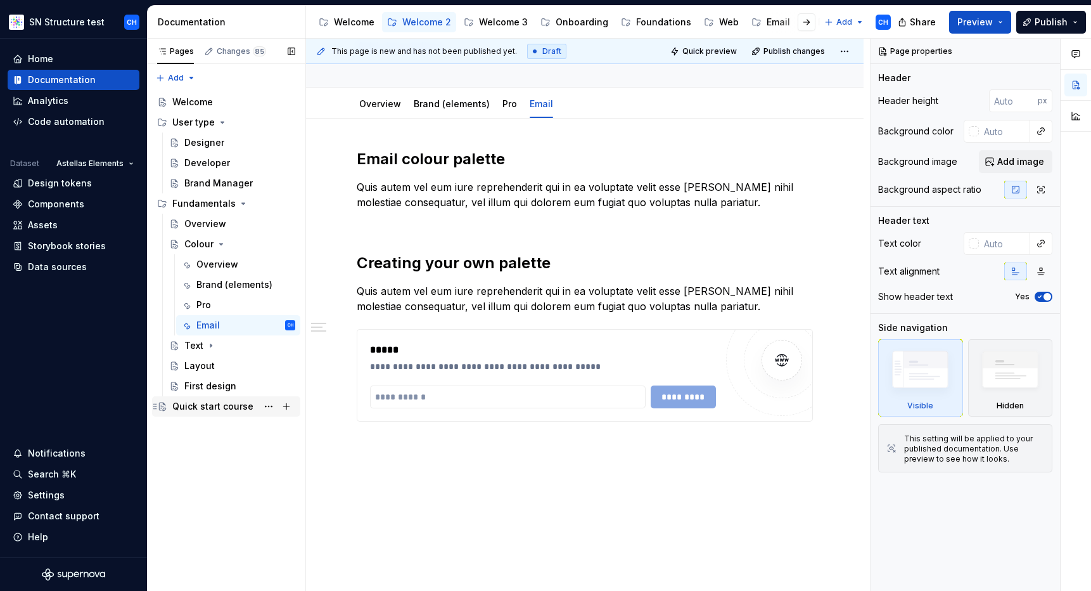
click at [206, 407] on div "Quick start course" at bounding box center [212, 406] width 81 height 13
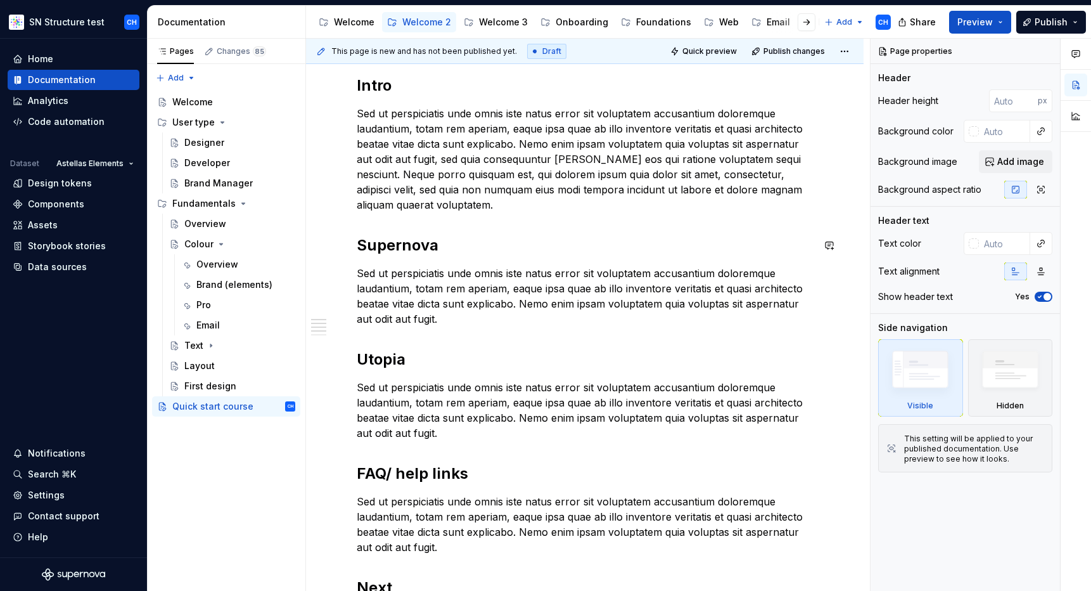
scroll to position [200, 0]
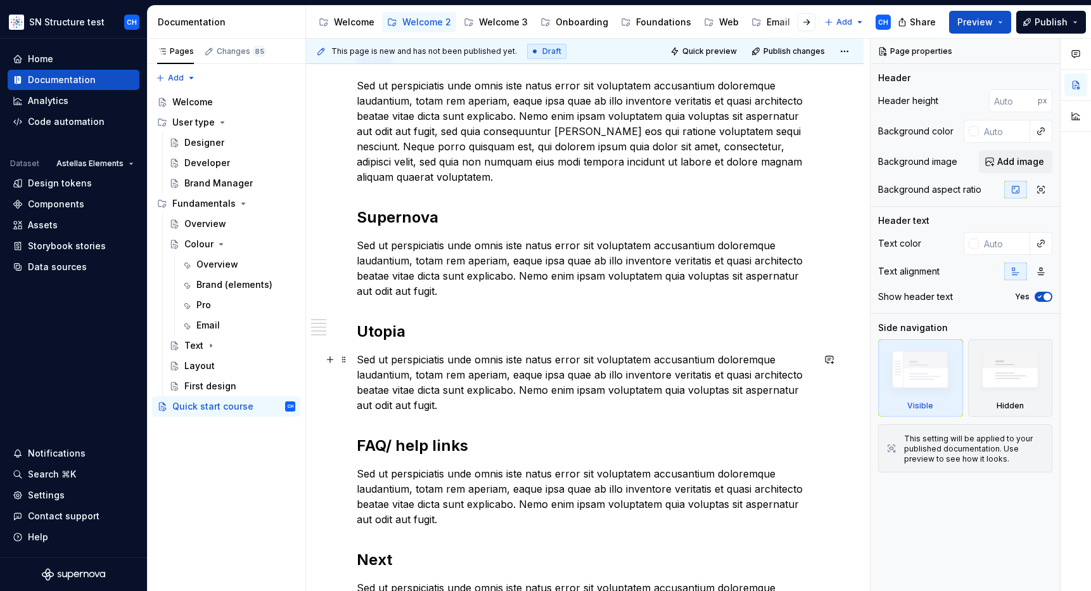
click at [455, 397] on p "Sed ut perspiciatis unde omnis iste natus error sit voluptatem accusantium dolo…" at bounding box center [585, 382] width 456 height 61
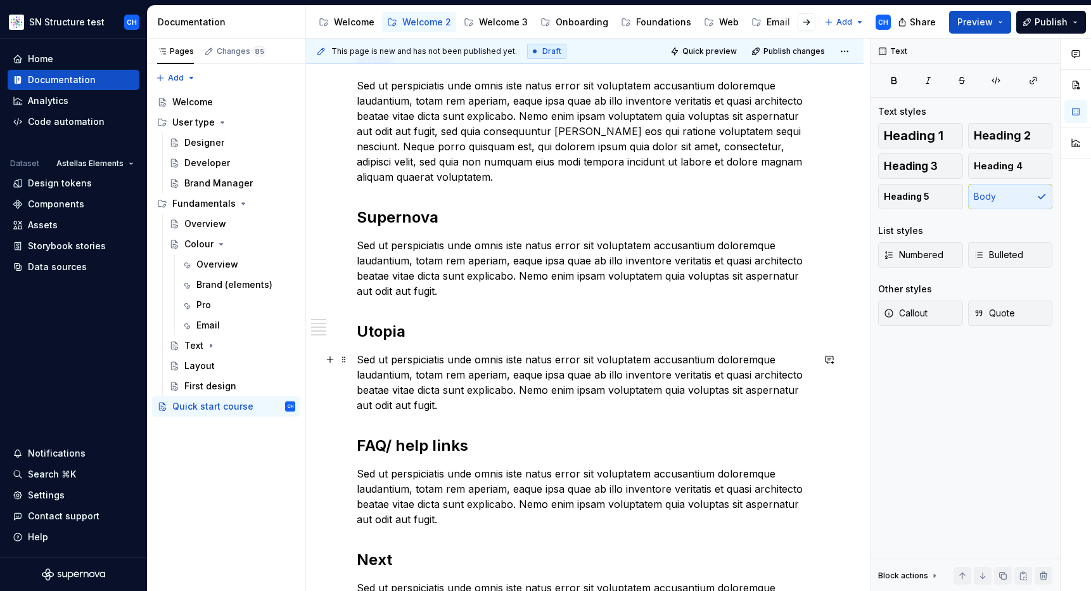
click at [456, 405] on p "Sed ut perspiciatis unde omnis iste natus error sit voluptatem accusantium dolo…" at bounding box center [585, 382] width 456 height 61
type textarea "*"
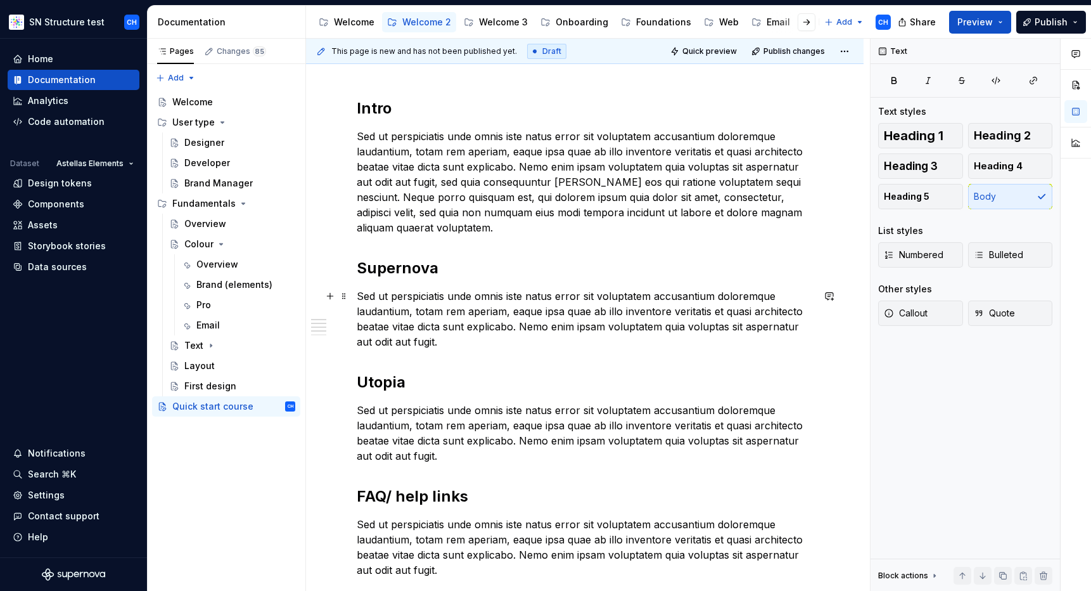
scroll to position [160, 0]
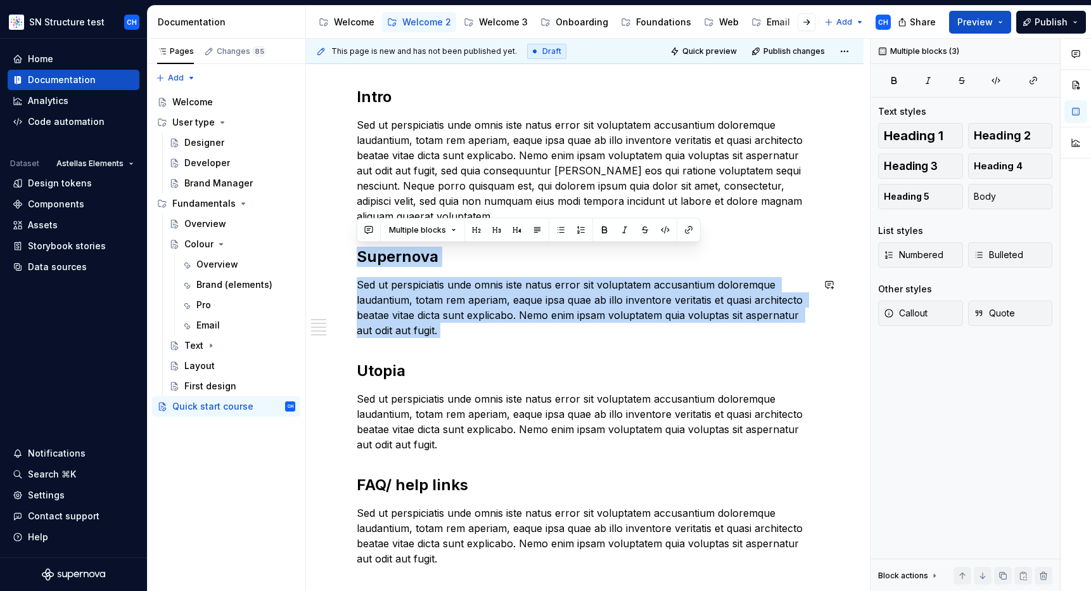
drag, startPoint x: 383, startPoint y: 243, endPoint x: 503, endPoint y: 346, distance: 157.8
click at [503, 346] on div "Intro Sed ut perspiciatis unde omnis iste natus error sit voluptatem accusantiu…" at bounding box center [585, 395] width 456 height 616
click at [492, 338] on div "Intro Sed ut perspiciatis unde omnis iste natus error sit voluptatem accusantiu…" at bounding box center [585, 395] width 456 height 616
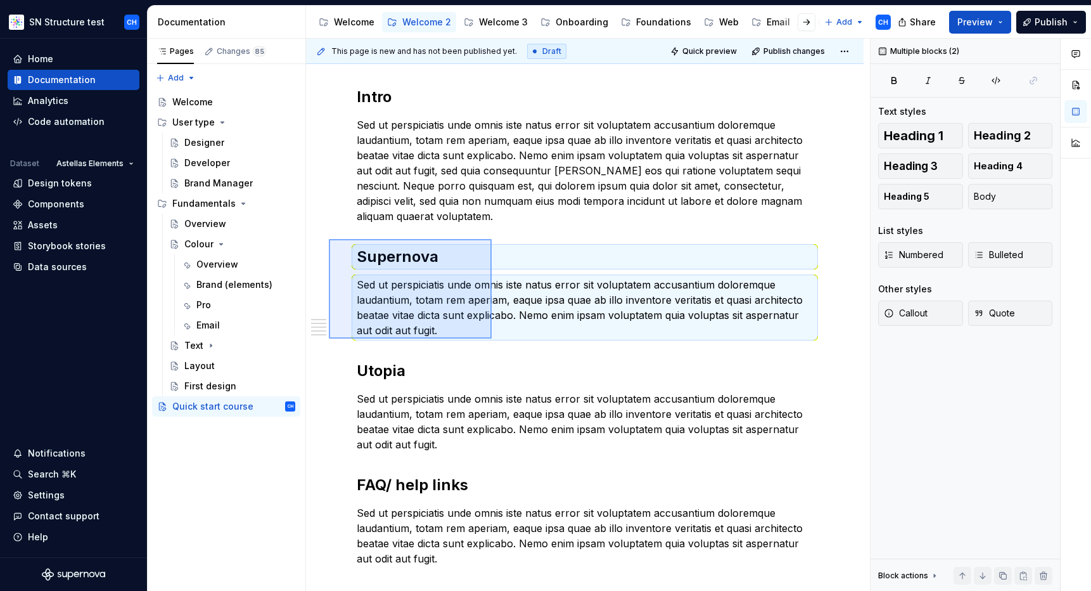
drag, startPoint x: 329, startPoint y: 239, endPoint x: 492, endPoint y: 338, distance: 190.9
click at [492, 338] on div "This page is new and has not been published yet. Draft Quick preview Publish ch…" at bounding box center [588, 315] width 564 height 553
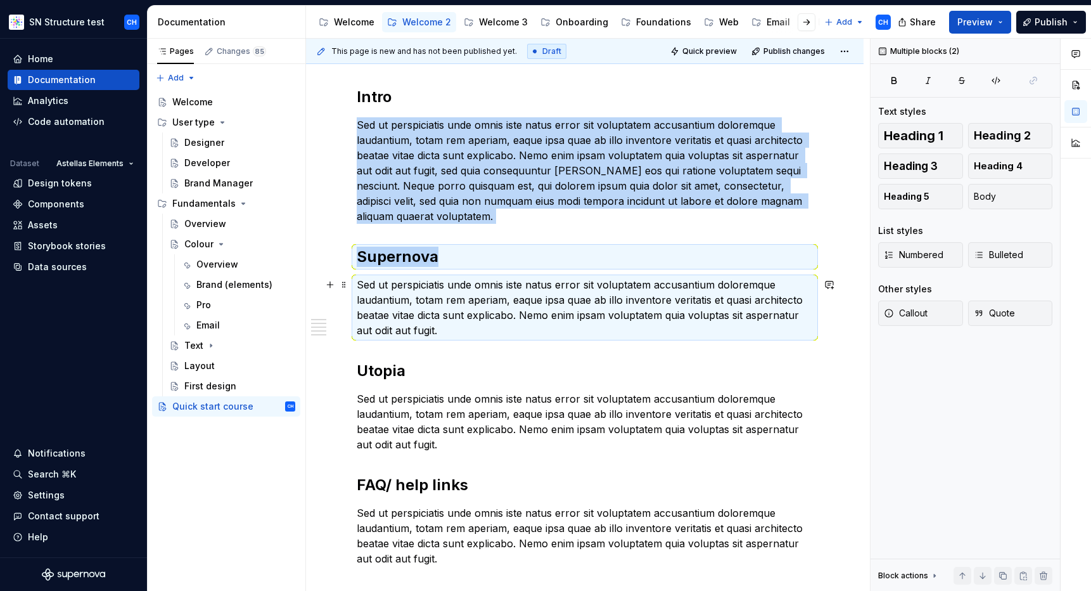
click at [492, 333] on p "Sed ut perspiciatis unde omnis iste natus error sit voluptatem accusantium dolo…" at bounding box center [585, 307] width 456 height 61
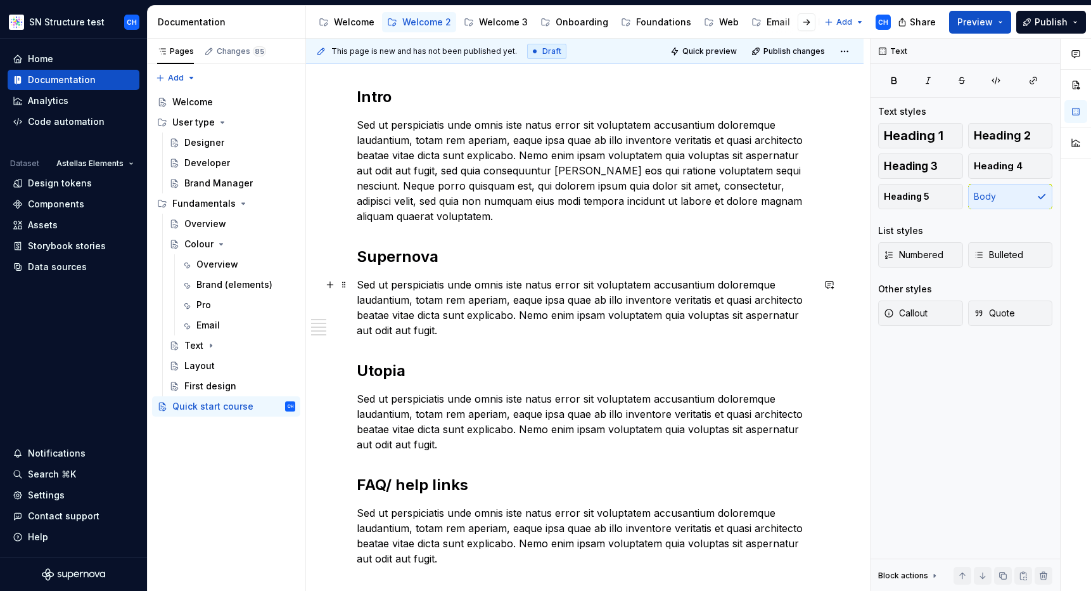
click at [495, 335] on p "Sed ut perspiciatis unde omnis iste natus error sit voluptatem accusantium dolo…" at bounding box center [585, 307] width 456 height 61
click at [465, 435] on p "Sed ut perspiciatis unde omnis iste natus error sit voluptatem accusantium dolo…" at bounding box center [585, 421] width 456 height 61
click at [465, 449] on p "Sed ut perspiciatis unde omnis iste natus error sit voluptatem accusantium dolo…" at bounding box center [585, 421] width 456 height 61
click at [454, 333] on p "Sed ut perspiciatis unde omnis iste natus error sit voluptatem accusantium dolo…" at bounding box center [585, 307] width 456 height 61
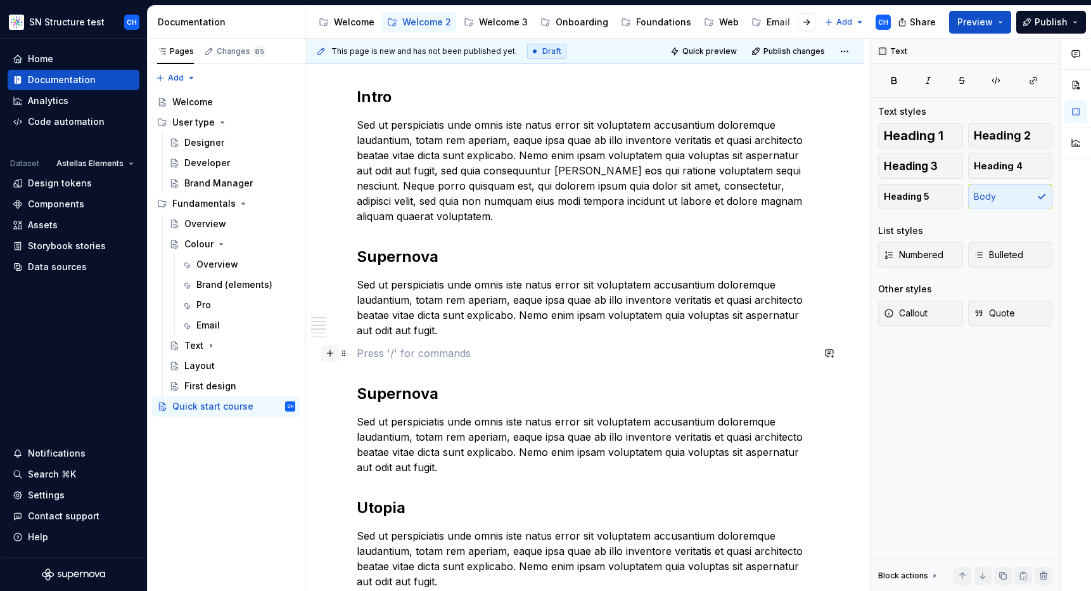
click at [333, 356] on button "button" at bounding box center [330, 353] width 18 height 18
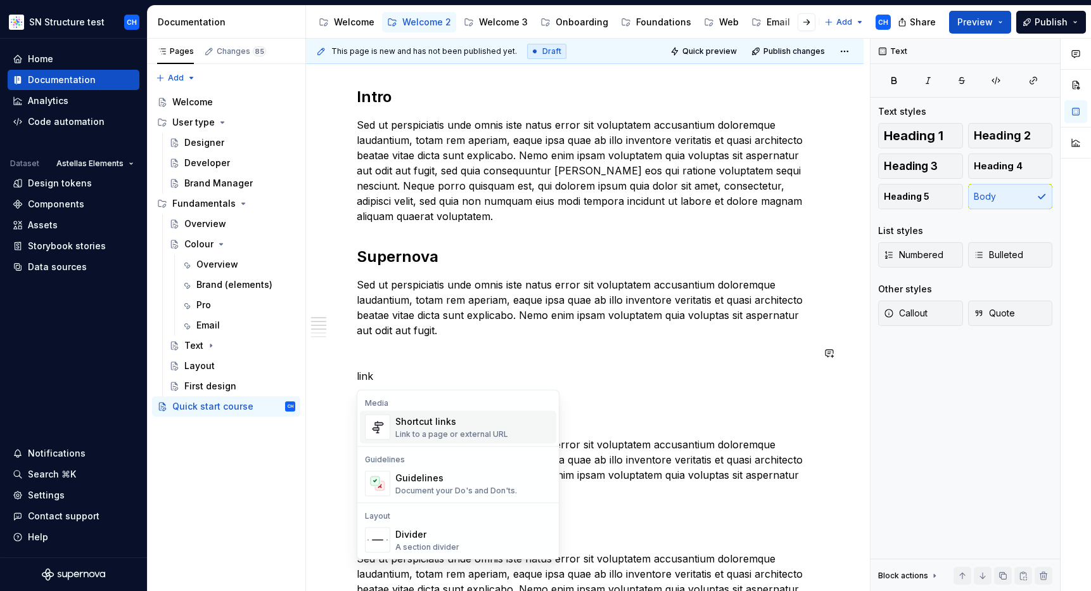
click at [446, 369] on p "link" at bounding box center [585, 375] width 456 height 15
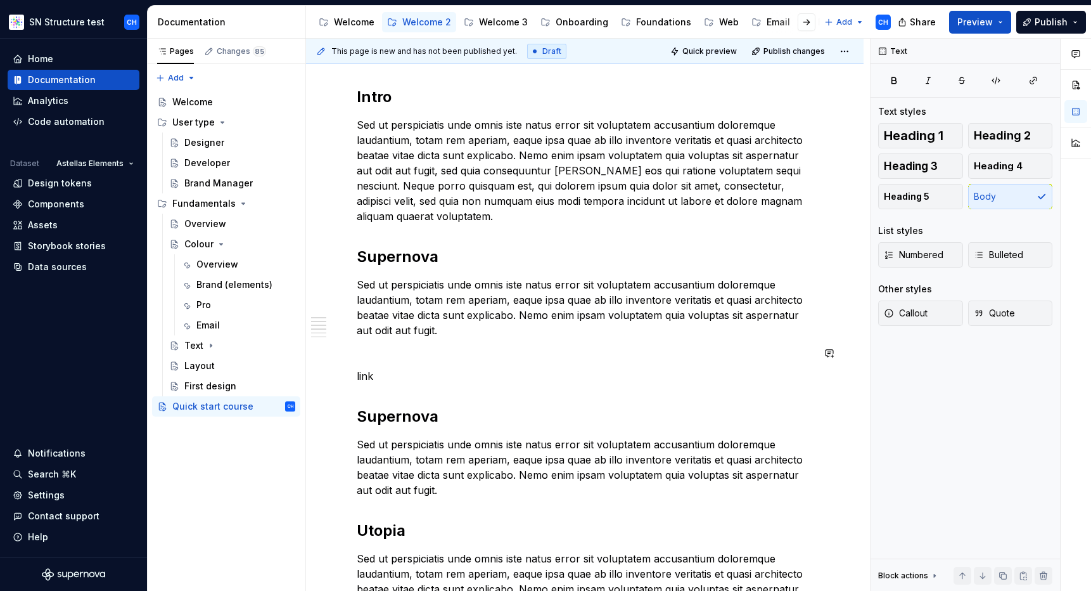
click at [436, 338] on div "Intro Sed ut perspiciatis unde omnis iste natus error sit voluptatem accusantiu…" at bounding box center [585, 475] width 456 height 776
click at [385, 382] on p "link" at bounding box center [585, 375] width 456 height 15
click at [366, 376] on p "link" at bounding box center [585, 375] width 456 height 15
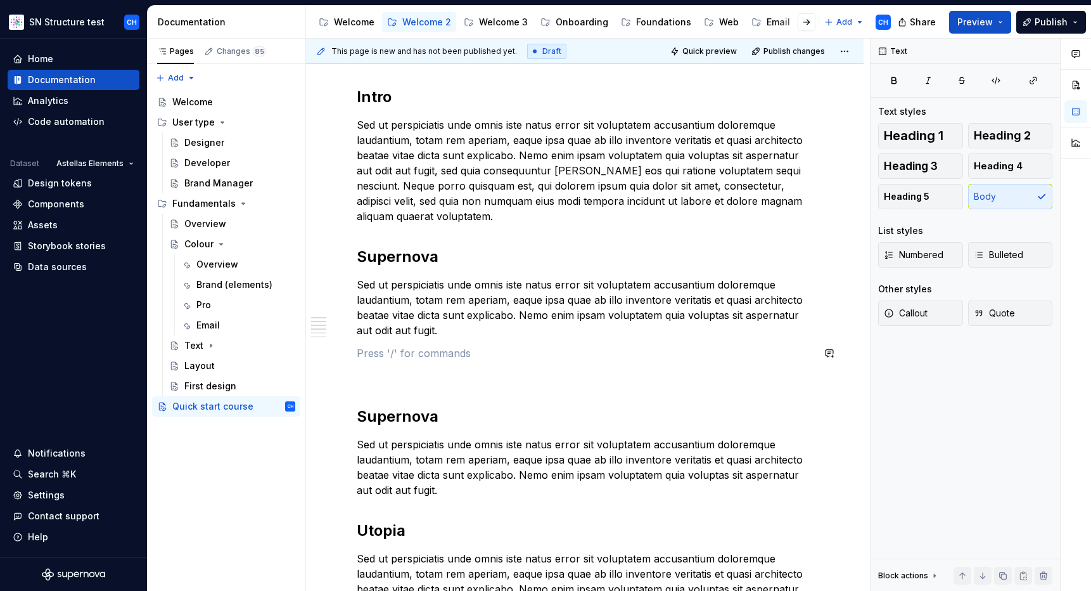
click at [496, 344] on div "Intro Sed ut perspiciatis unde omnis iste natus error sit voluptatem accusantiu…" at bounding box center [585, 475] width 456 height 776
click at [200, 106] on div "Welcome" at bounding box center [192, 102] width 41 height 13
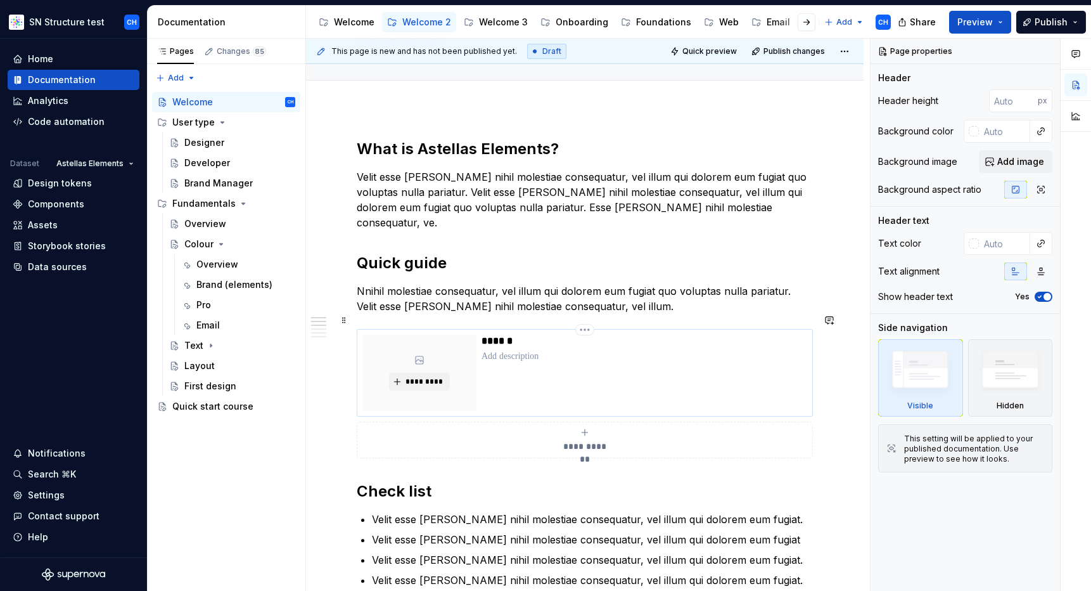
scroll to position [109, 0]
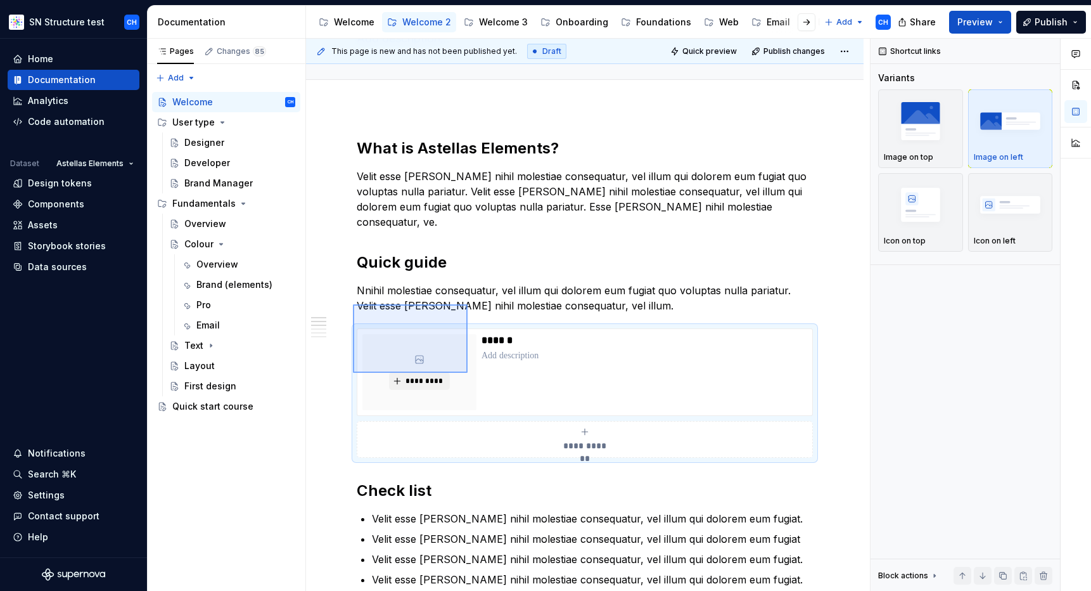
drag, startPoint x: 353, startPoint y: 304, endPoint x: 468, endPoint y: 373, distance: 133.6
click at [468, 373] on div "**********" at bounding box center [588, 315] width 564 height 553
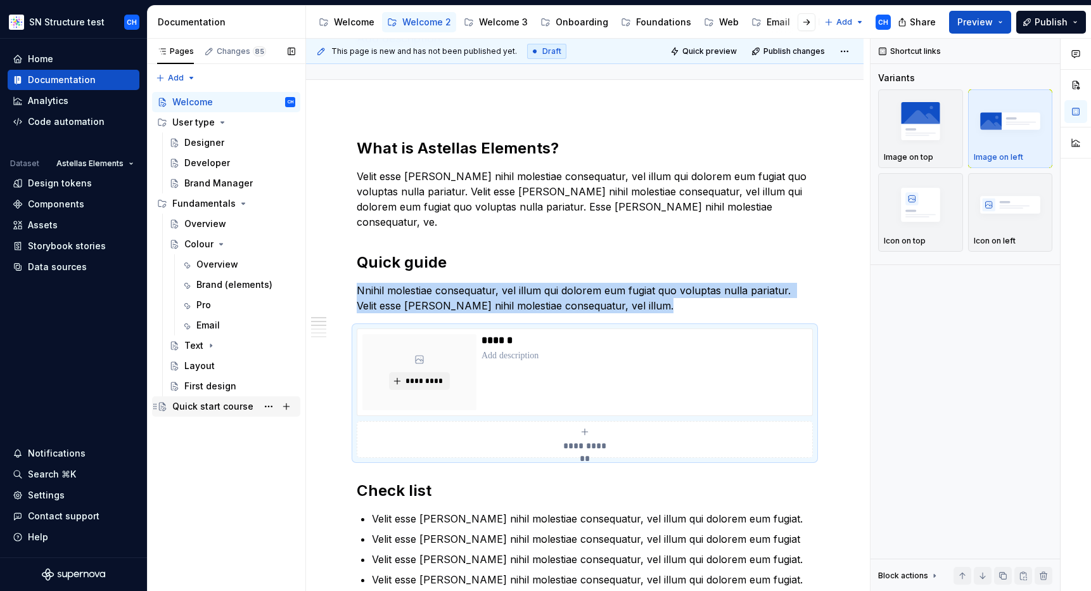
click at [202, 407] on div "Quick start course" at bounding box center [212, 406] width 81 height 13
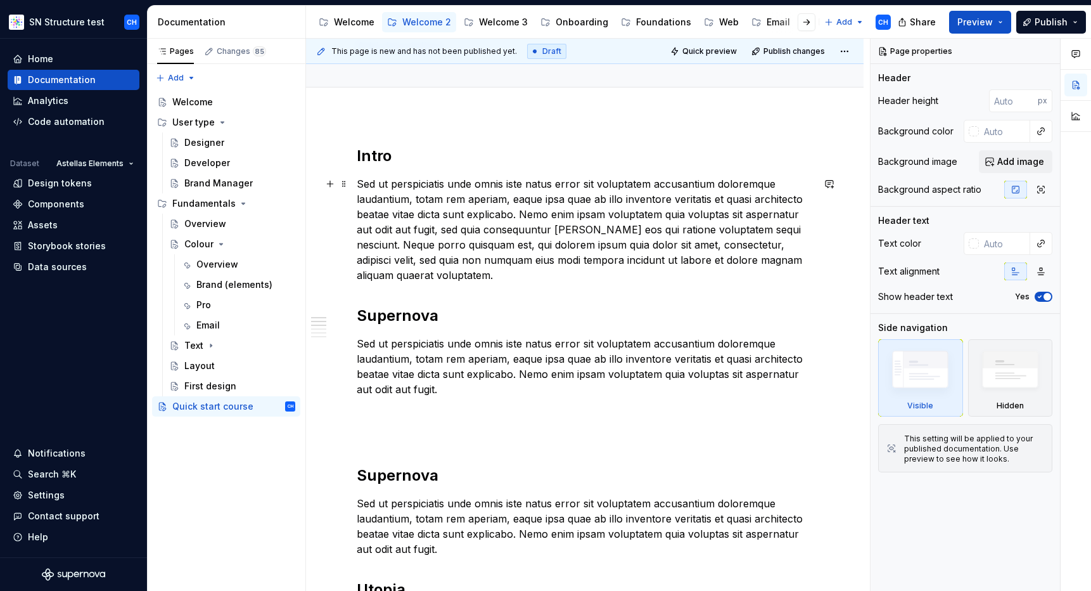
scroll to position [104, 0]
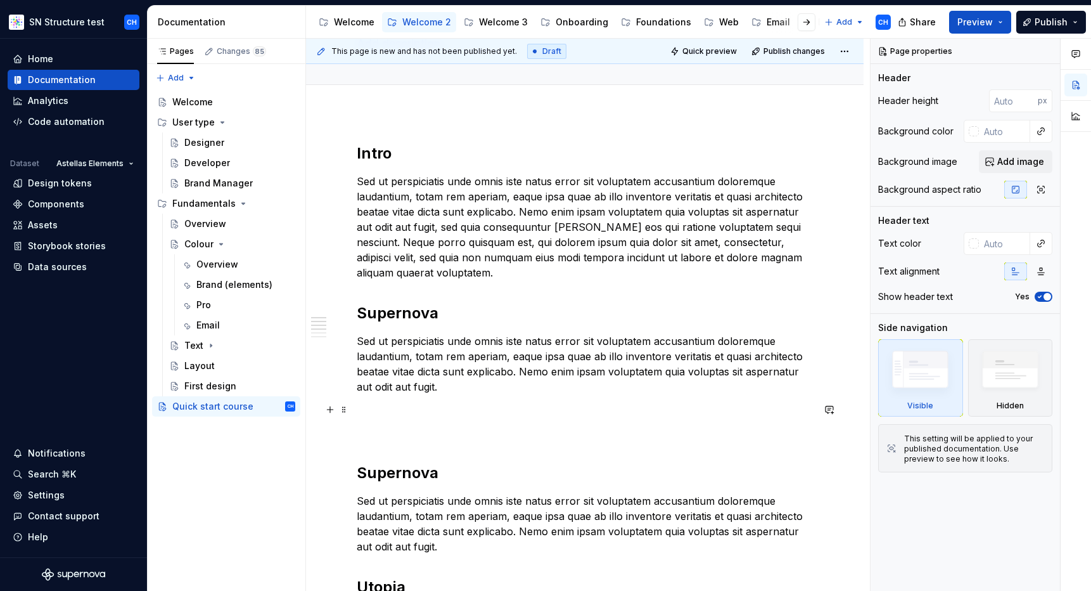
click at [430, 408] on p at bounding box center [585, 409] width 456 height 15
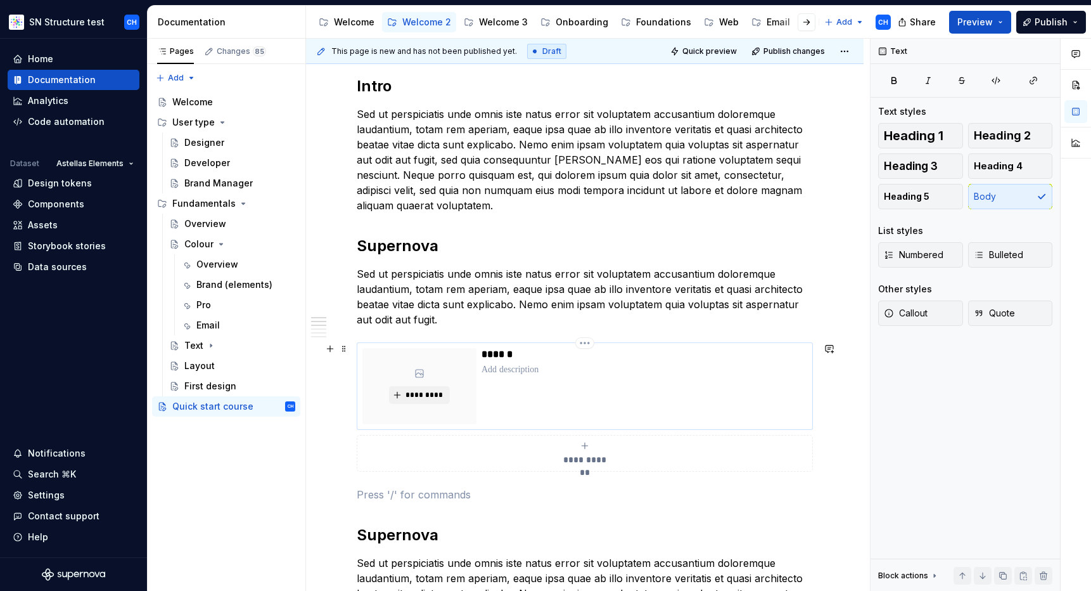
scroll to position [195, 0]
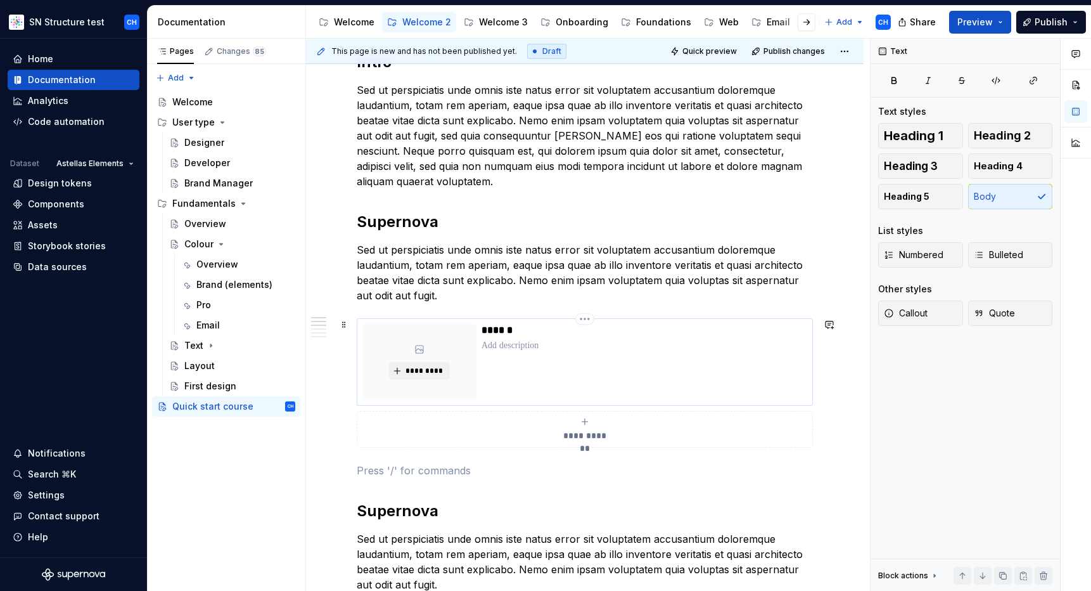
click at [508, 333] on p "******" at bounding box center [644, 330] width 325 height 13
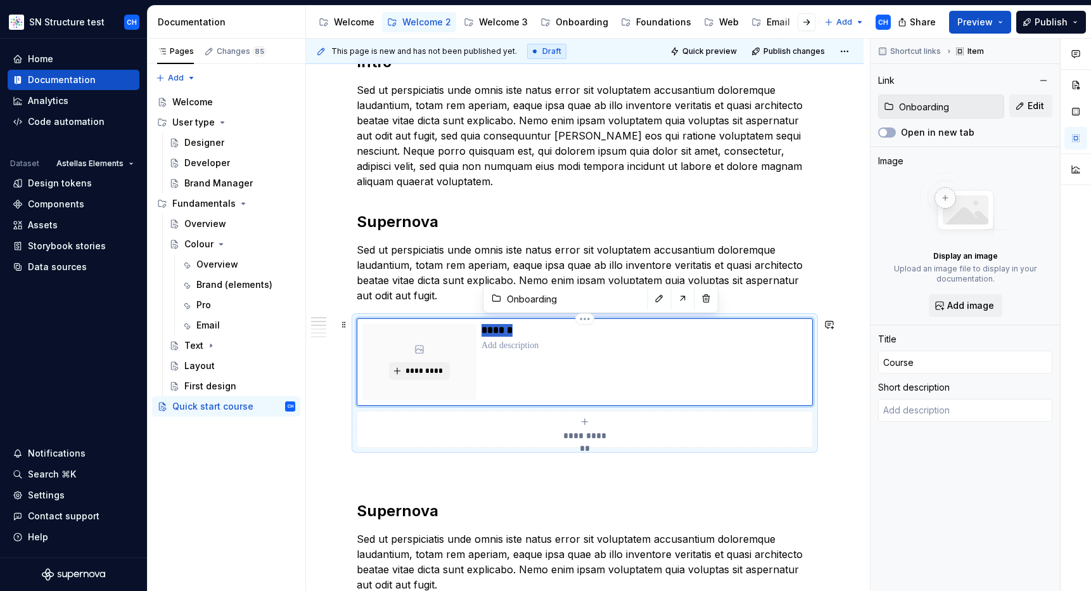
type textarea "*"
type input "S"
type textarea "*"
type input "Su"
type textarea "*"
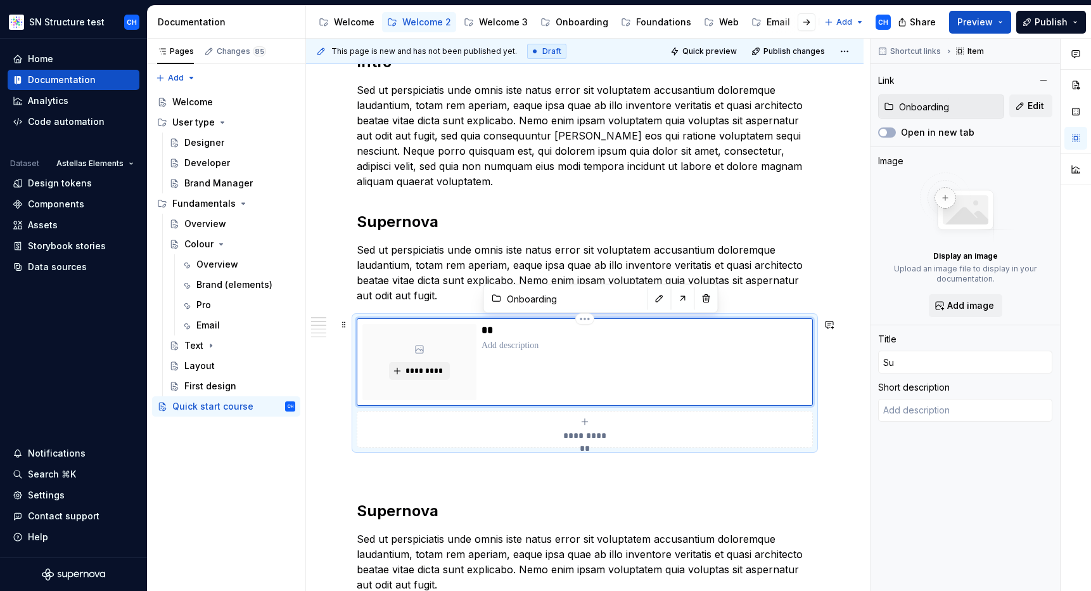
type input "Sup"
type textarea "*"
type input "Supe"
type textarea "*"
type input "Super"
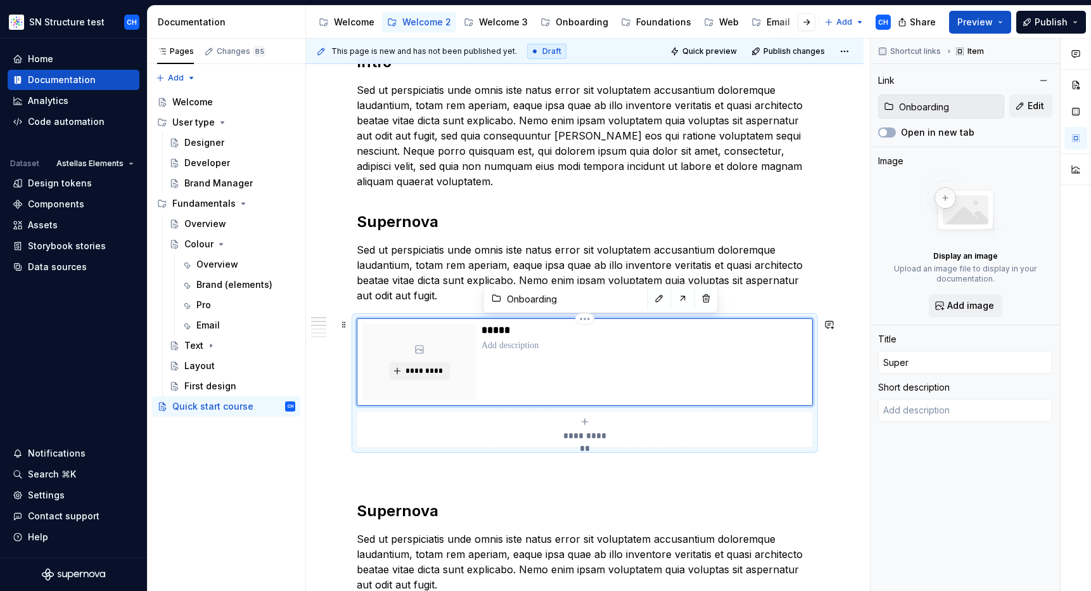
type textarea "*"
type input "Supern"
type textarea "*"
type input "Superno"
type textarea "*"
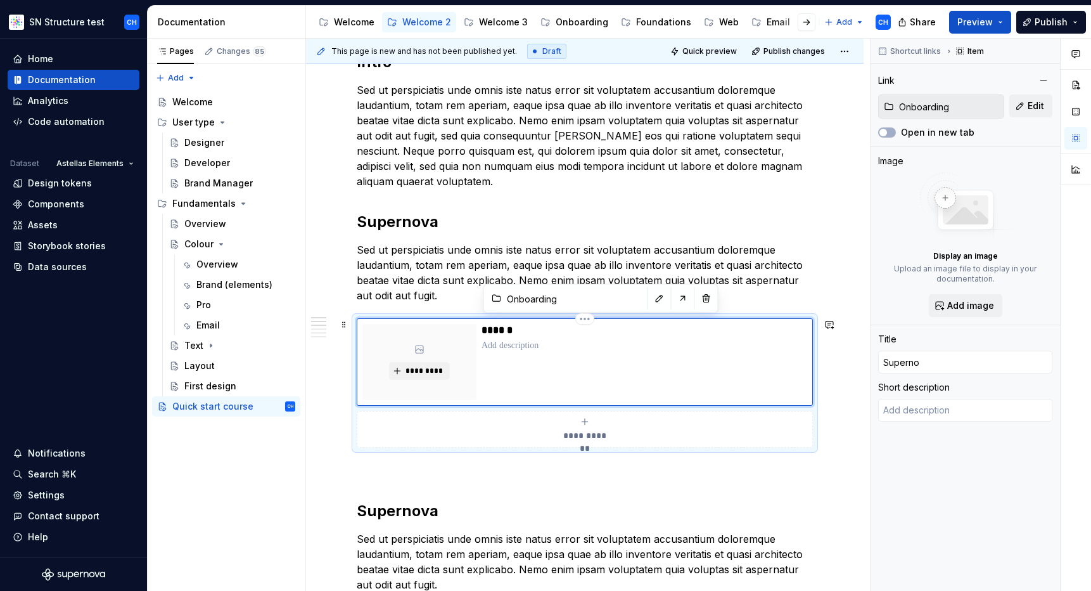
type input "Supernov"
type textarea "*"
type input "Supernova"
type textarea "*"
type input "Supernova"
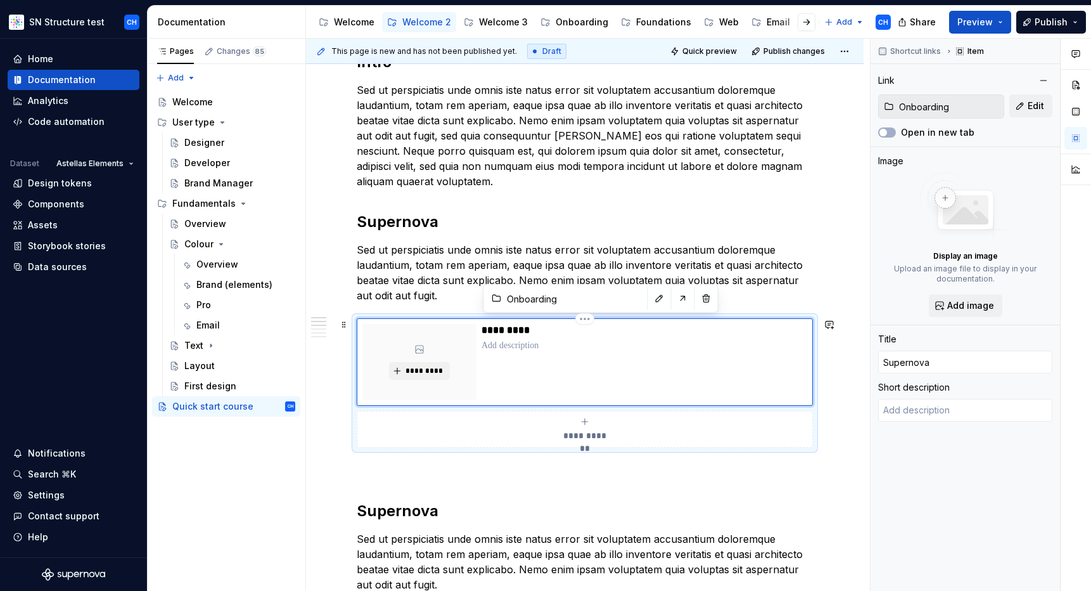
type textarea "*"
type input "Supernova"
type textarea "*"
type input "Supernova"
type textarea "*"
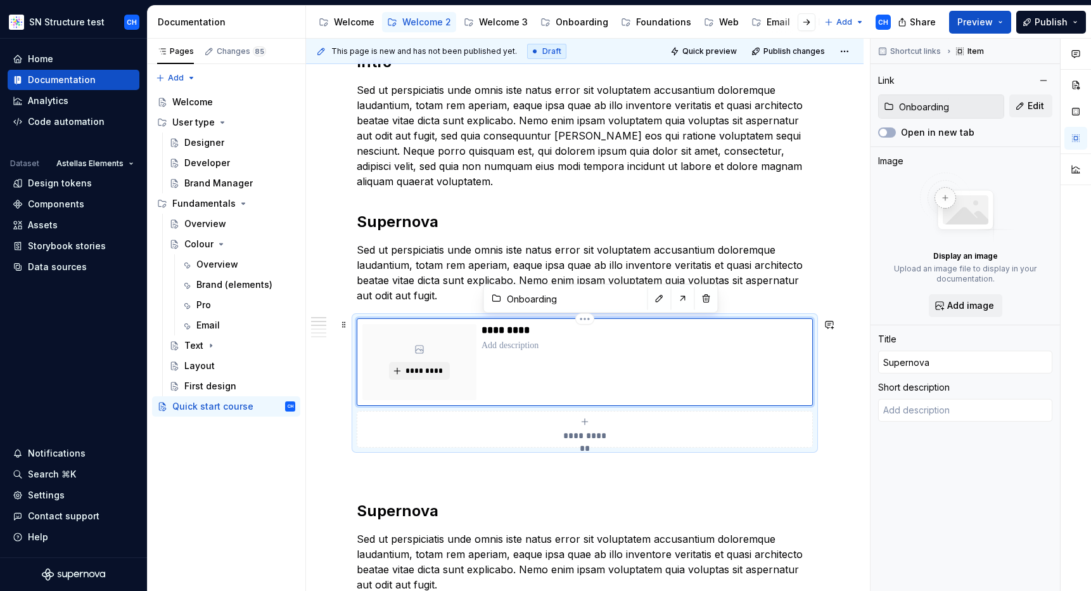
type input "Supernova L"
type textarea "*"
type input "Supernova Li"
type textarea "*"
type input "Supernova Lin"
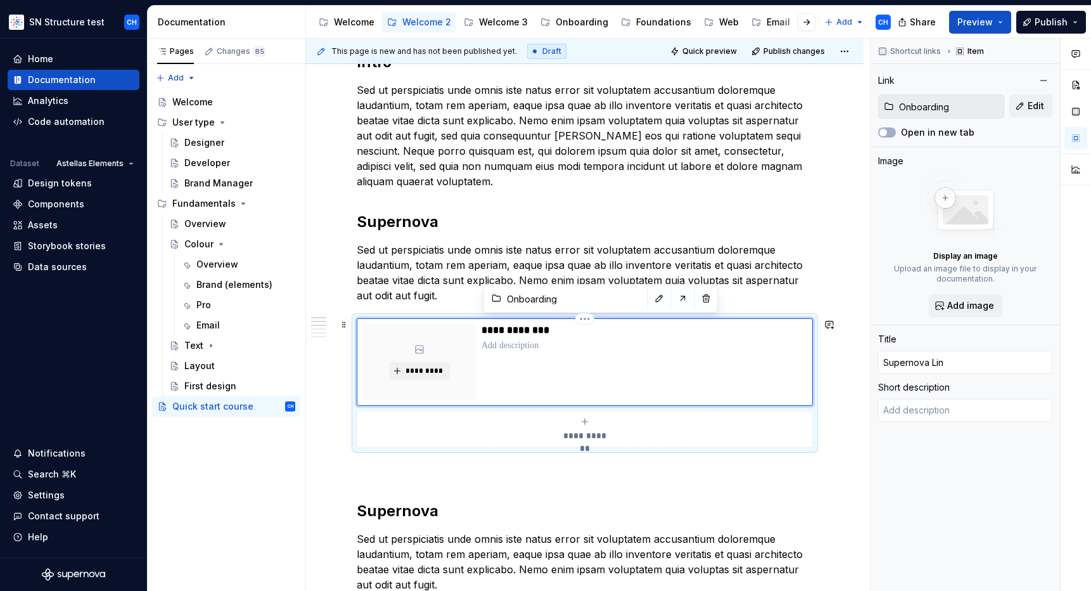
type textarea "*"
type input "Supernova Link"
type textarea "*"
type input "Supernova Link="
type textarea "*"
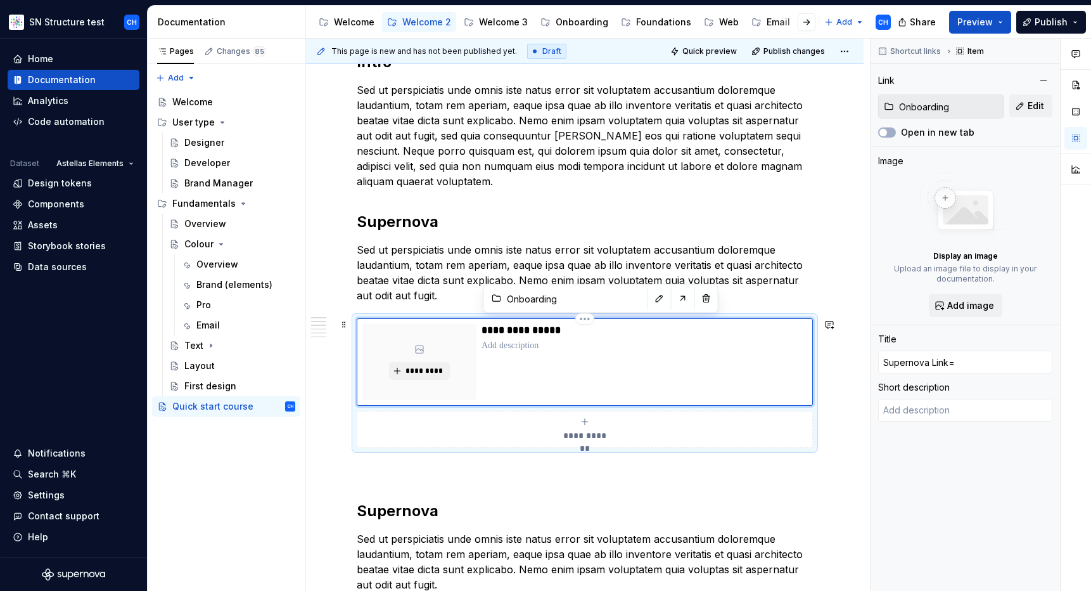
type input "Supernova Link"
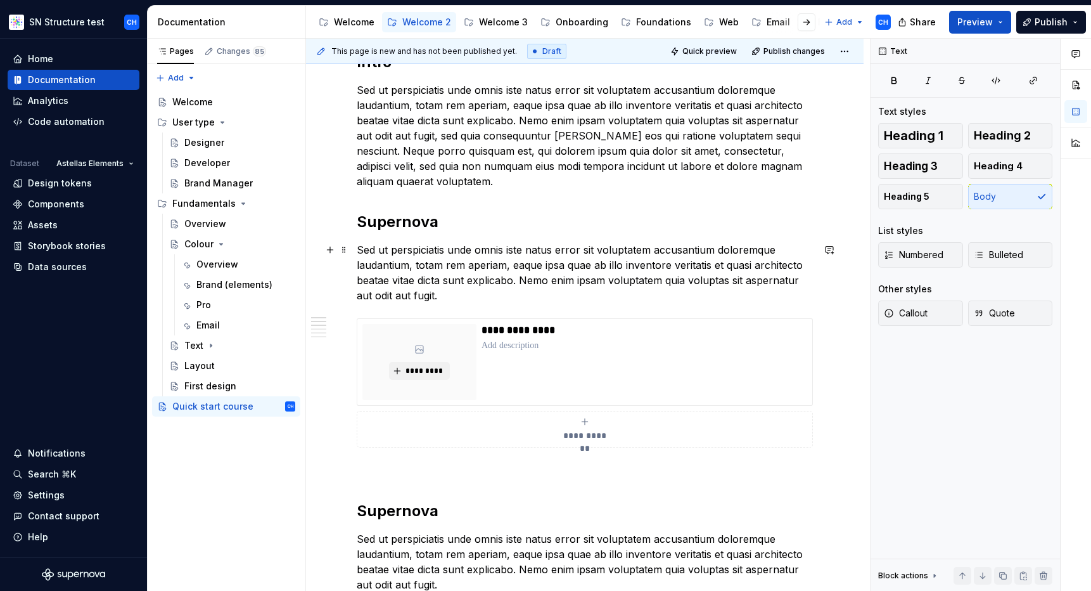
click at [508, 268] on p "Sed ut perspiciatis unde omnis iste natus error sit voluptatem accusantium dolo…" at bounding box center [585, 272] width 456 height 61
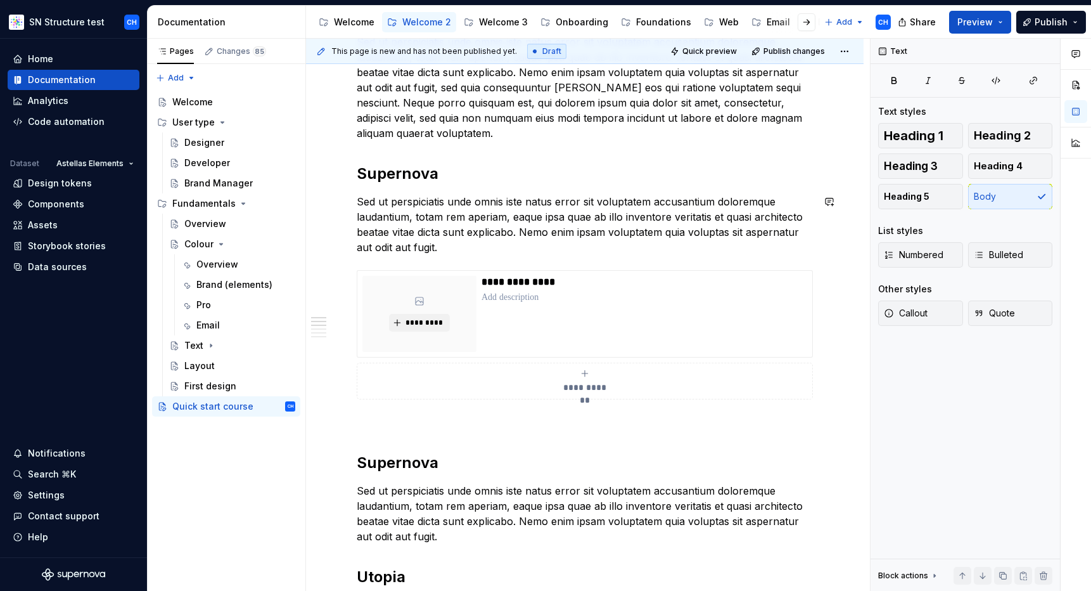
scroll to position [270, 0]
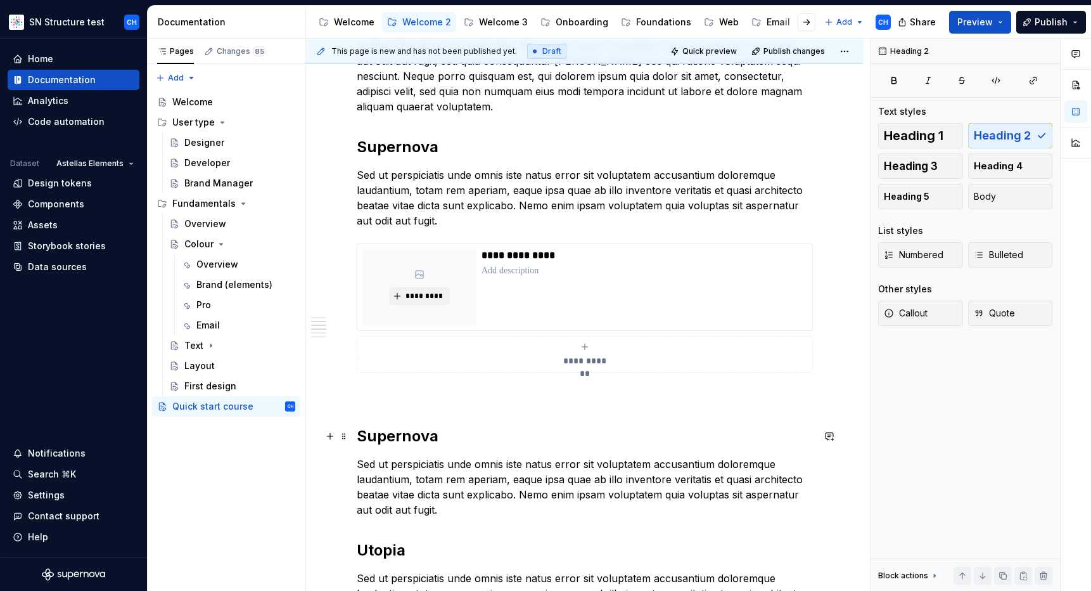
click at [383, 432] on h2 "Supernova" at bounding box center [585, 436] width 456 height 20
click at [394, 406] on div "**********" at bounding box center [585, 429] width 456 height 905
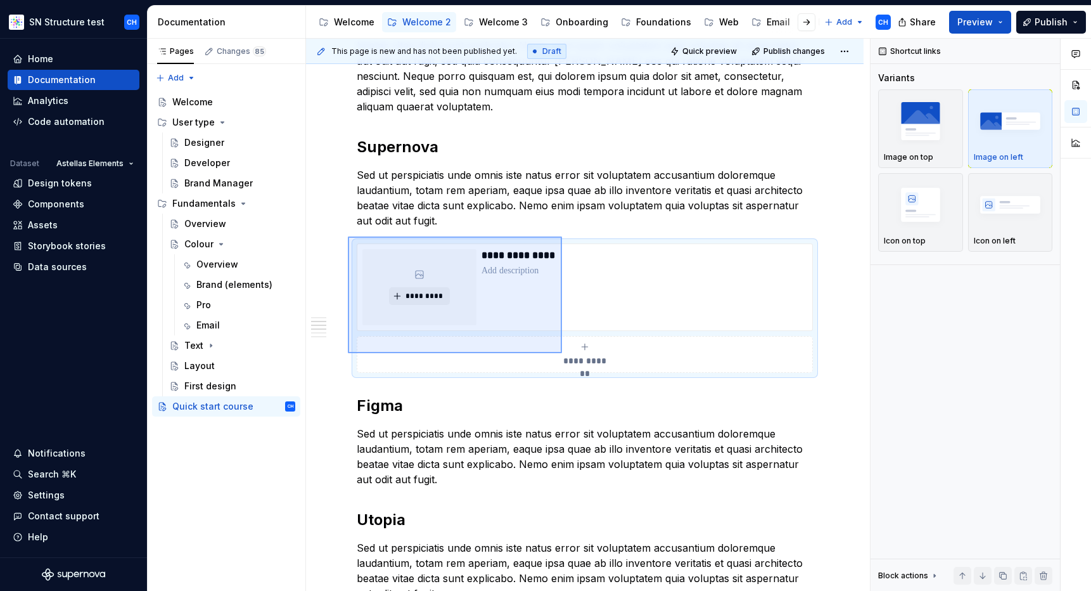
drag, startPoint x: 350, startPoint y: 240, endPoint x: 562, endPoint y: 353, distance: 240.4
click at [562, 353] on div "**********" at bounding box center [588, 315] width 564 height 553
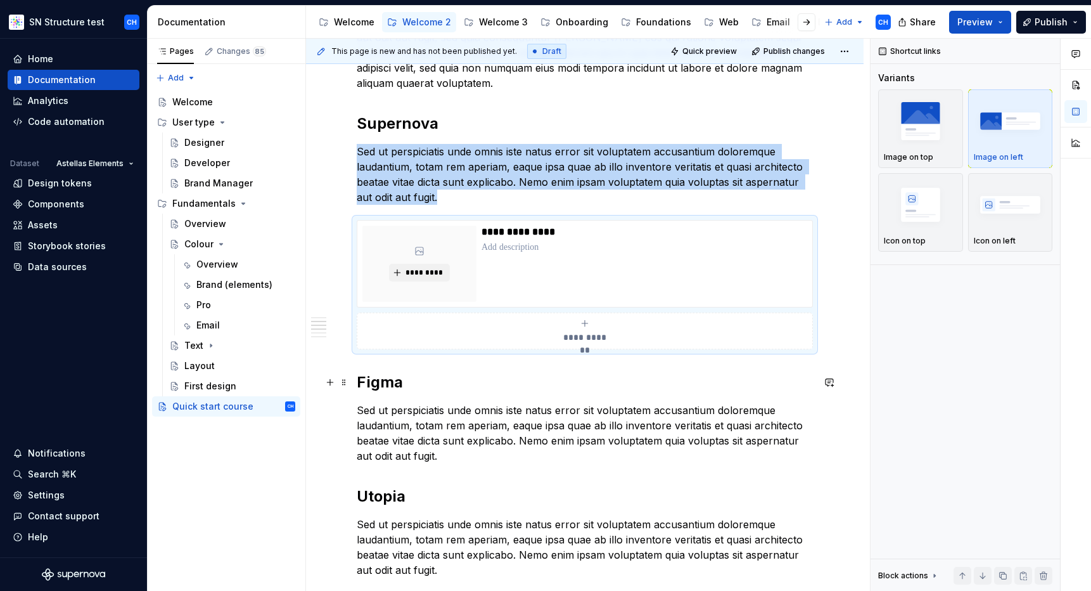
scroll to position [294, 0]
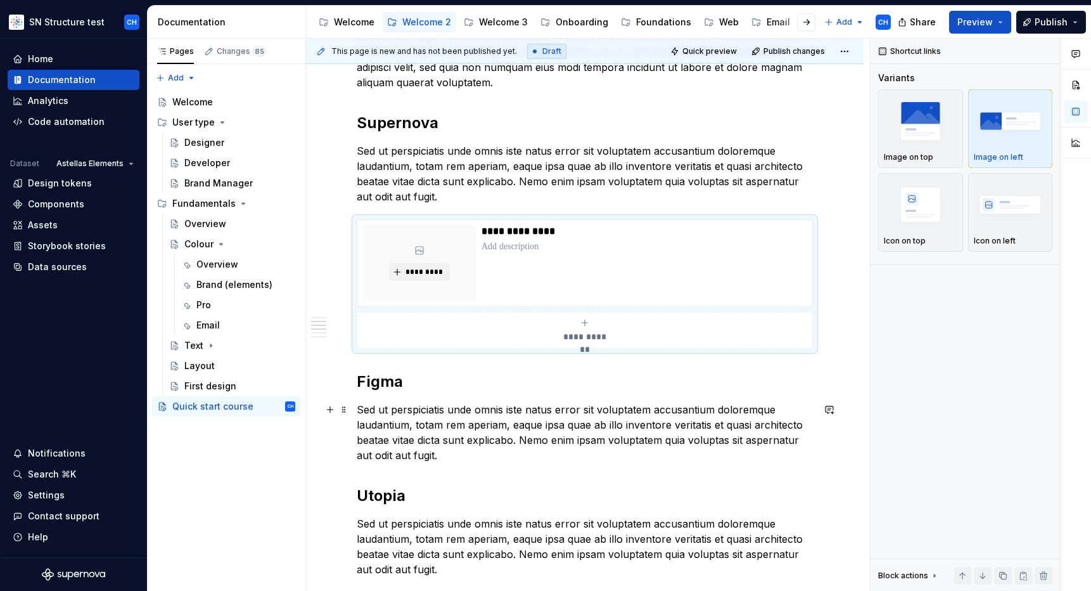
click at [483, 451] on p "Sed ut perspiciatis unde omnis iste natus error sit voluptatem accusantium dolo…" at bounding box center [585, 432] width 456 height 61
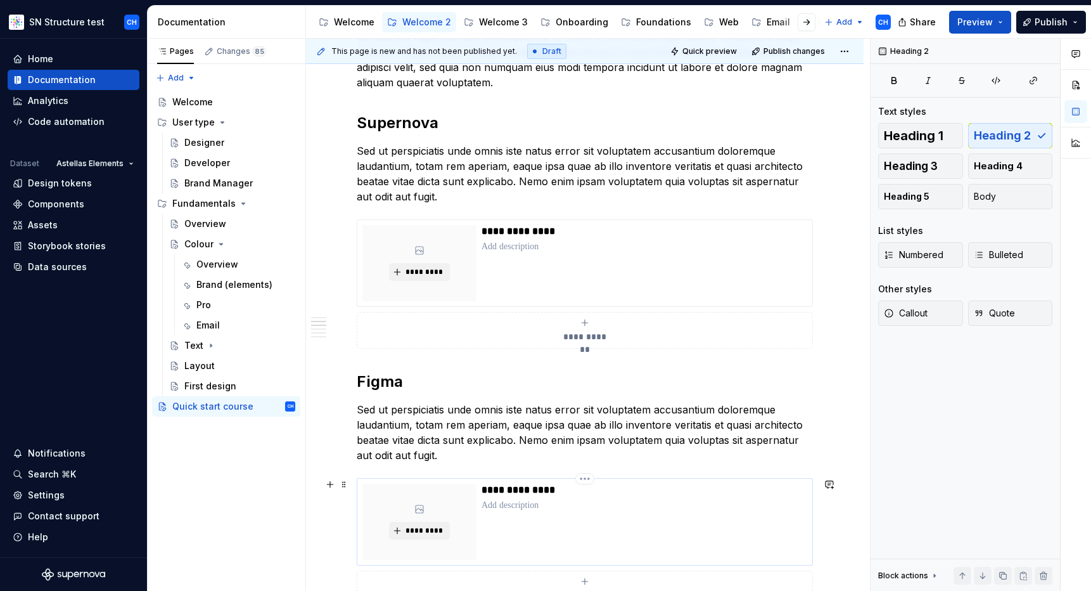
scroll to position [518, 0]
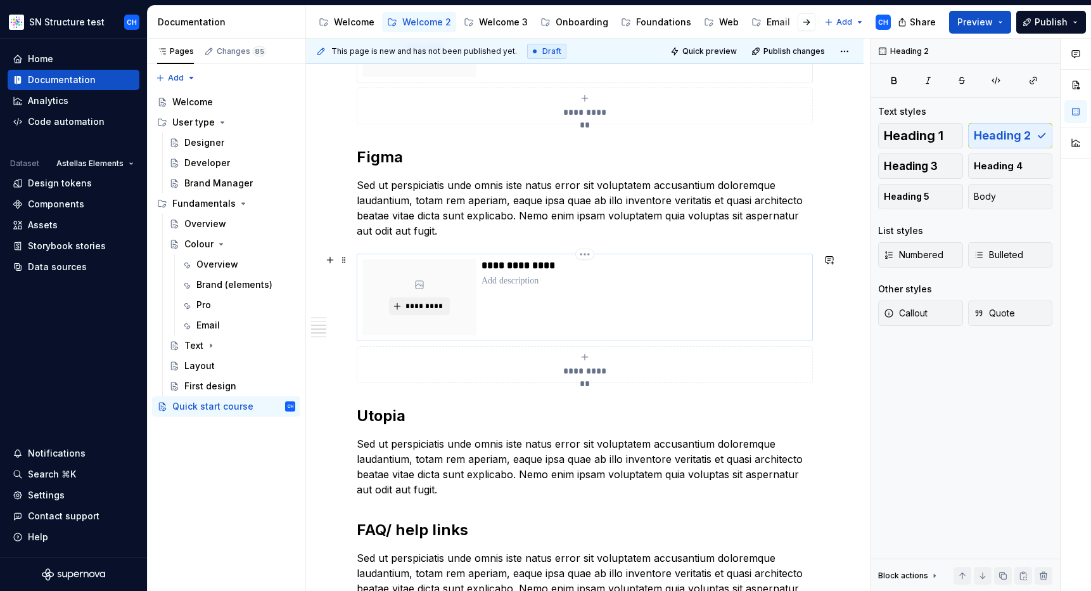
click at [503, 264] on p "**********" at bounding box center [644, 265] width 325 height 13
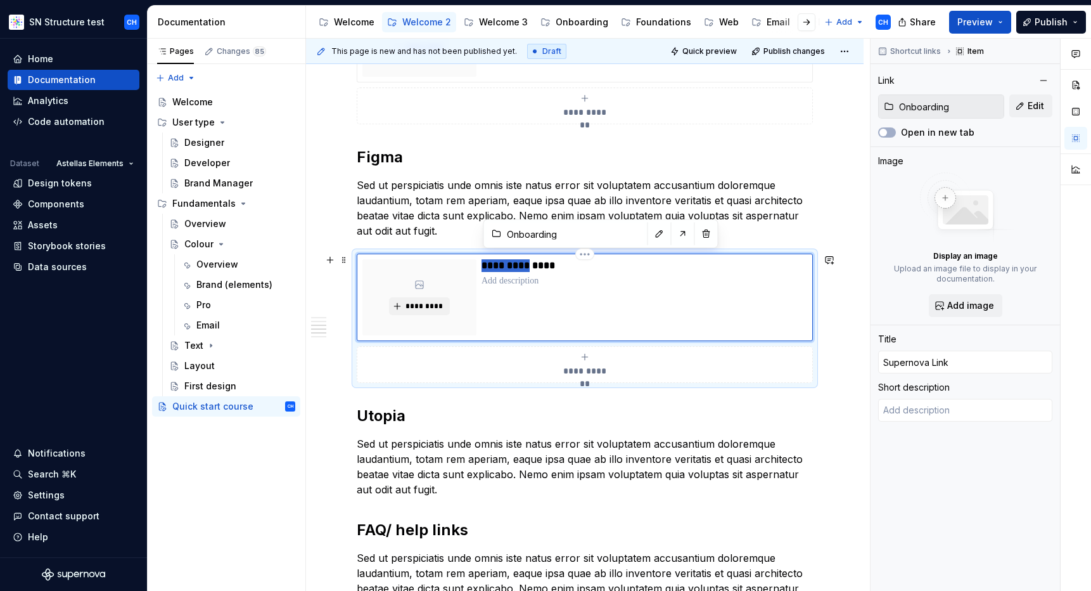
click at [503, 264] on p "**********" at bounding box center [644, 265] width 325 height 13
type textarea "*"
type input "F Link"
type textarea "*"
type input "Fi Link"
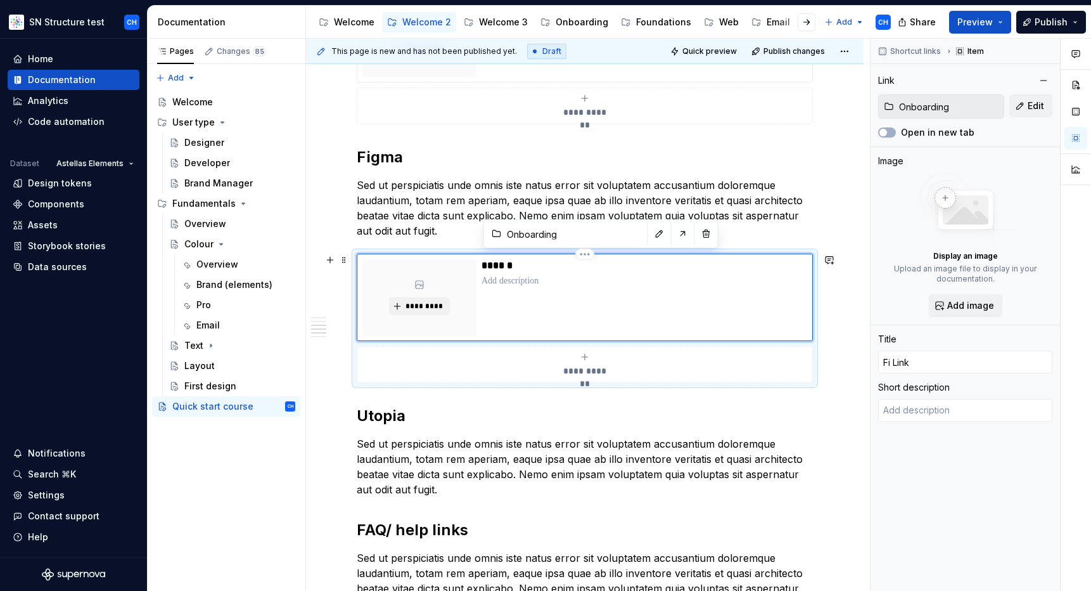
type textarea "*"
type input "Fig Link"
type textarea "*"
type input "Figm Link"
type textarea "*"
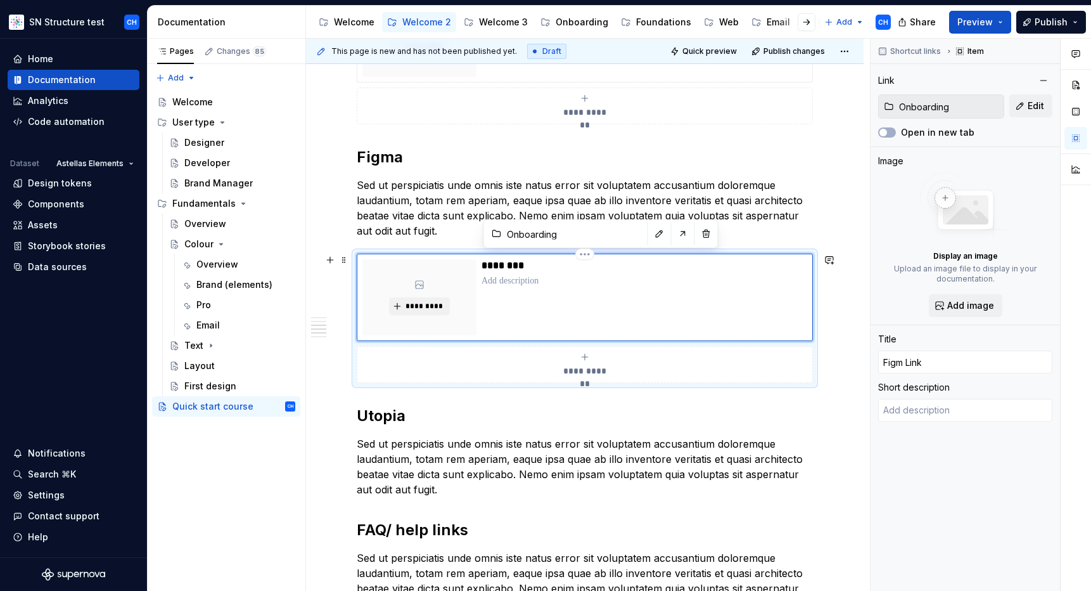
type input "Figma Link"
type textarea "*"
type input "Figma Link"
type textarea "*"
type input "Figma r Link"
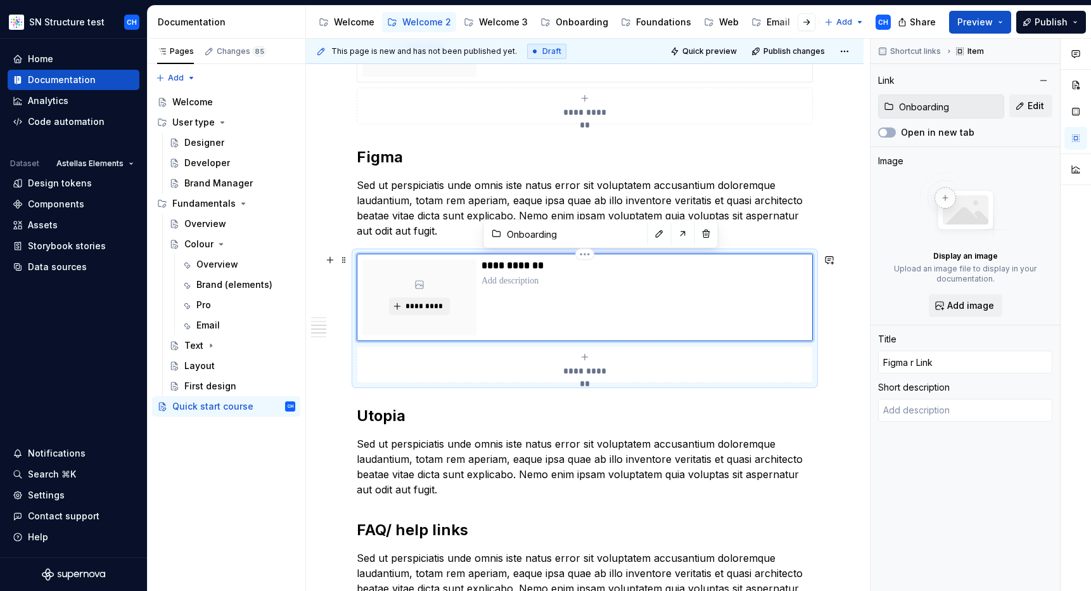
type textarea "*"
type input "Figma re Link"
type textarea "*"
type input "Figma res Link"
type textarea "*"
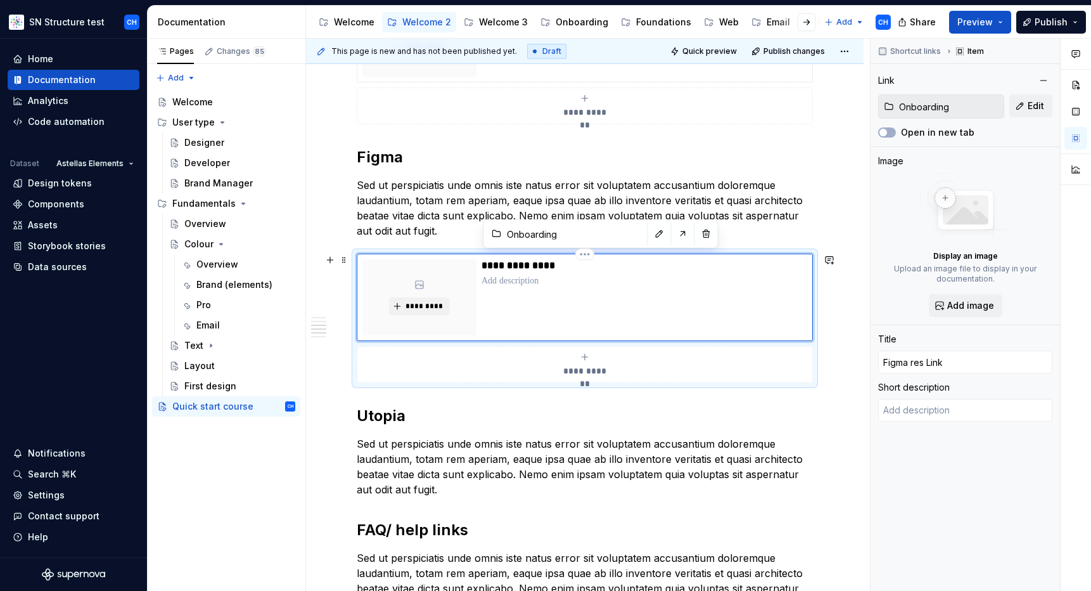
type input "Figma re Link"
type textarea "*"
type input "Figma r Link"
type textarea "*"
type input "Figma Link"
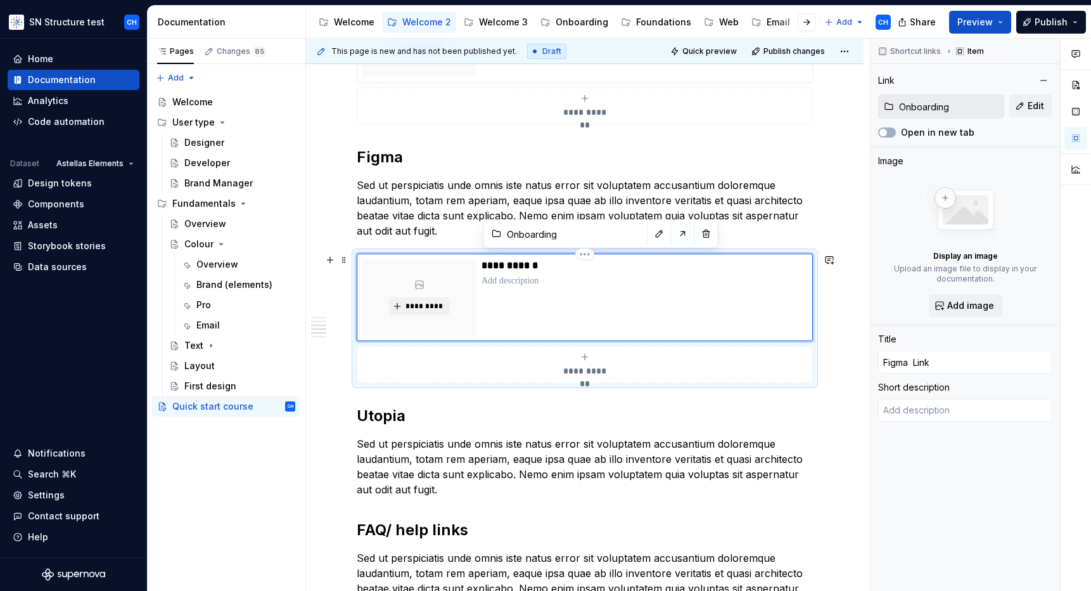
type textarea "*"
type input "Figma r Link"
type textarea "*"
type input "Figma Link"
type textarea "*"
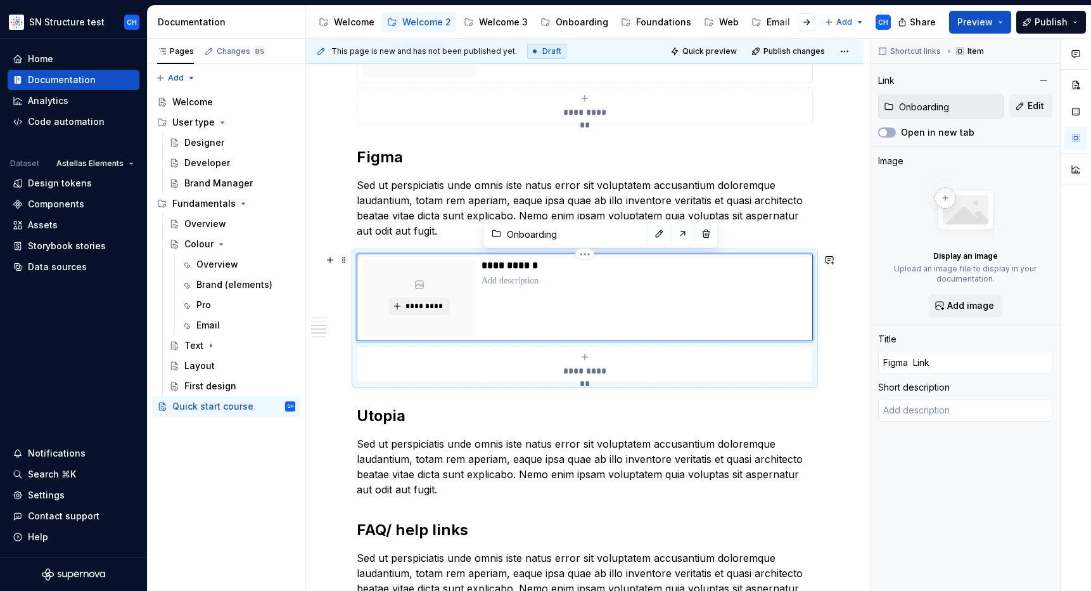
type input "Figma r Link"
type textarea "*"
type input "Figma re Link"
type textarea "*"
type input "Figma res Link"
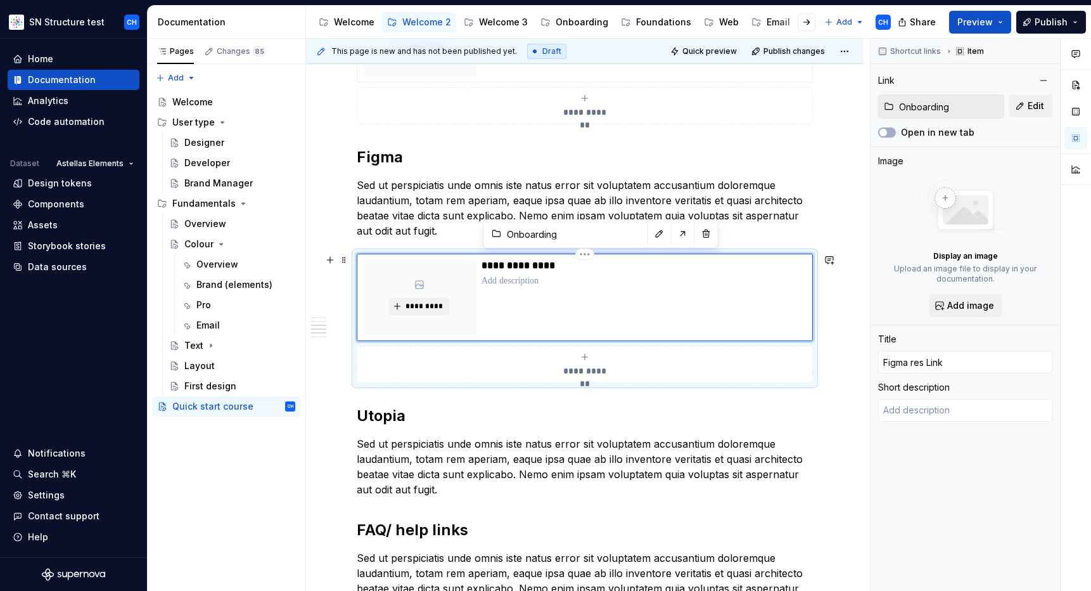
type textarea "*"
click at [567, 264] on p "**********" at bounding box center [644, 265] width 325 height 13
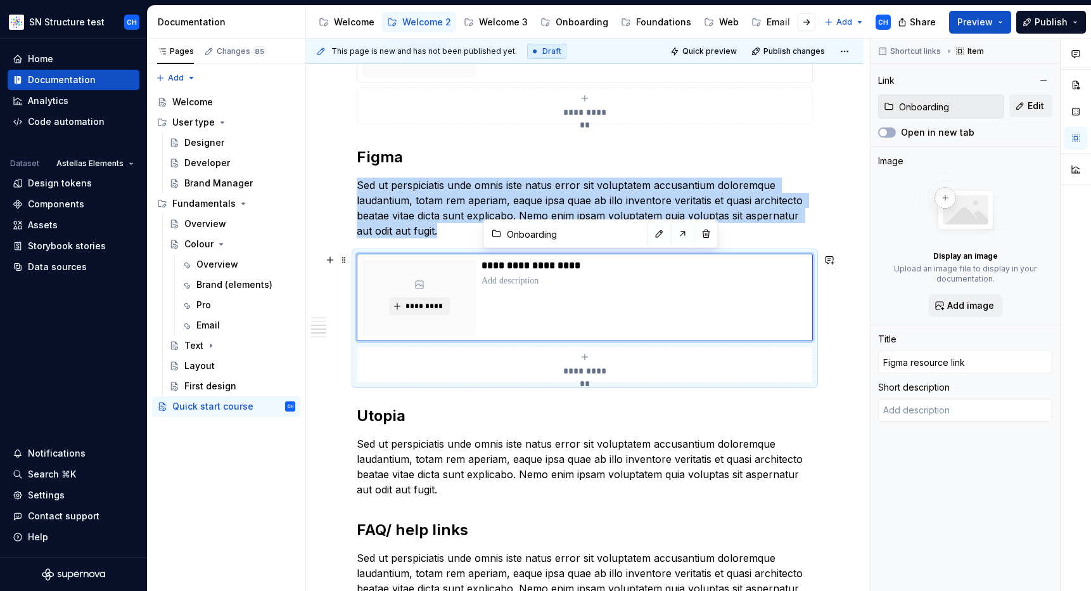
click at [563, 362] on div "**********" at bounding box center [585, 364] width 445 height 25
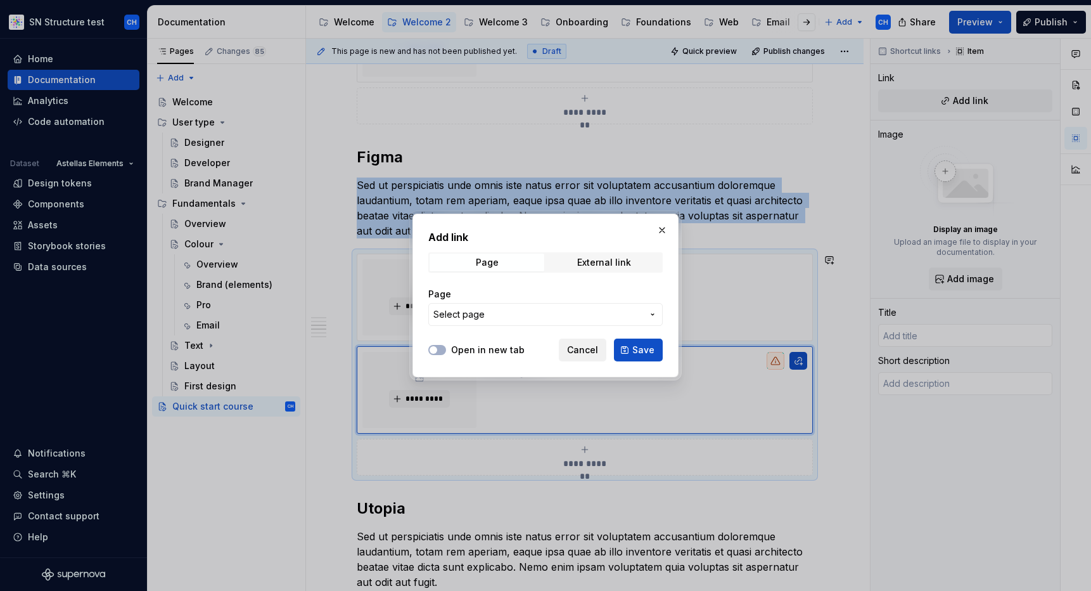
click at [578, 354] on span "Cancel" at bounding box center [582, 349] width 31 height 13
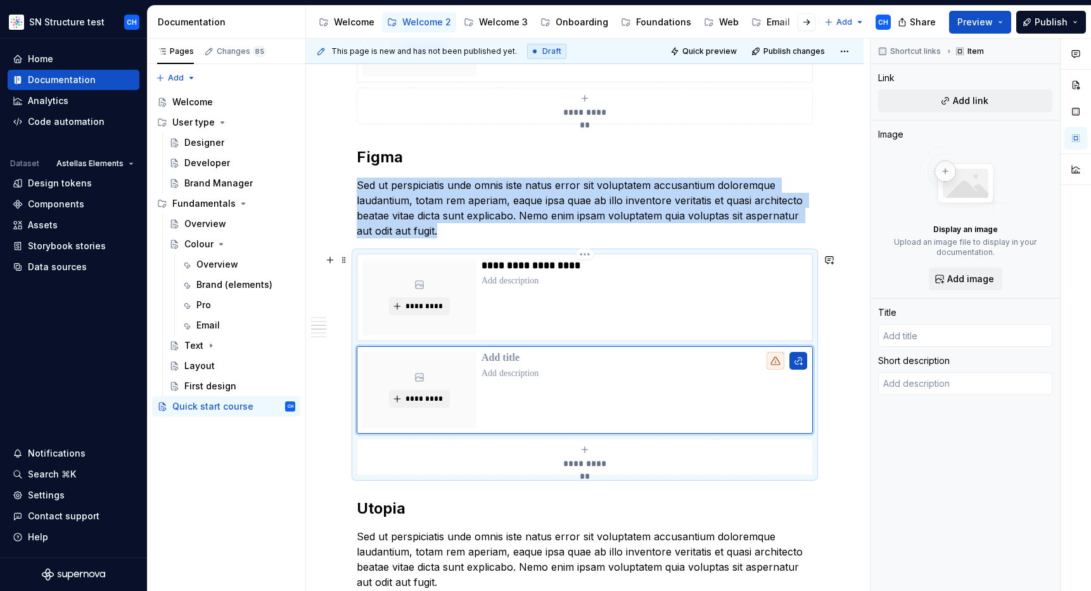
click at [512, 266] on p "**********" at bounding box center [644, 265] width 325 height 13
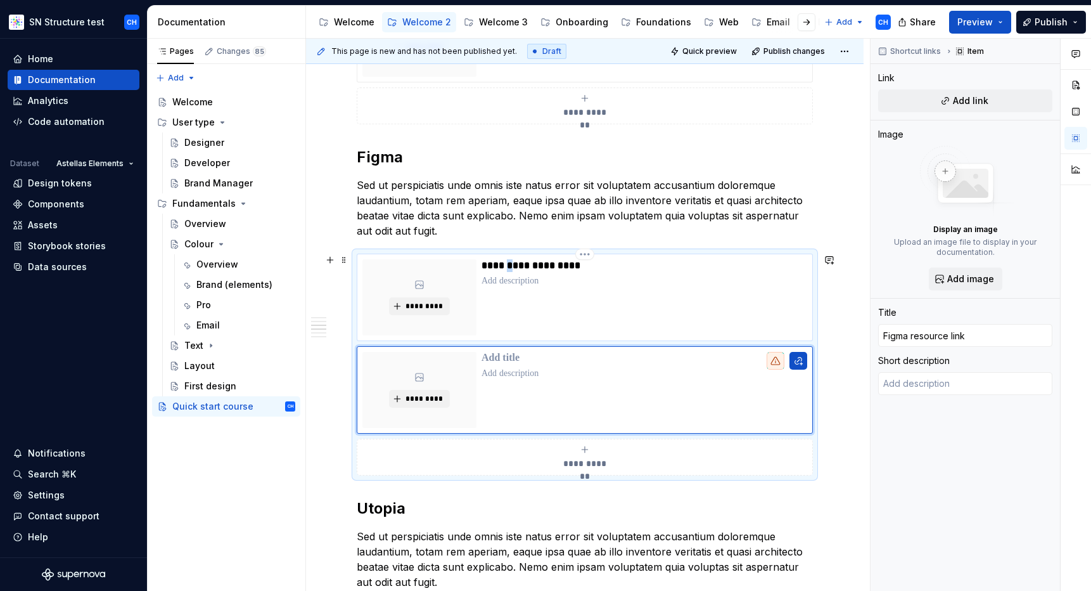
click at [512, 266] on p "**********" at bounding box center [644, 265] width 325 height 13
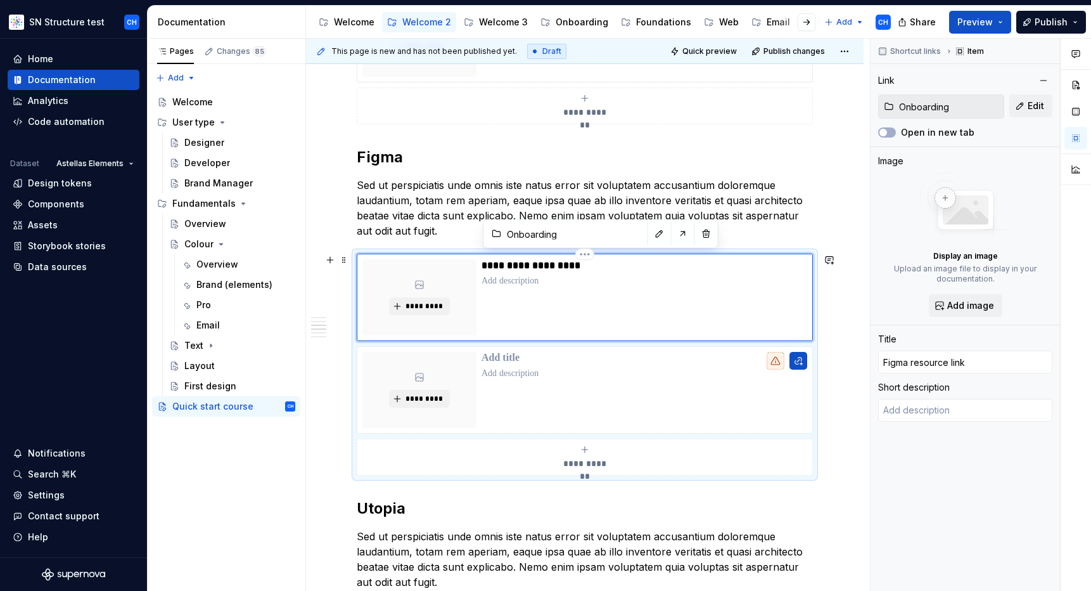
click at [534, 271] on p "**********" at bounding box center [644, 265] width 325 height 13
click at [504, 353] on p at bounding box center [645, 358] width 326 height 13
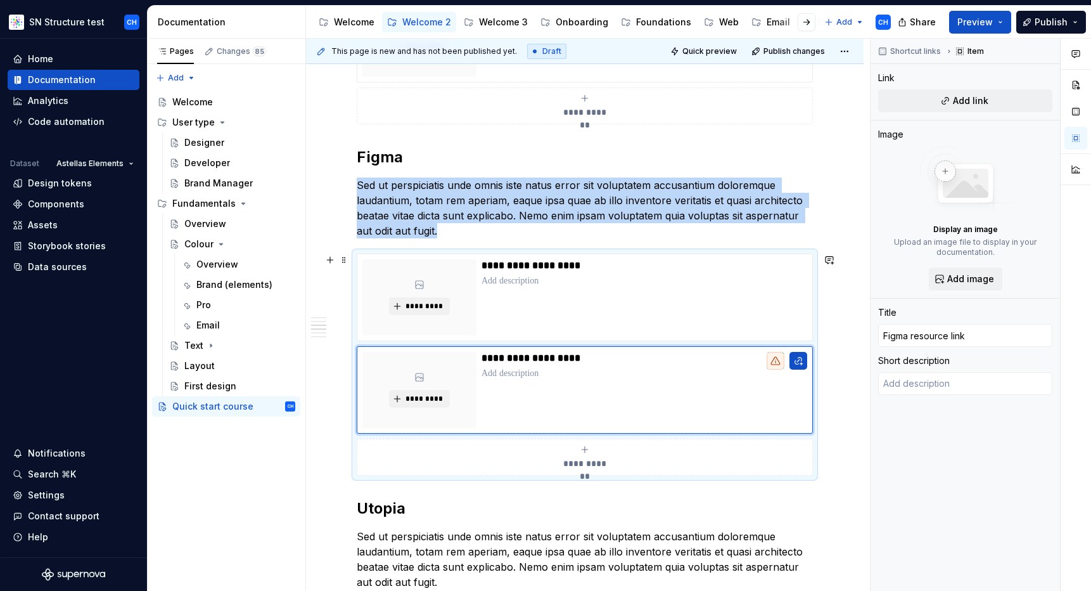
click at [579, 456] on div "**********" at bounding box center [585, 456] width 445 height 25
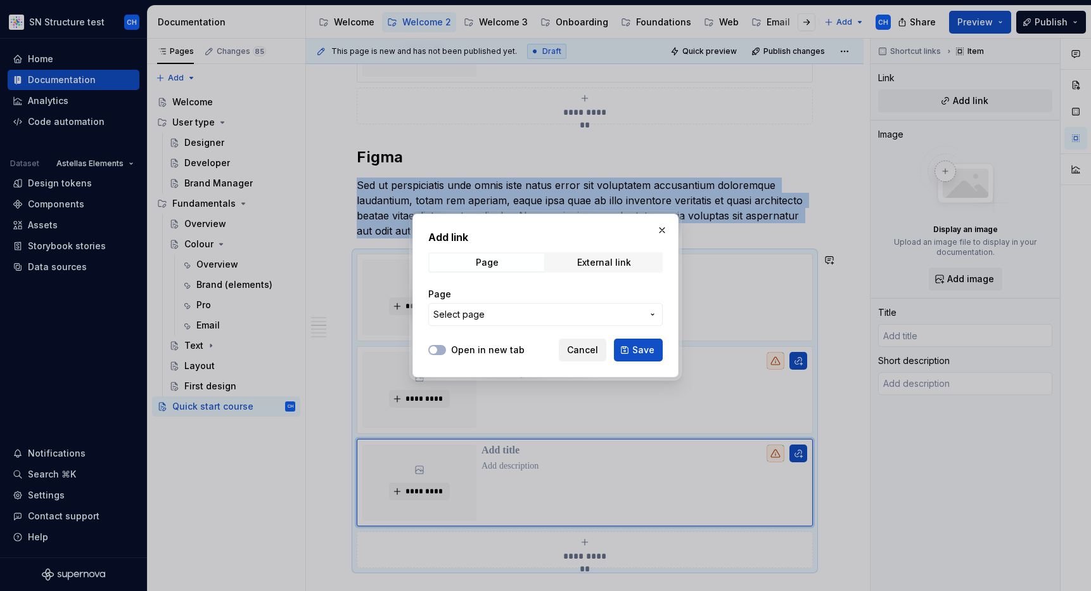
click at [571, 353] on span "Cancel" at bounding box center [582, 349] width 31 height 13
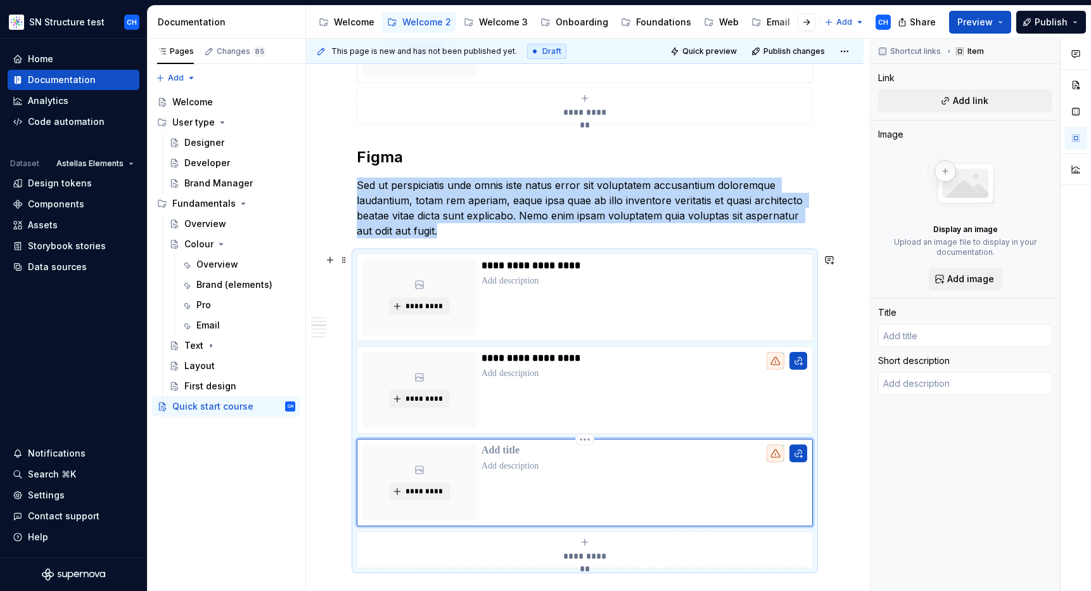
click at [506, 451] on p at bounding box center [645, 450] width 326 height 13
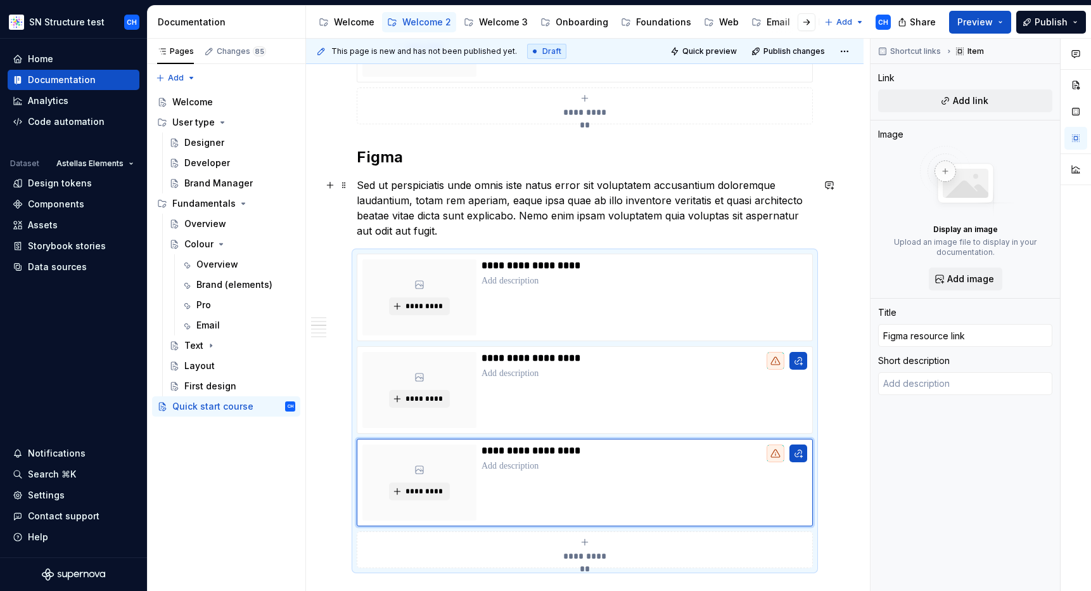
click at [666, 222] on p "Sed ut perspiciatis unde omnis iste natus error sit voluptatem accusantium dolo…" at bounding box center [585, 207] width 456 height 61
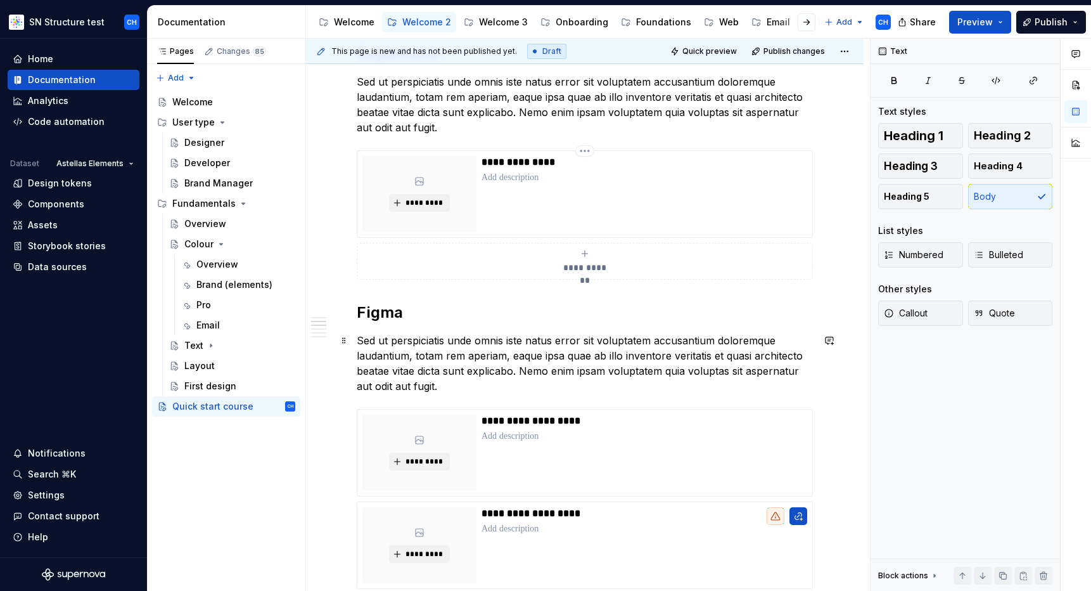
scroll to position [196, 0]
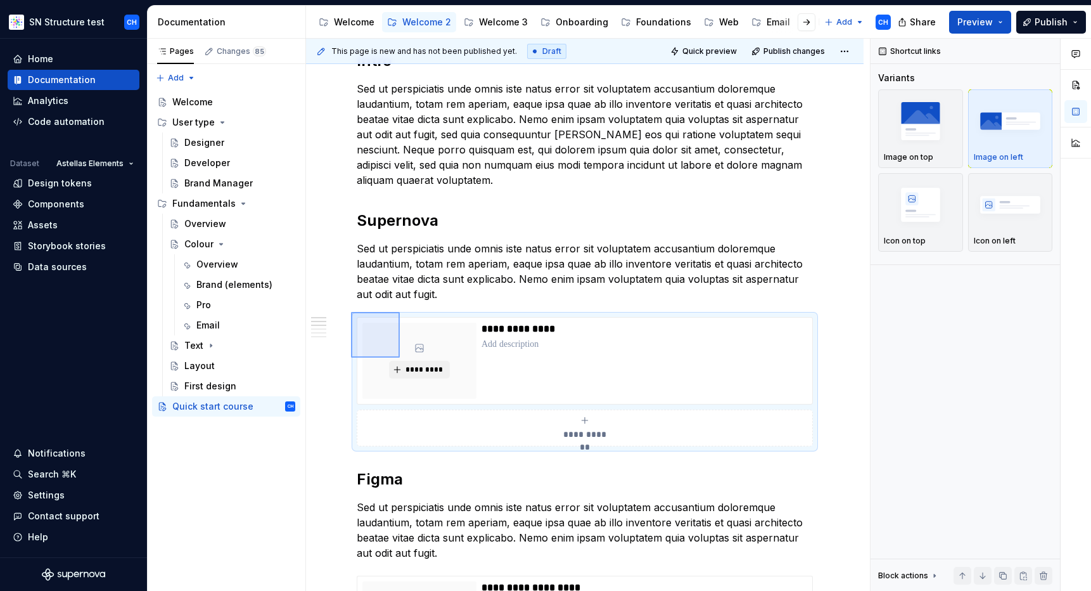
drag, startPoint x: 351, startPoint y: 312, endPoint x: 400, endPoint y: 357, distance: 66.8
click at [400, 357] on div "**********" at bounding box center [588, 315] width 564 height 553
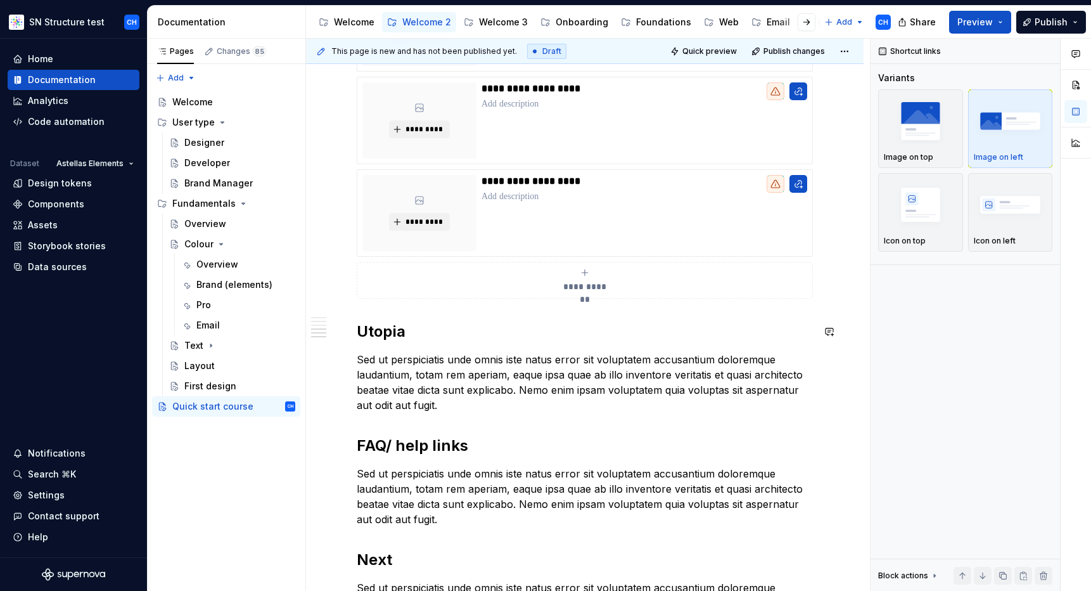
scroll to position [835, 0]
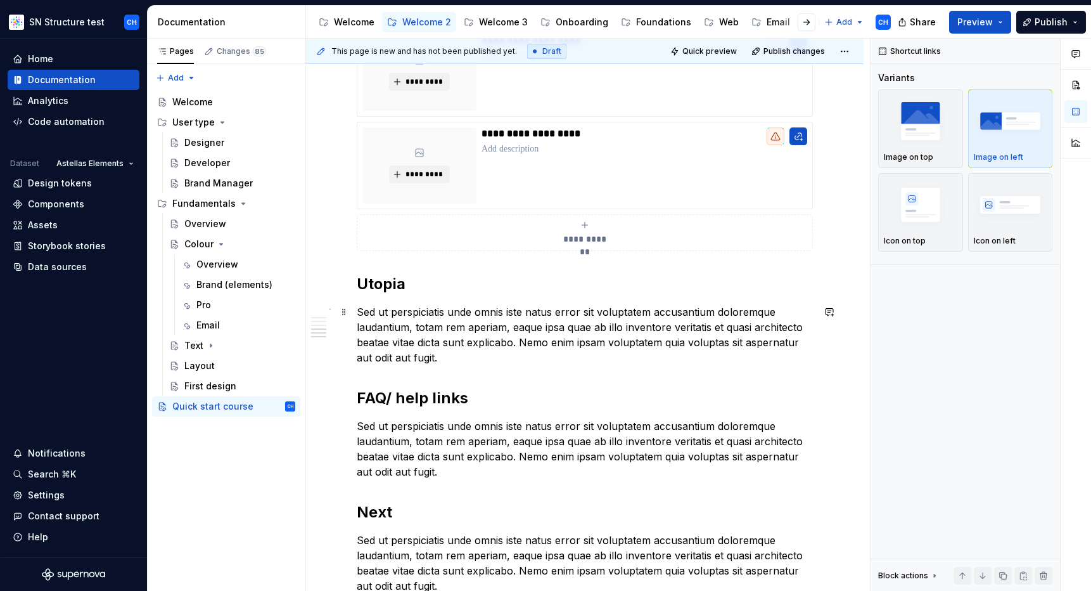
click at [478, 356] on p "Sed ut perspiciatis unde omnis iste natus error sit voluptatem accusantium dolo…" at bounding box center [585, 334] width 456 height 61
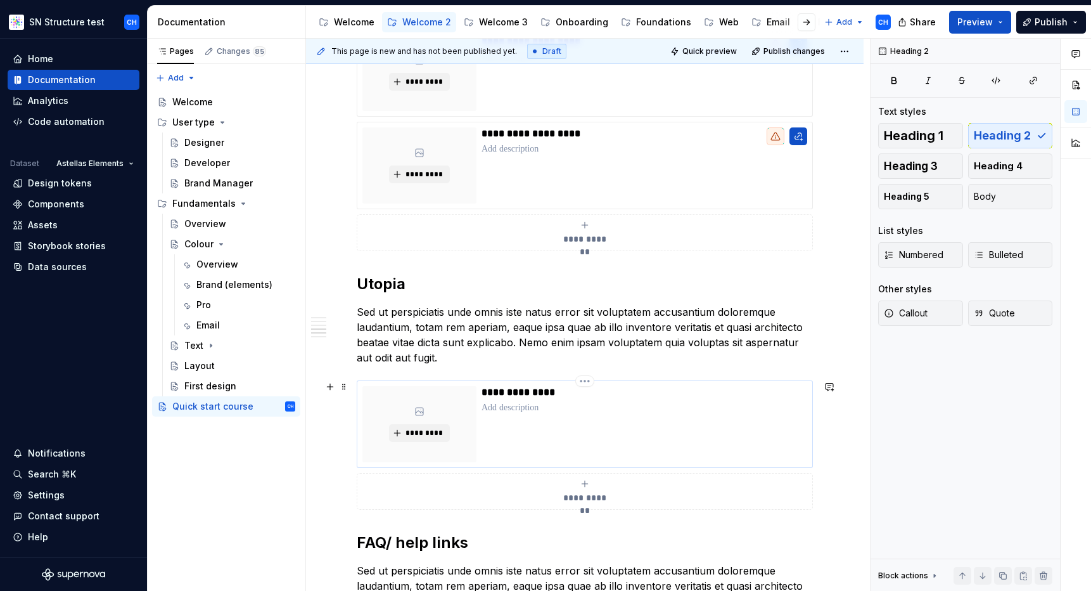
click at [503, 391] on p "**********" at bounding box center [644, 392] width 325 height 13
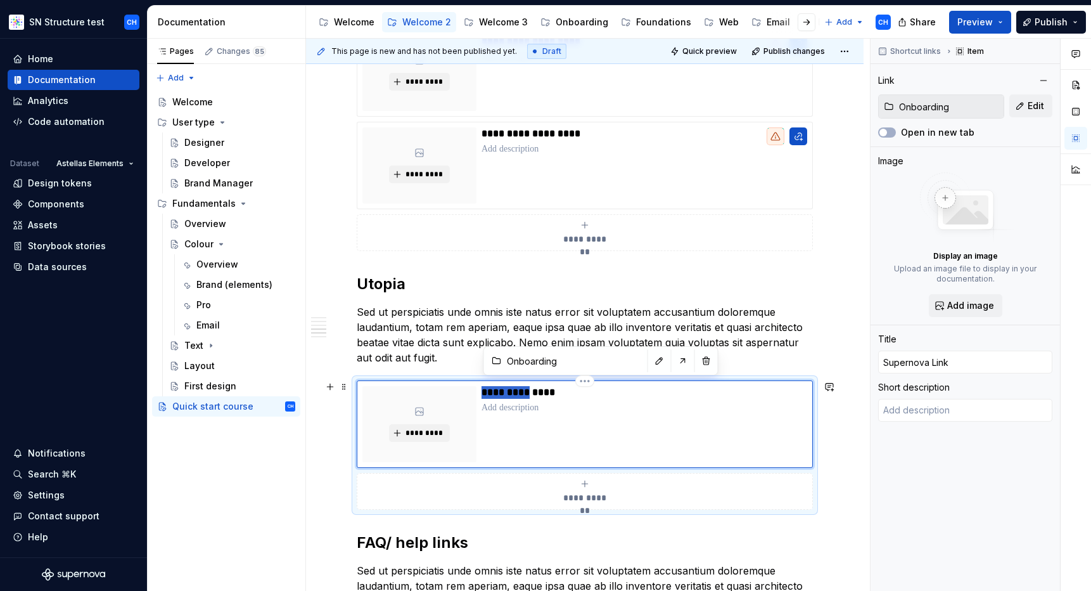
click at [503, 391] on p "**********" at bounding box center [644, 392] width 325 height 13
click at [518, 391] on p "**********" at bounding box center [644, 392] width 325 height 13
click at [584, 330] on p "Sed ut perspiciatis unde omnis iste natus error sit voluptatem accusantium dolo…" at bounding box center [585, 334] width 456 height 61
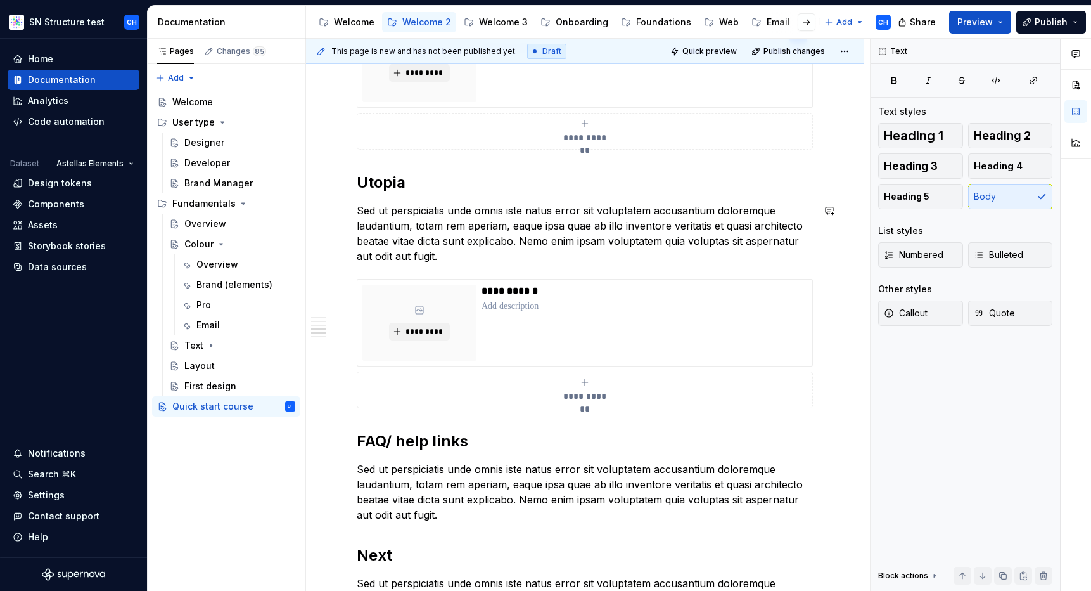
scroll to position [1097, 0]
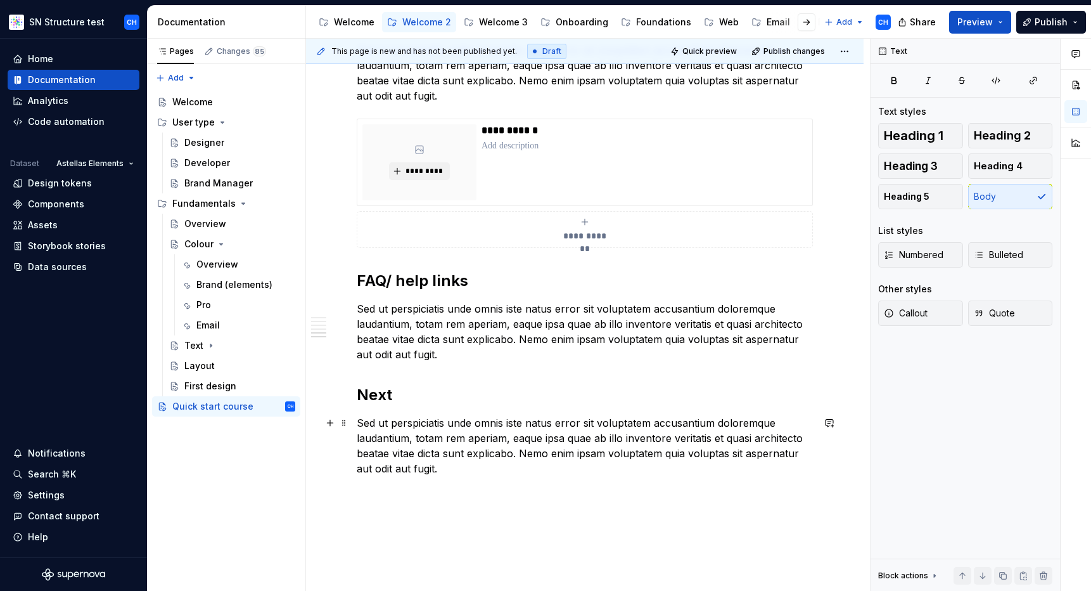
click at [469, 467] on p "Sed ut perspiciatis unde omnis iste natus error sit voluptatem accusantium dolo…" at bounding box center [585, 445] width 456 height 61
click at [508, 501] on p "**********" at bounding box center [644, 503] width 325 height 13
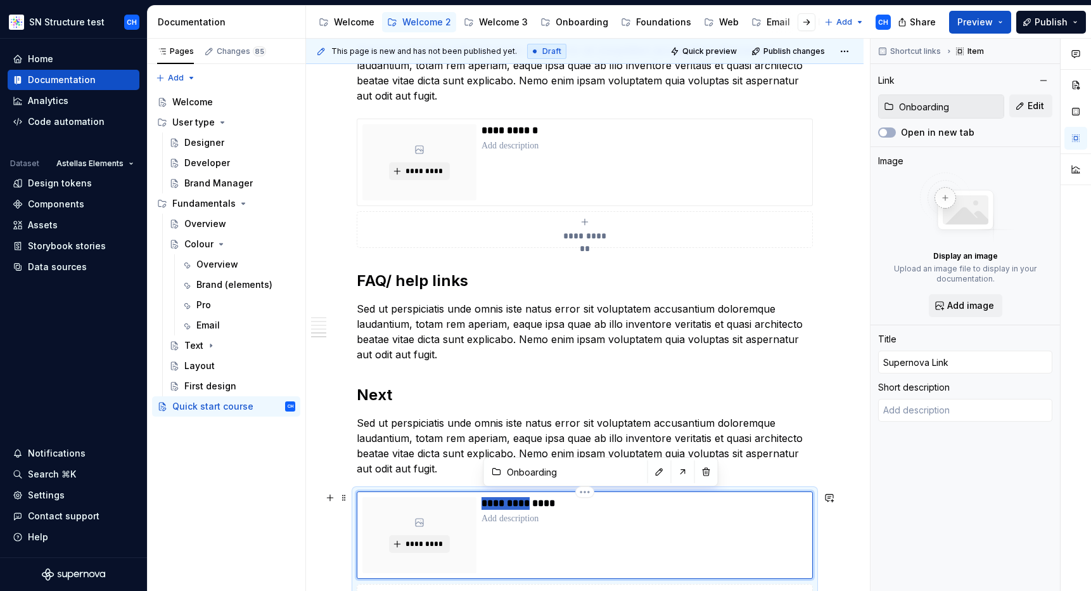
click at [508, 501] on p "**********" at bounding box center [644, 503] width 325 height 13
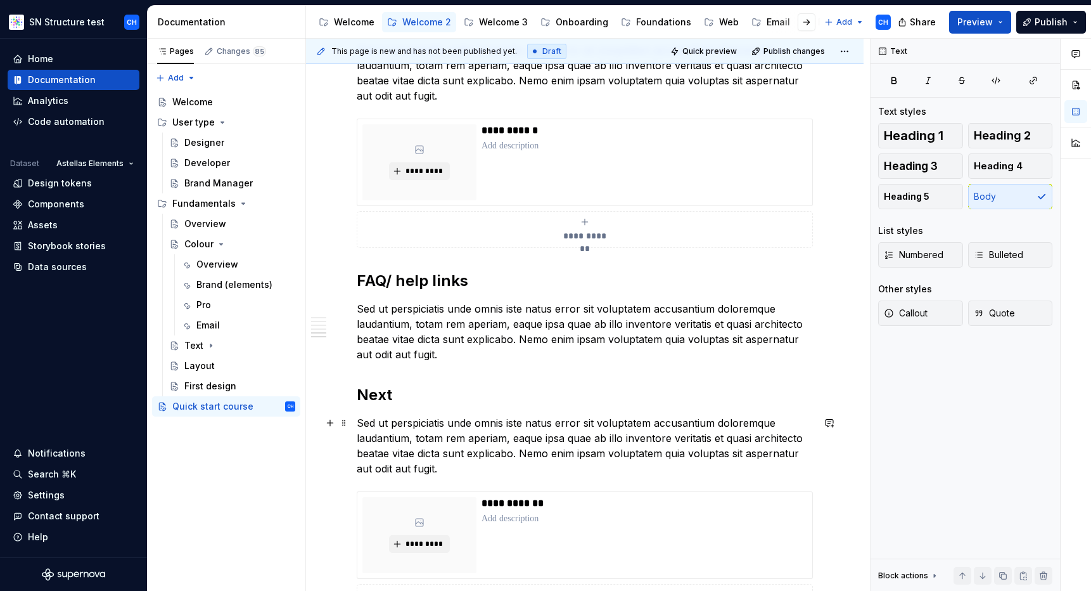
click at [520, 417] on p "Sed ut perspiciatis unde omnis iste natus error sit voluptatem accusantium dolo…" at bounding box center [585, 445] width 456 height 61
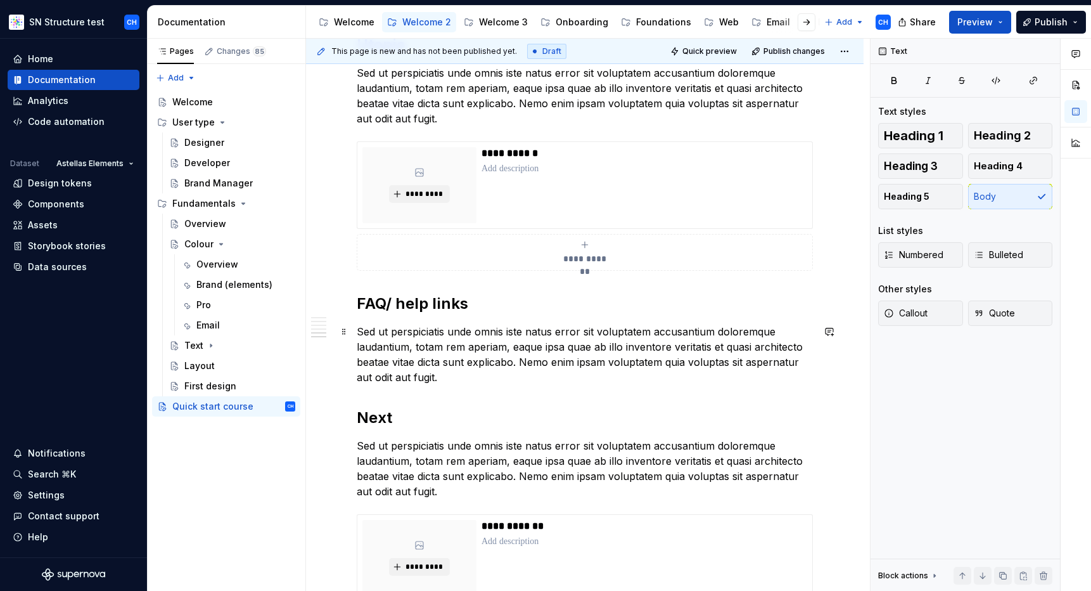
scroll to position [1073, 0]
click at [443, 310] on h2 "FAQ/ help links" at bounding box center [585, 305] width 456 height 20
click at [452, 373] on p "Sed ut perspiciatis unde omnis iste natus error sit voluptatem accusantium dolo…" at bounding box center [585, 355] width 456 height 61
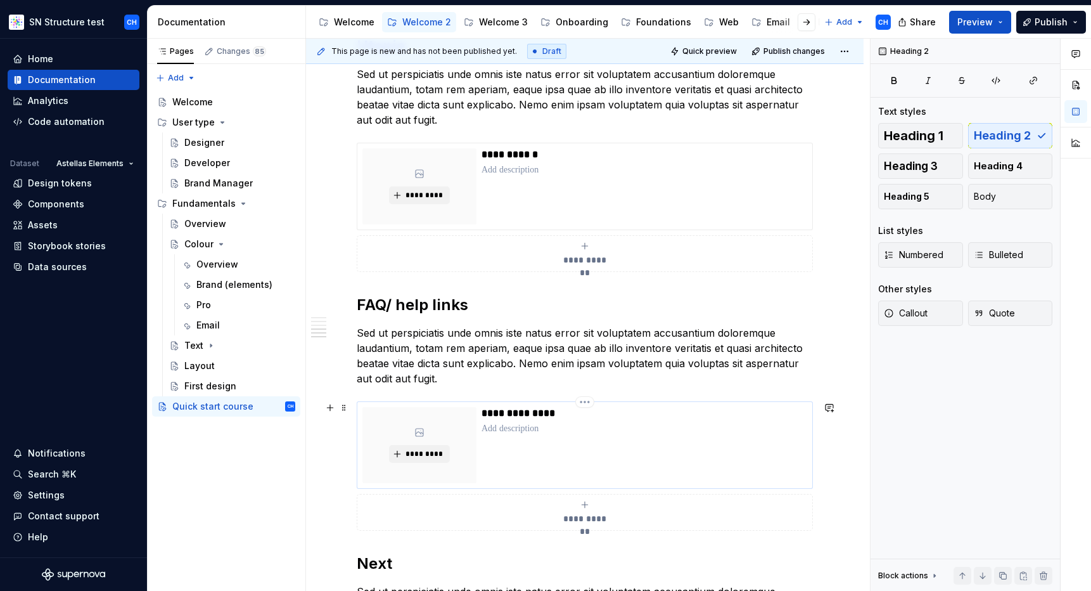
click at [503, 406] on div "**********" at bounding box center [585, 444] width 456 height 87
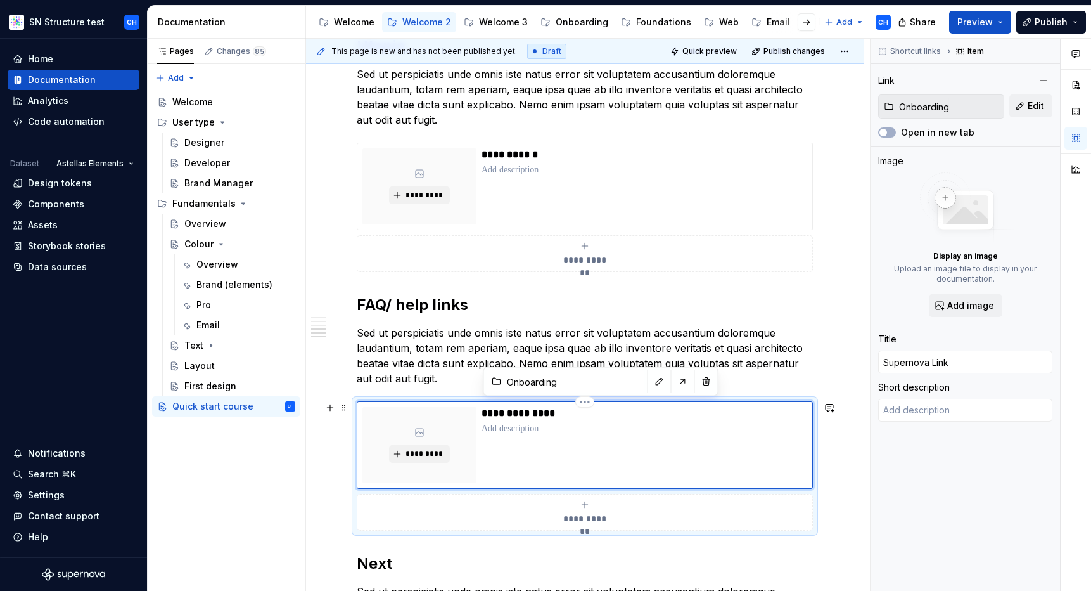
click at [505, 412] on p "**********" at bounding box center [644, 413] width 325 height 13
click at [527, 344] on p "Sed ut perspiciatis unde omnis iste natus error sit voluptatem accusantium dolo…" at bounding box center [585, 355] width 456 height 61
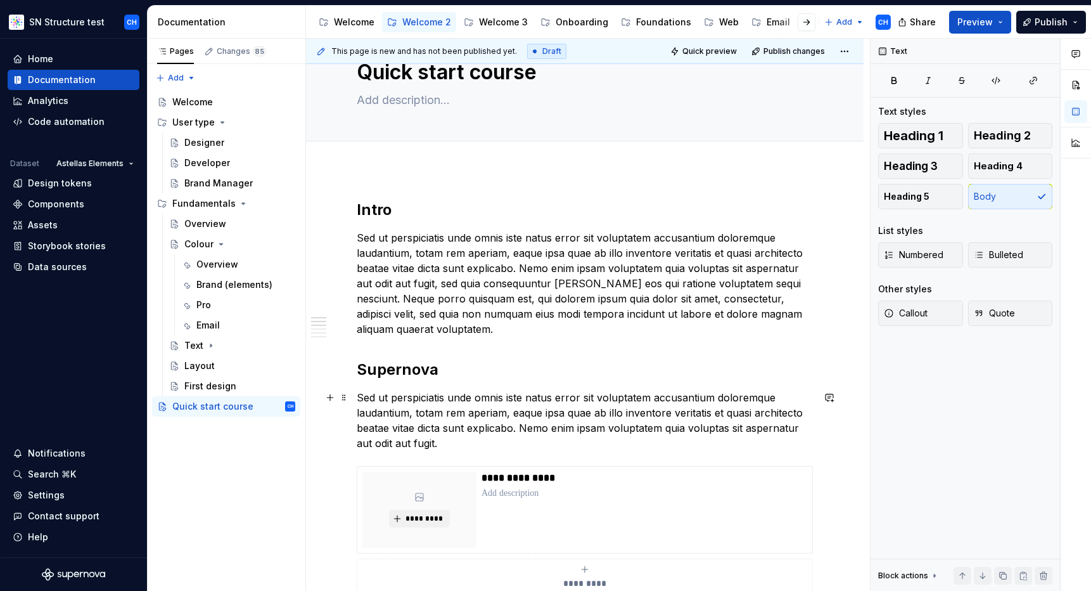
scroll to position [0, 0]
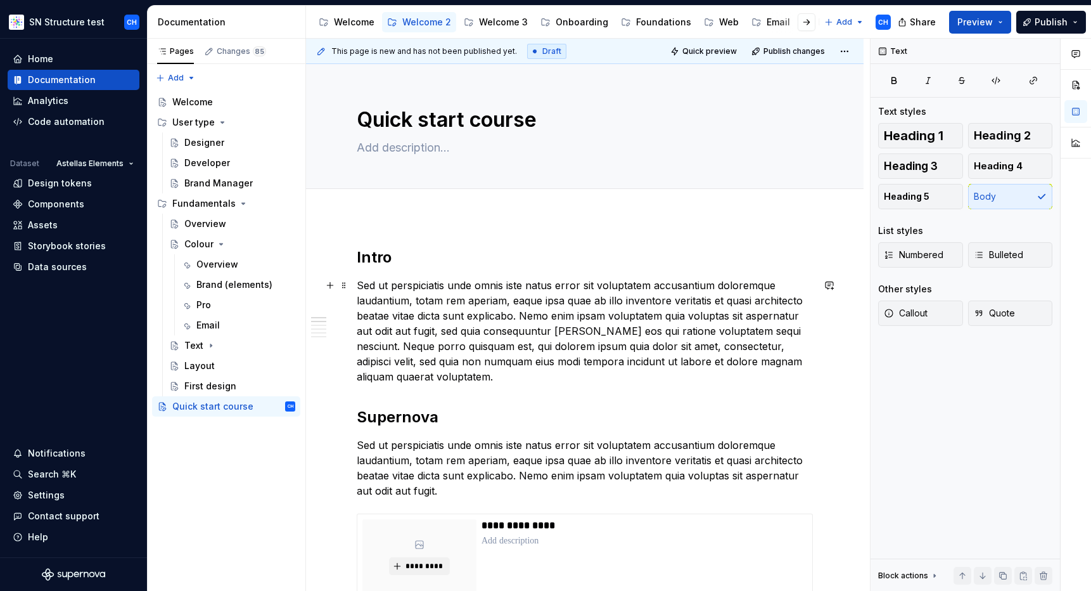
click at [514, 325] on p "Sed ut perspiciatis unde omnis iste natus error sit voluptatem accusantium dolo…" at bounding box center [585, 331] width 456 height 106
click at [513, 322] on p "Sed ut perspiciatis unde omnis iste natus error sit voluptatem accusantium dolo…" at bounding box center [585, 331] width 456 height 106
click at [513, 319] on p "Sed ut perspiciatis unde omnis iste natus error sit voluptatem accusantium dolo…" at bounding box center [585, 331] width 456 height 106
click at [426, 298] on p "Sed ut perspiciatis unde omnis iste natus error sit voluptatem accusantium dolo…" at bounding box center [585, 331] width 456 height 106
click at [421, 25] on div "Welcome 2" at bounding box center [426, 22] width 49 height 13
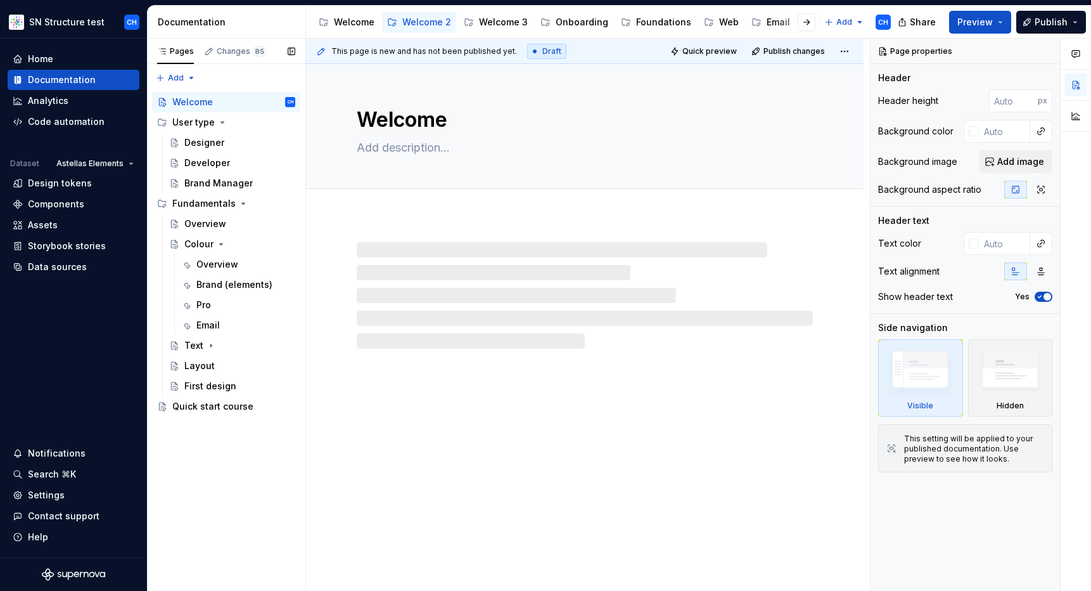
click at [220, 485] on div "Pages Changes 85 Add Accessibility guide for tree Page tree. Navigate the tree …" at bounding box center [226, 315] width 158 height 553
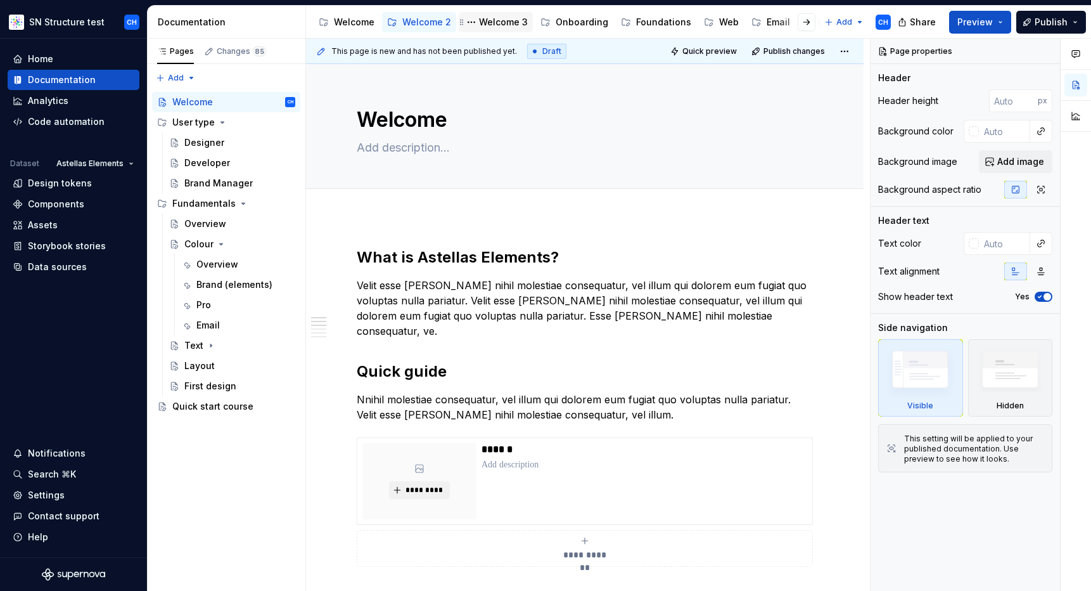
click at [496, 23] on div "Welcome 3" at bounding box center [503, 22] width 49 height 13
click at [234, 487] on div "Pages Changes 85 Add Accessibility guide for tree Page tree. Navigate the tree …" at bounding box center [226, 315] width 158 height 553
click at [350, 27] on div "Welcome" at bounding box center [354, 22] width 41 height 13
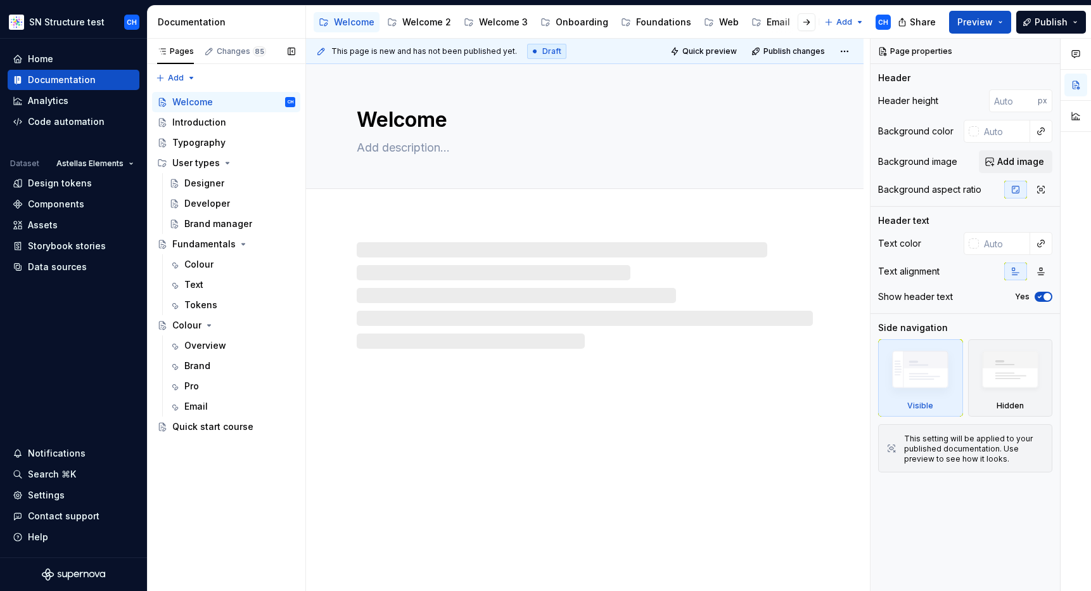
click at [262, 505] on div "Pages Changes 85 Add Accessibility guide for tree Page tree. Navigate the tree …" at bounding box center [226, 315] width 158 height 553
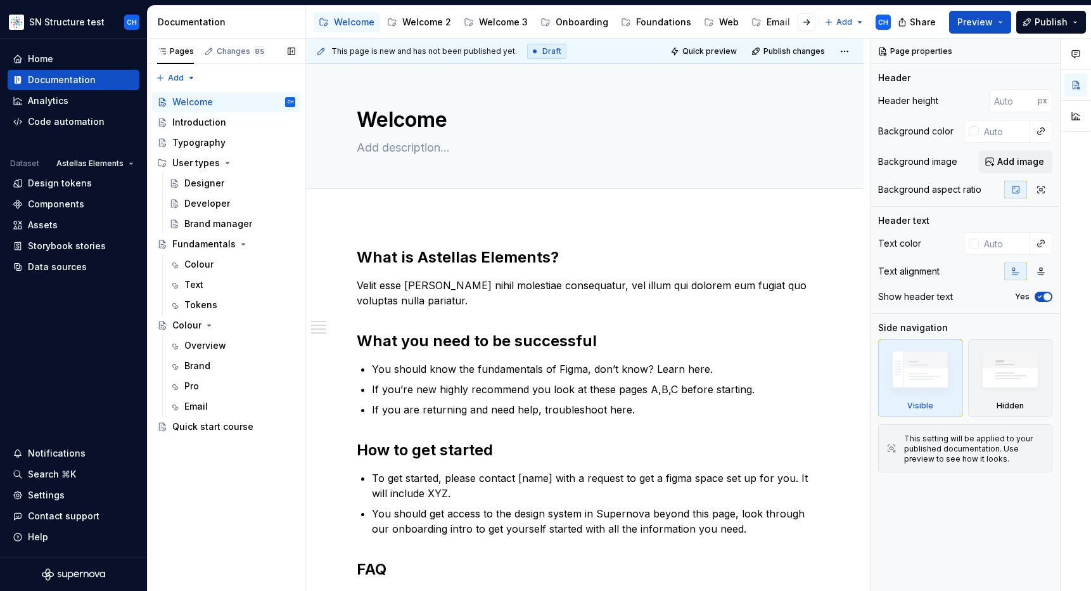
click at [237, 499] on div "Pages Changes 85 Add Accessibility guide for tree Page tree. Navigate the tree …" at bounding box center [226, 315] width 158 height 553
click at [271, 143] on button "Page tree" at bounding box center [269, 143] width 18 height 18
click at [203, 124] on div "Pages Changes 85 Add Accessibility guide for tree Page tree. Navigate the tree …" at bounding box center [226, 315] width 158 height 553
click at [267, 124] on button "Page tree" at bounding box center [269, 122] width 18 height 18
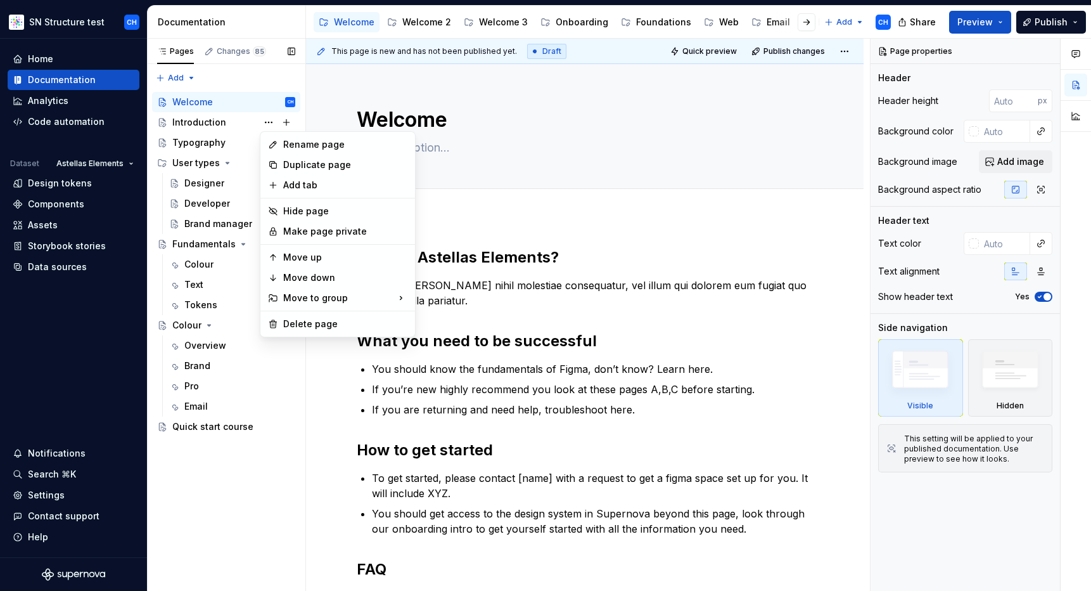
click at [228, 120] on div "Pages Changes 85 Add Accessibility guide for tree Page tree. Navigate the tree …" at bounding box center [226, 315] width 158 height 553
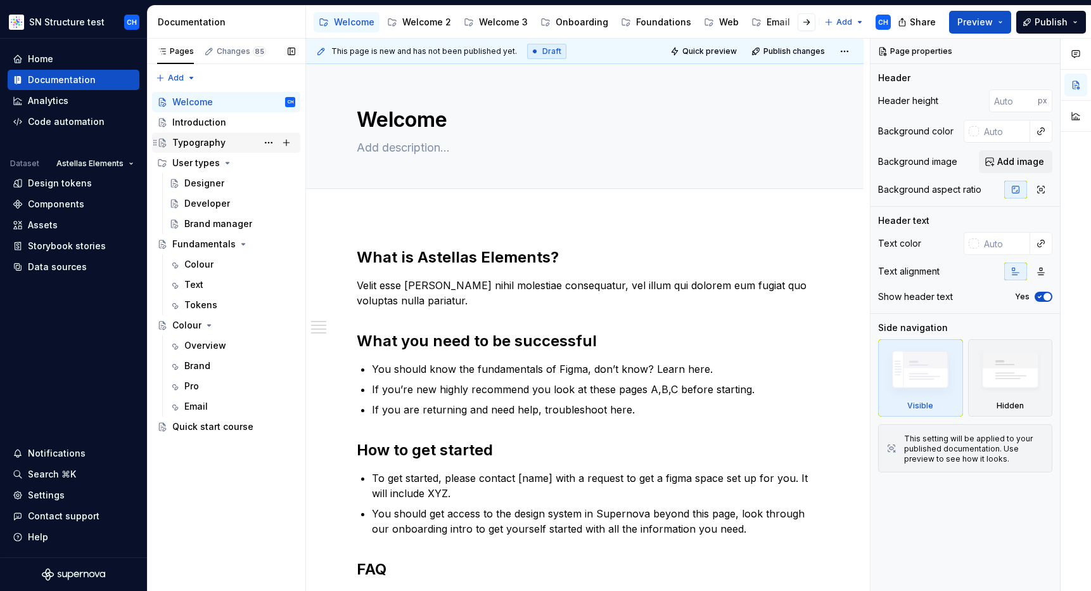
click at [212, 138] on div "Typography" at bounding box center [198, 142] width 53 height 13
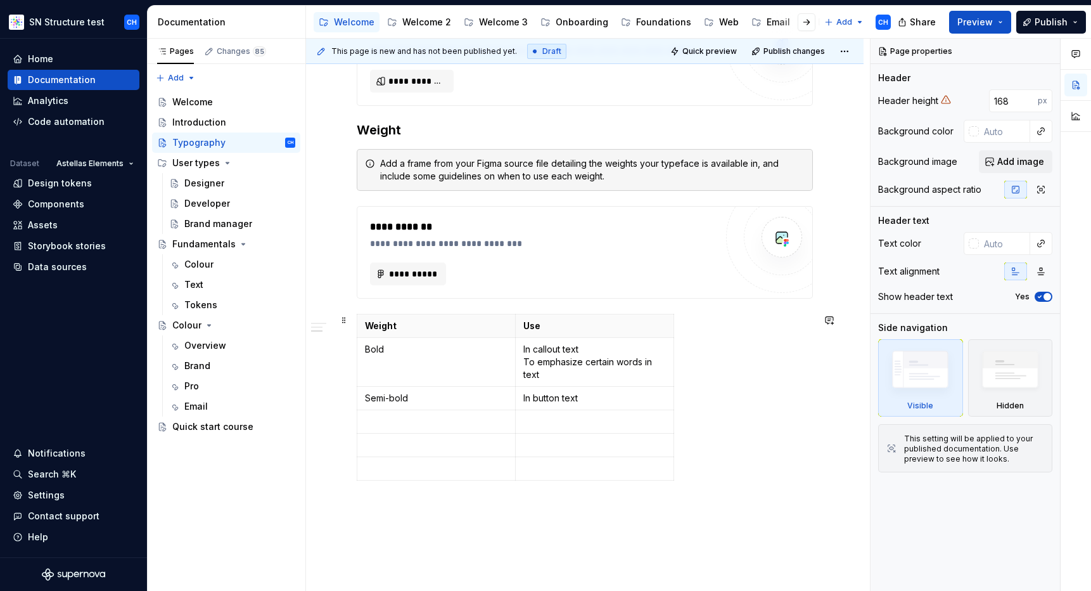
scroll to position [804, 0]
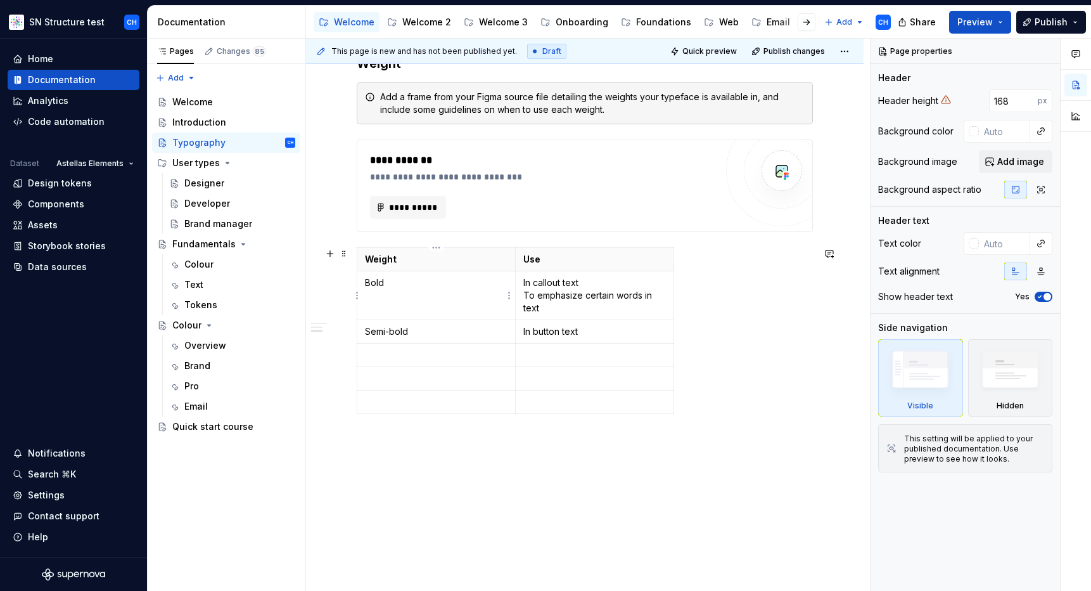
click at [460, 281] on p "Bold" at bounding box center [436, 282] width 143 height 13
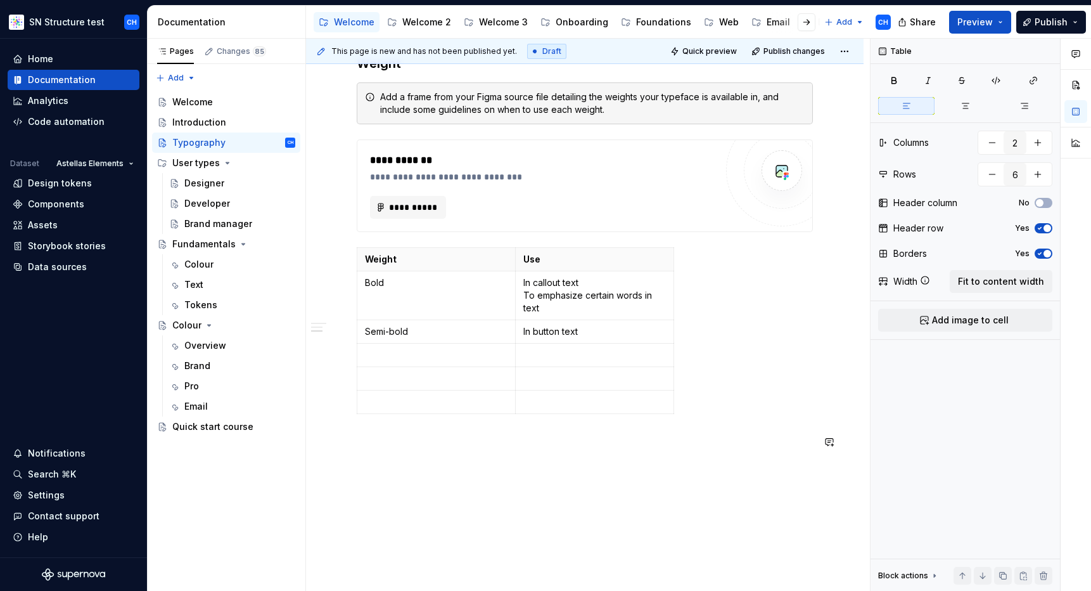
click at [354, 484] on div "**********" at bounding box center [585, 27] width 558 height 1229
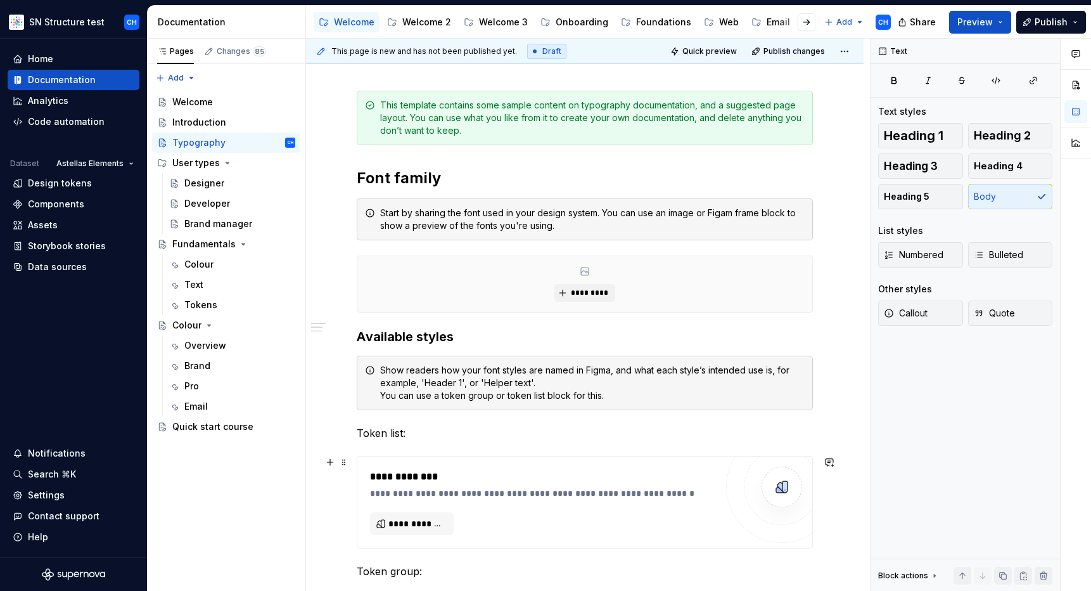
scroll to position [0, 0]
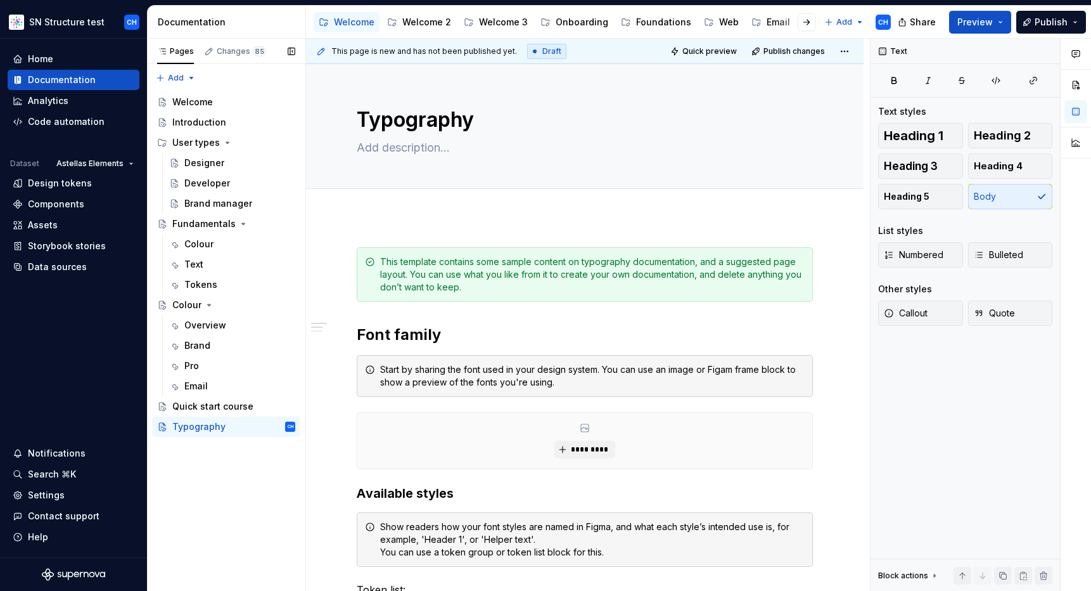
click at [193, 482] on div "Pages Changes 85 Add Accessibility guide for tree Page tree. Navigate the tree …" at bounding box center [226, 315] width 158 height 553
click at [201, 485] on div "Pages Changes 85 Add Accessibility guide for tree Page tree. Navigate the tree …" at bounding box center [226, 315] width 158 height 553
